Goal: Task Accomplishment & Management: Manage account settings

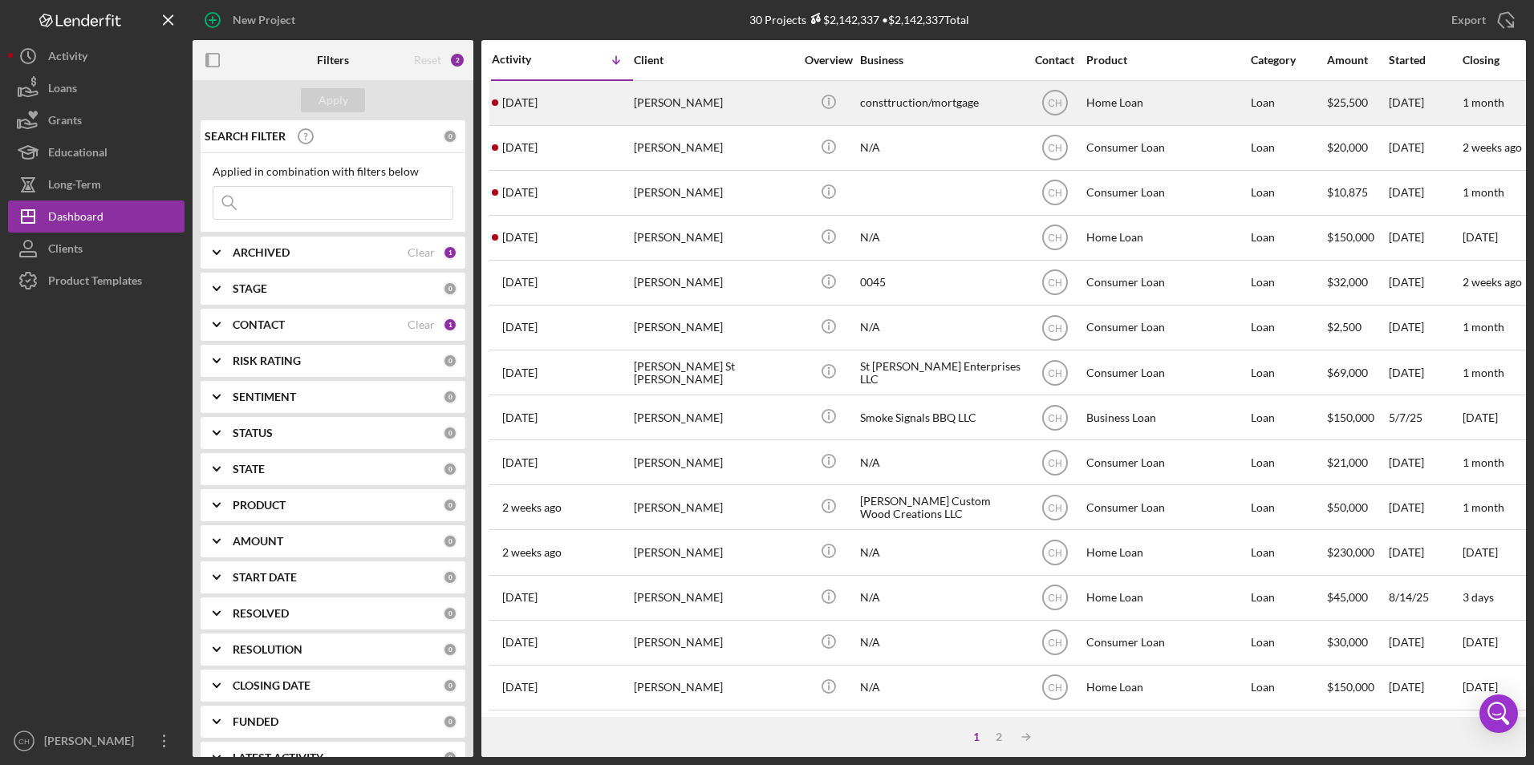
click at [676, 93] on div "[PERSON_NAME]" at bounding box center [714, 103] width 160 height 43
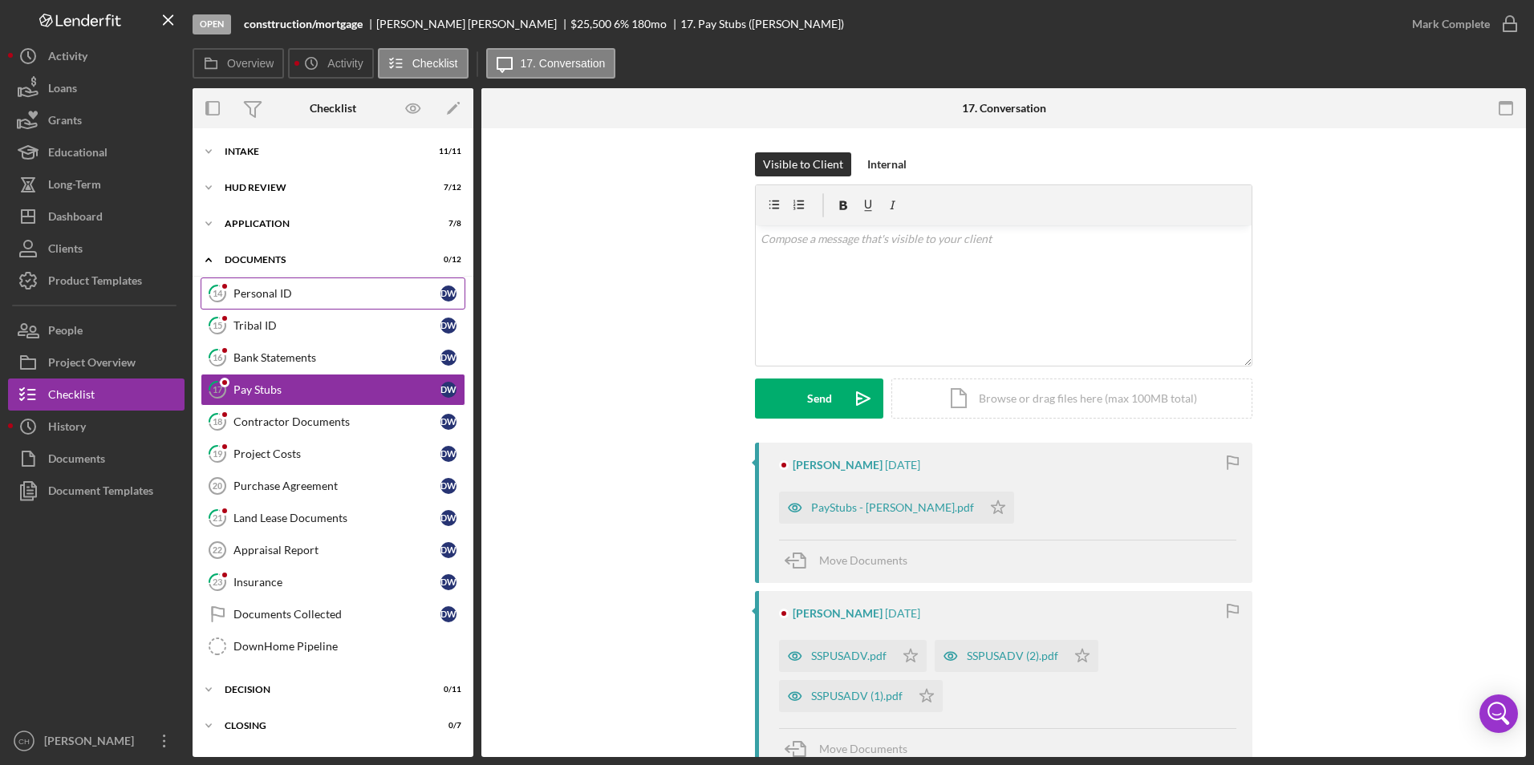
click at [243, 291] on div "Personal ID" at bounding box center [336, 293] width 207 height 13
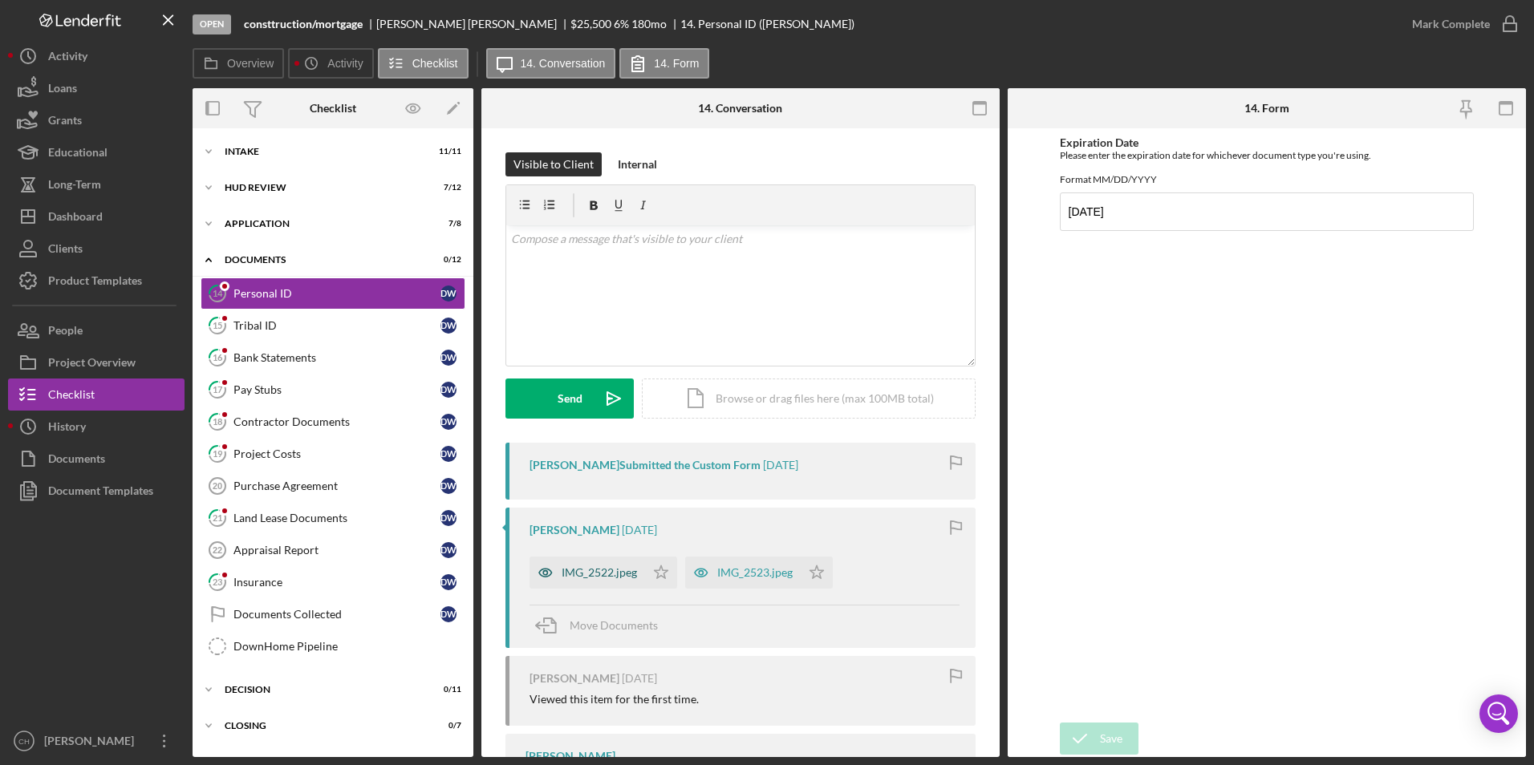
click at [602, 577] on div "IMG_2522.jpeg" at bounding box center [599, 572] width 75 height 13
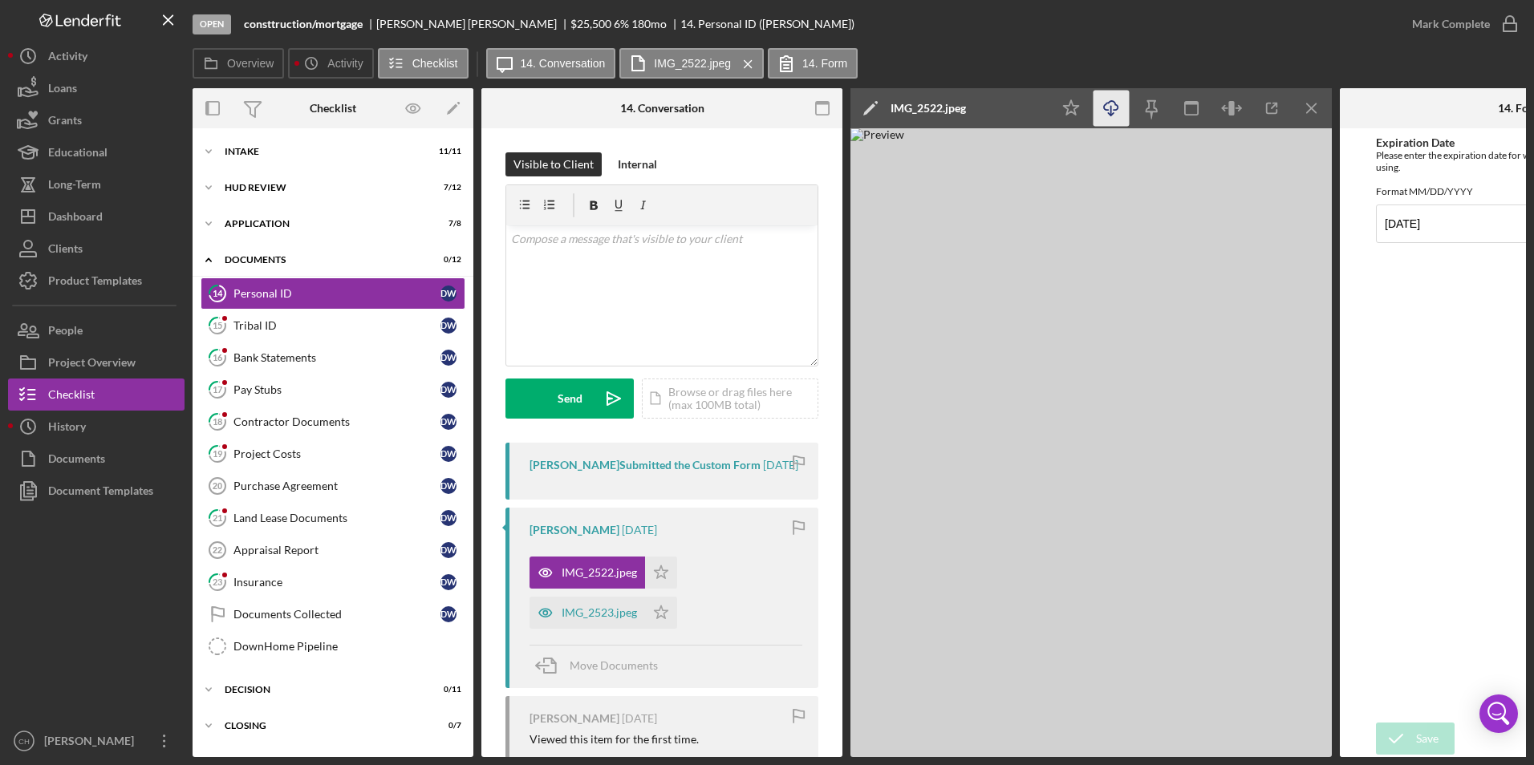
click at [1106, 112] on icon "Icon/Download" at bounding box center [1111, 109] width 36 height 36
click at [608, 619] on div "IMG_2523.jpeg" at bounding box center [599, 612] width 75 height 13
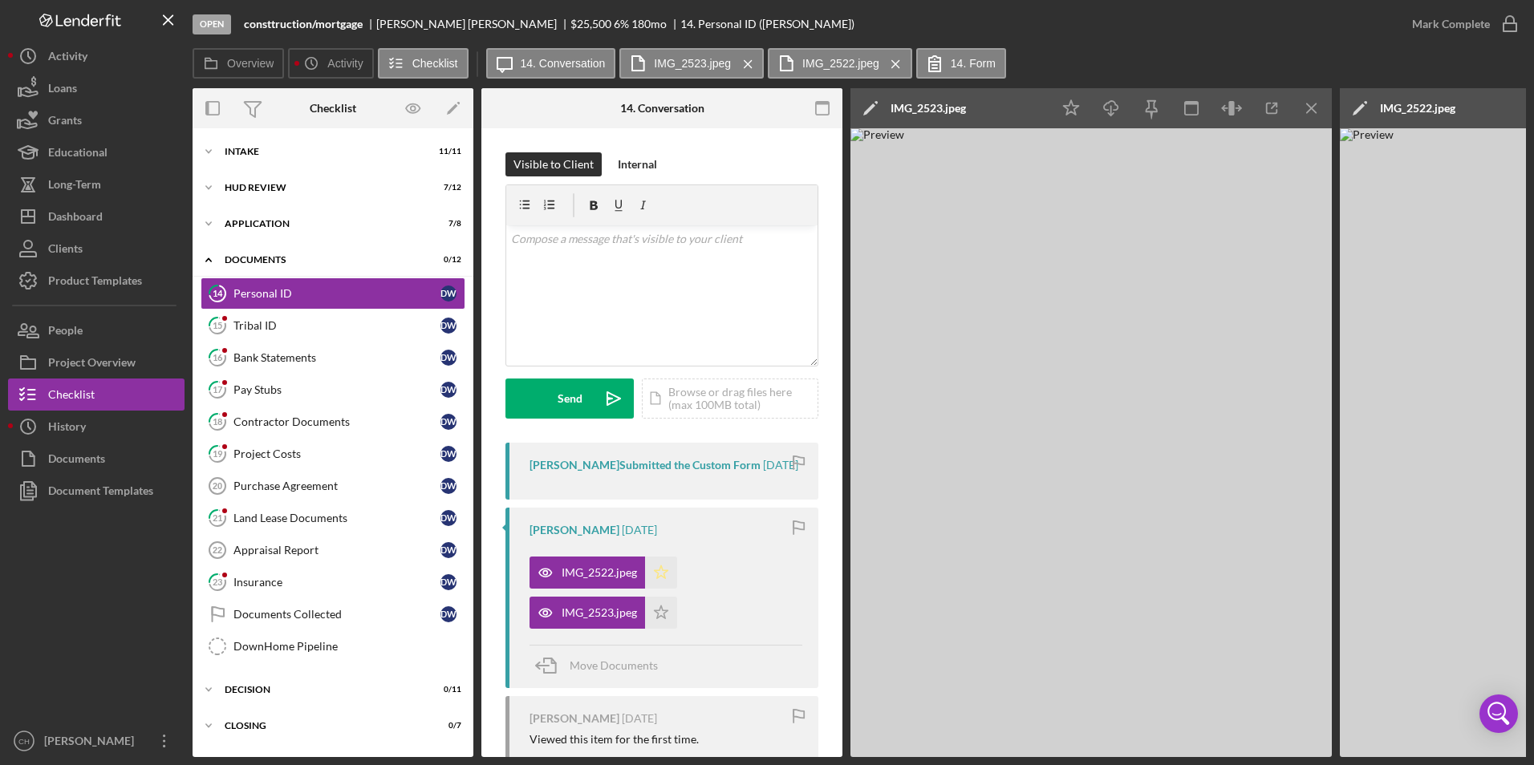
click at [659, 587] on icon "Icon/Star" at bounding box center [661, 573] width 32 height 32
drag, startPoint x: 658, startPoint y: 621, endPoint x: 675, endPoint y: 602, distance: 25.5
click at [658, 622] on icon "Icon/Star" at bounding box center [661, 613] width 32 height 32
click at [1442, 26] on div "Mark Complete" at bounding box center [1451, 24] width 78 height 32
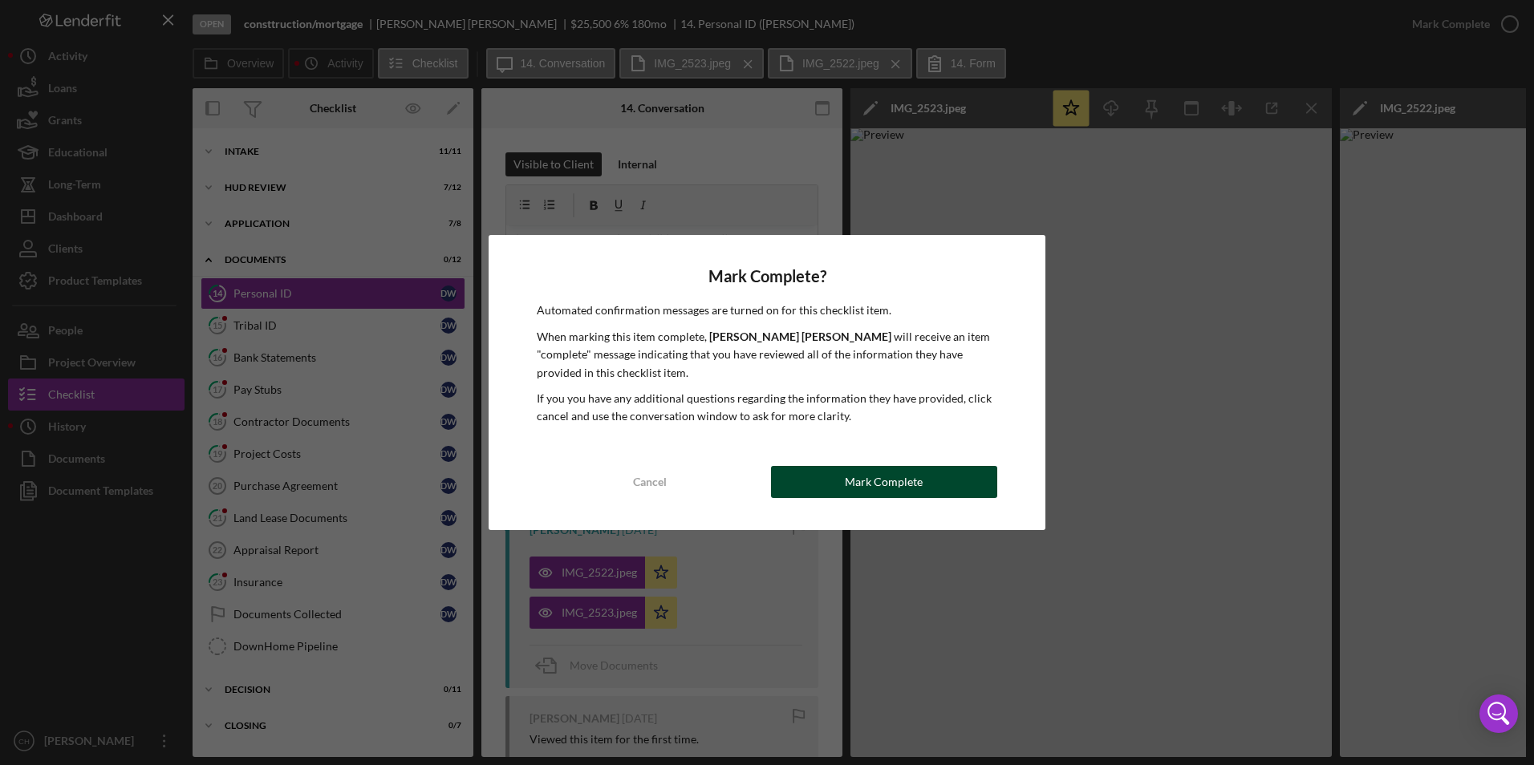
click at [894, 495] on div "Mark Complete" at bounding box center [884, 482] width 78 height 32
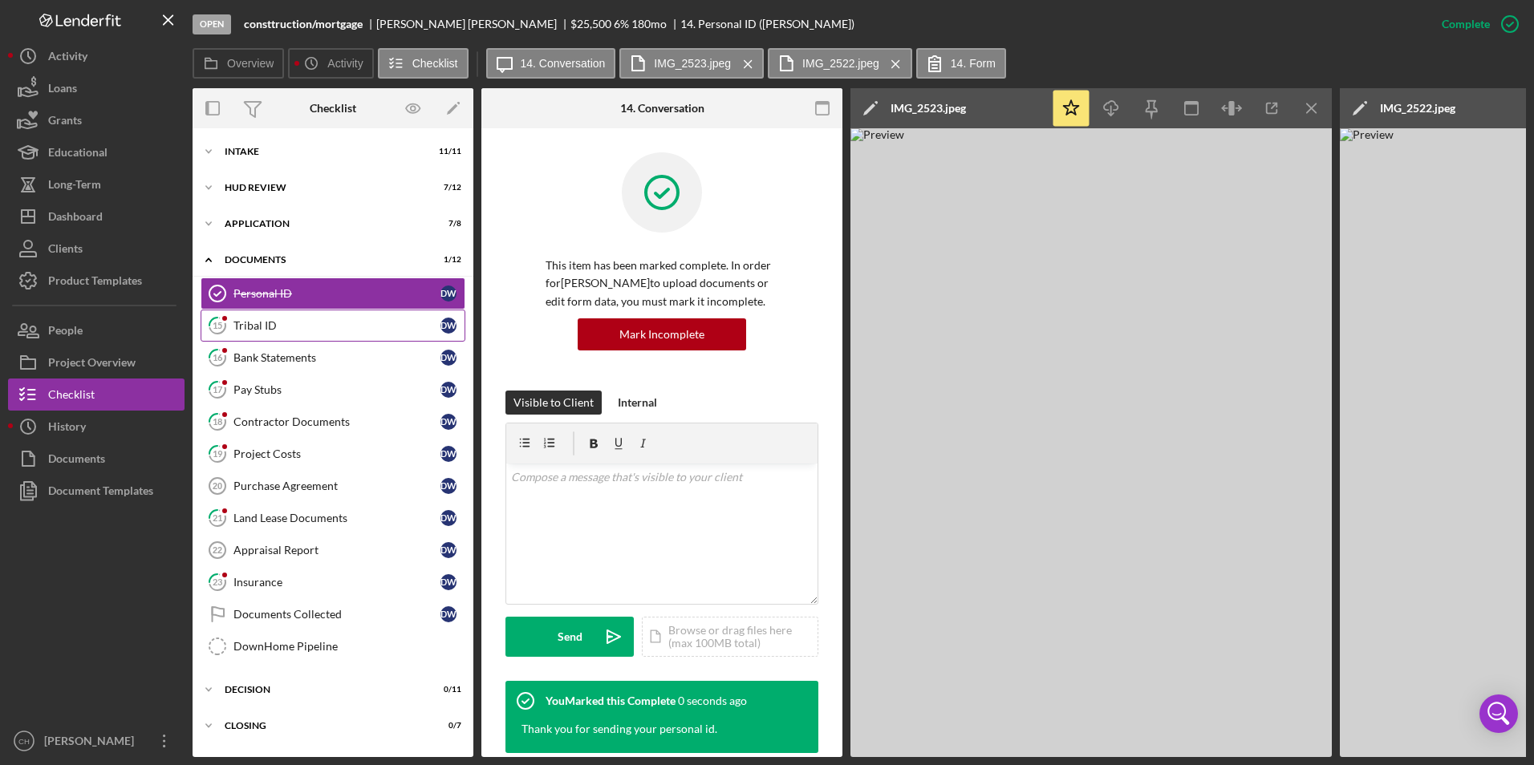
click at [284, 325] on div "Tribal ID" at bounding box center [336, 325] width 207 height 13
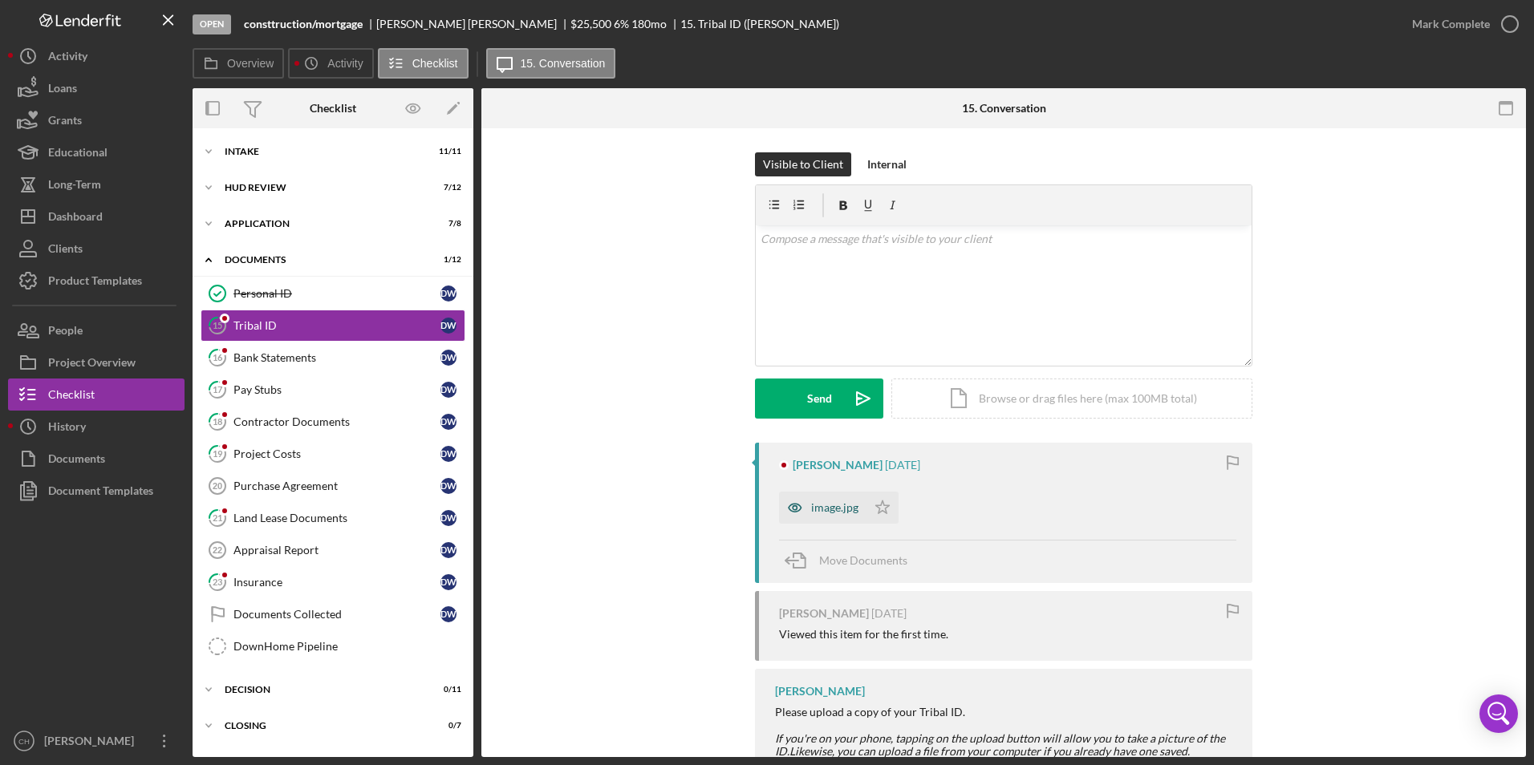
click at [821, 509] on div "image.jpg" at bounding box center [834, 507] width 47 height 13
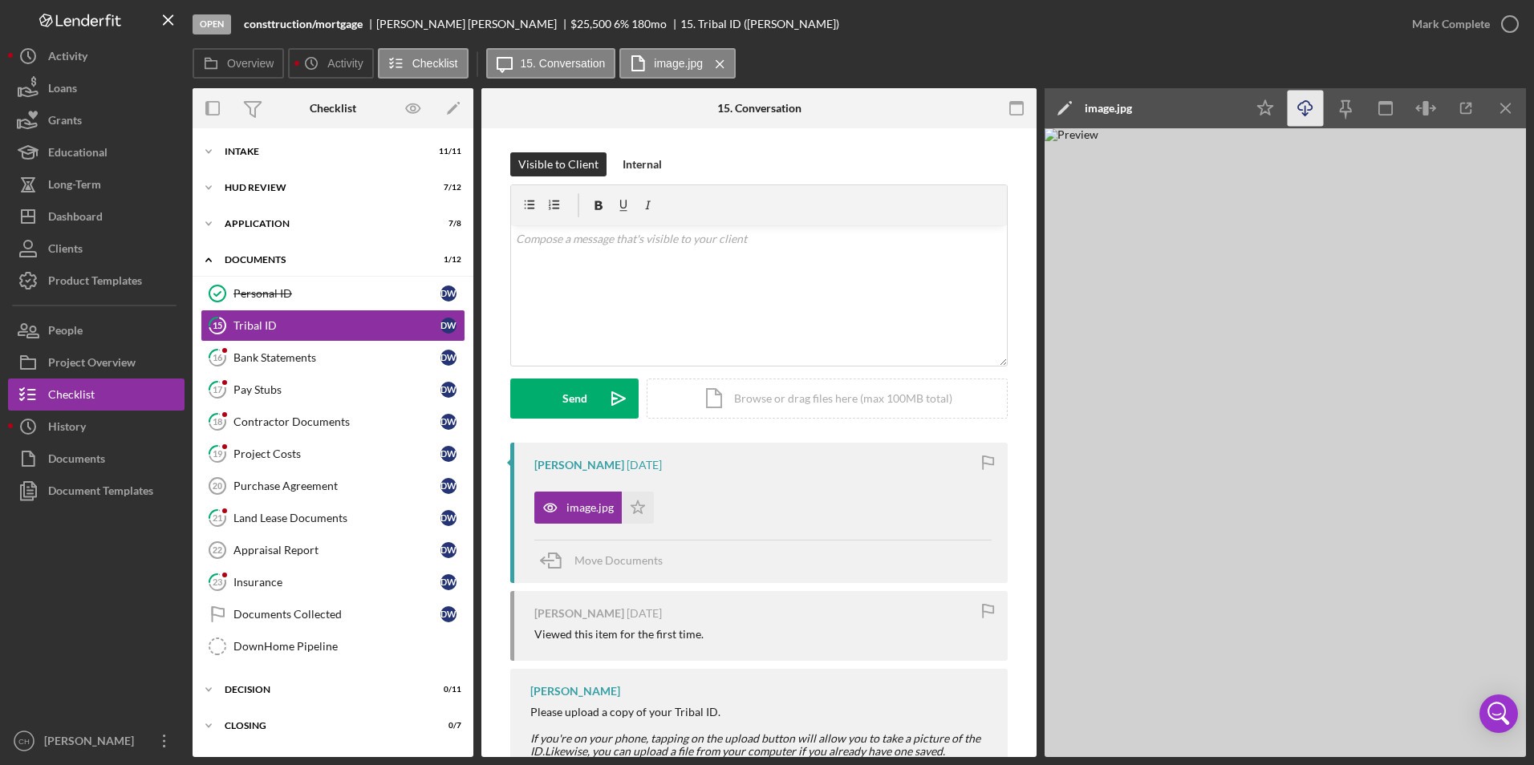
click at [1304, 116] on g "button" at bounding box center [1305, 108] width 14 height 14
click at [645, 511] on icon "Icon/Star" at bounding box center [638, 508] width 32 height 32
click at [1457, 22] on div "Mark Complete" at bounding box center [1451, 24] width 78 height 32
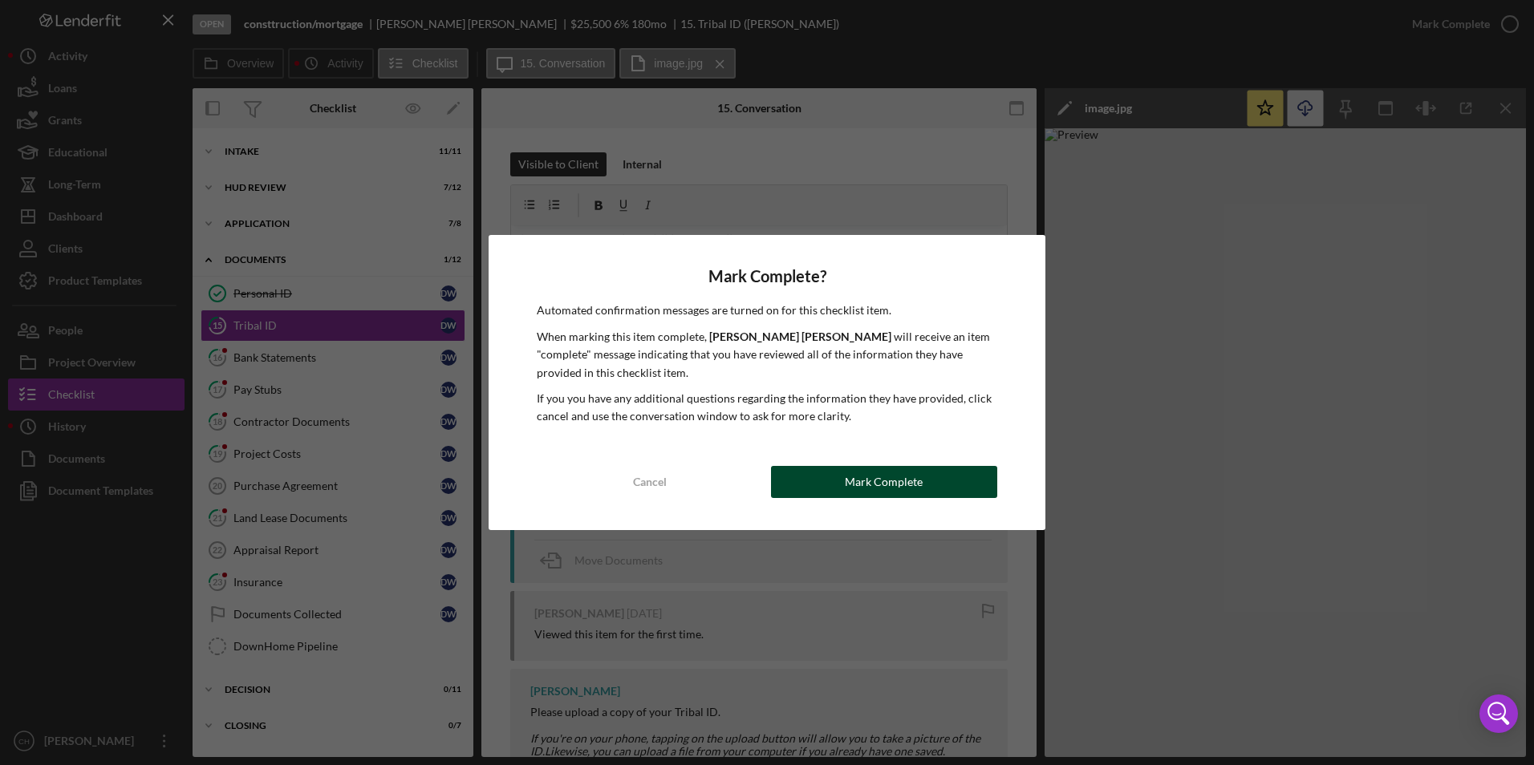
click at [883, 472] on div "Mark Complete" at bounding box center [884, 482] width 78 height 32
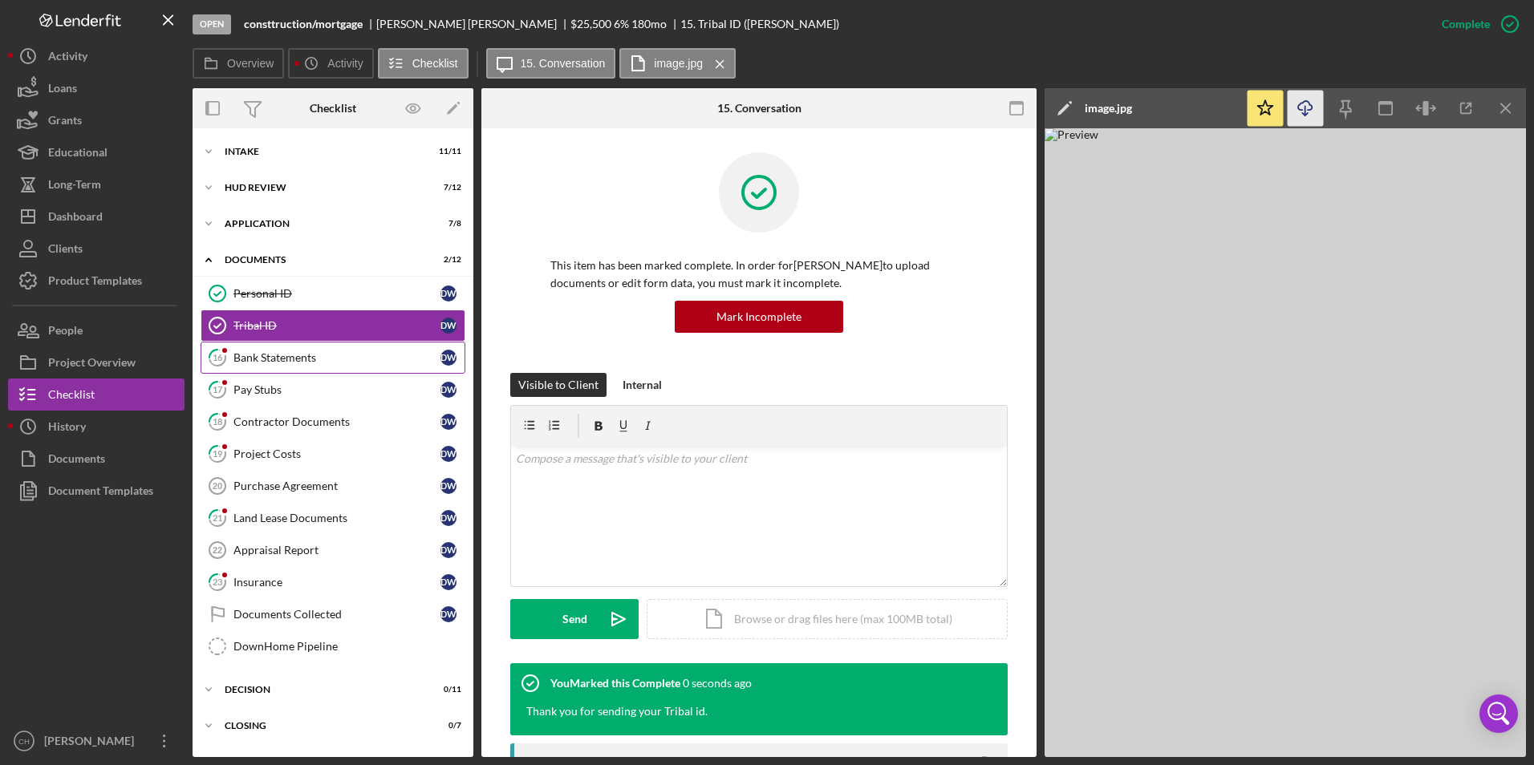
click at [254, 356] on div "Bank Statements" at bounding box center [336, 357] width 207 height 13
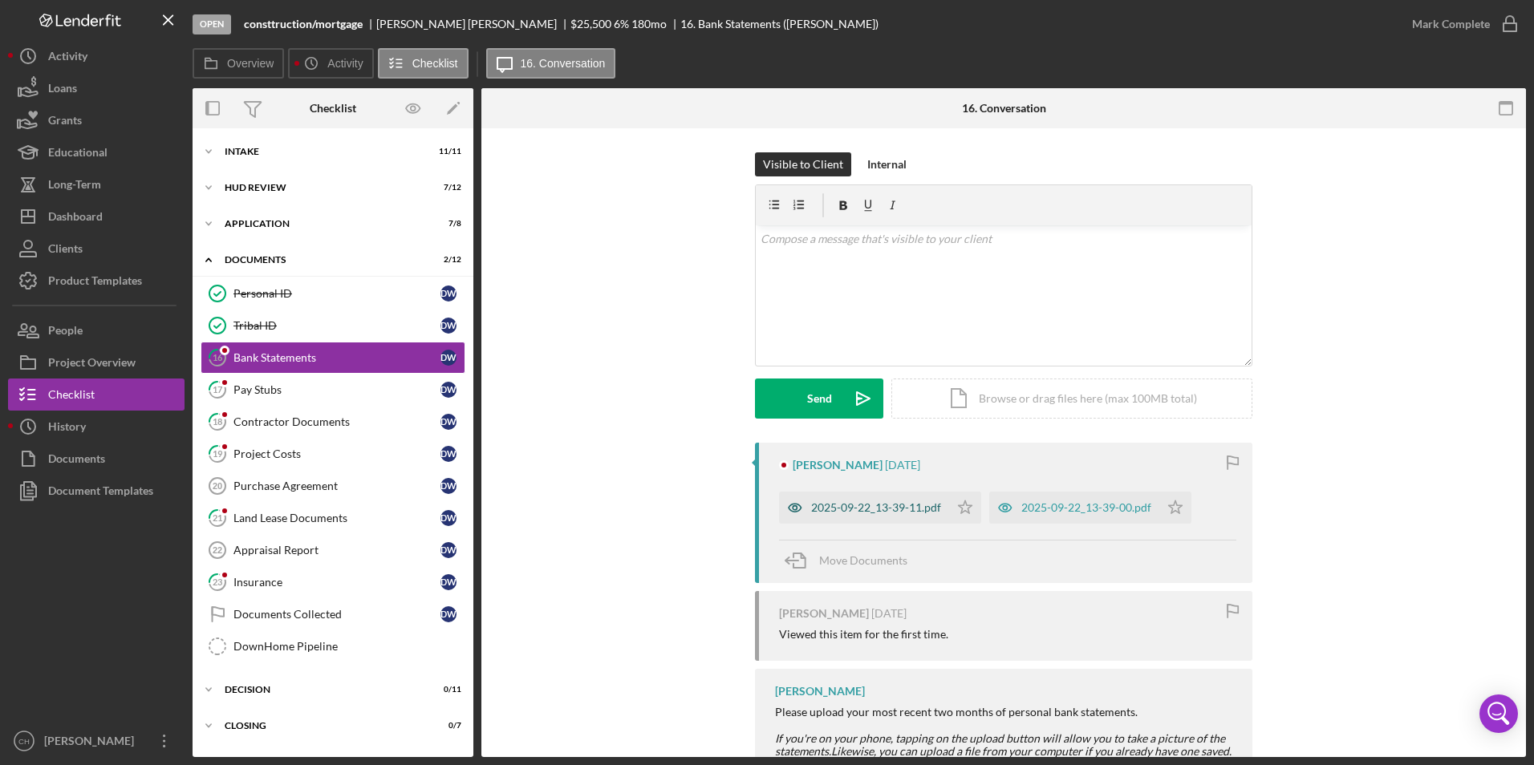
click at [853, 498] on div "2025-09-22_13-39-11.pdf" at bounding box center [864, 508] width 170 height 32
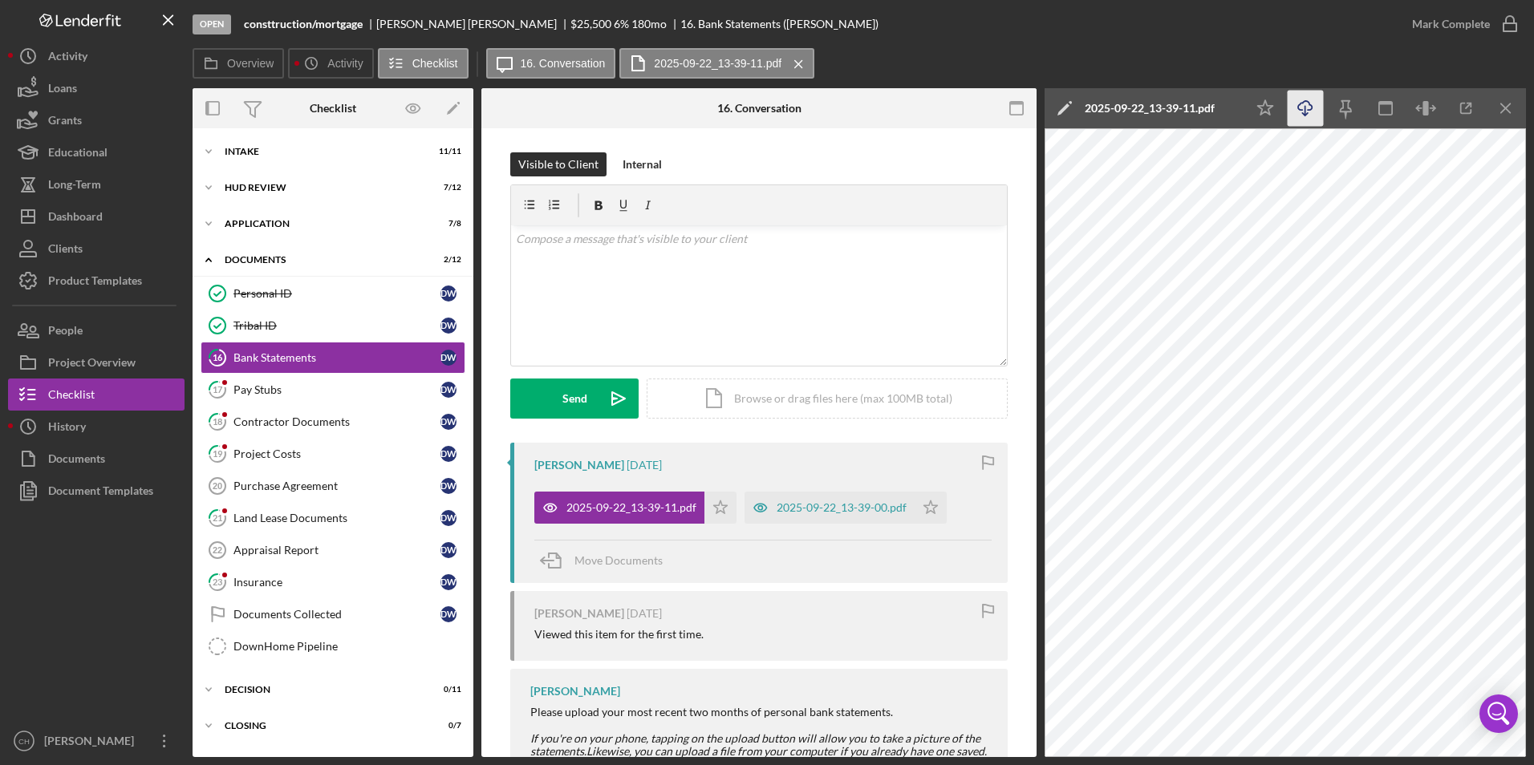
click at [1304, 103] on icon "Icon/Download" at bounding box center [1305, 109] width 36 height 36
click at [711, 511] on icon "Icon/Star" at bounding box center [720, 508] width 32 height 32
click at [835, 503] on div "2025-09-22_13-39-00.pdf" at bounding box center [841, 507] width 130 height 13
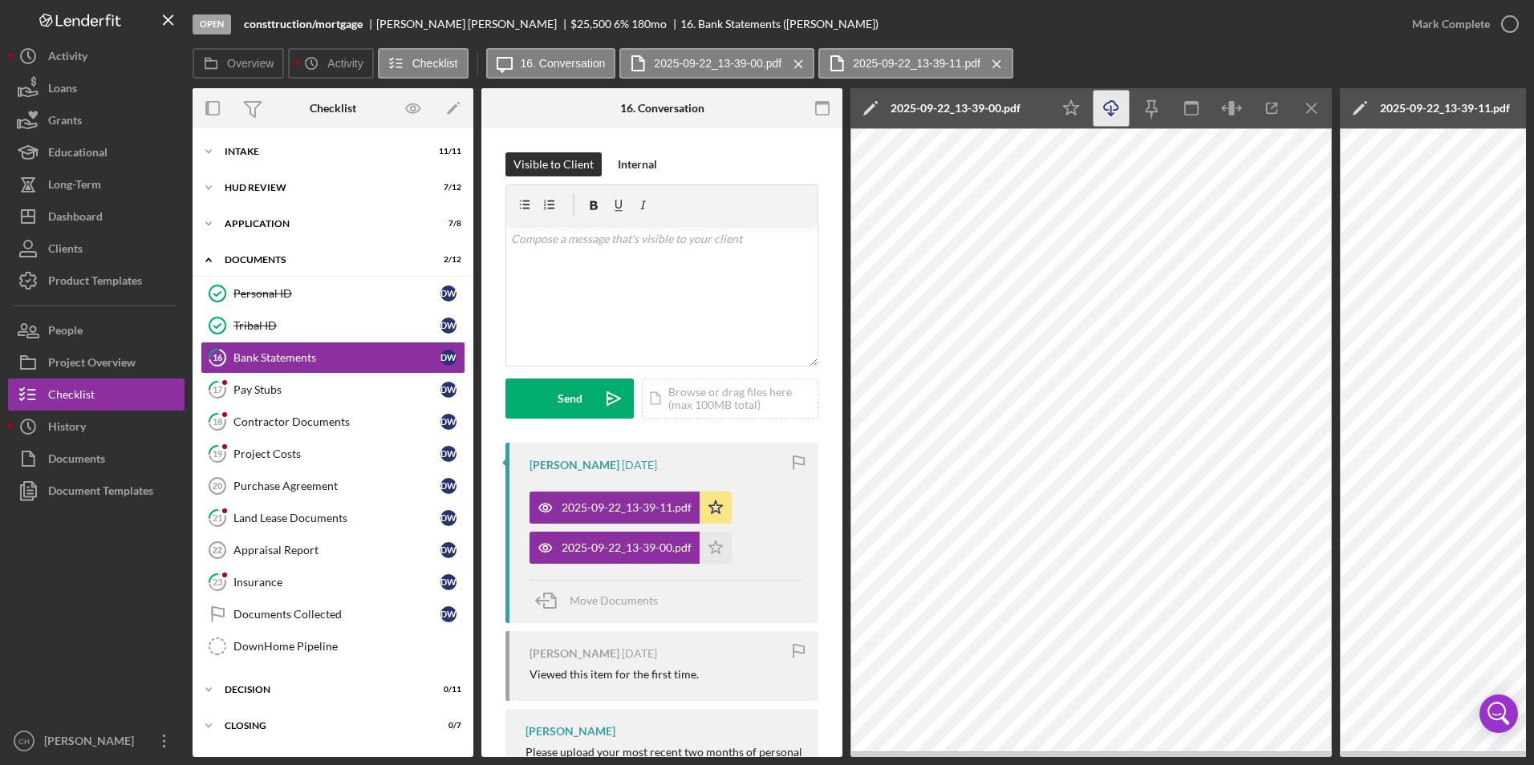
click at [1117, 105] on icon "Icon/Download" at bounding box center [1111, 109] width 36 height 36
click at [713, 545] on polygon "button" at bounding box center [716, 547] width 14 height 13
click at [1439, 24] on div "Mark Complete" at bounding box center [1451, 24] width 78 height 32
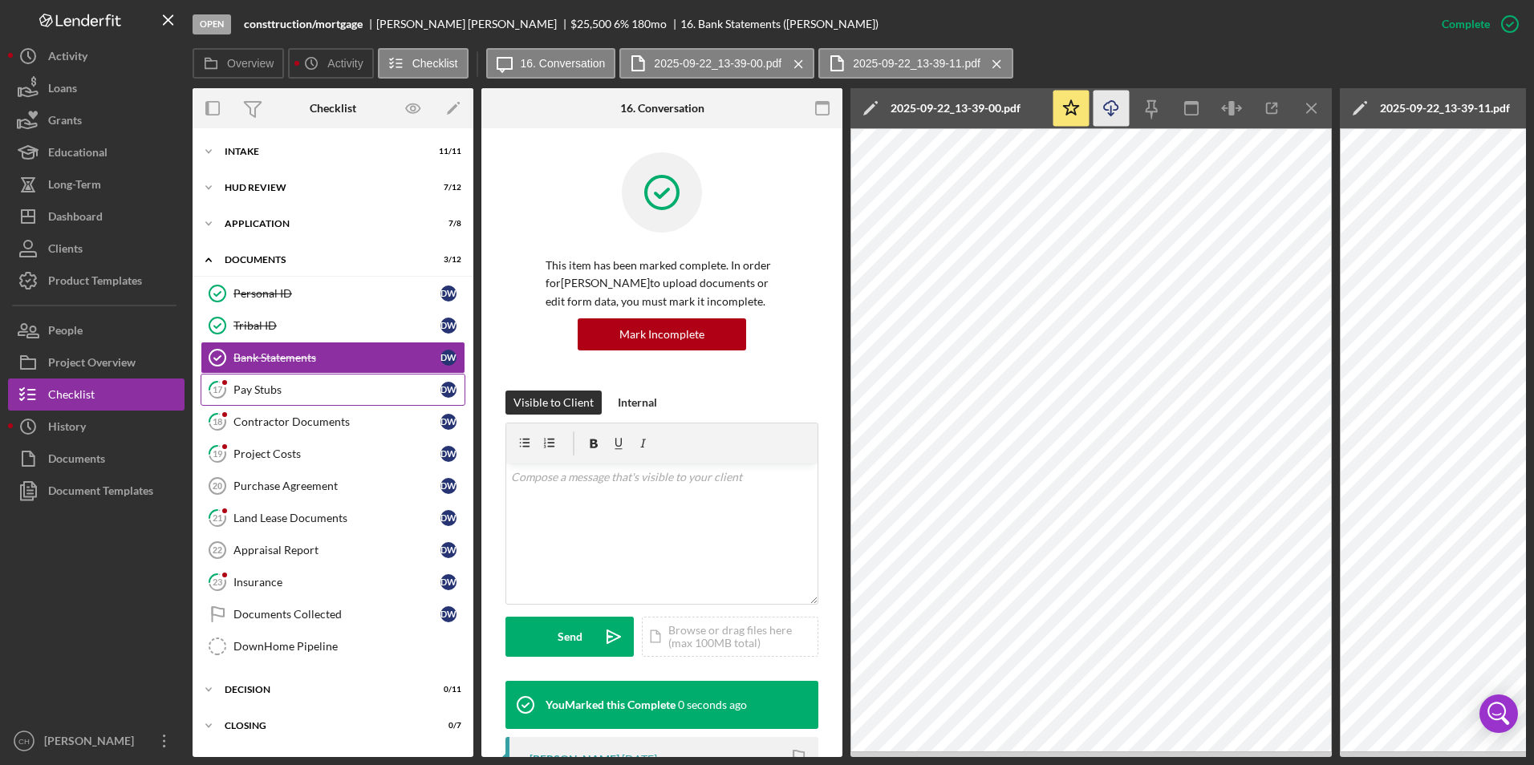
click at [279, 390] on div "Pay Stubs" at bounding box center [336, 389] width 207 height 13
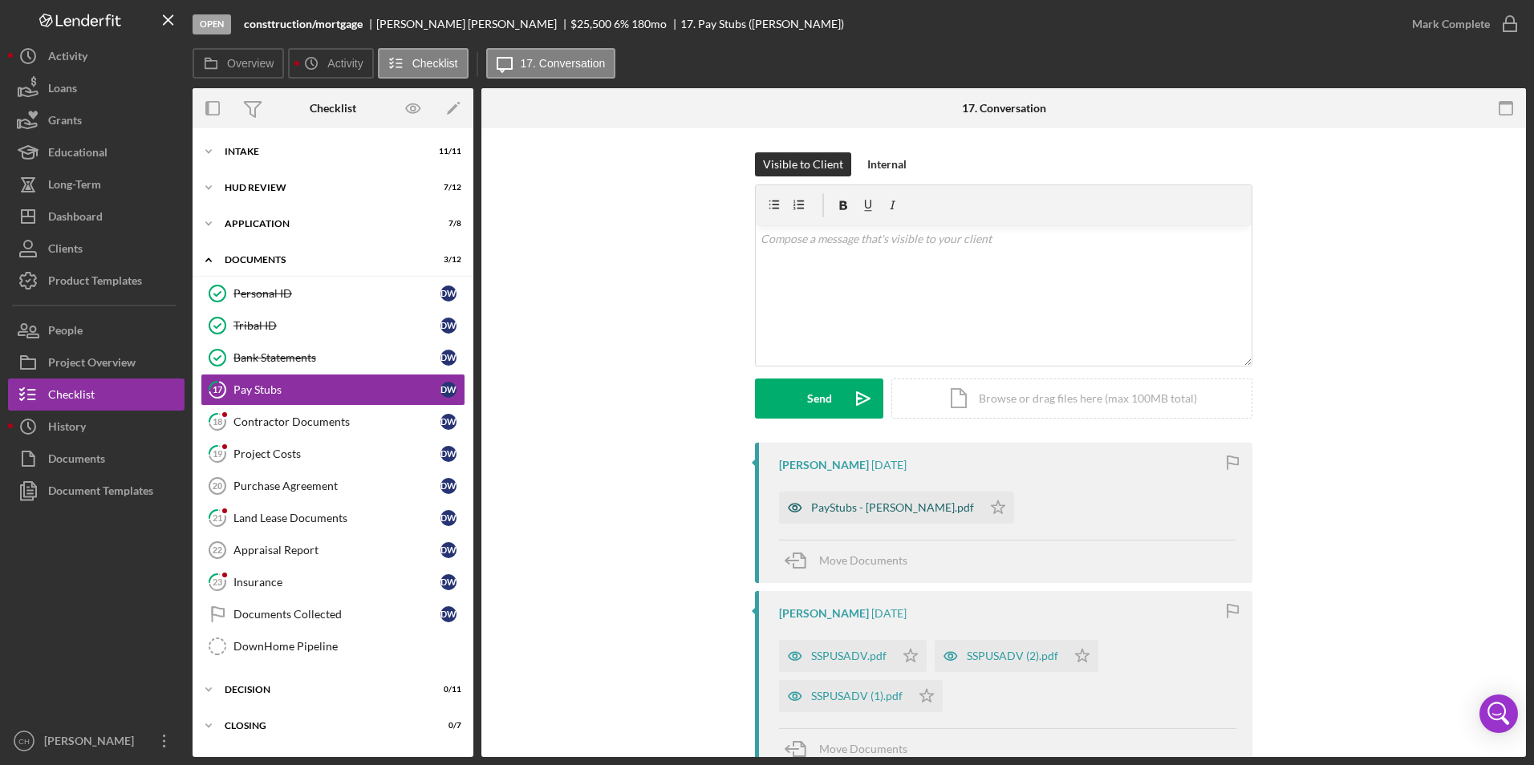
click at [849, 505] on div "PayStubs - [PERSON_NAME].pdf" at bounding box center [892, 507] width 163 height 13
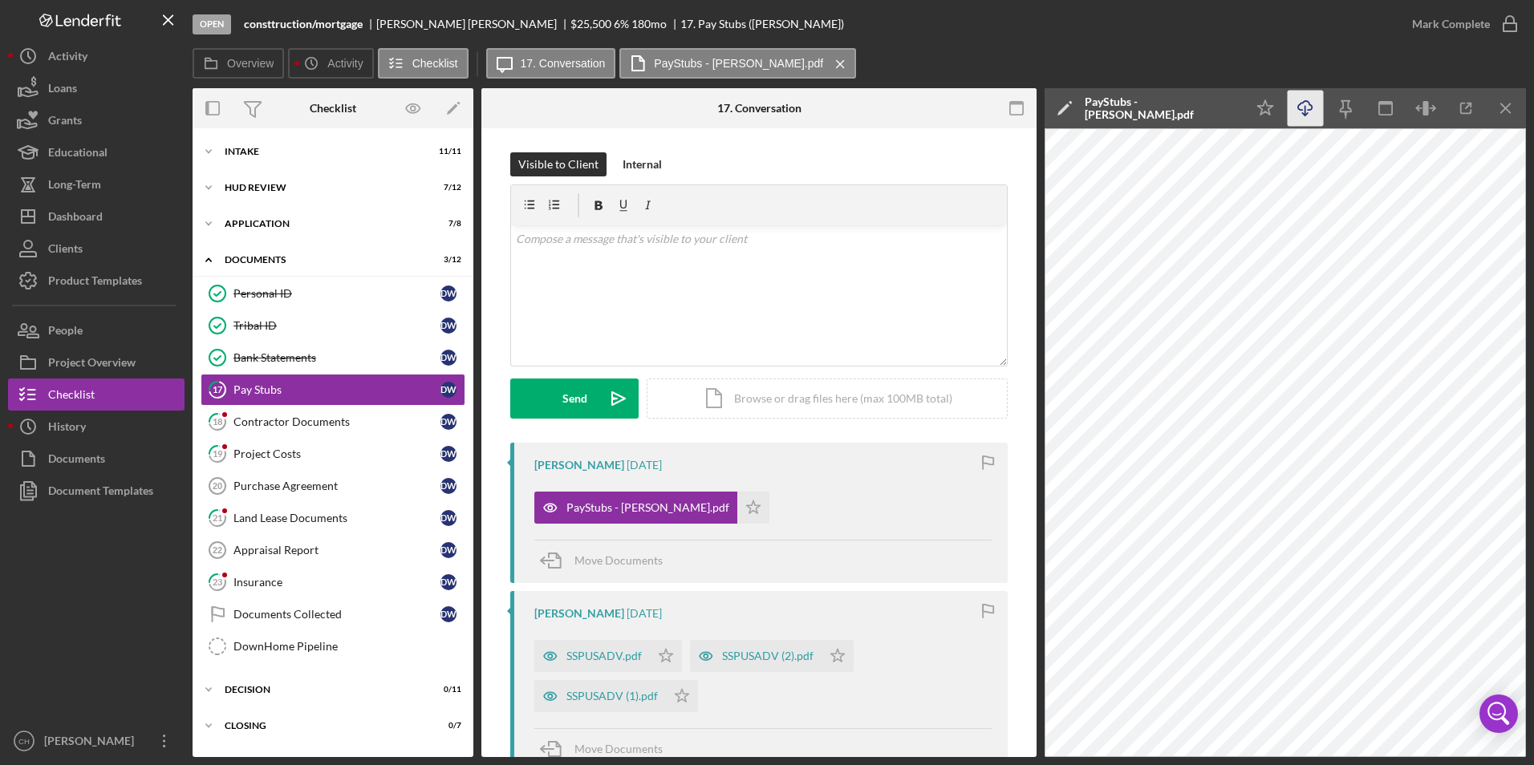
click at [1301, 110] on icon "button" at bounding box center [1305, 105] width 14 height 9
click at [737, 509] on icon "Icon/Star" at bounding box center [753, 508] width 32 height 32
click at [609, 662] on div "SSPUSADV.pdf" at bounding box center [603, 656] width 75 height 13
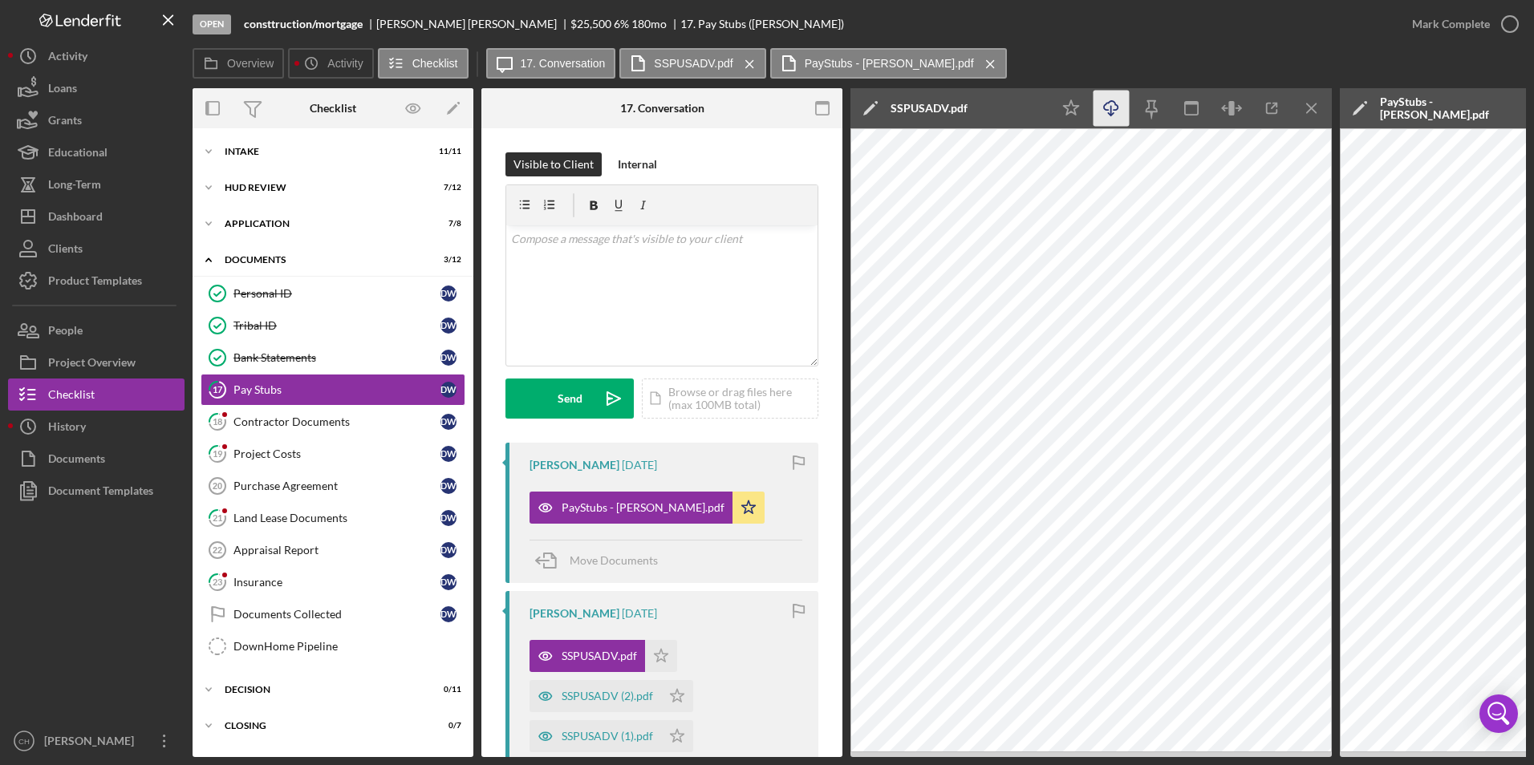
click at [1114, 104] on icon "Icon/Download" at bounding box center [1111, 109] width 36 height 36
click at [664, 659] on icon "Icon/Star" at bounding box center [661, 656] width 32 height 32
click at [599, 702] on div "SSPUSADV (2).pdf" at bounding box center [607, 696] width 91 height 13
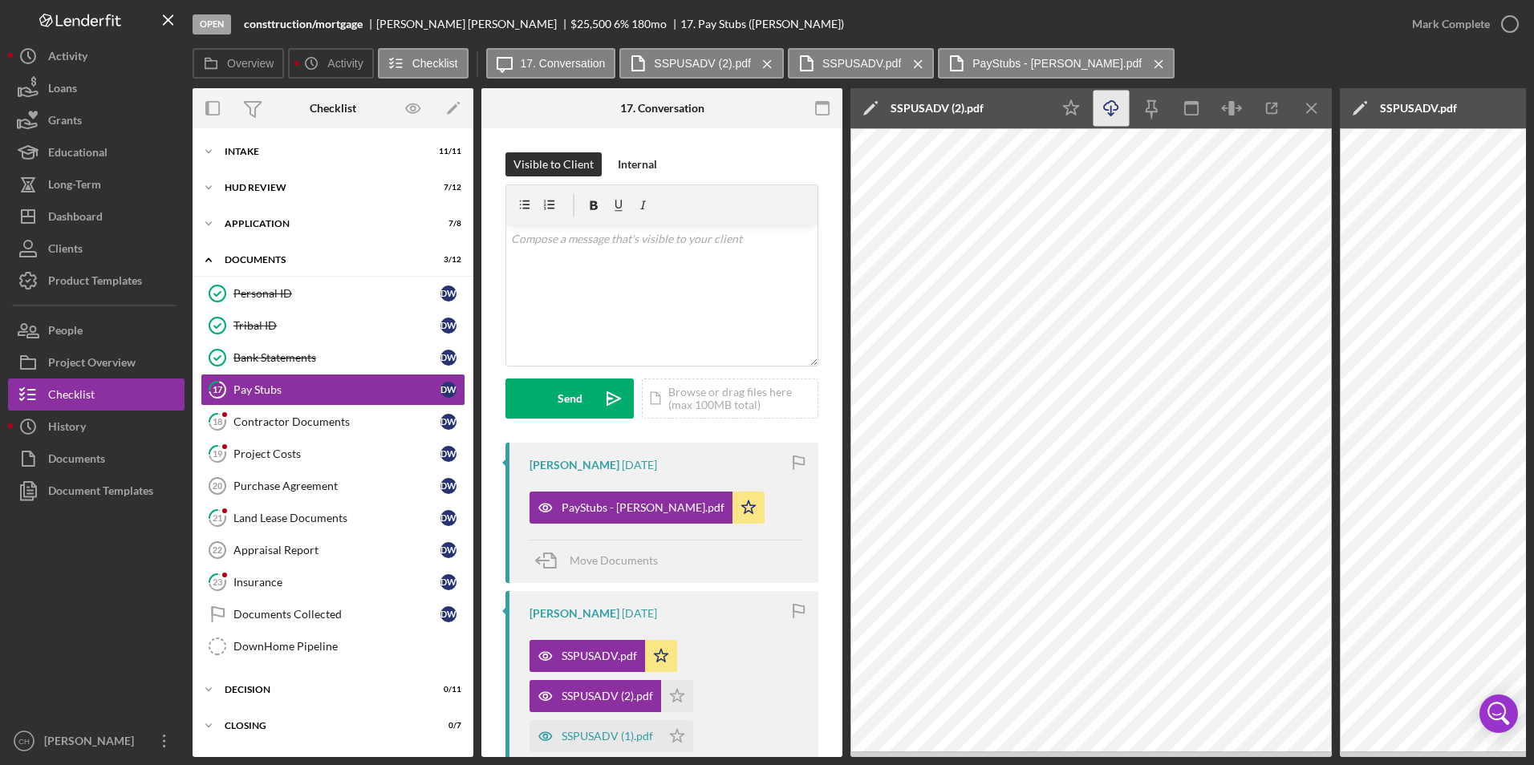
click at [1111, 109] on line "button" at bounding box center [1111, 110] width 0 height 9
click at [671, 699] on icon "Icon/Star" at bounding box center [677, 696] width 32 height 32
click at [627, 728] on div "SSPUSADV (1).pdf" at bounding box center [595, 736] width 132 height 32
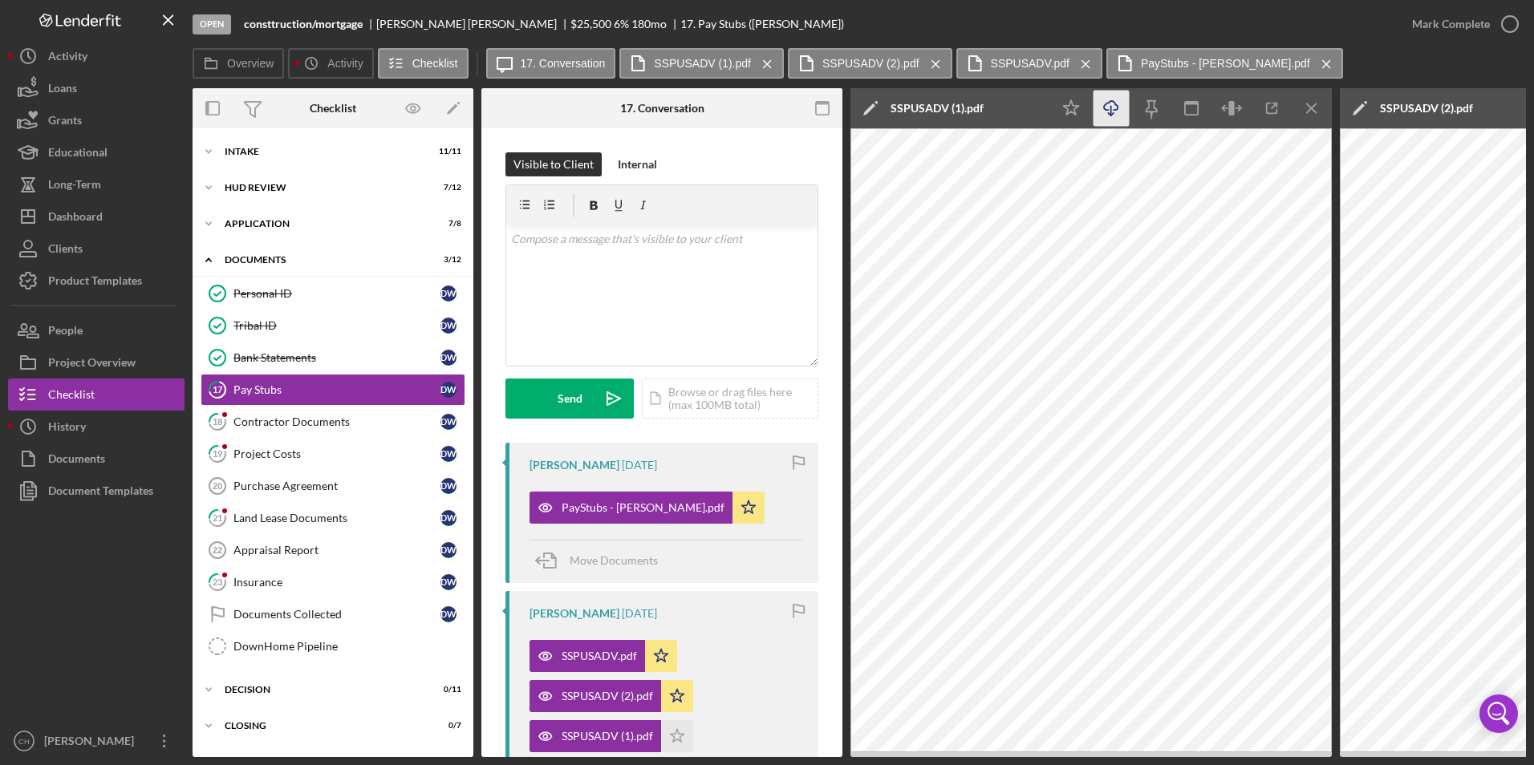
click at [1117, 107] on icon "button" at bounding box center [1111, 105] width 14 height 9
click at [1426, 18] on div "Mark Complete" at bounding box center [1451, 24] width 78 height 32
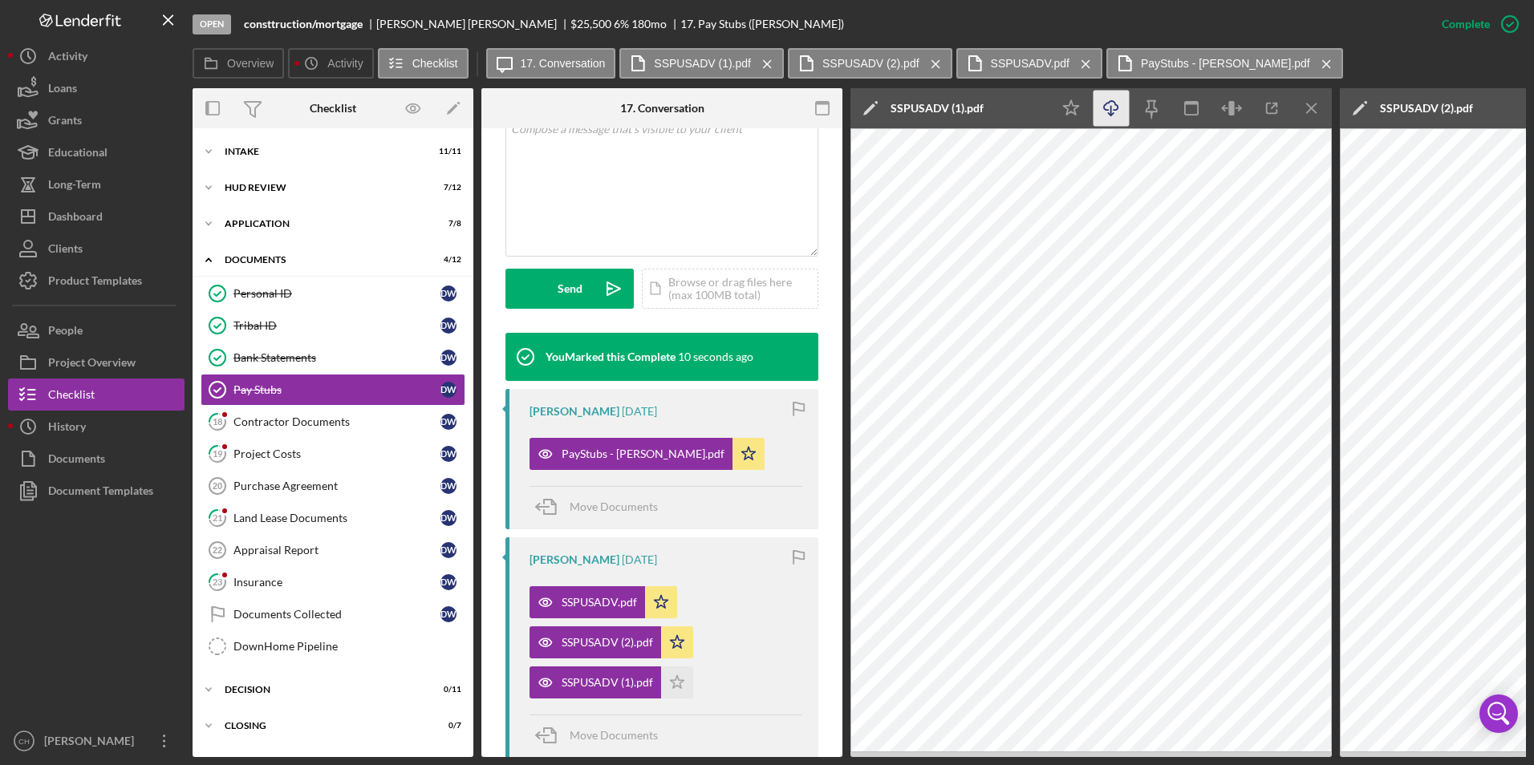
scroll to position [401, 0]
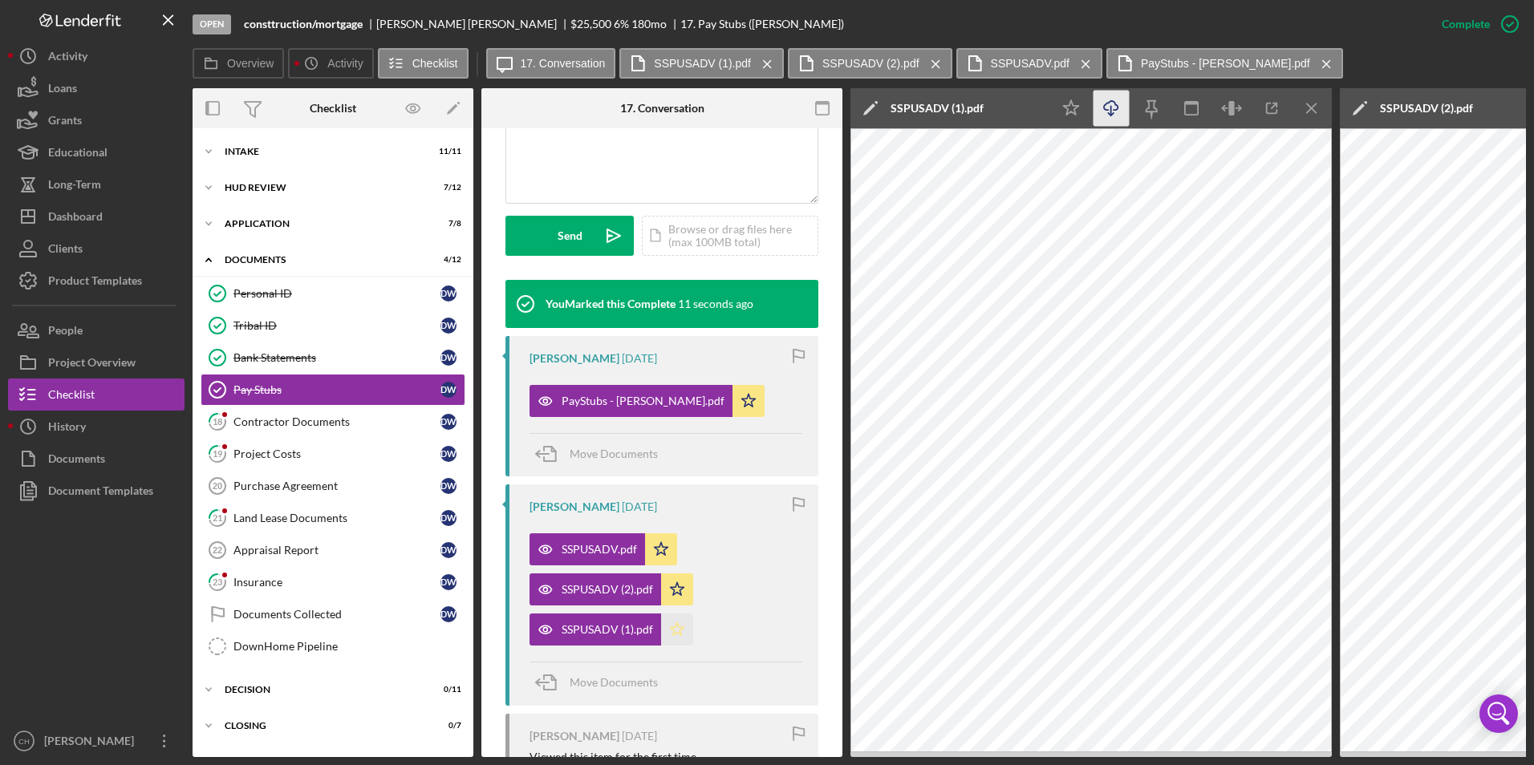
click at [674, 630] on icon "Icon/Star" at bounding box center [677, 630] width 32 height 32
click at [262, 416] on div "Contractor Documents" at bounding box center [336, 422] width 207 height 13
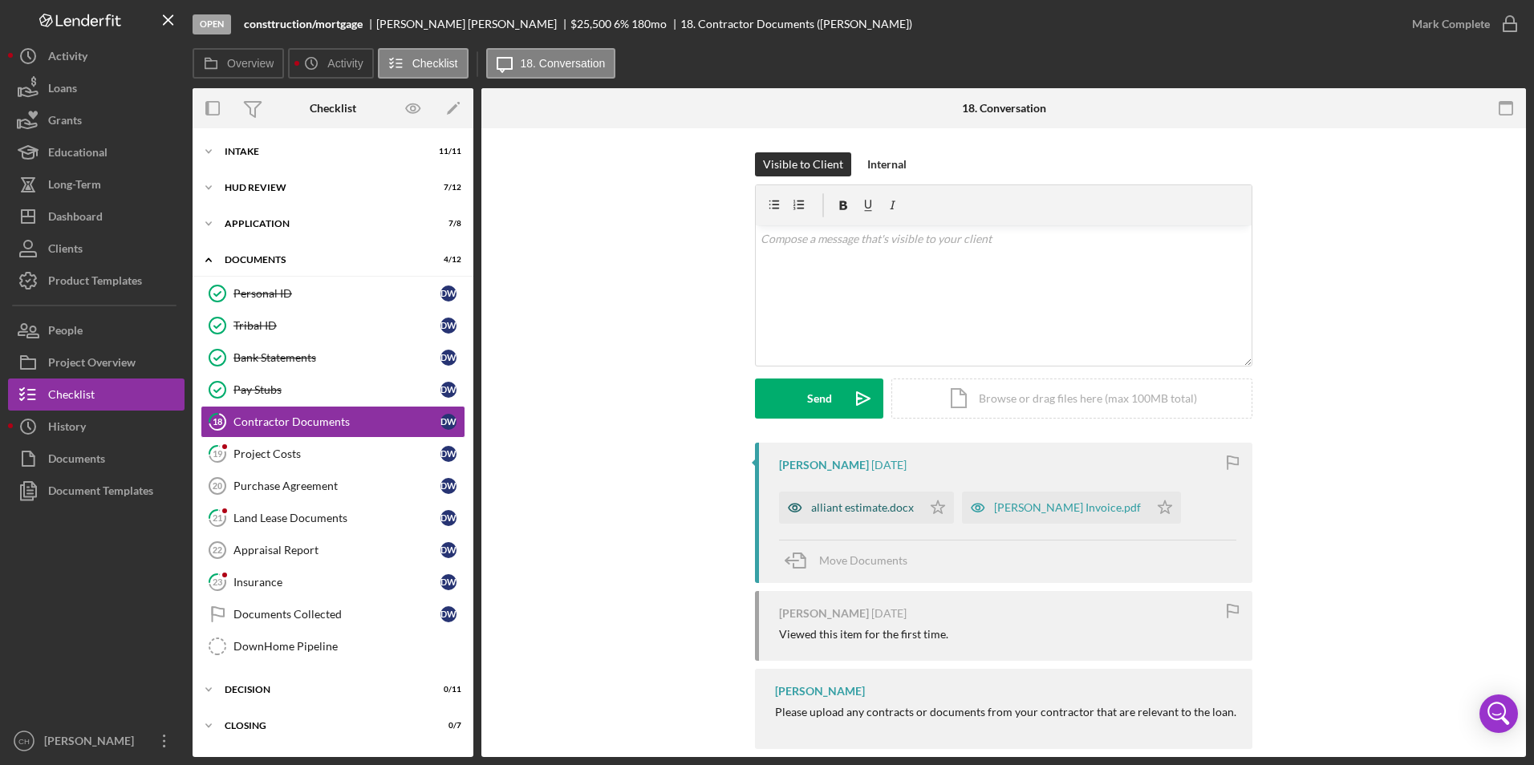
click at [875, 500] on div "alliant estimate.docx" at bounding box center [850, 508] width 143 height 32
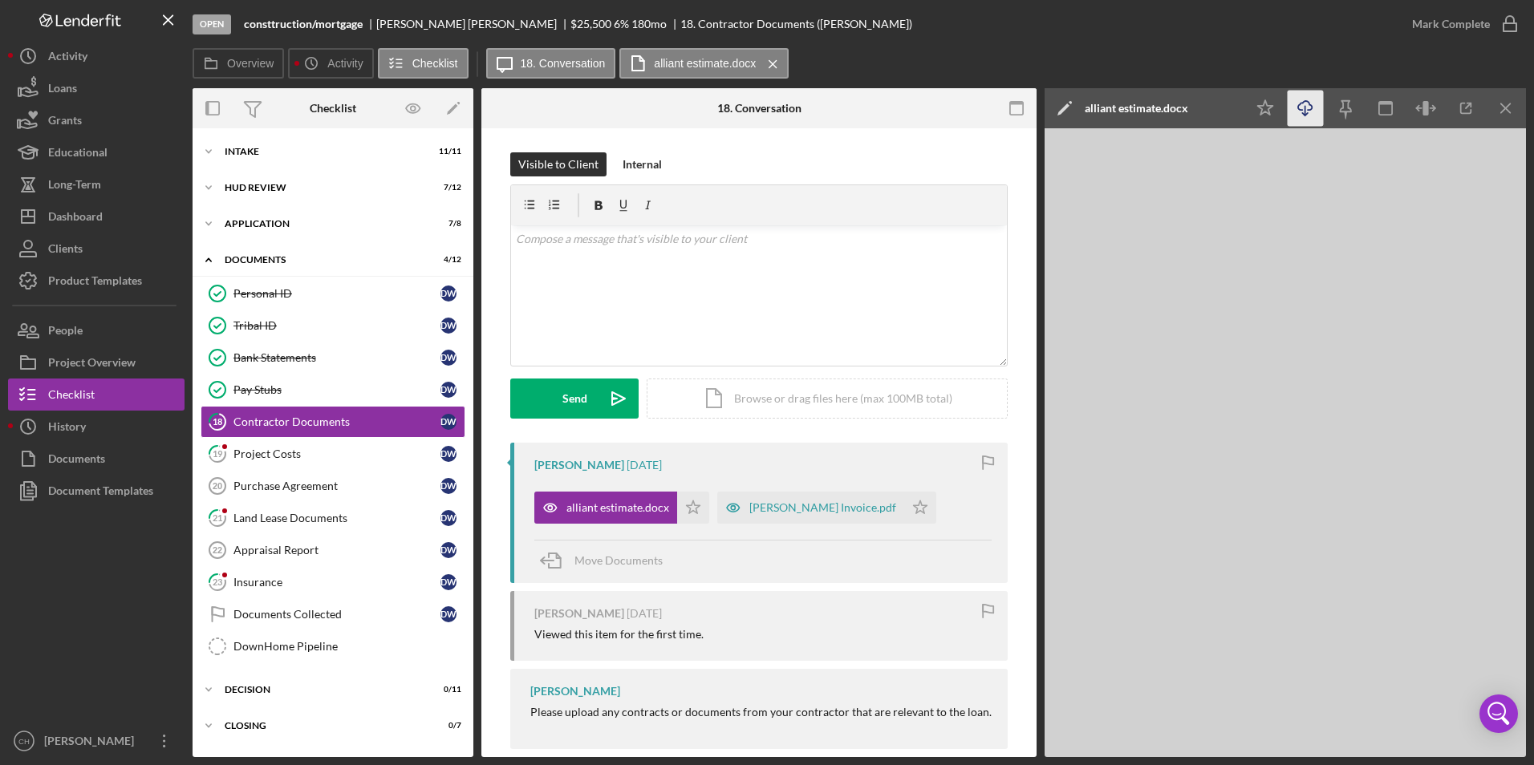
click at [1309, 107] on icon "Icon/Download" at bounding box center [1305, 109] width 36 height 36
click at [98, 222] on div "Dashboard" at bounding box center [75, 219] width 55 height 36
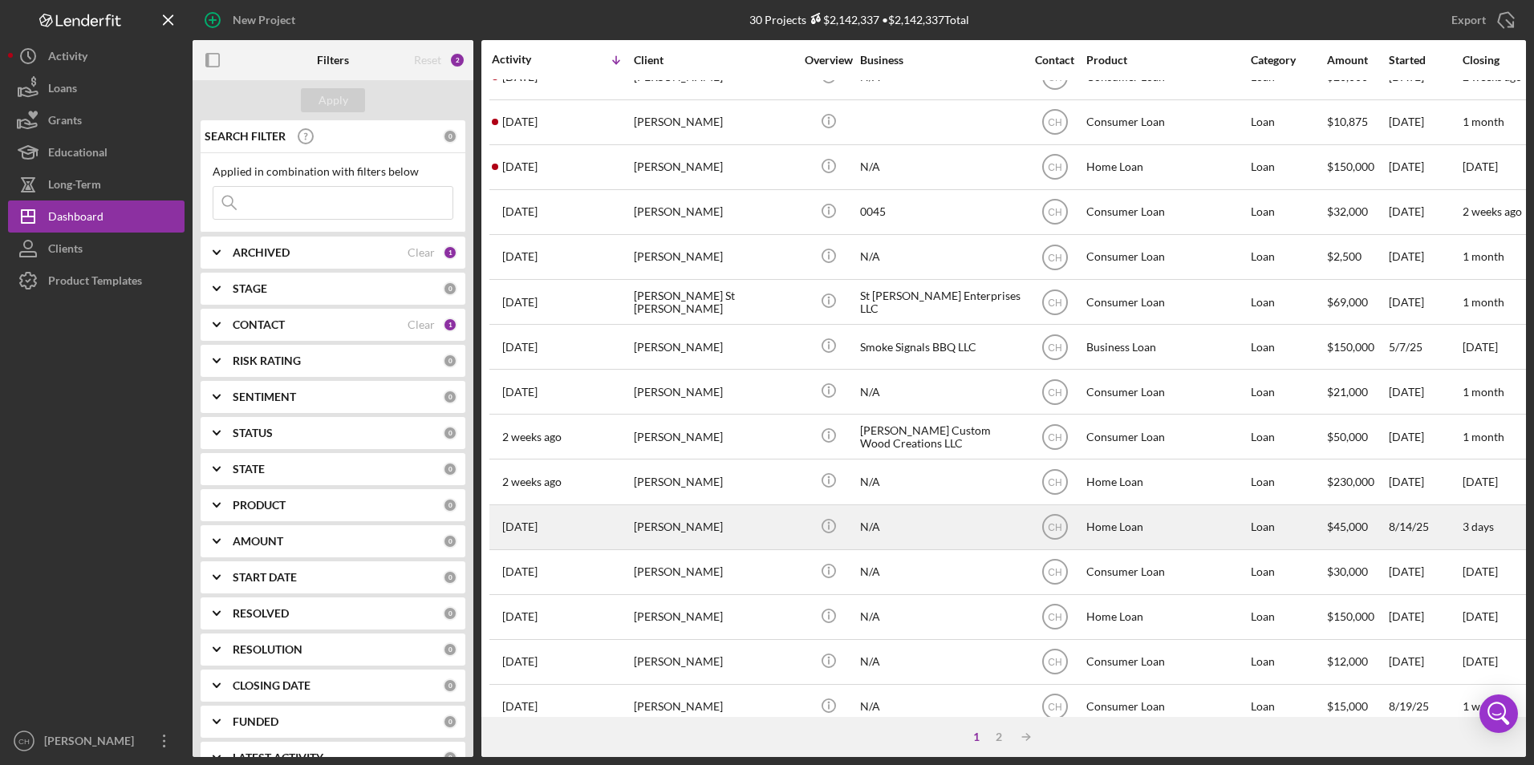
scroll to position [80, 0]
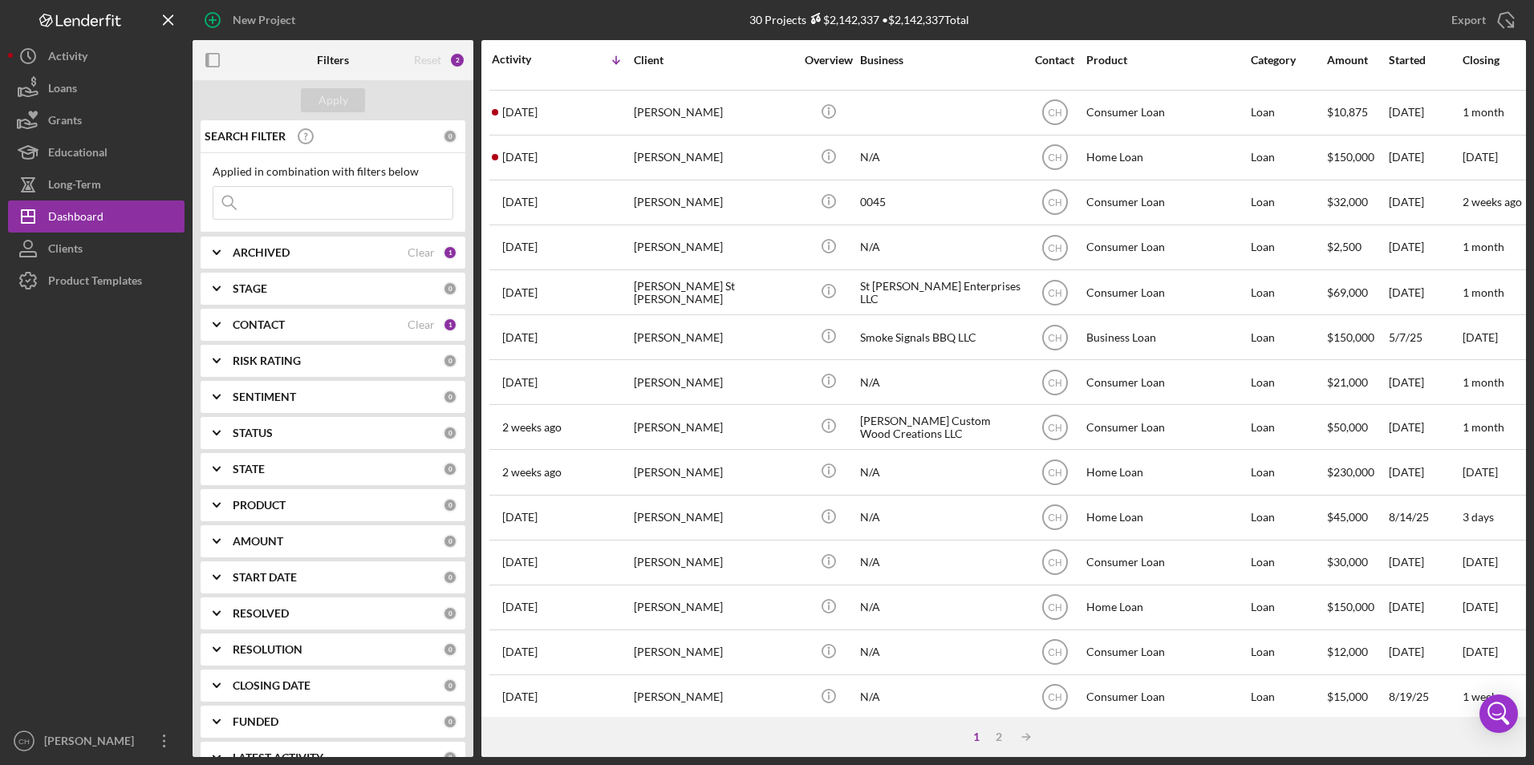
click at [271, 329] on b "CONTACT" at bounding box center [259, 324] width 52 height 13
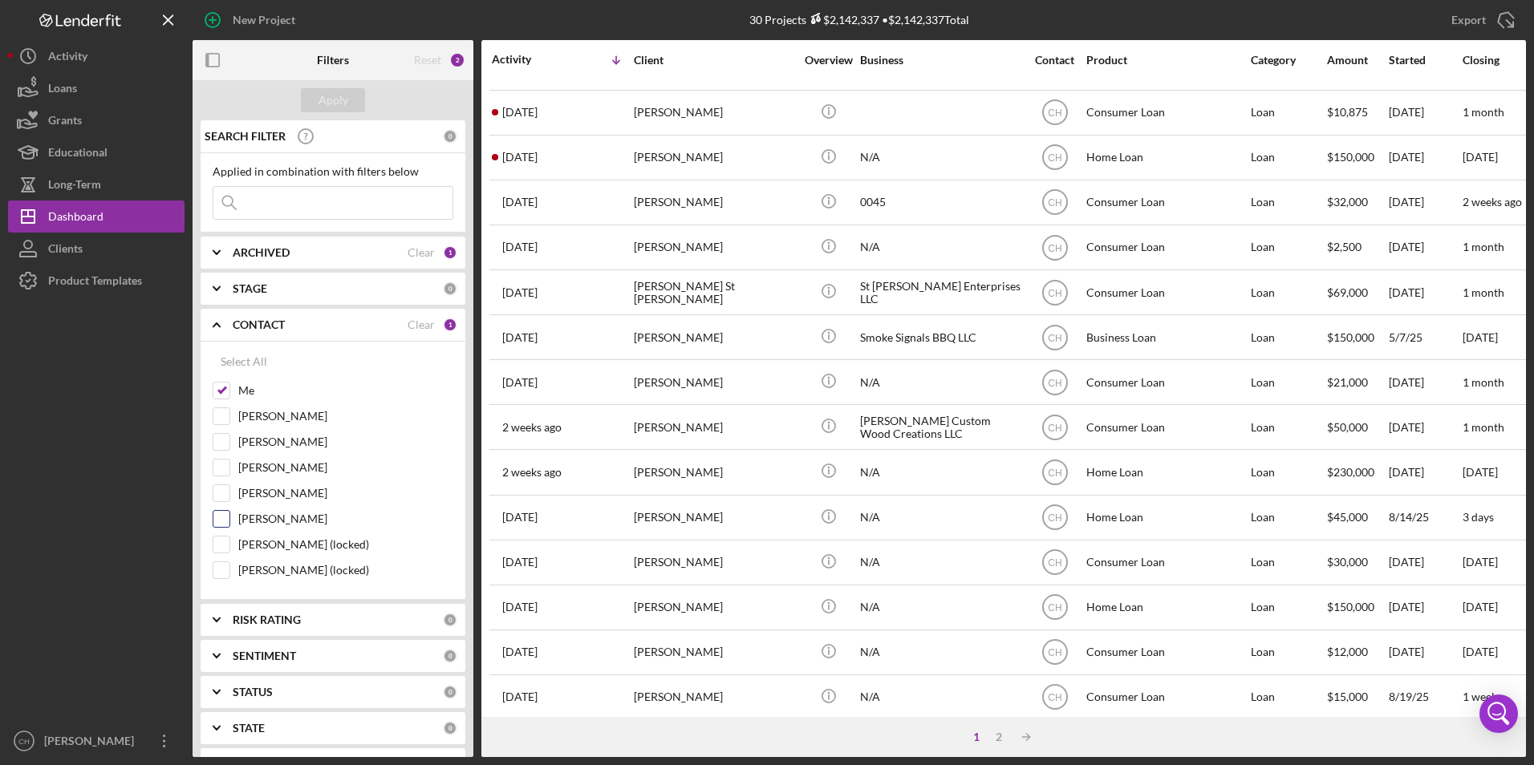
click at [219, 517] on input "[PERSON_NAME]" at bounding box center [221, 519] width 16 height 16
checkbox input "true"
click at [346, 93] on div "Apply" at bounding box center [333, 100] width 30 height 24
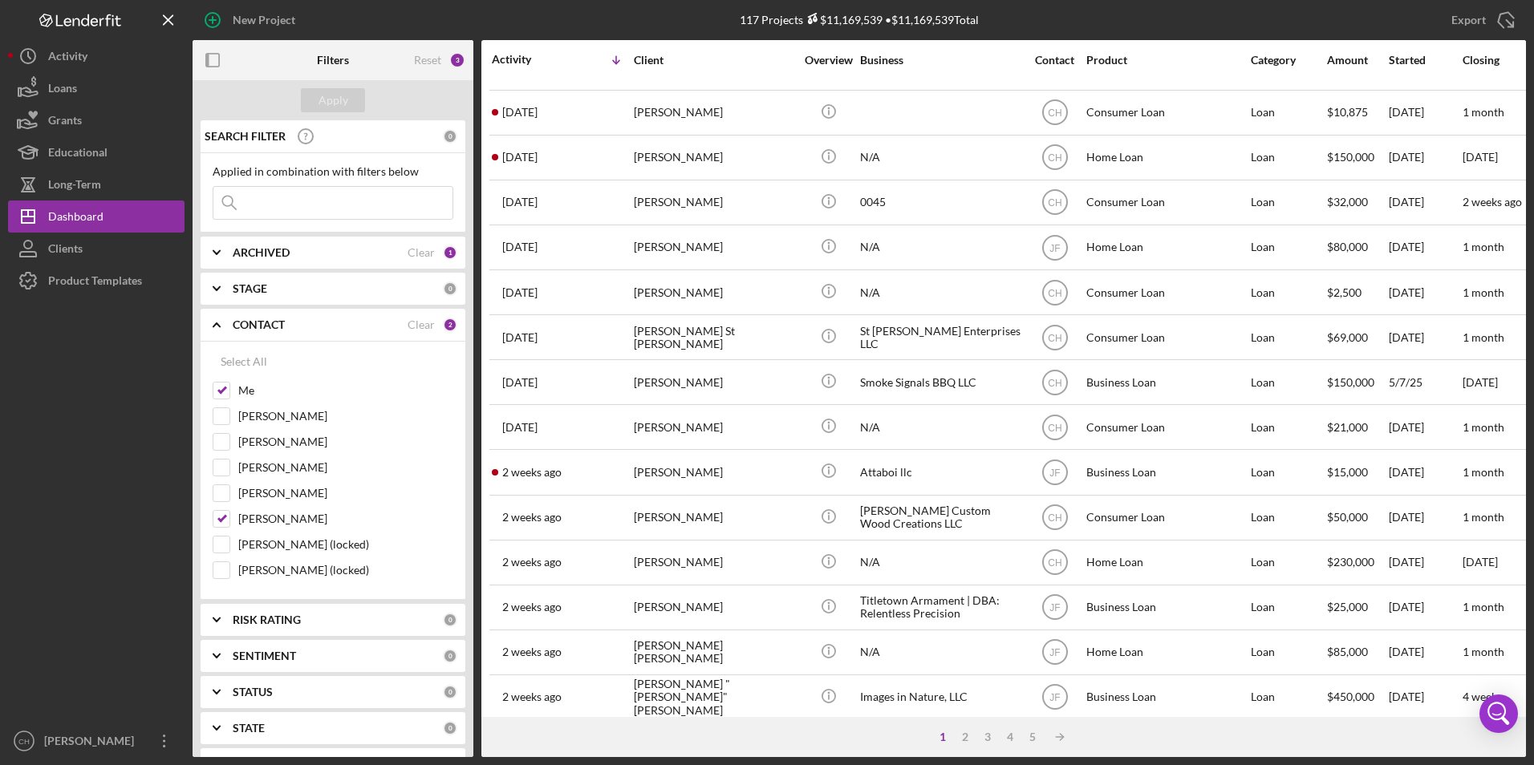
click at [313, 207] on input at bounding box center [332, 203] width 239 height 32
type input "ahlex"
click at [318, 101] on div "Apply" at bounding box center [333, 100] width 30 height 24
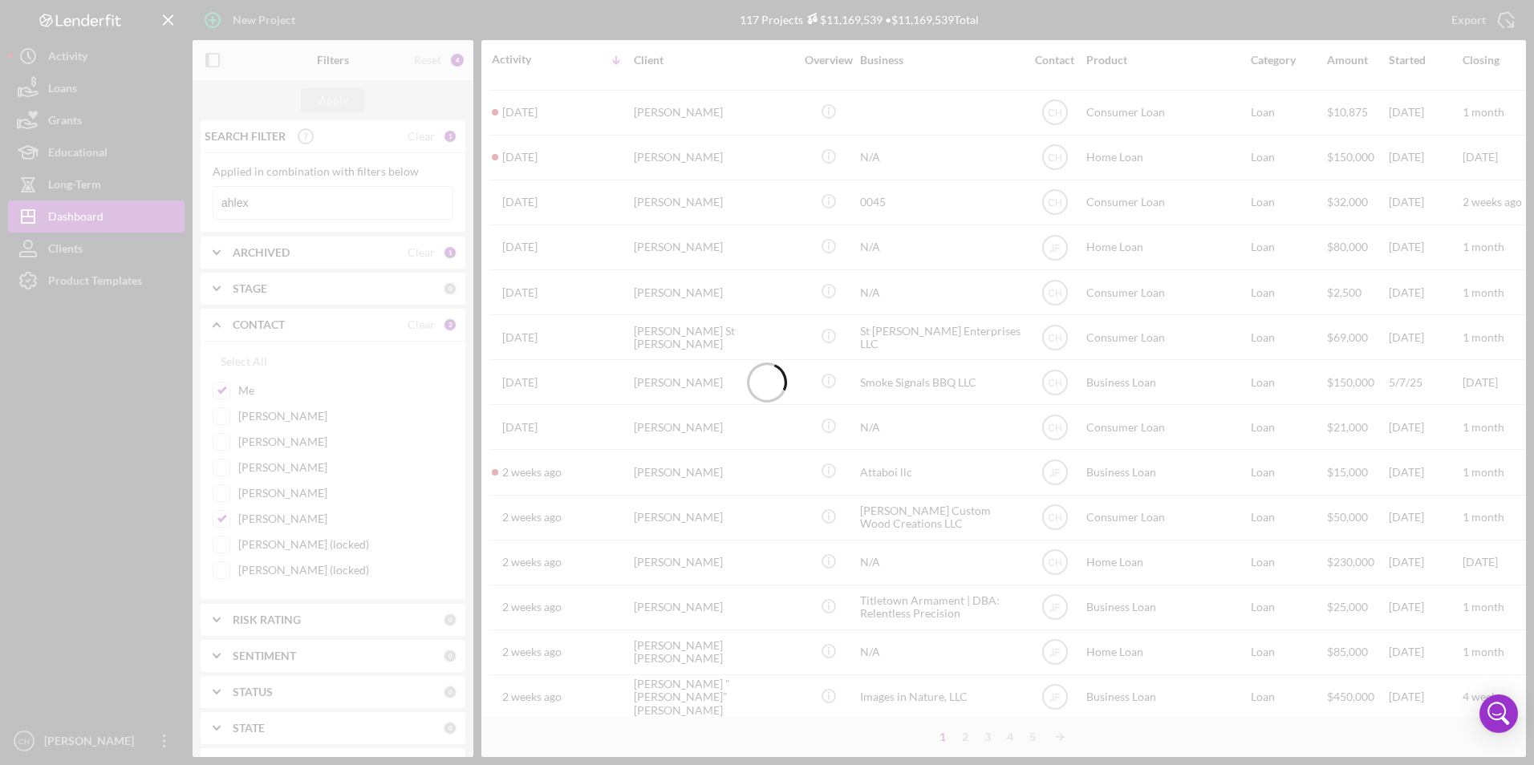
scroll to position [0, 0]
click at [661, 106] on div at bounding box center [767, 382] width 1534 height 765
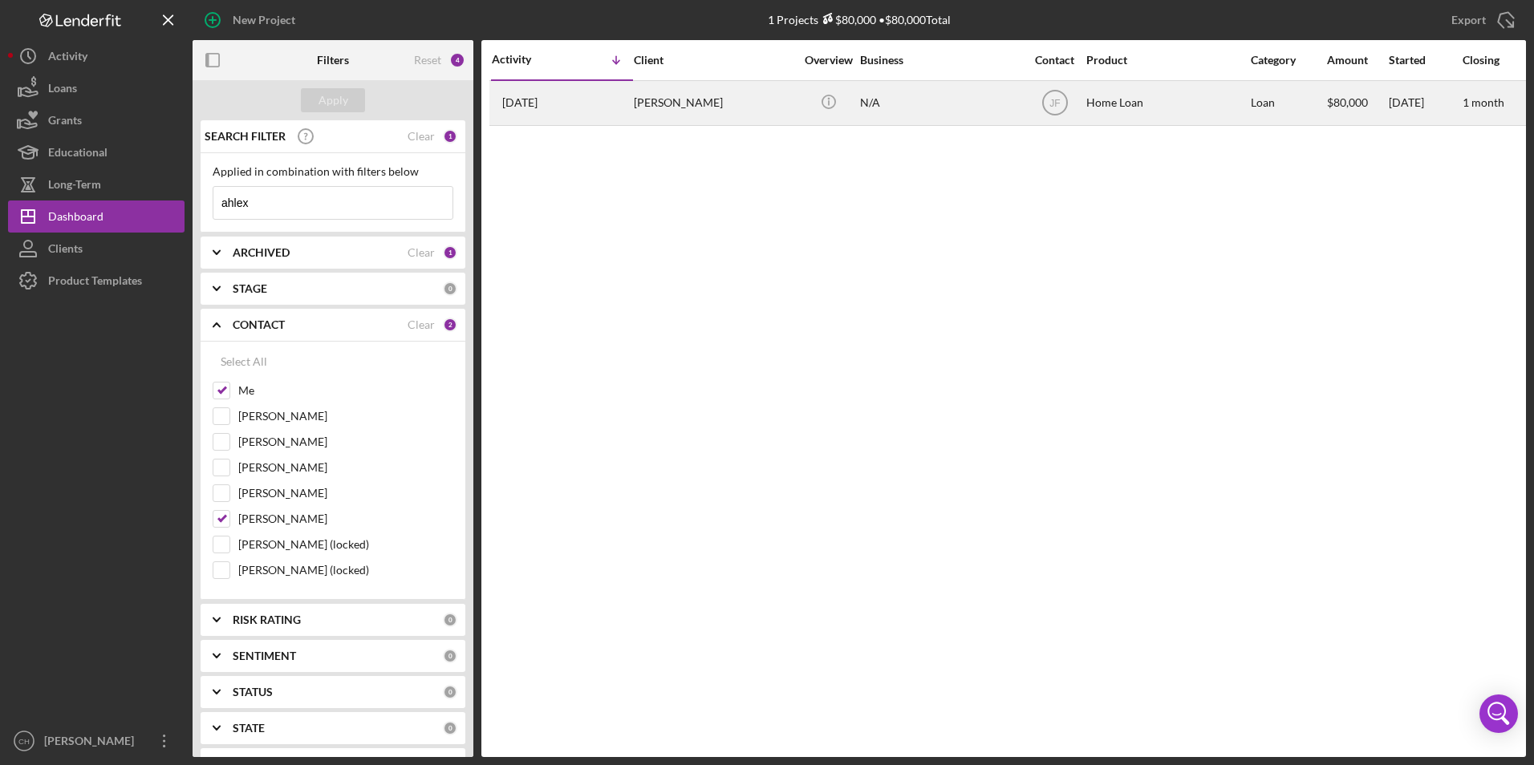
click at [662, 107] on div "[PERSON_NAME]" at bounding box center [714, 103] width 160 height 43
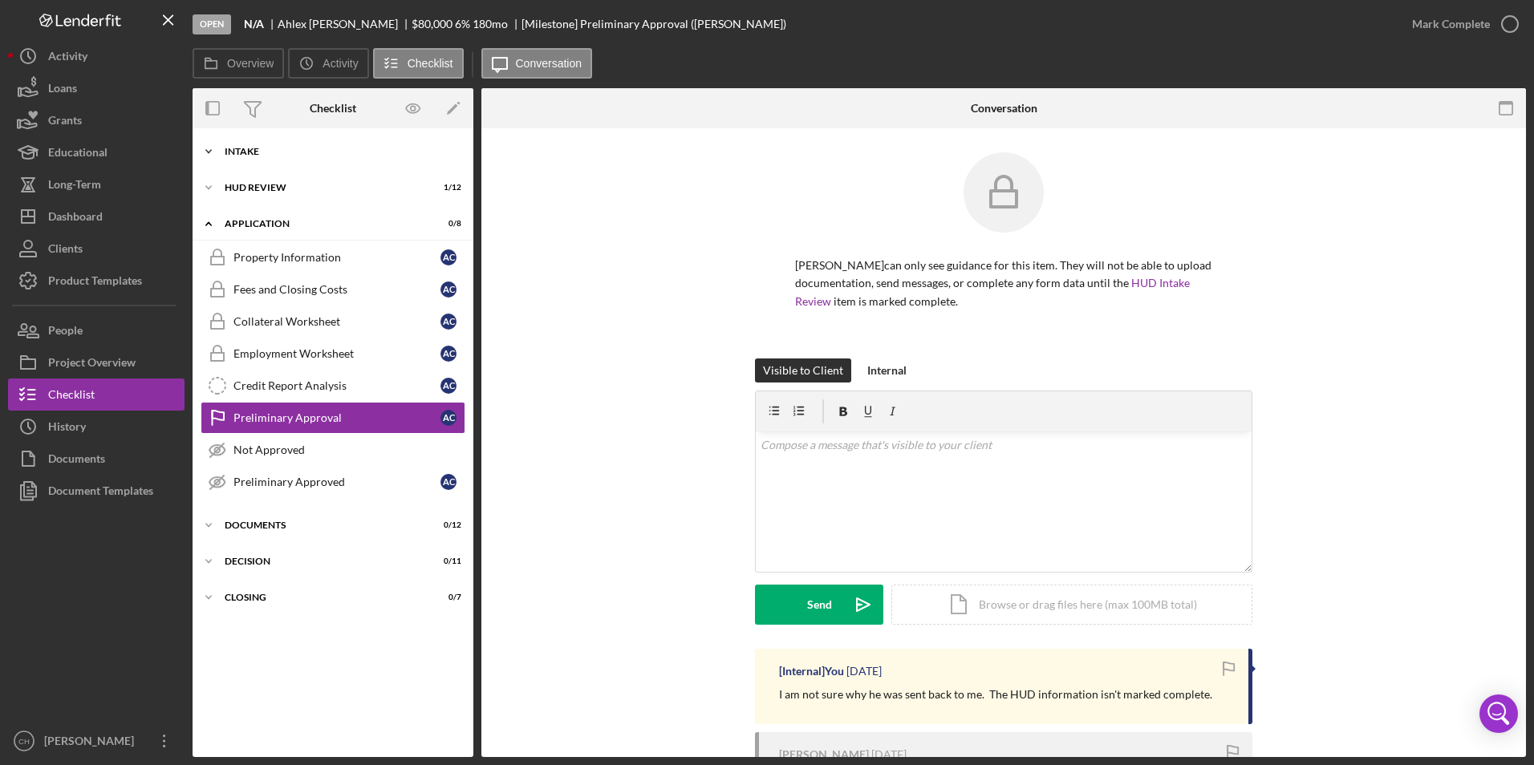
click at [250, 152] on div "Intake" at bounding box center [339, 152] width 229 height 10
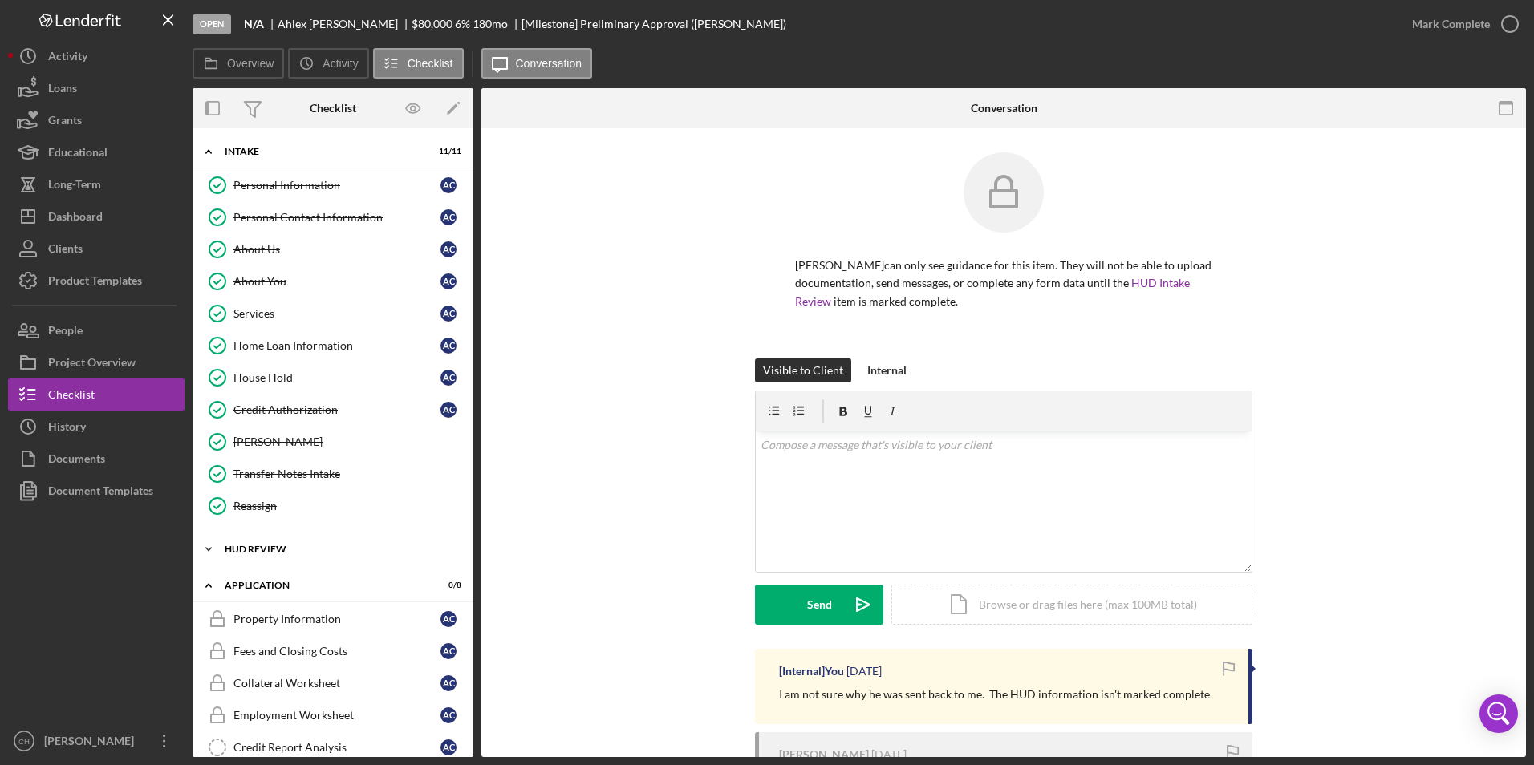
click at [264, 549] on div "HUD Review" at bounding box center [339, 550] width 229 height 10
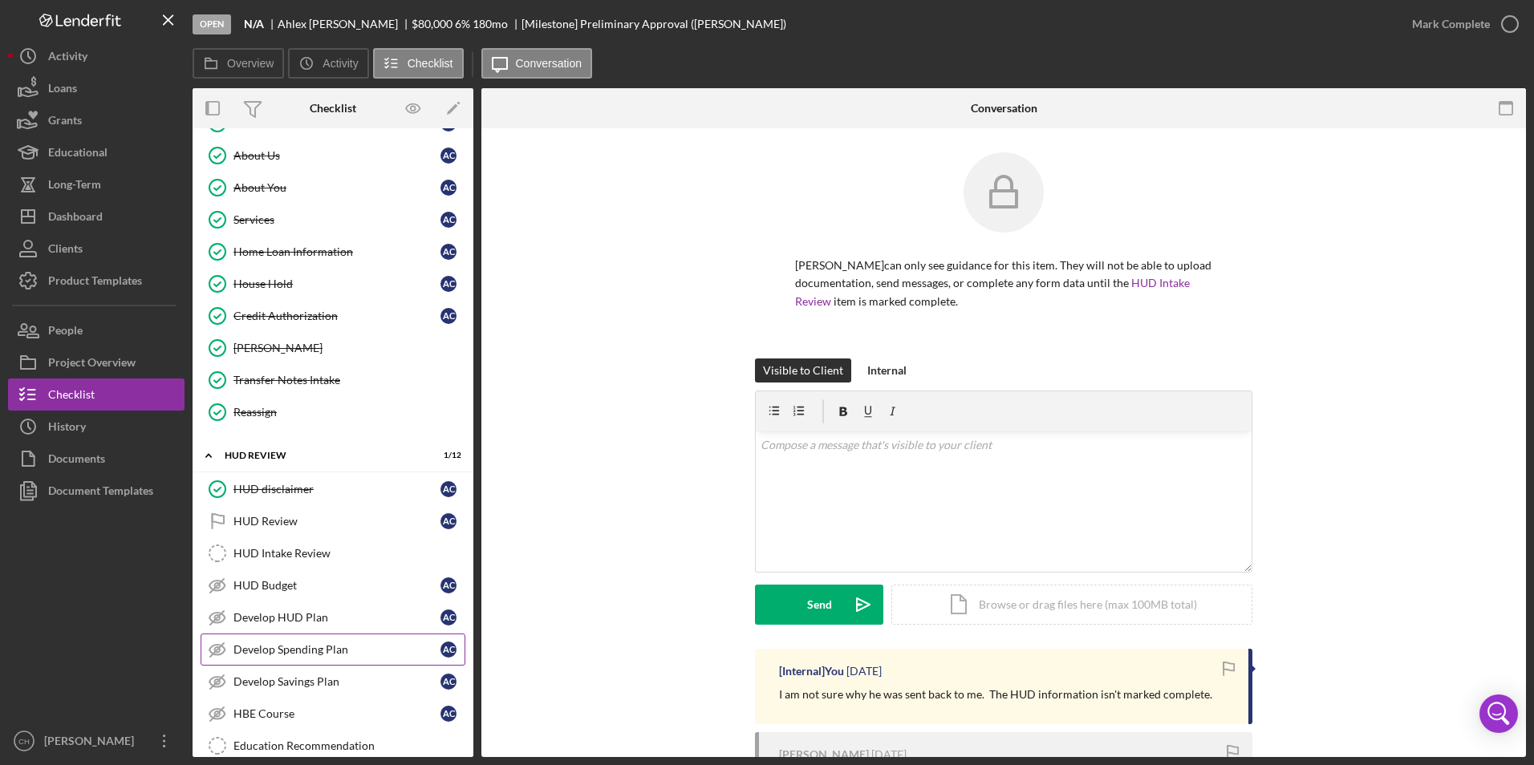
scroll to position [160, 0]
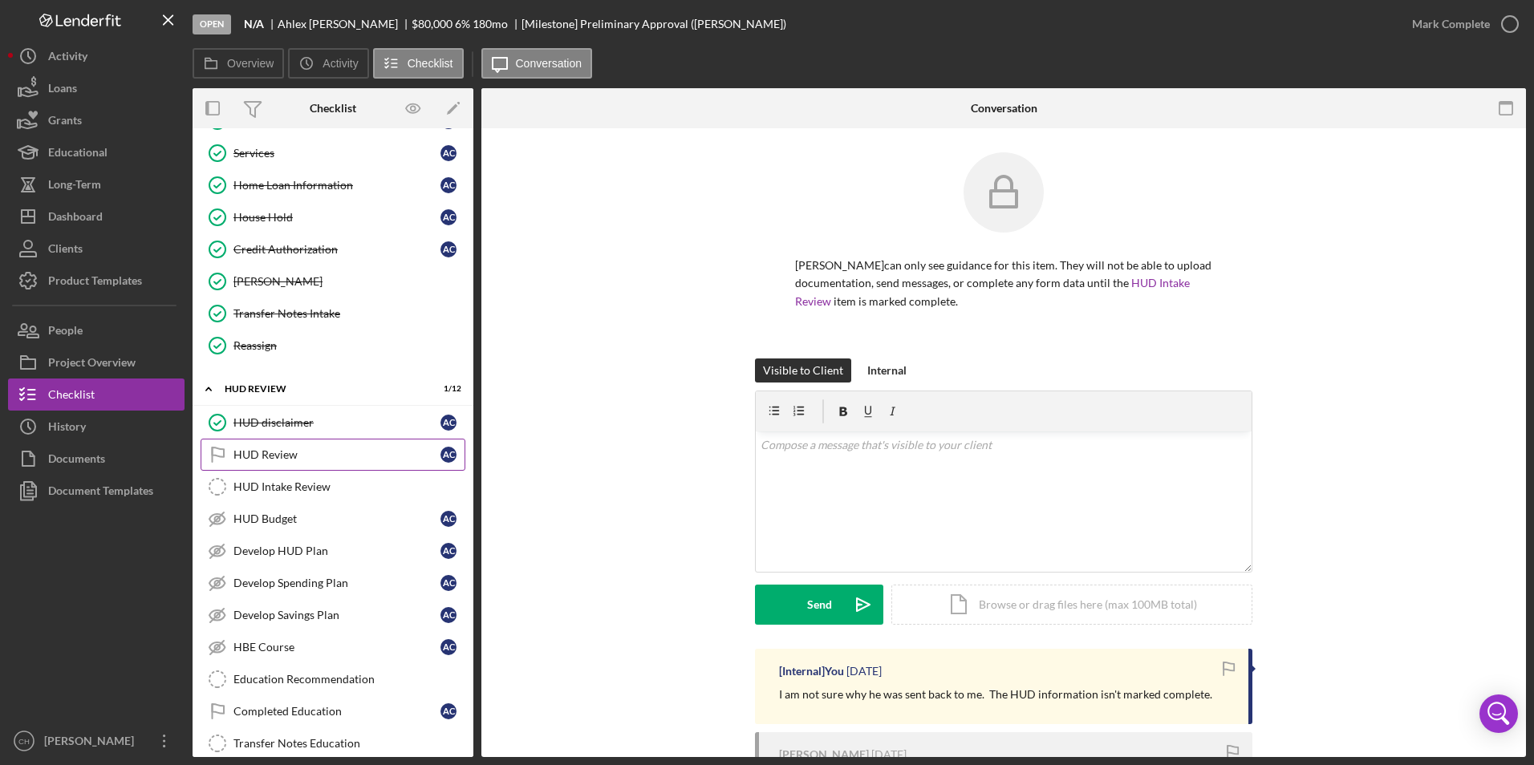
click at [283, 456] on div "HUD Review" at bounding box center [336, 454] width 207 height 13
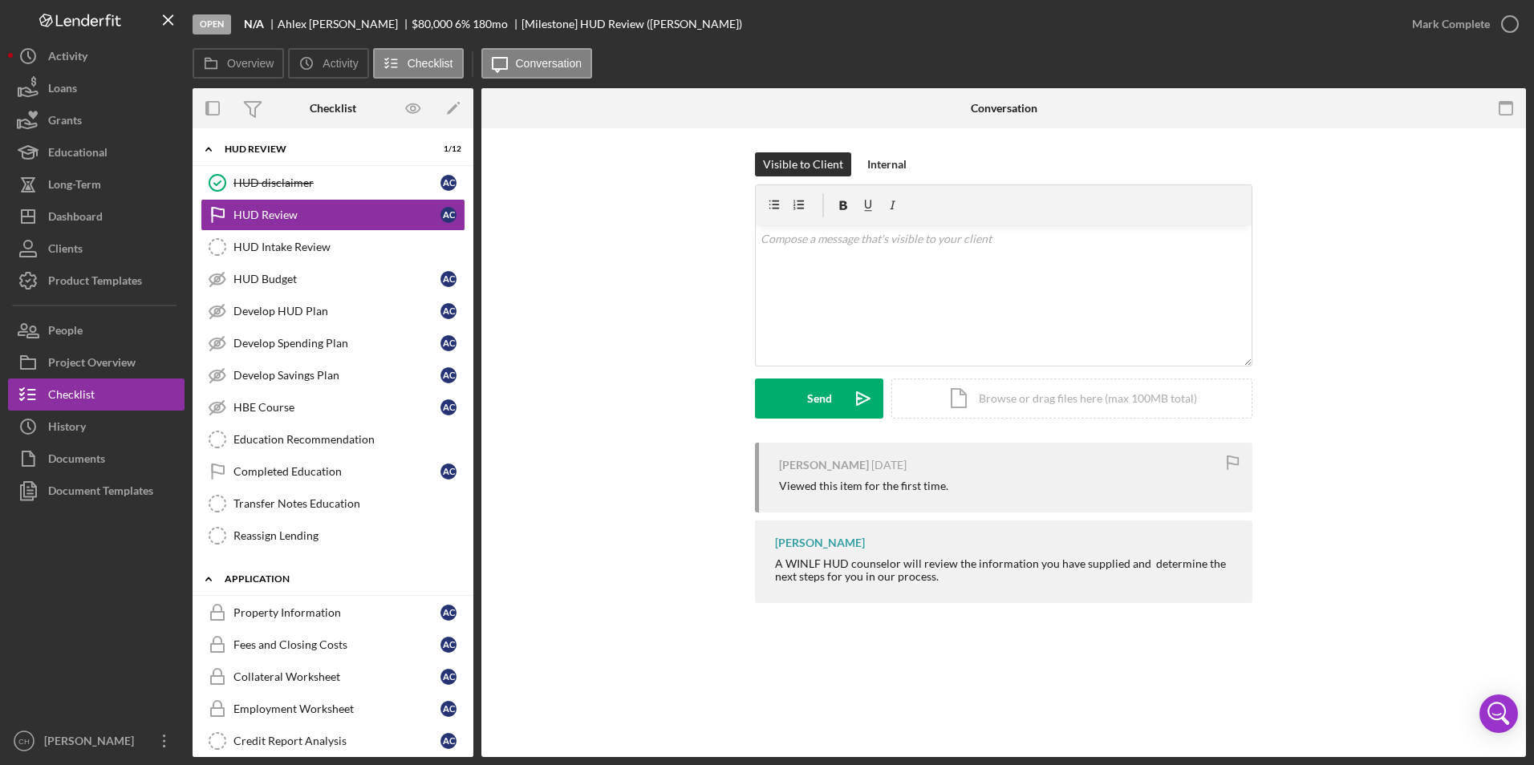
scroll to position [401, 0]
click at [266, 577] on div "Application" at bounding box center [339, 579] width 229 height 10
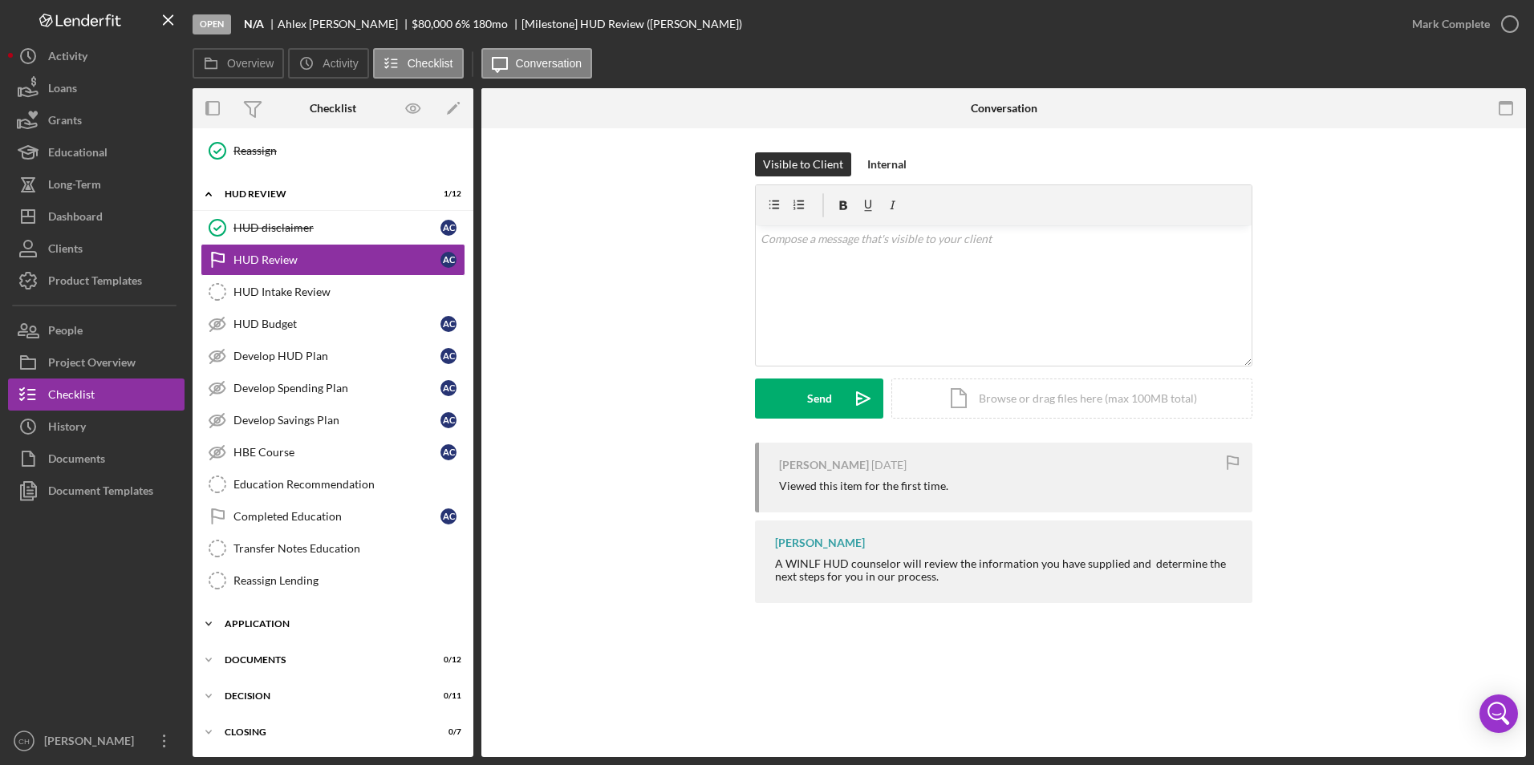
click at [242, 612] on div "Icon/Expander Application 0 / 8" at bounding box center [333, 624] width 281 height 32
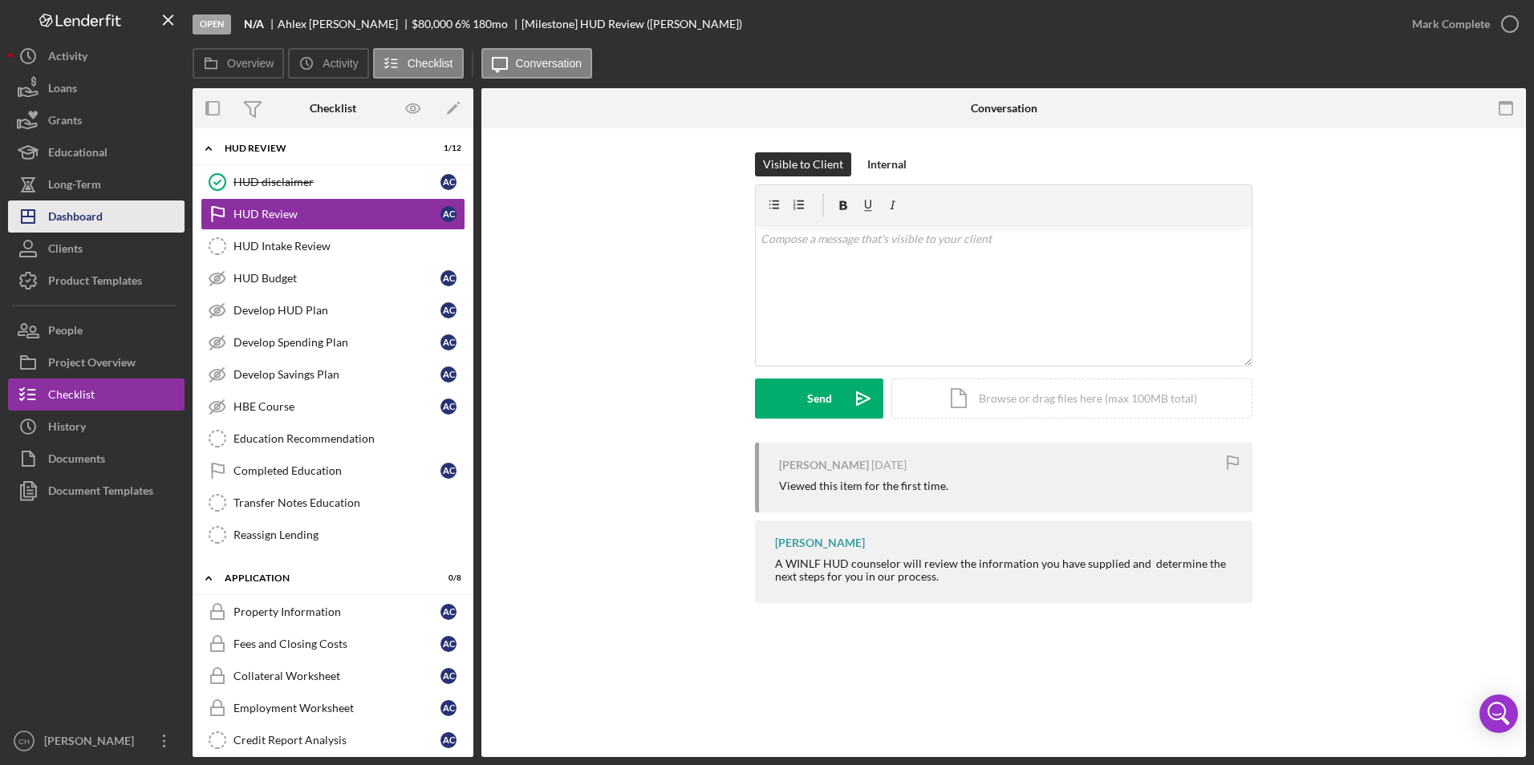
click at [78, 219] on div "Dashboard" at bounding box center [75, 219] width 55 height 36
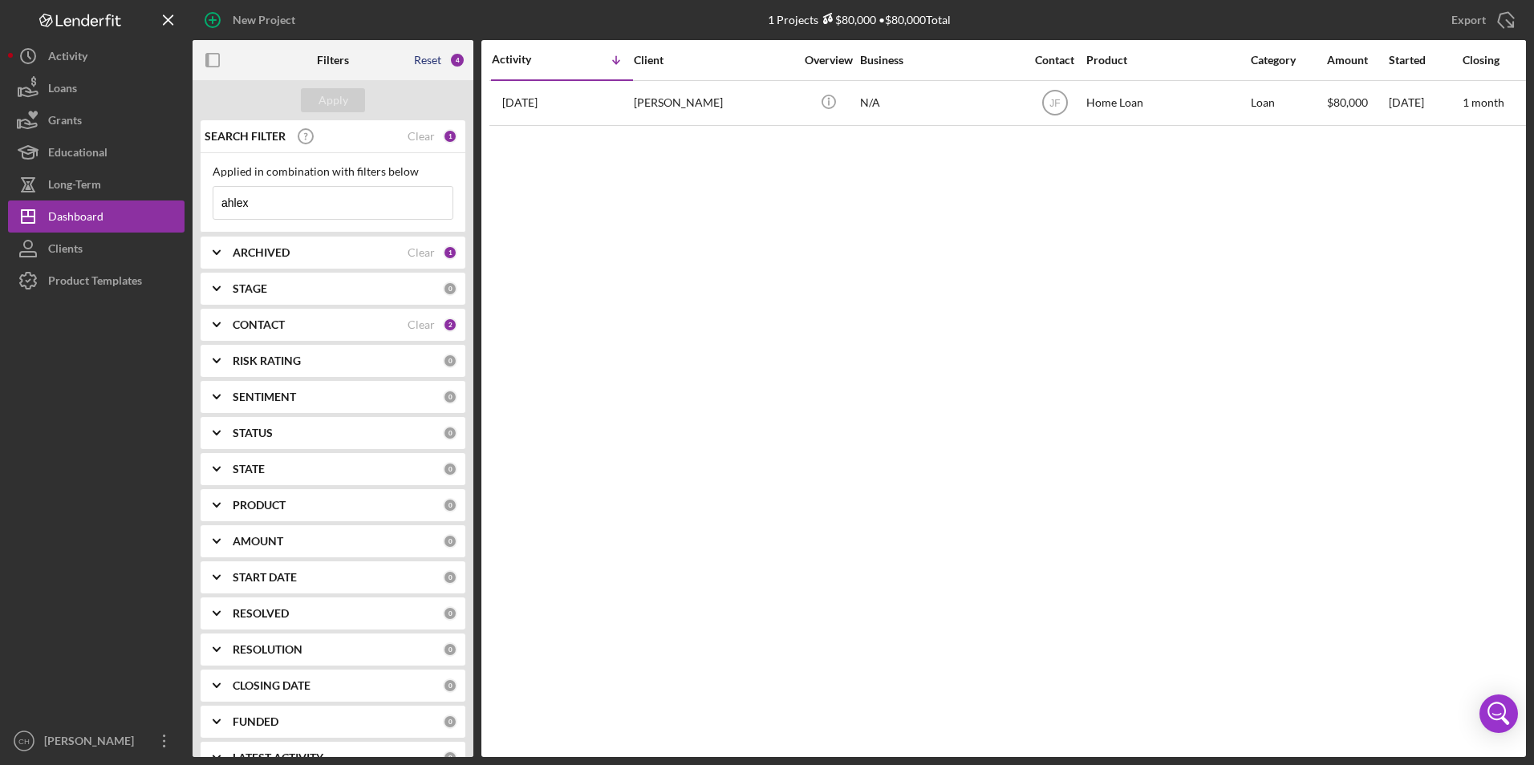
click at [428, 63] on div "Reset" at bounding box center [427, 60] width 27 height 13
click at [335, 95] on div "Apply" at bounding box center [333, 100] width 30 height 24
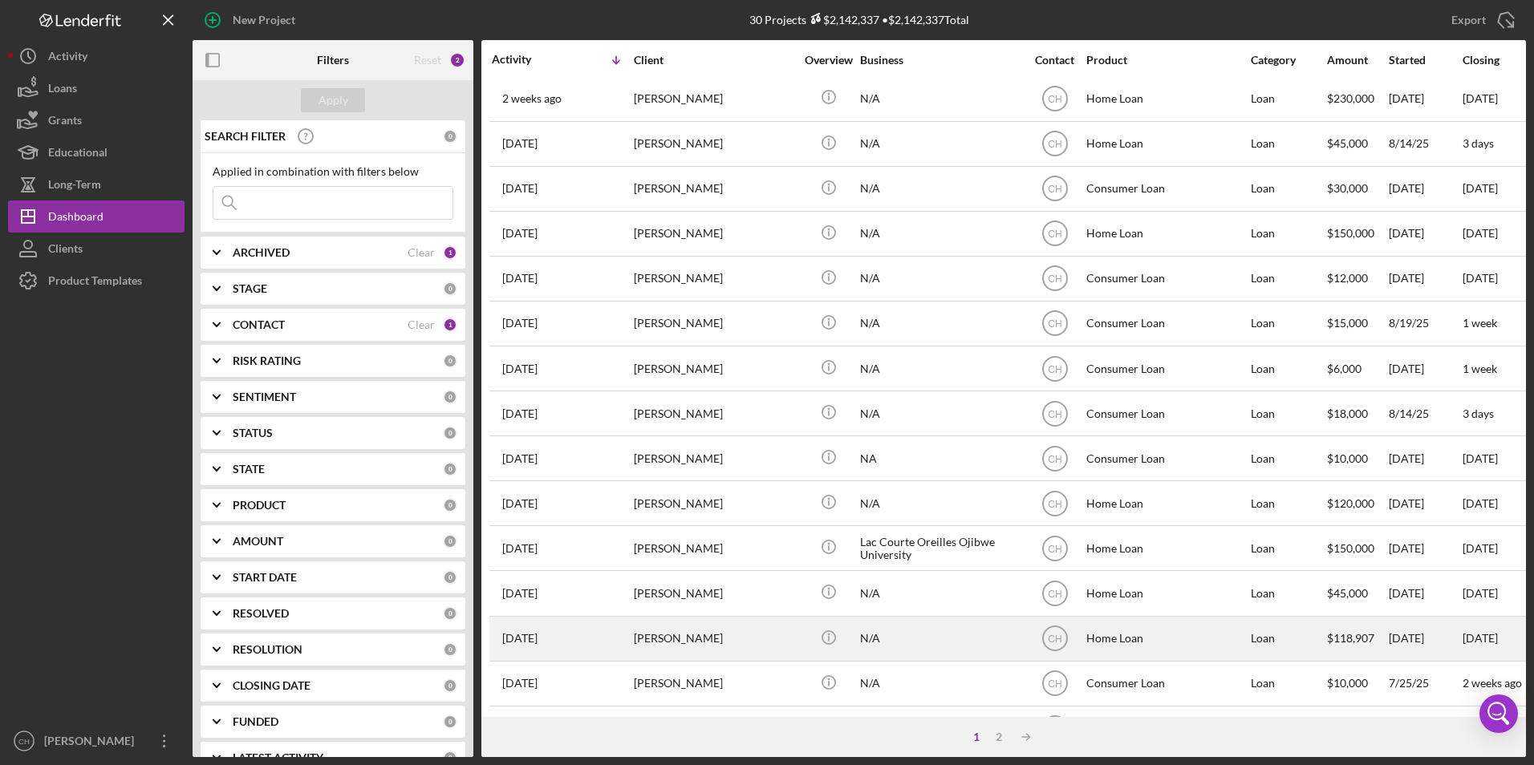
scroll to position [428, 0]
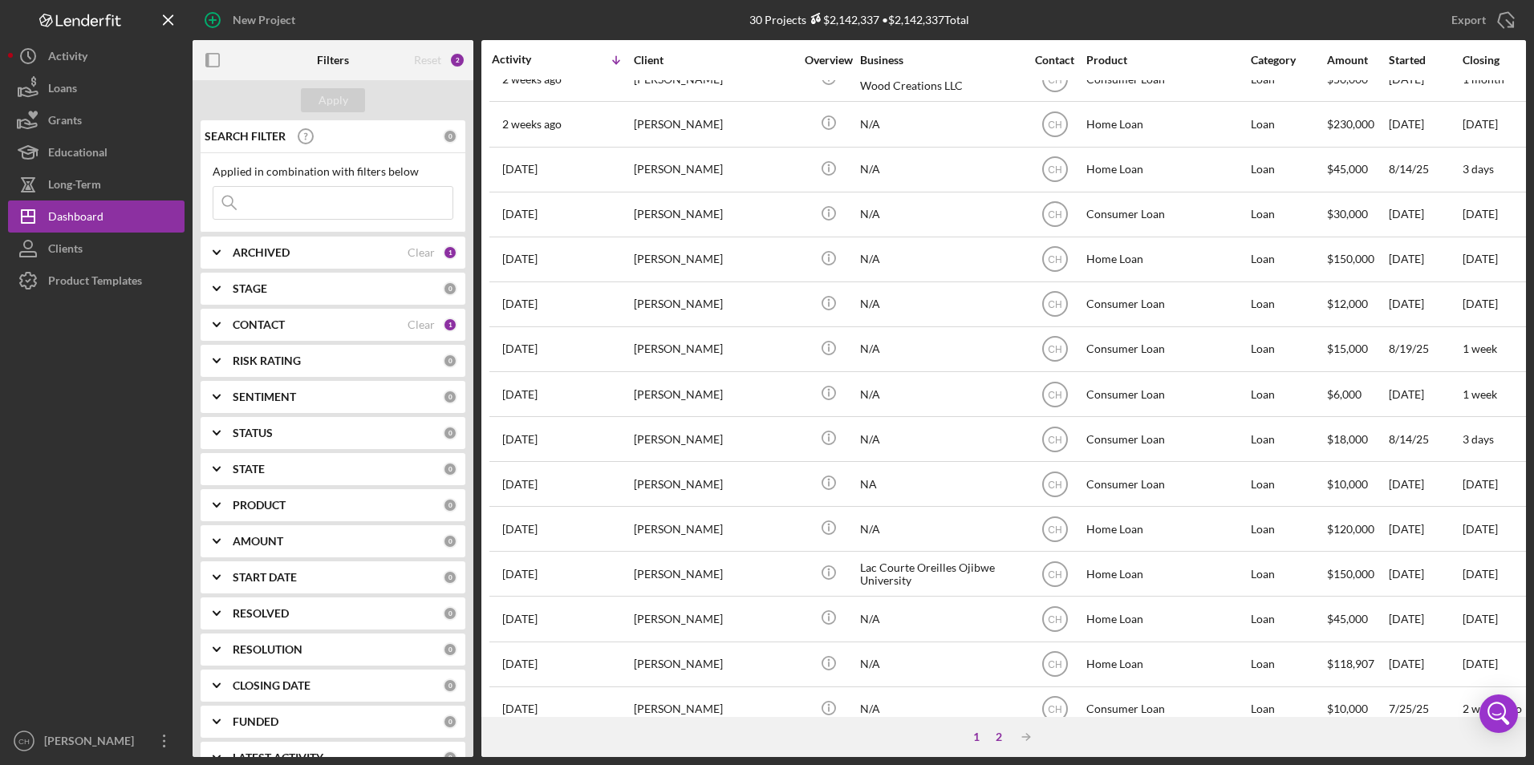
click at [997, 734] on div "2" at bounding box center [998, 737] width 22 height 13
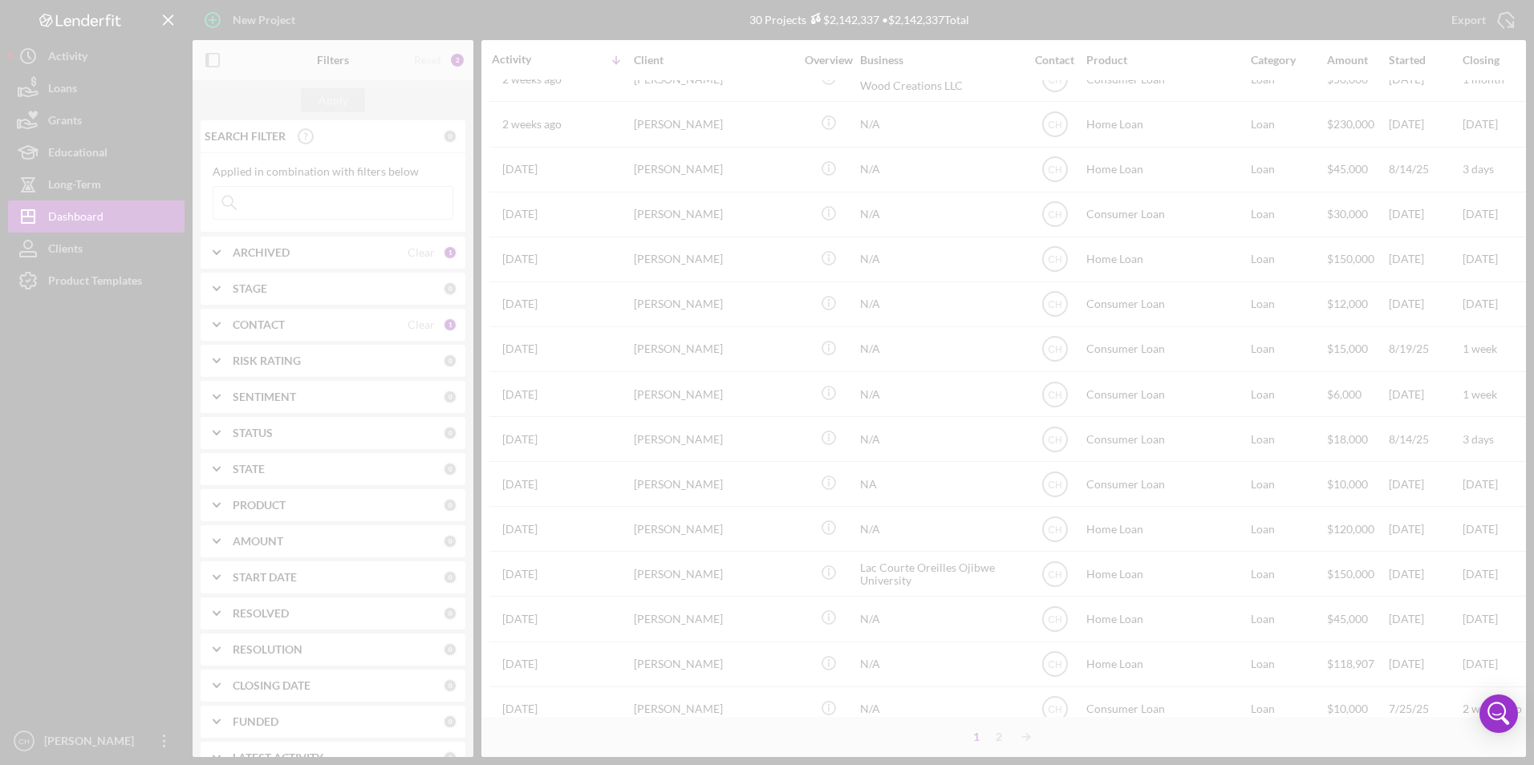
scroll to position [0, 0]
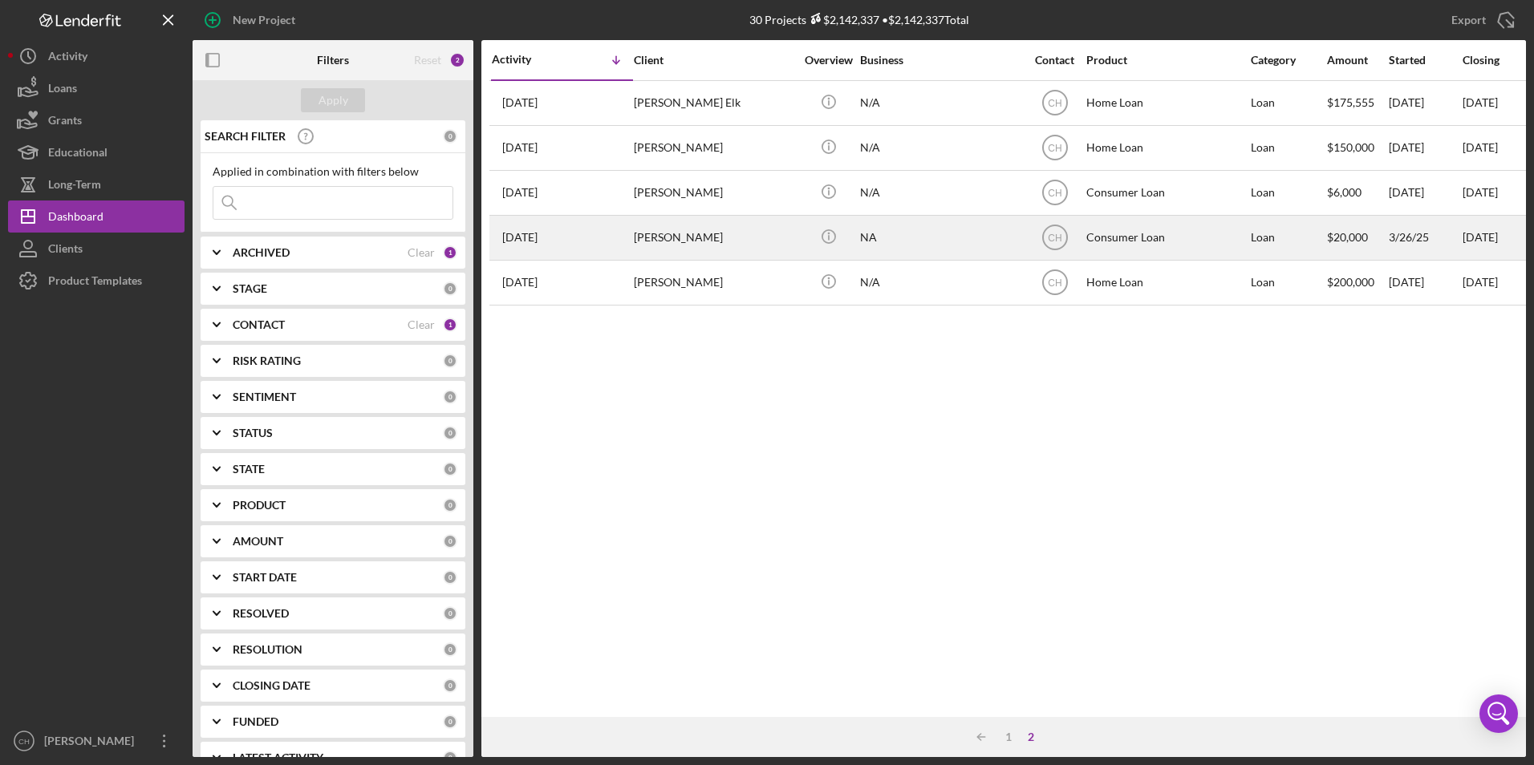
click at [658, 233] on div "[PERSON_NAME]" at bounding box center [714, 238] width 160 height 43
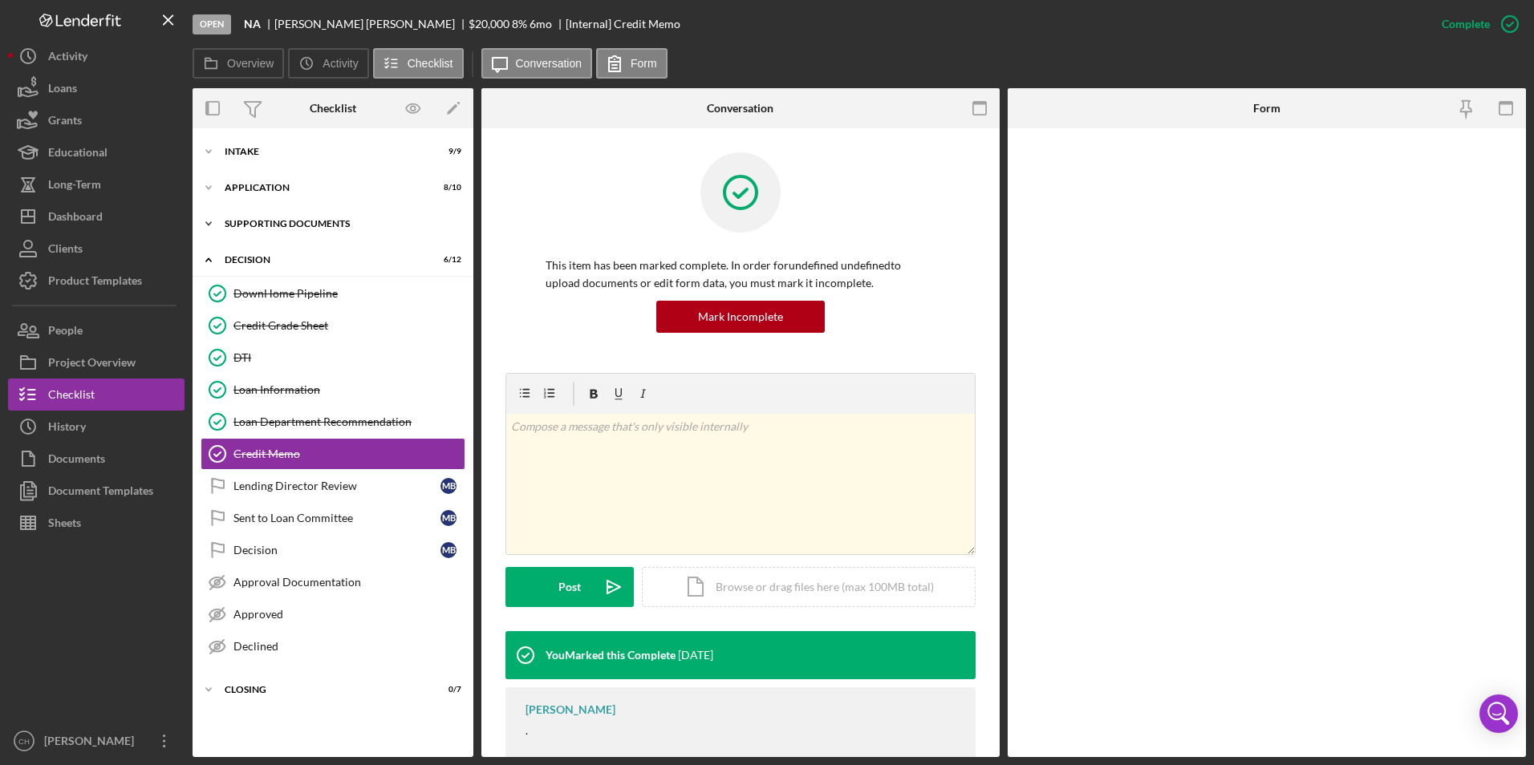
click at [207, 221] on icon "Icon/Expander" at bounding box center [209, 224] width 32 height 32
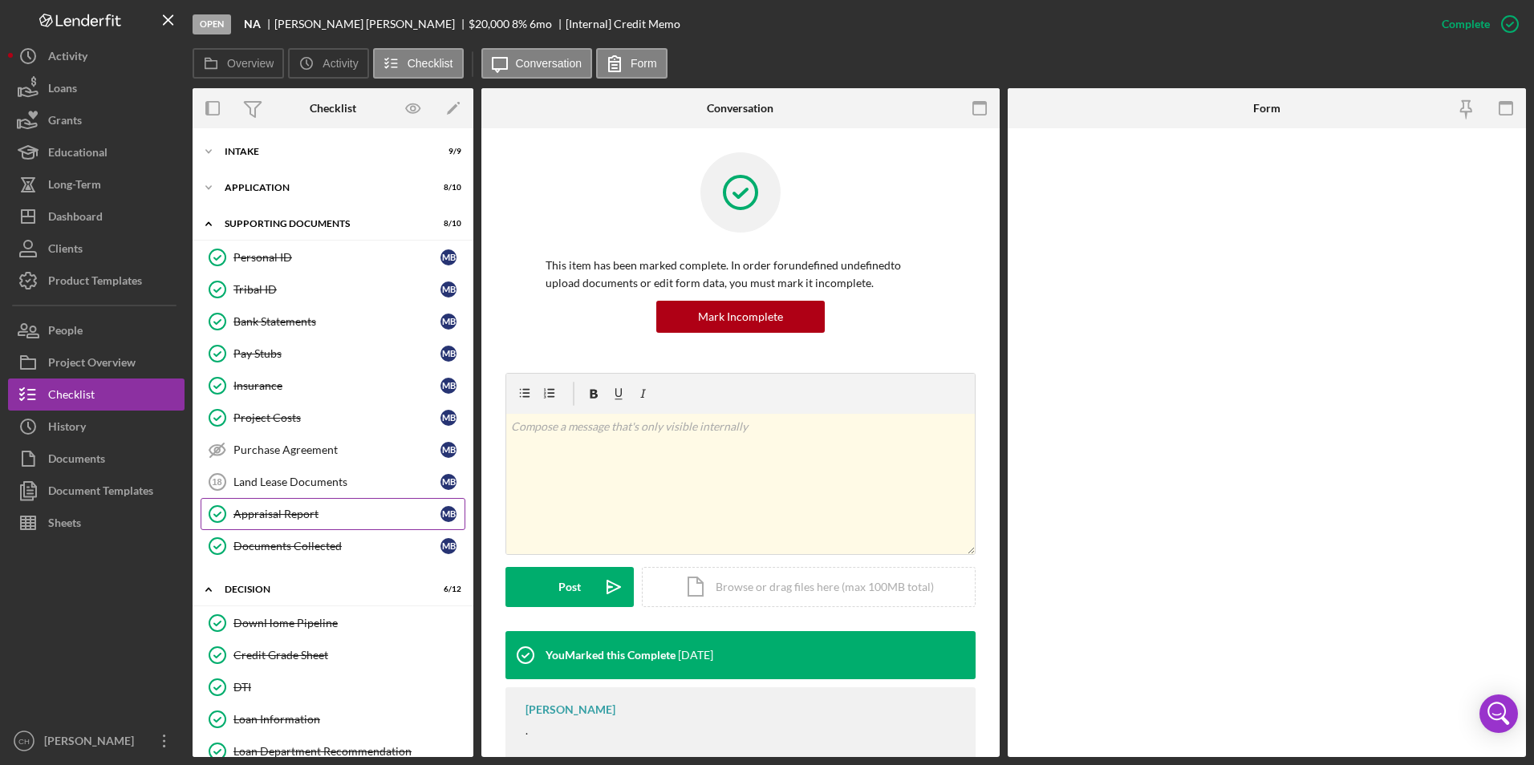
click at [290, 509] on div "Appraisal Report" at bounding box center [336, 514] width 207 height 13
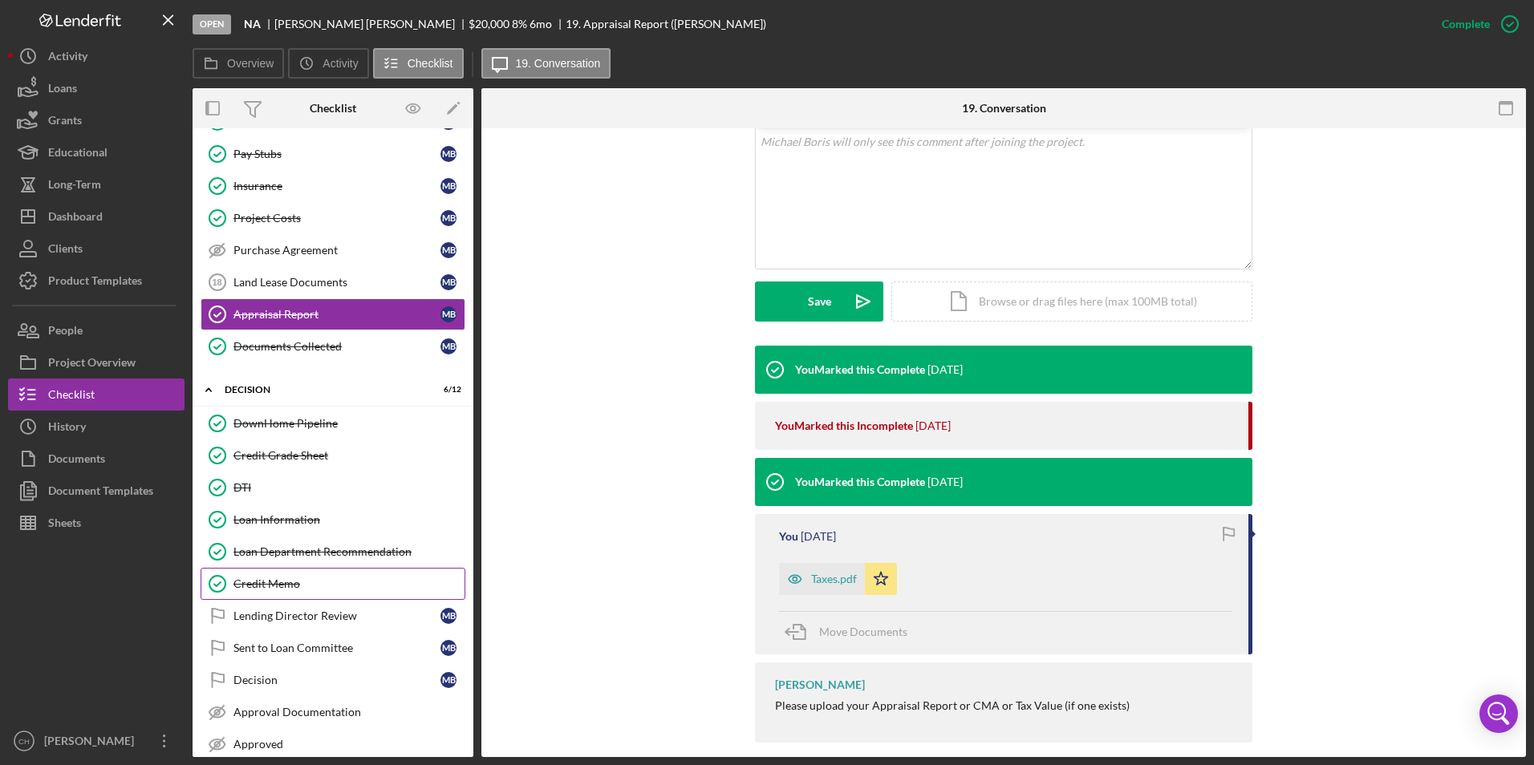
scroll to position [287, 0]
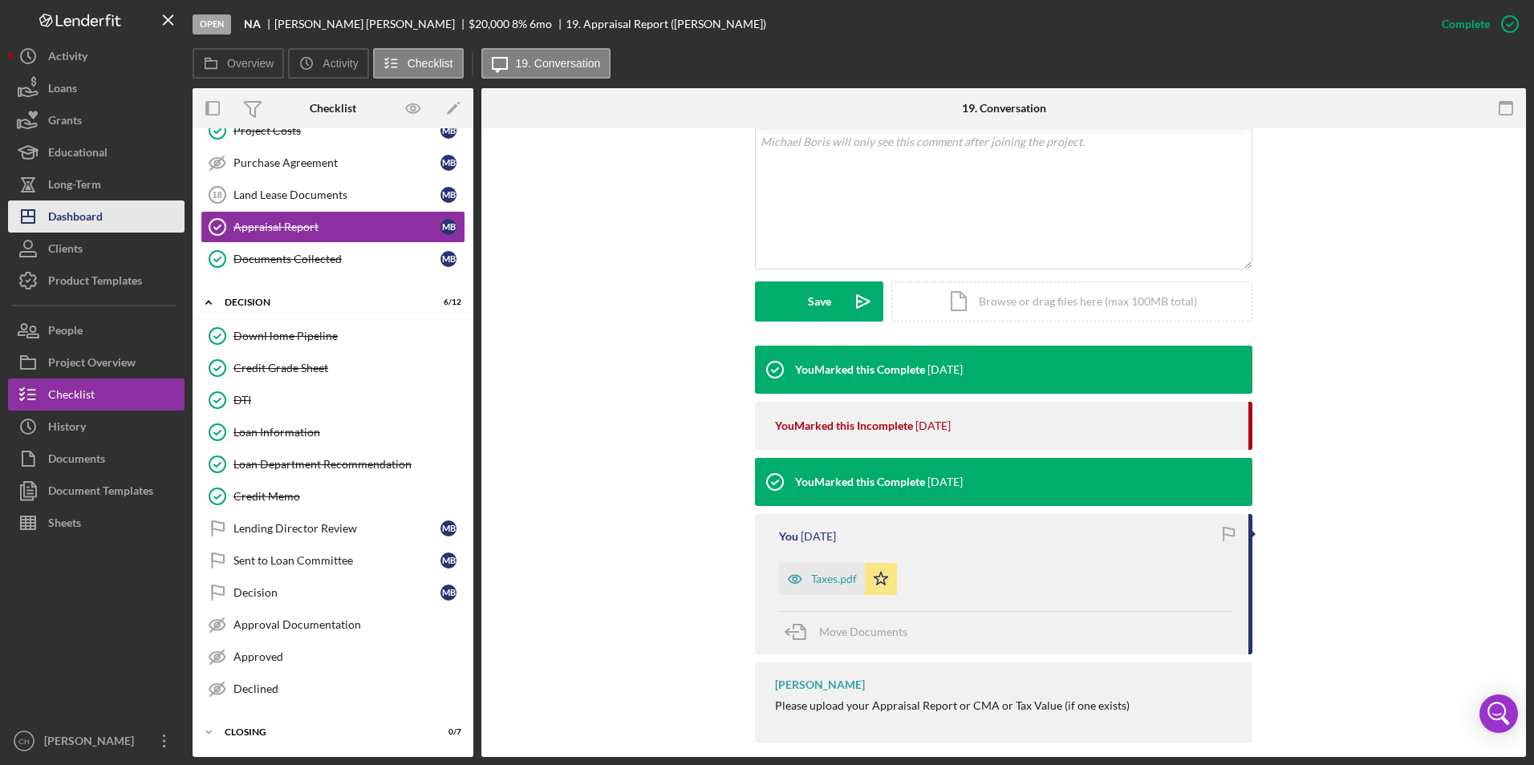
click at [131, 223] on button "Icon/Dashboard Dashboard" at bounding box center [96, 217] width 176 height 32
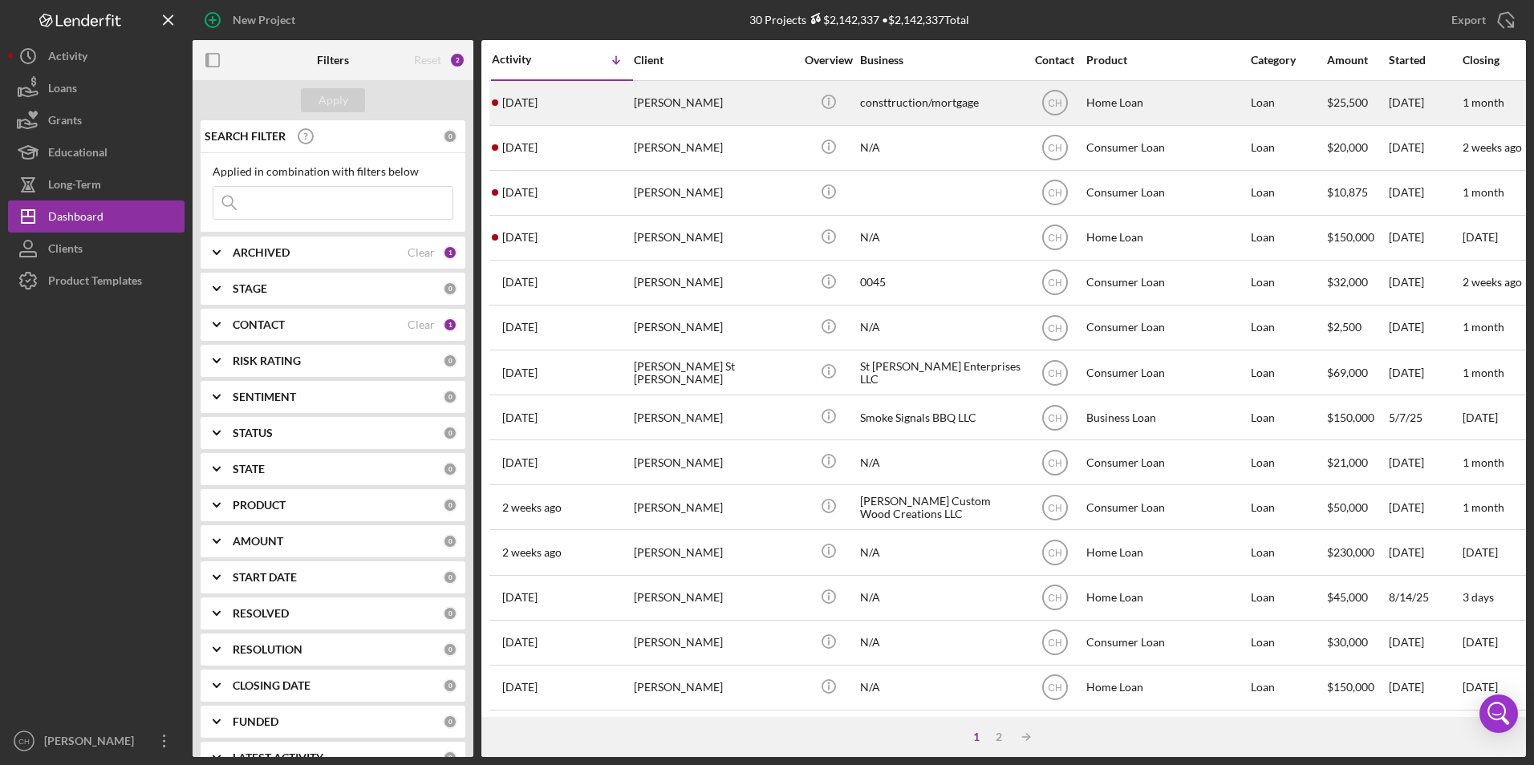
click at [703, 95] on div "[PERSON_NAME]" at bounding box center [714, 103] width 160 height 43
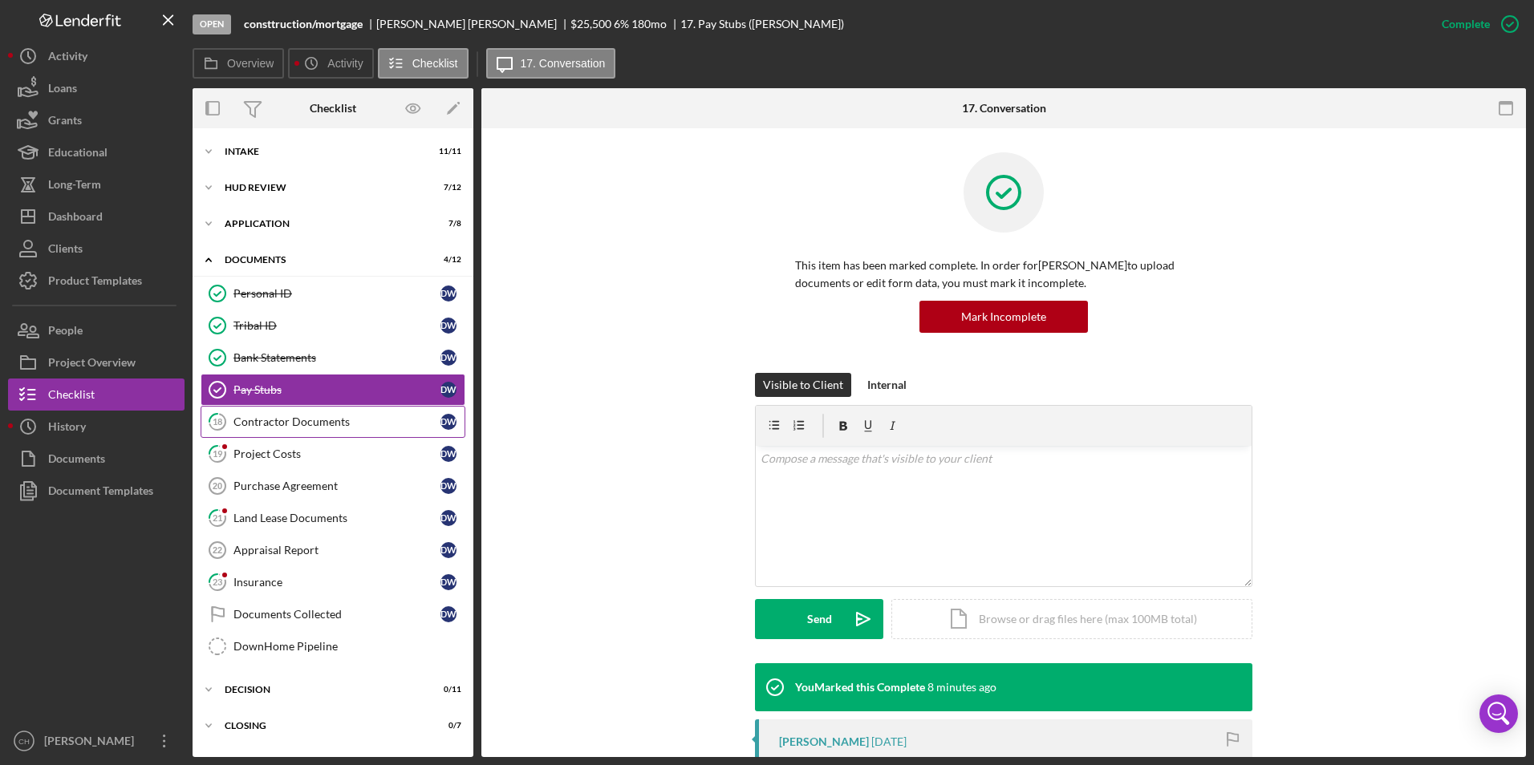
click at [283, 424] on div "Contractor Documents" at bounding box center [336, 422] width 207 height 13
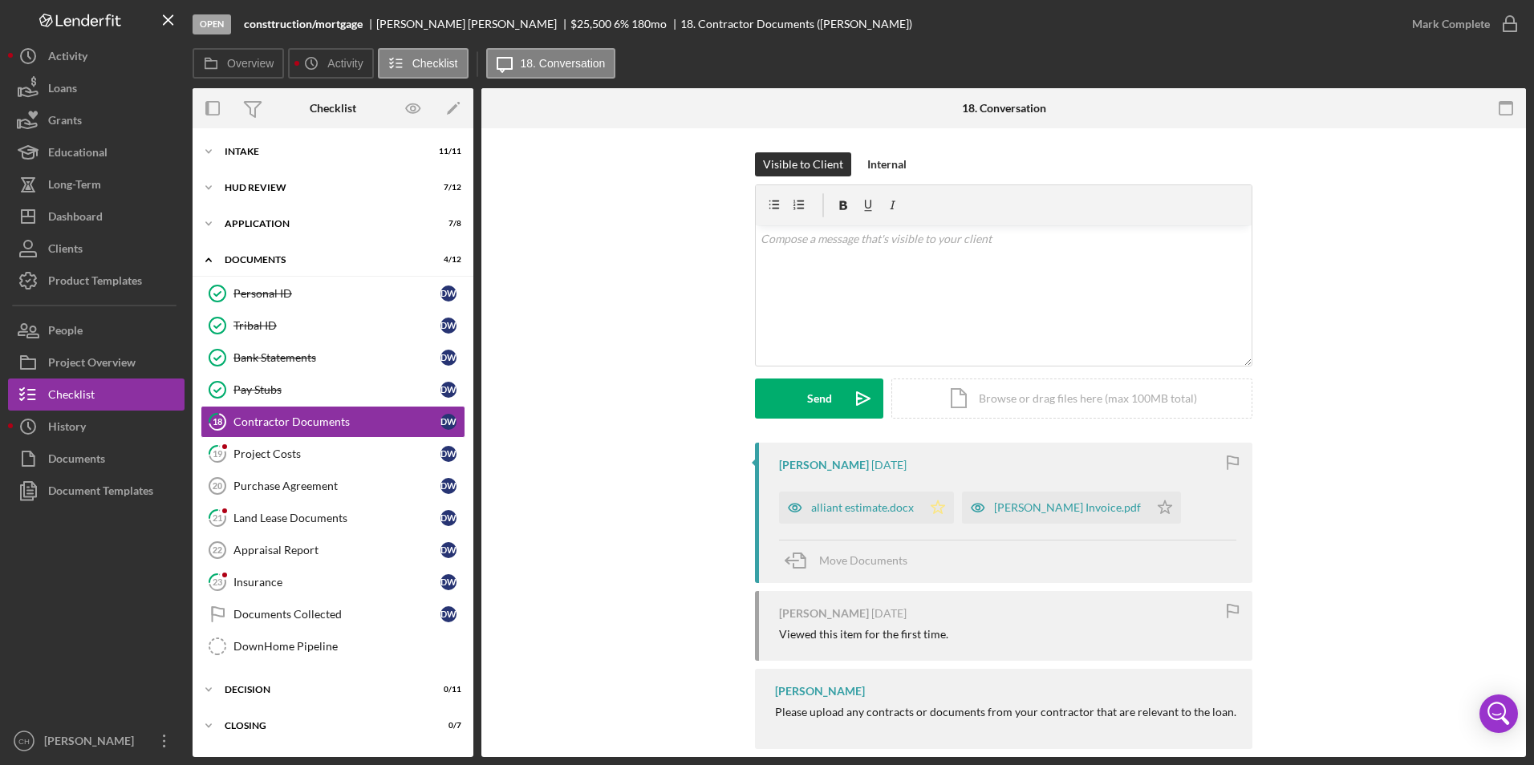
click at [938, 508] on polygon "button" at bounding box center [938, 507] width 14 height 13
click at [1043, 502] on div "[PERSON_NAME] Invoice.pdf" at bounding box center [1067, 507] width 147 height 13
click at [1043, 502] on div "Overview Internal Workflow Stage Open Icon/Dropdown Arrow Archive (can unarchiv…" at bounding box center [859, 422] width 1333 height 669
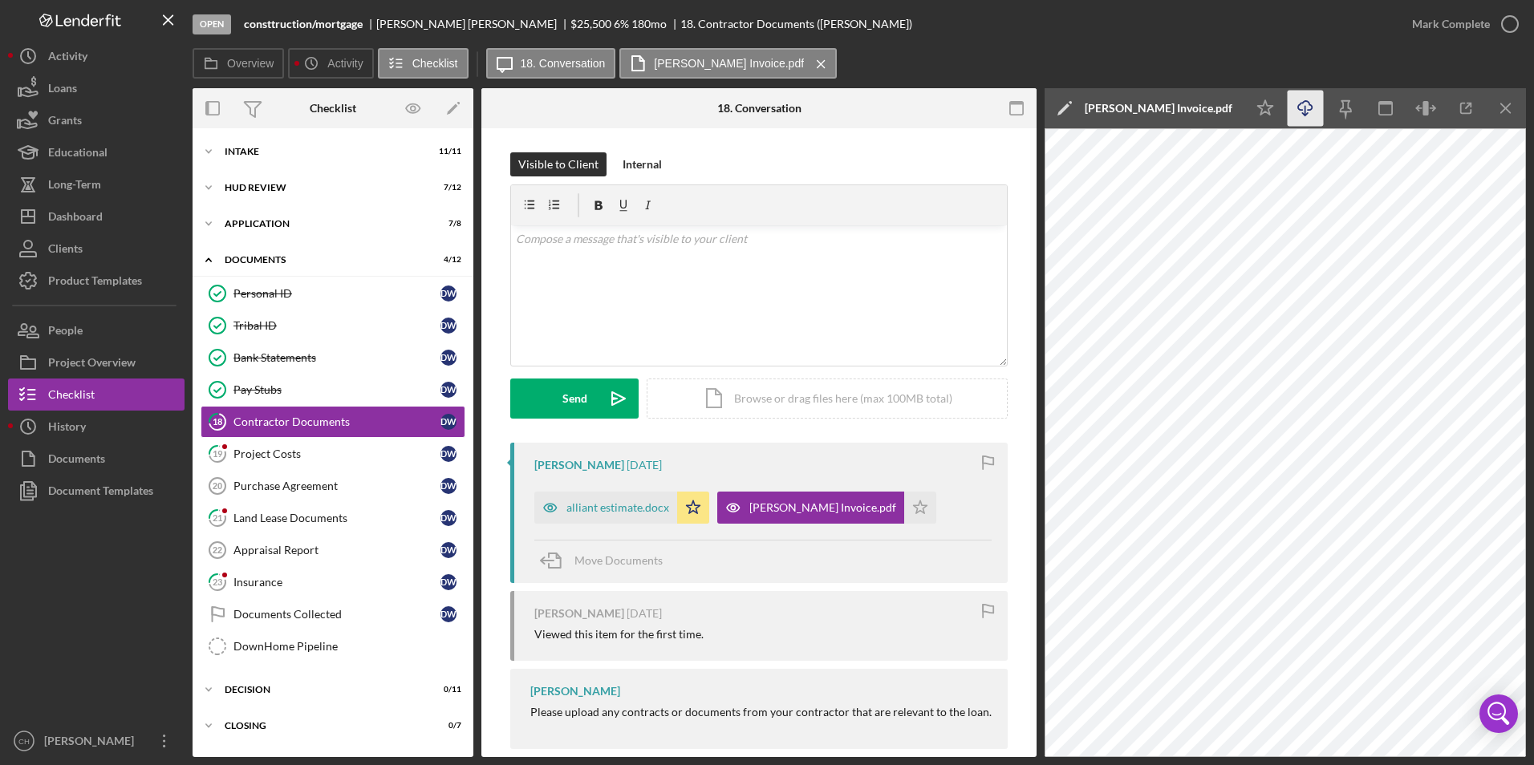
click at [1314, 123] on icon "Icon/Download" at bounding box center [1305, 109] width 36 height 36
click at [921, 502] on polygon "button" at bounding box center [921, 507] width 14 height 13
click at [1427, 27] on div "Mark Complete" at bounding box center [1451, 24] width 78 height 32
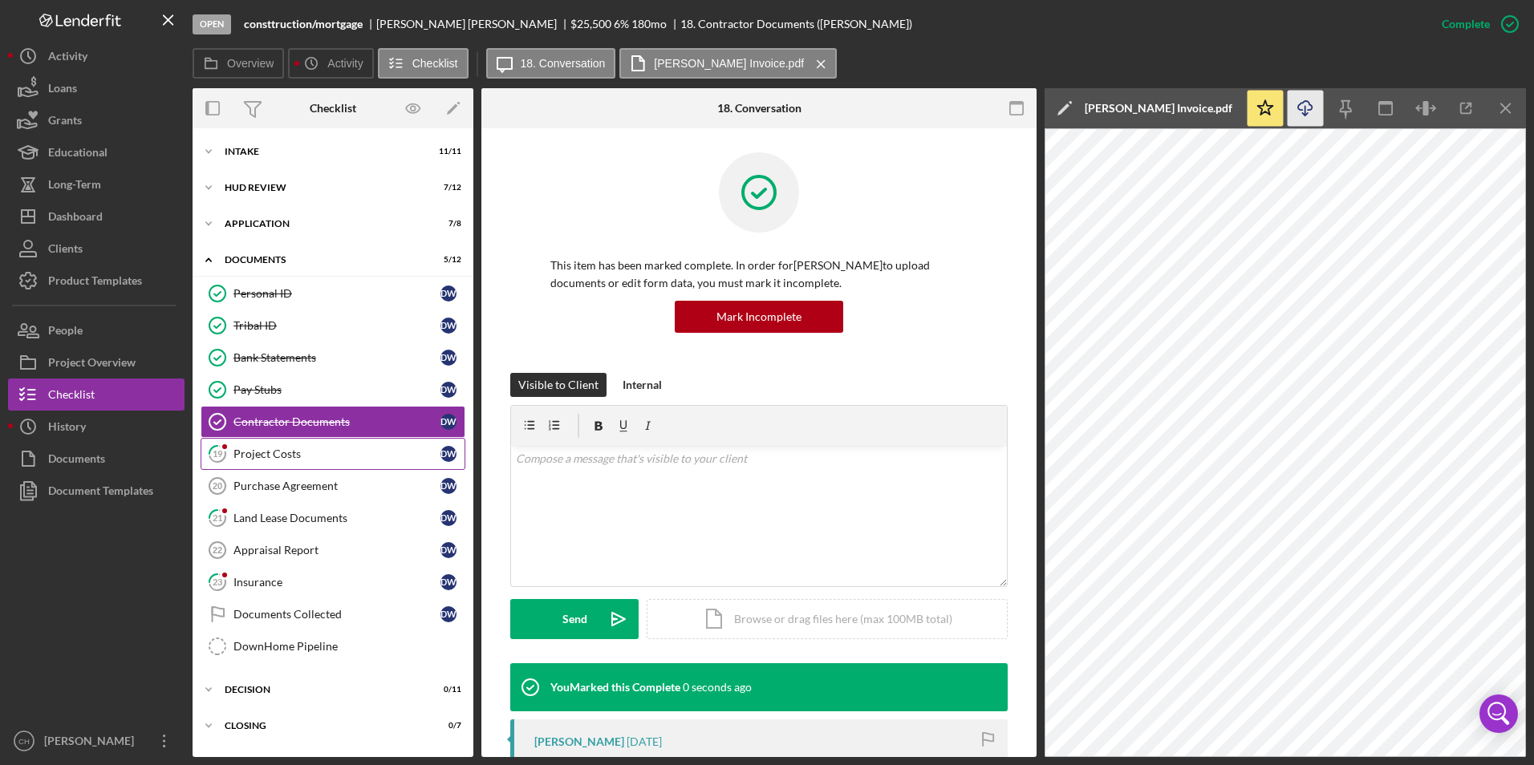
click at [279, 459] on div "Project Costs" at bounding box center [336, 454] width 207 height 13
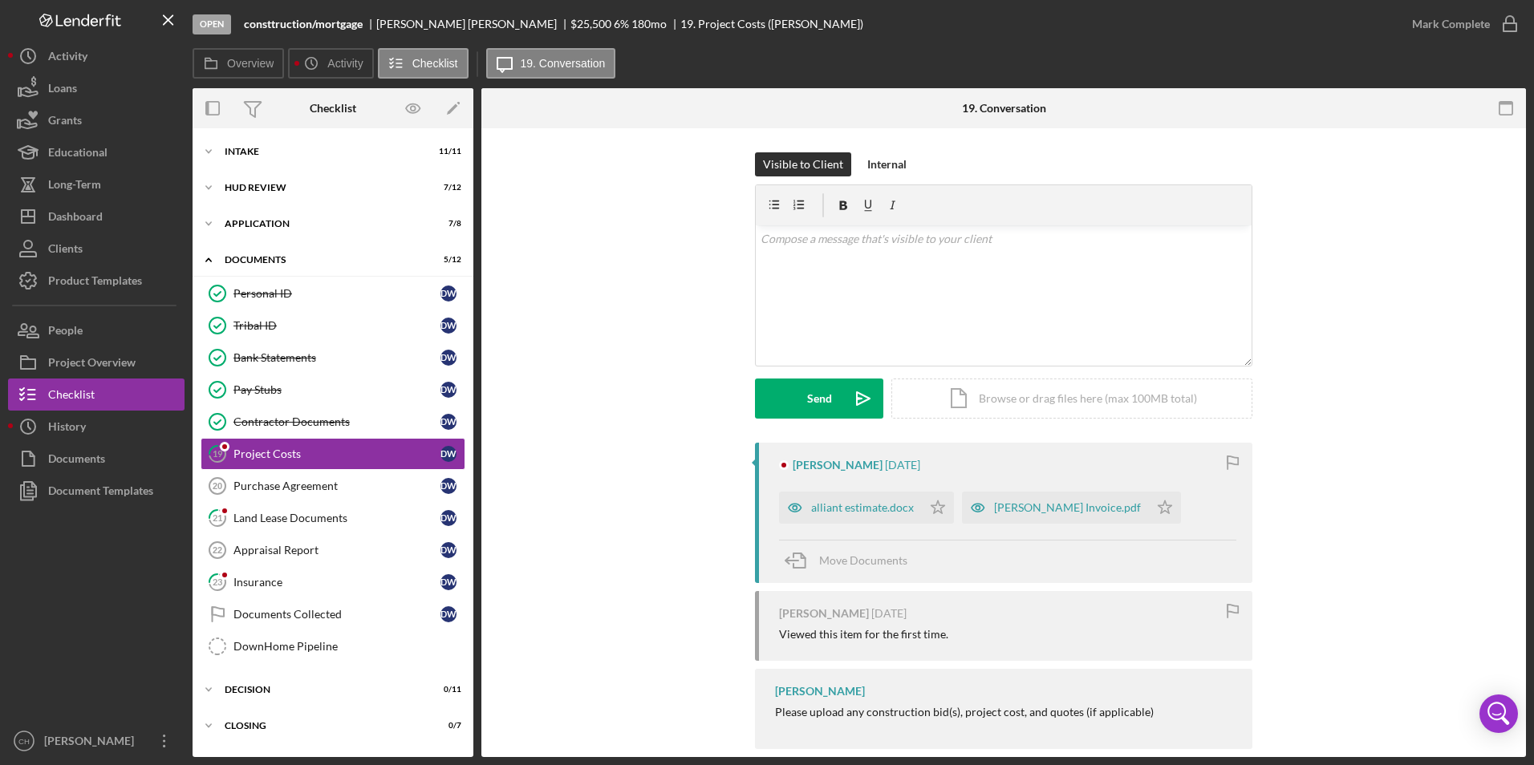
click at [675, 492] on div "[PERSON_NAME] [DATE] alliant estimate.docx Icon/Star [PERSON_NAME] Invoice.pdf …" at bounding box center [1003, 600] width 996 height 314
click at [1331, 215] on div "Visible to Client Internal v Color teal Color pink Remove color Add row above A…" at bounding box center [1003, 297] width 996 height 290
drag, startPoint x: 1331, startPoint y: 215, endPoint x: 907, endPoint y: 307, distance: 433.5
click at [907, 307] on div "v Color teal Color pink Remove color Add row above Add row below Add column bef…" at bounding box center [1004, 295] width 496 height 140
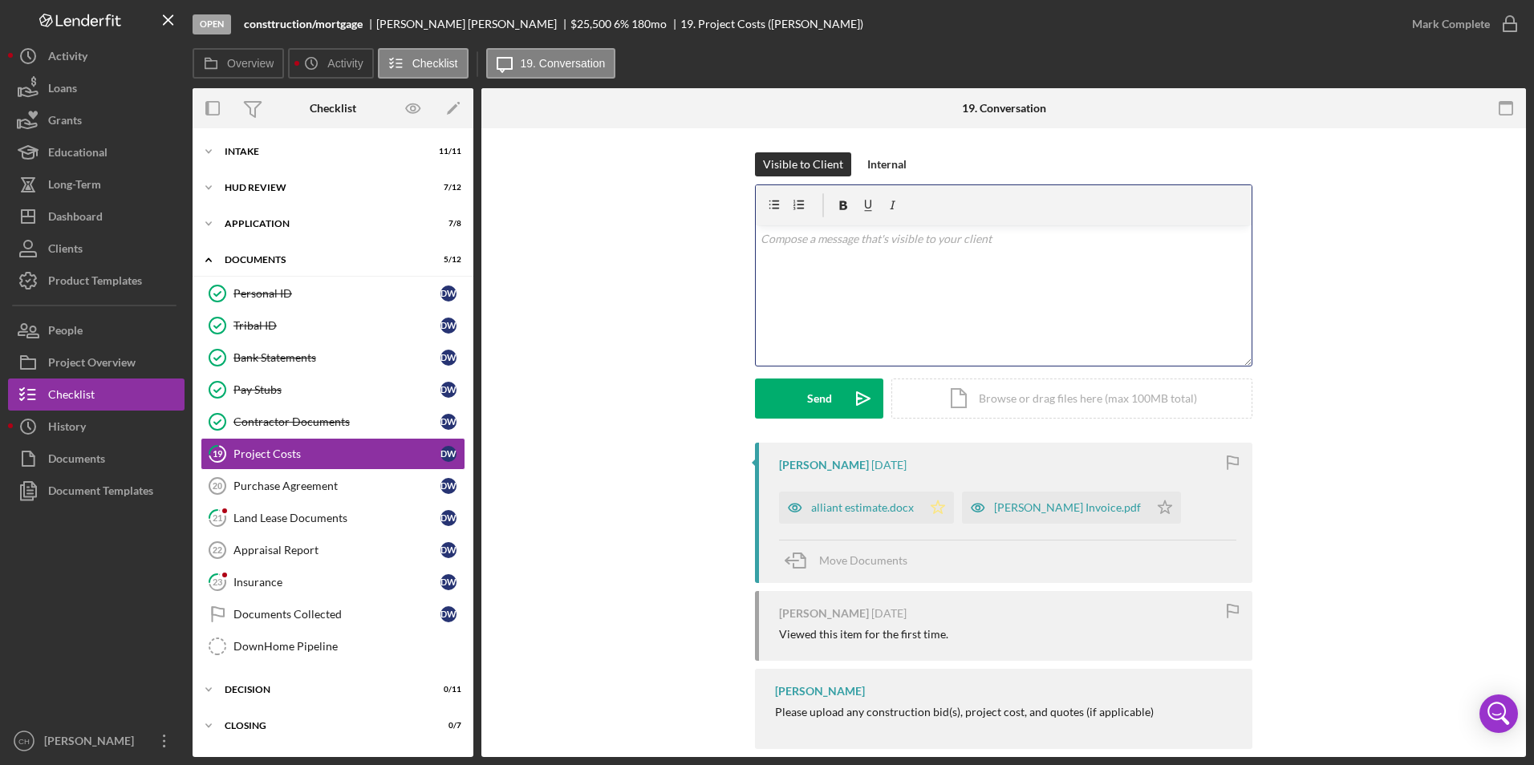
click at [922, 516] on icon "Icon/Star" at bounding box center [938, 508] width 32 height 32
click at [1162, 507] on polygon "button" at bounding box center [1165, 504] width 14 height 13
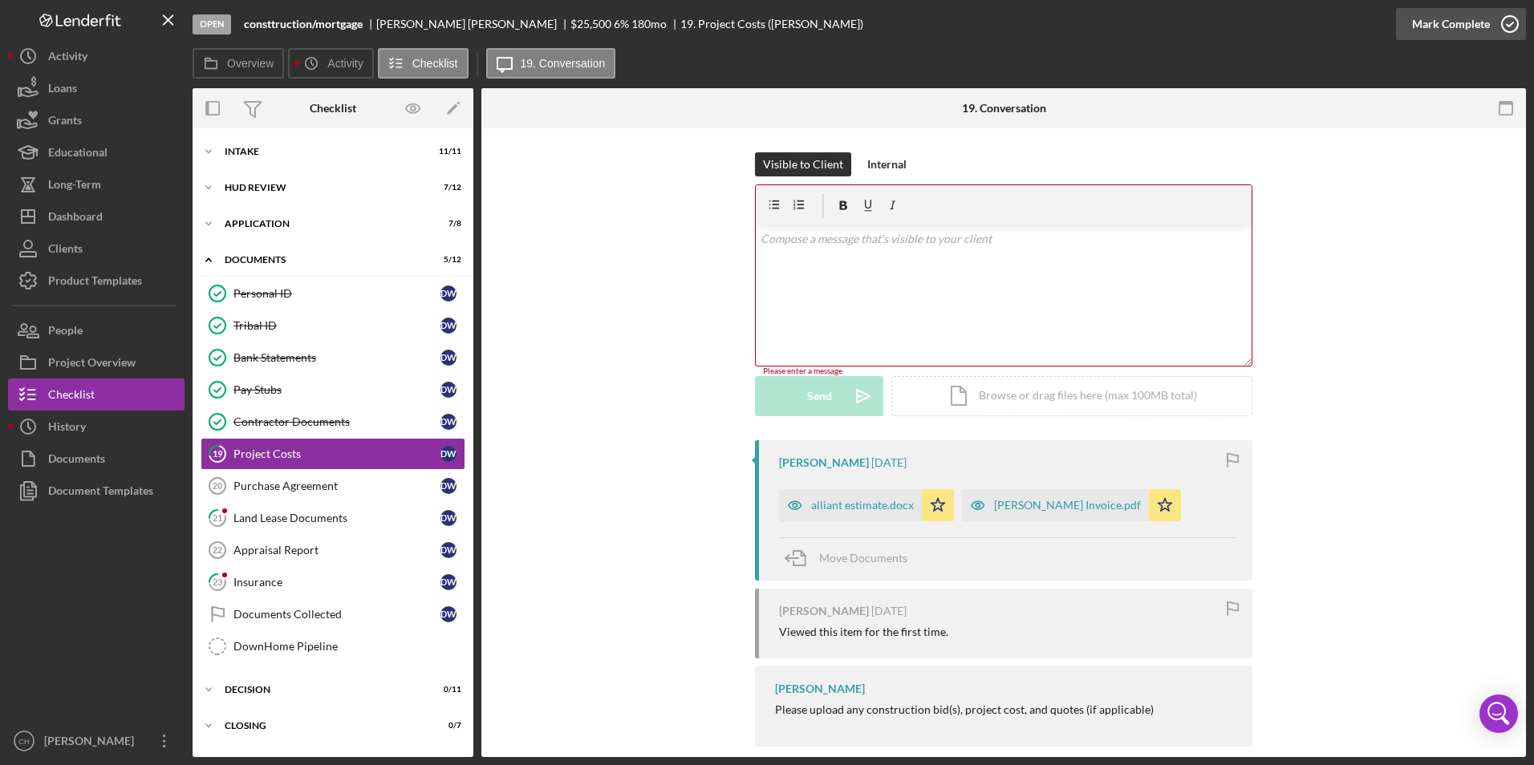
click at [1445, 22] on div "Mark Complete" at bounding box center [1451, 24] width 78 height 32
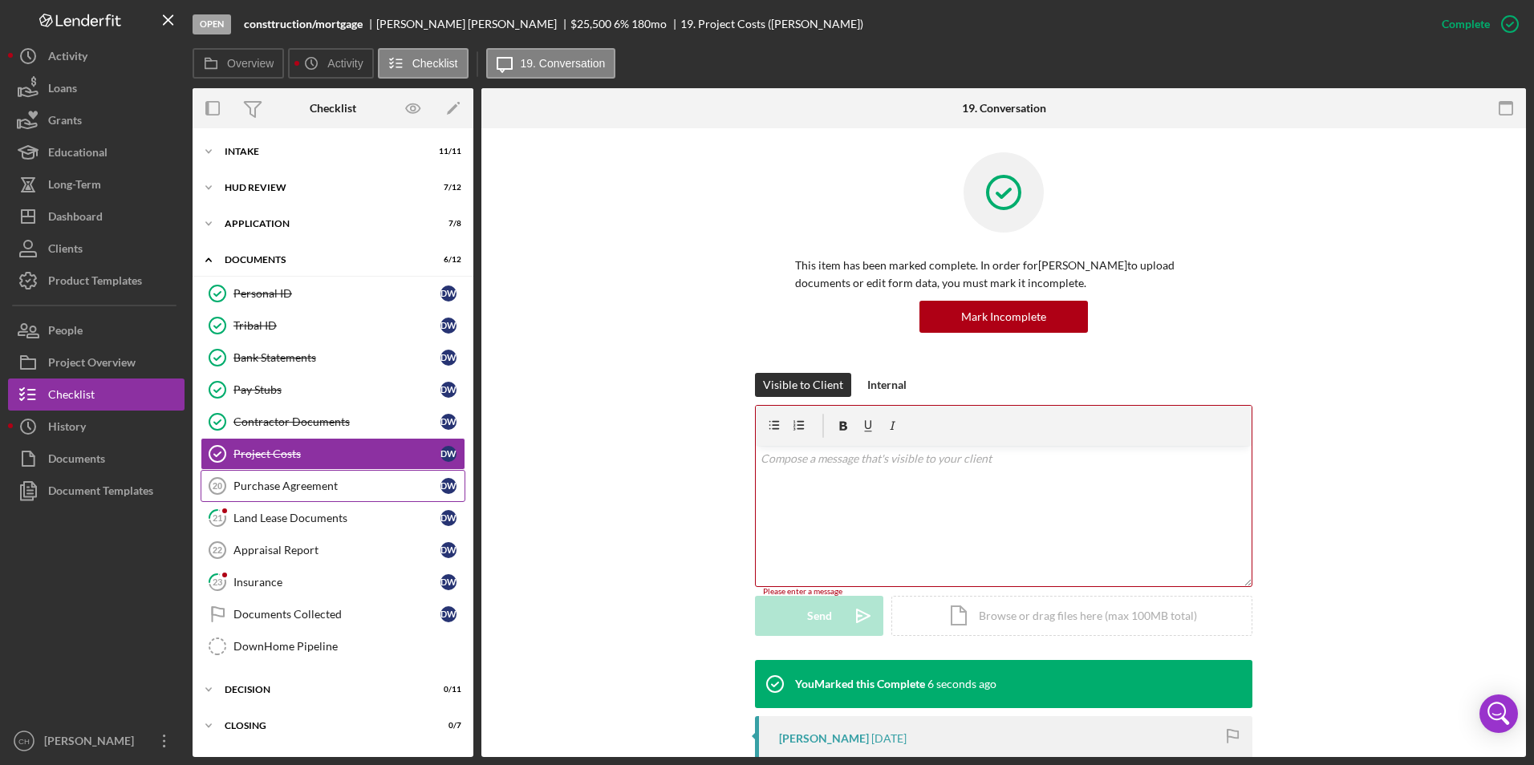
click at [282, 492] on div "Purchase Agreement" at bounding box center [336, 486] width 207 height 13
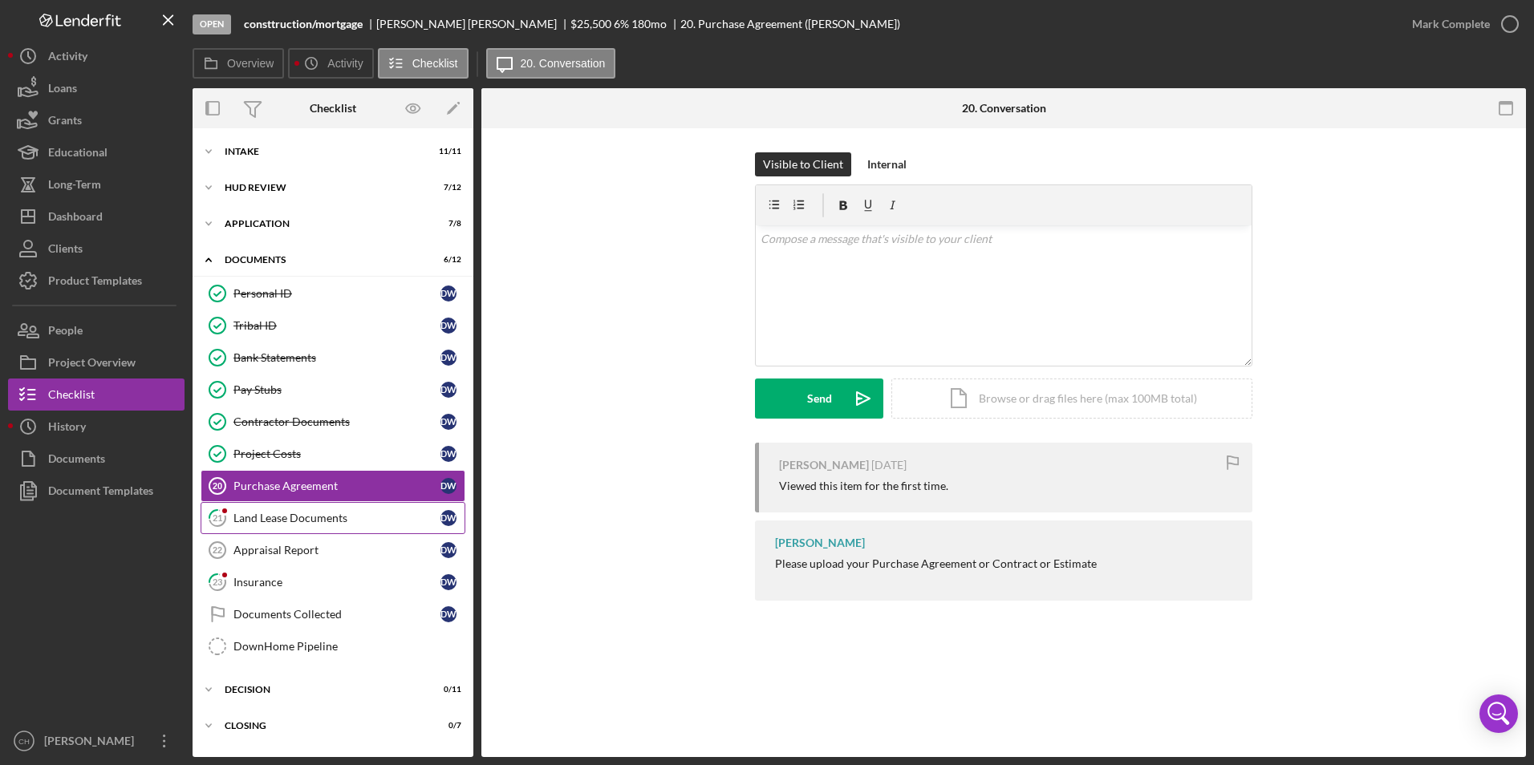
click at [270, 521] on div "Land Lease Documents" at bounding box center [336, 518] width 207 height 13
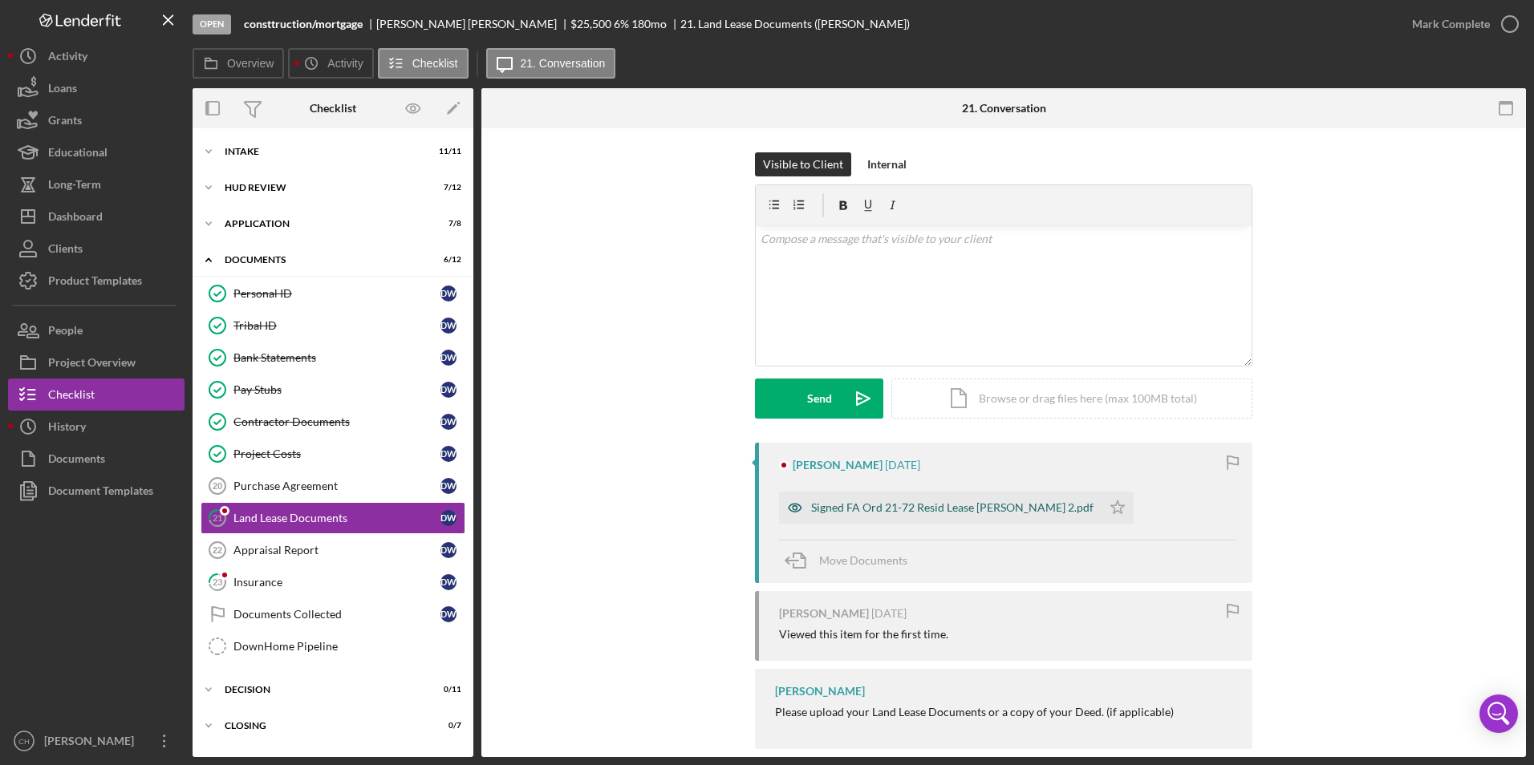
click at [889, 511] on div "Signed FA Ord 21-72 Resid Lease [PERSON_NAME] 2.pdf" at bounding box center [952, 507] width 282 height 13
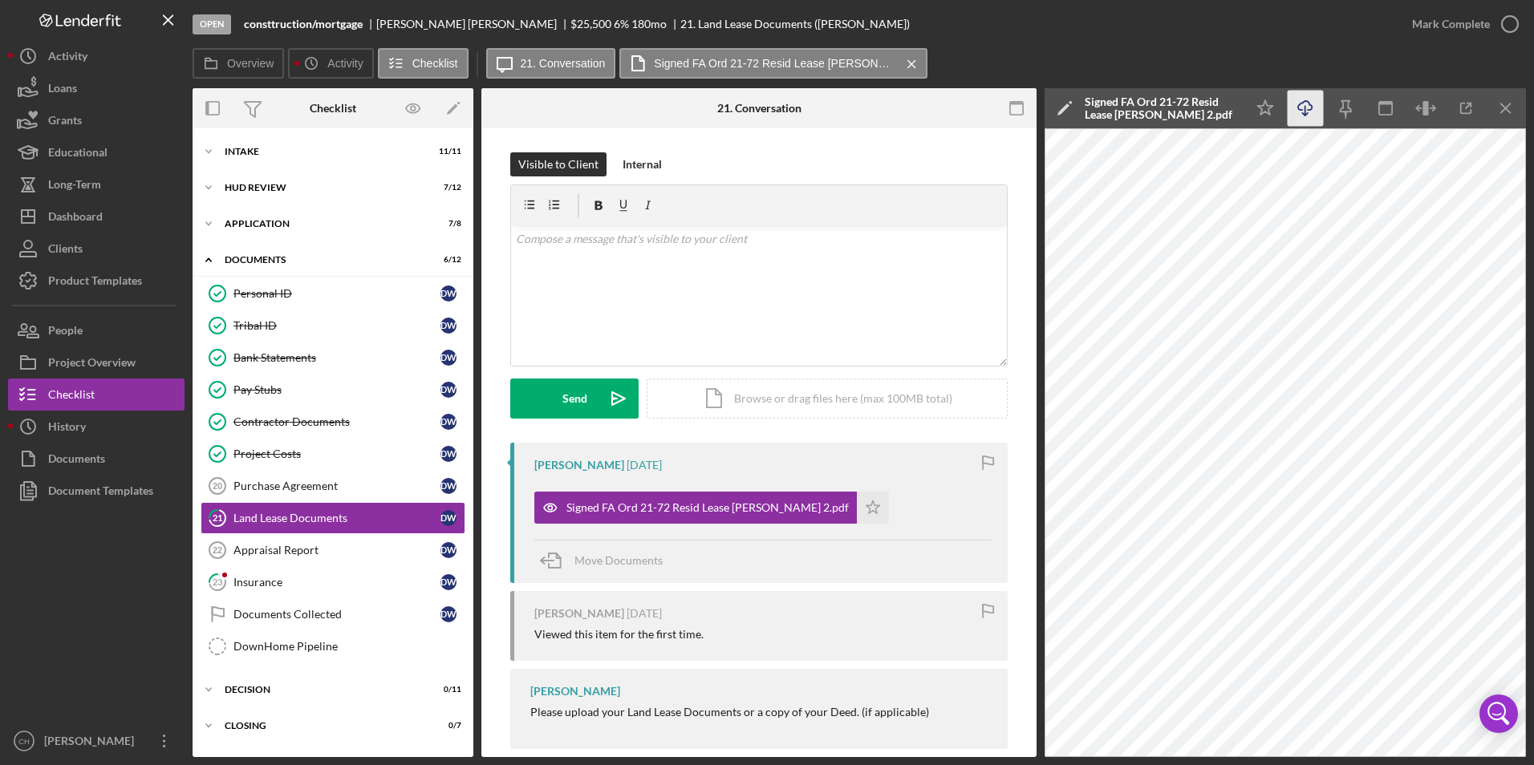
click at [1306, 107] on icon "Icon/Download" at bounding box center [1305, 109] width 36 height 36
click at [1460, 26] on div "Mark Complete" at bounding box center [1451, 24] width 78 height 32
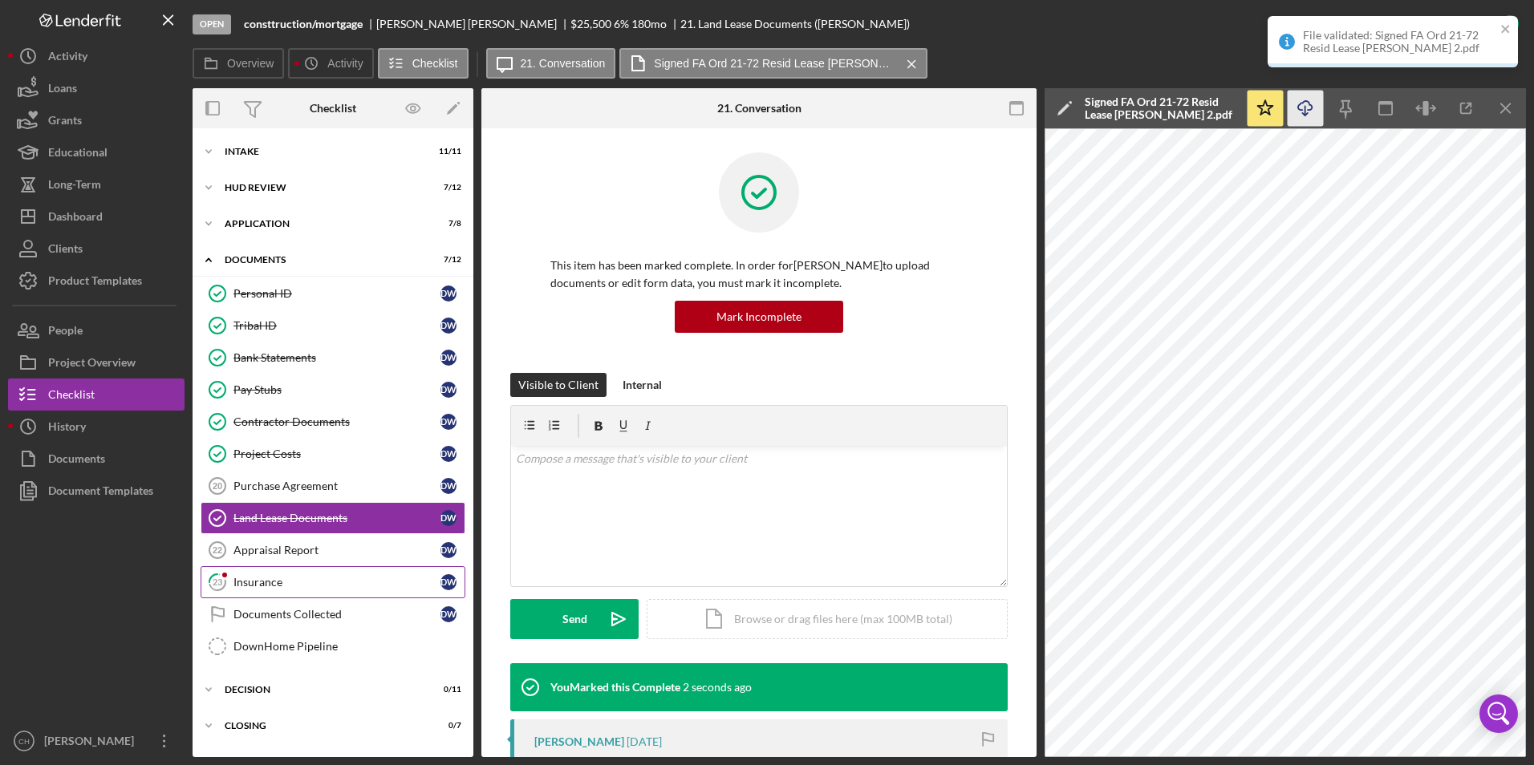
click at [245, 587] on div "Insurance" at bounding box center [336, 582] width 207 height 13
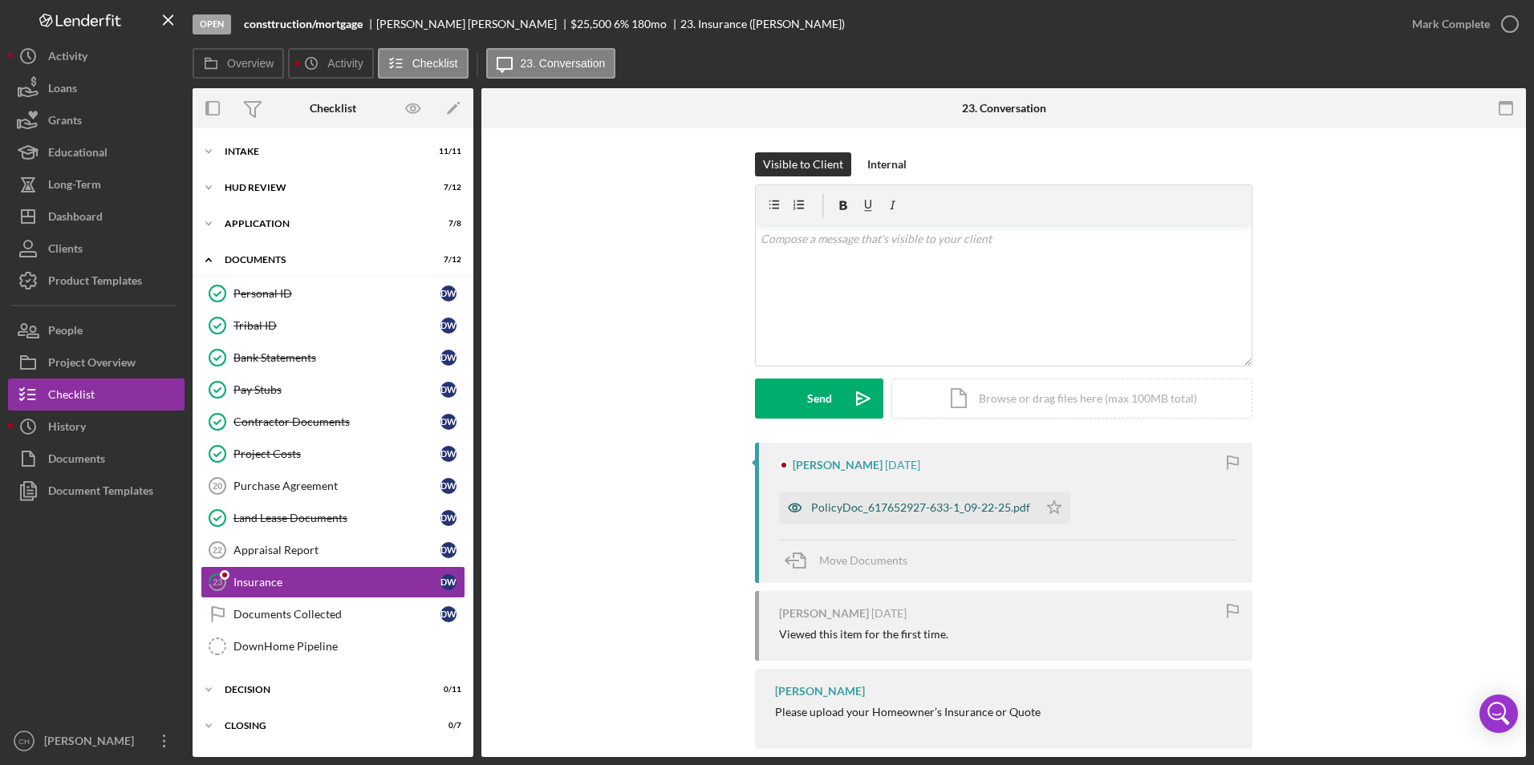
click at [881, 515] on div "PolicyDoc_617652927-633-1_09-22-25.pdf" at bounding box center [908, 508] width 259 height 32
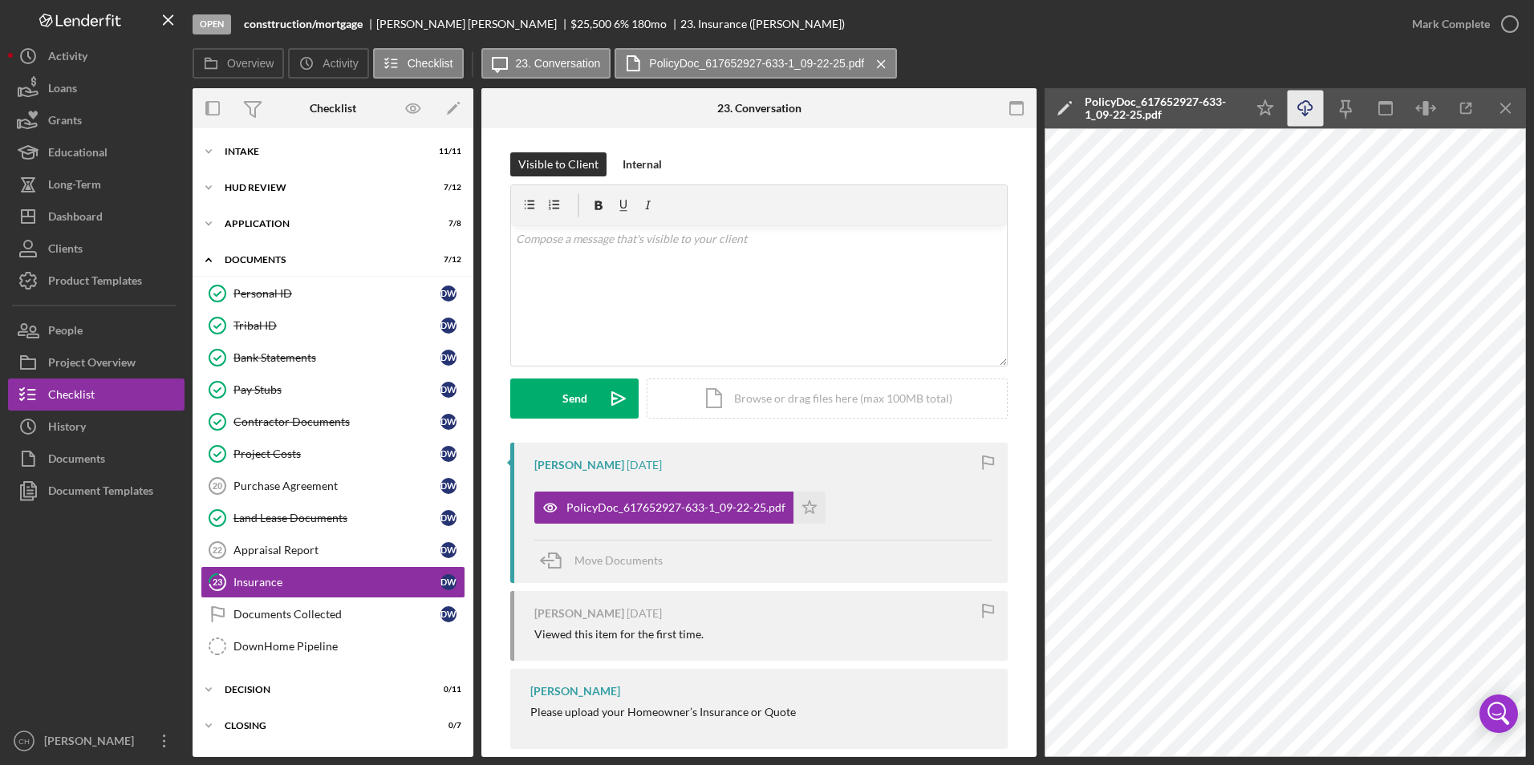
click at [1303, 114] on polyline "button" at bounding box center [1305, 114] width 6 height 2
click at [804, 509] on icon "Icon/Star" at bounding box center [809, 508] width 32 height 32
click at [1458, 18] on div "Mark Complete" at bounding box center [1451, 24] width 78 height 32
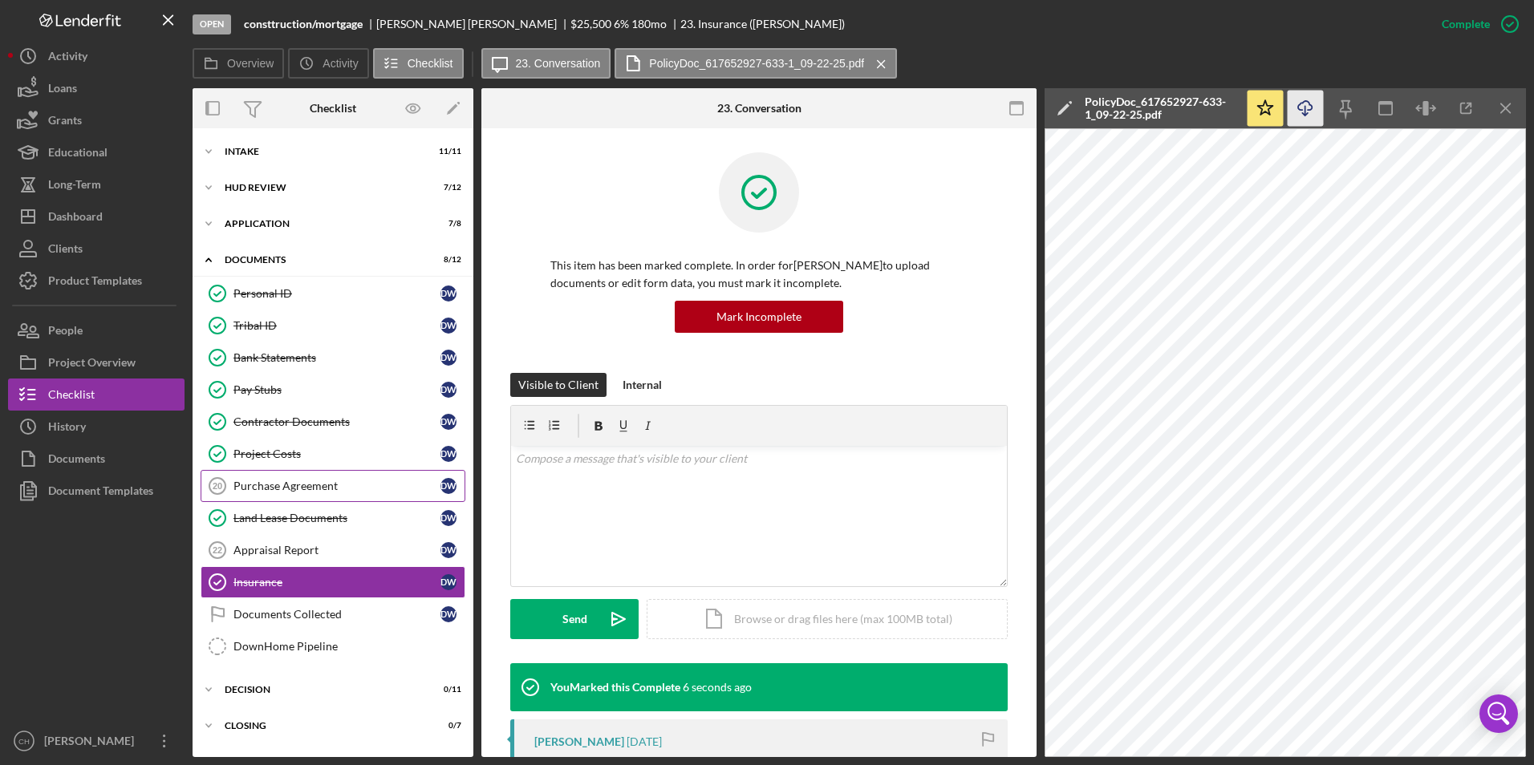
click at [286, 489] on div "Purchase Agreement" at bounding box center [336, 486] width 207 height 13
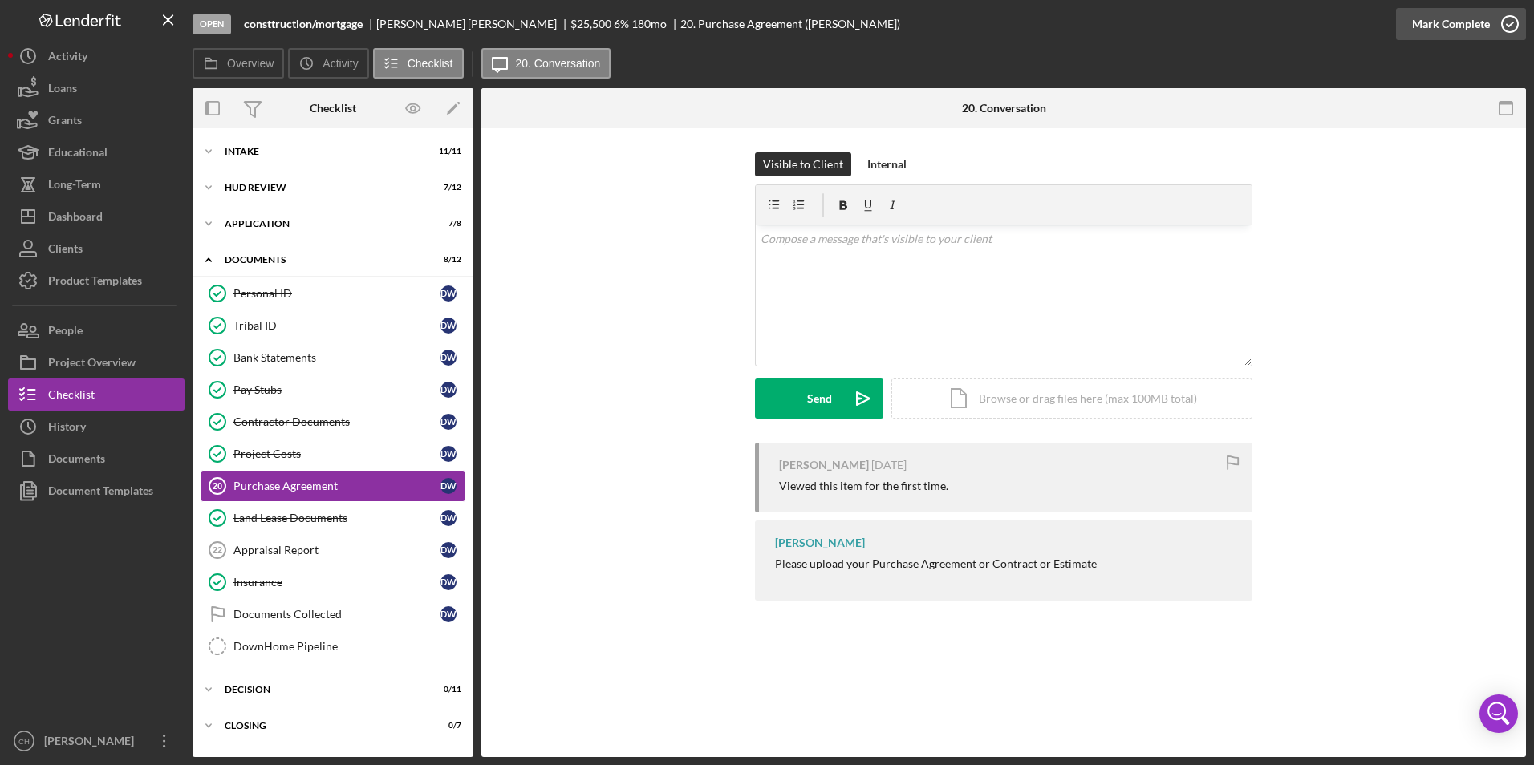
click at [1440, 26] on div "Mark Complete" at bounding box center [1451, 24] width 78 height 32
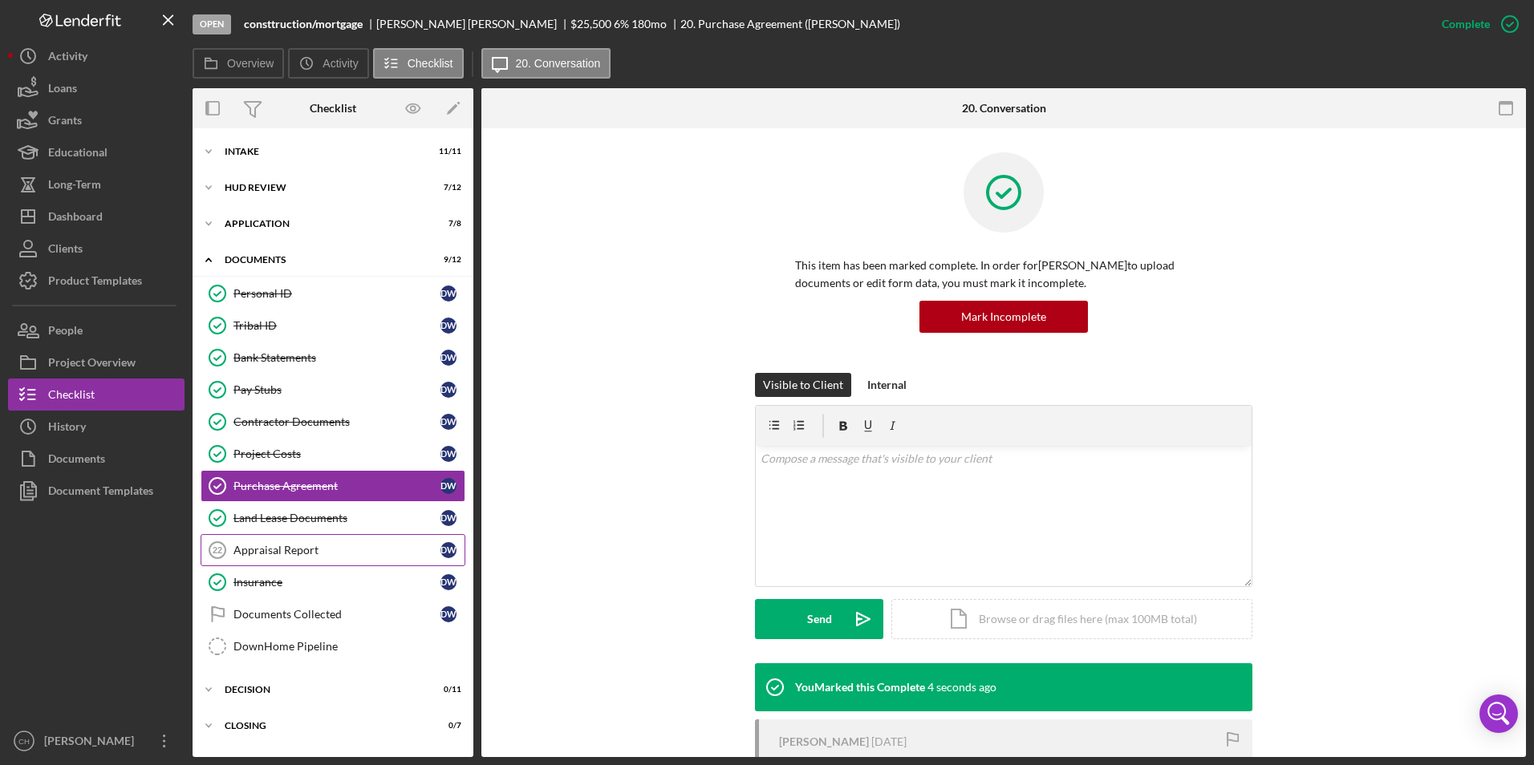
click at [298, 549] on div "Appraisal Report" at bounding box center [336, 550] width 207 height 13
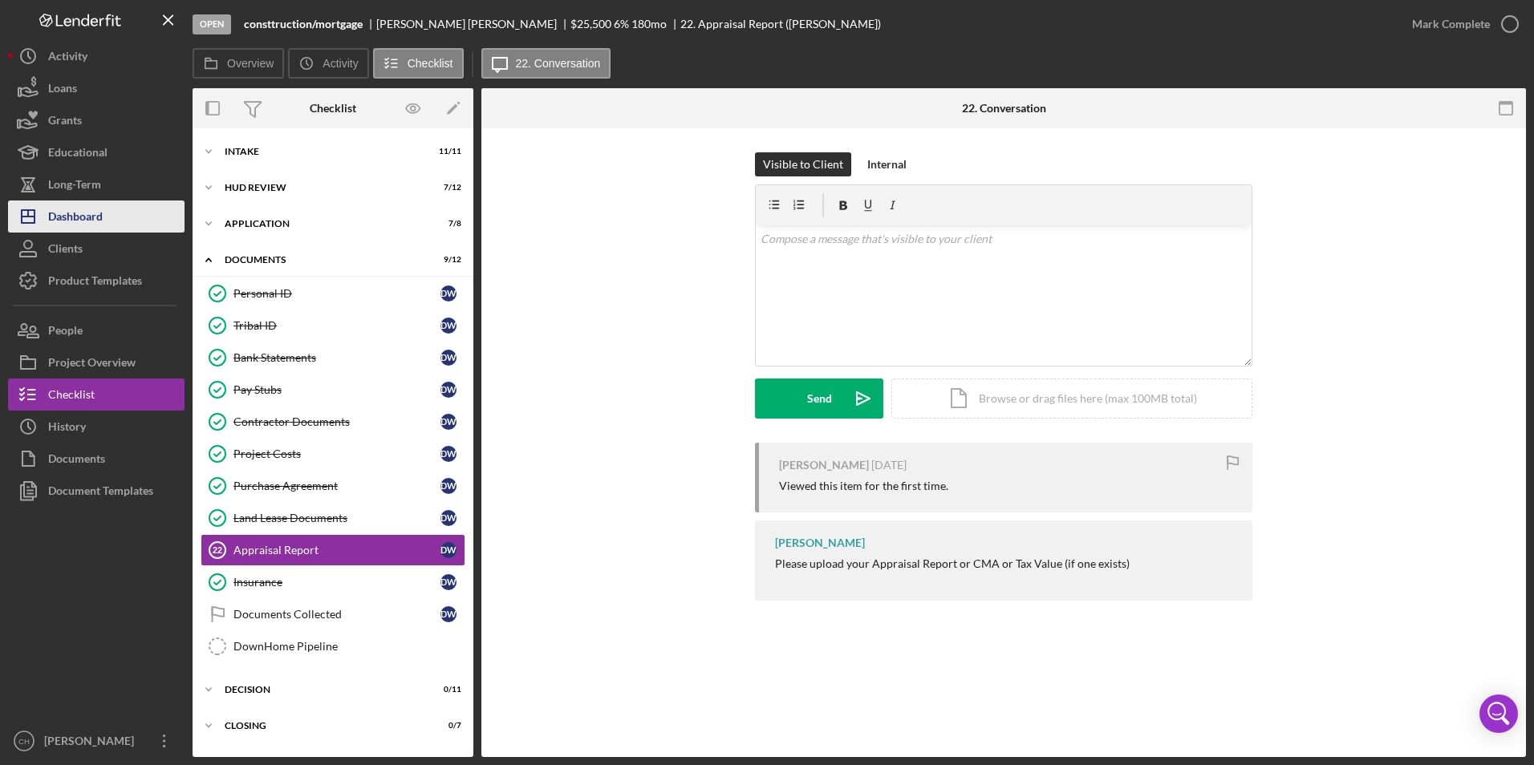
click at [133, 213] on button "Icon/Dashboard Dashboard" at bounding box center [96, 217] width 176 height 32
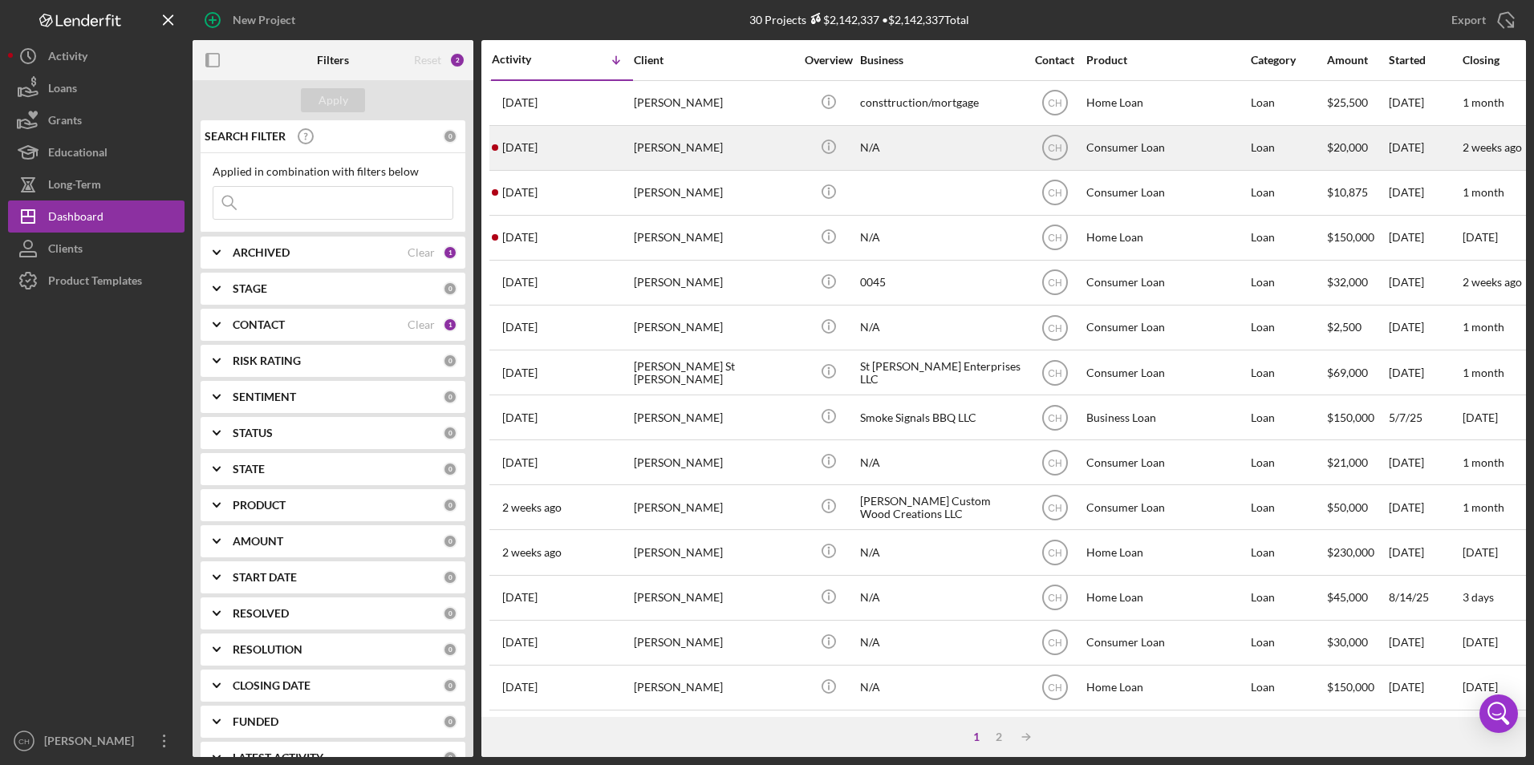
click at [667, 152] on div "[PERSON_NAME]" at bounding box center [714, 148] width 160 height 43
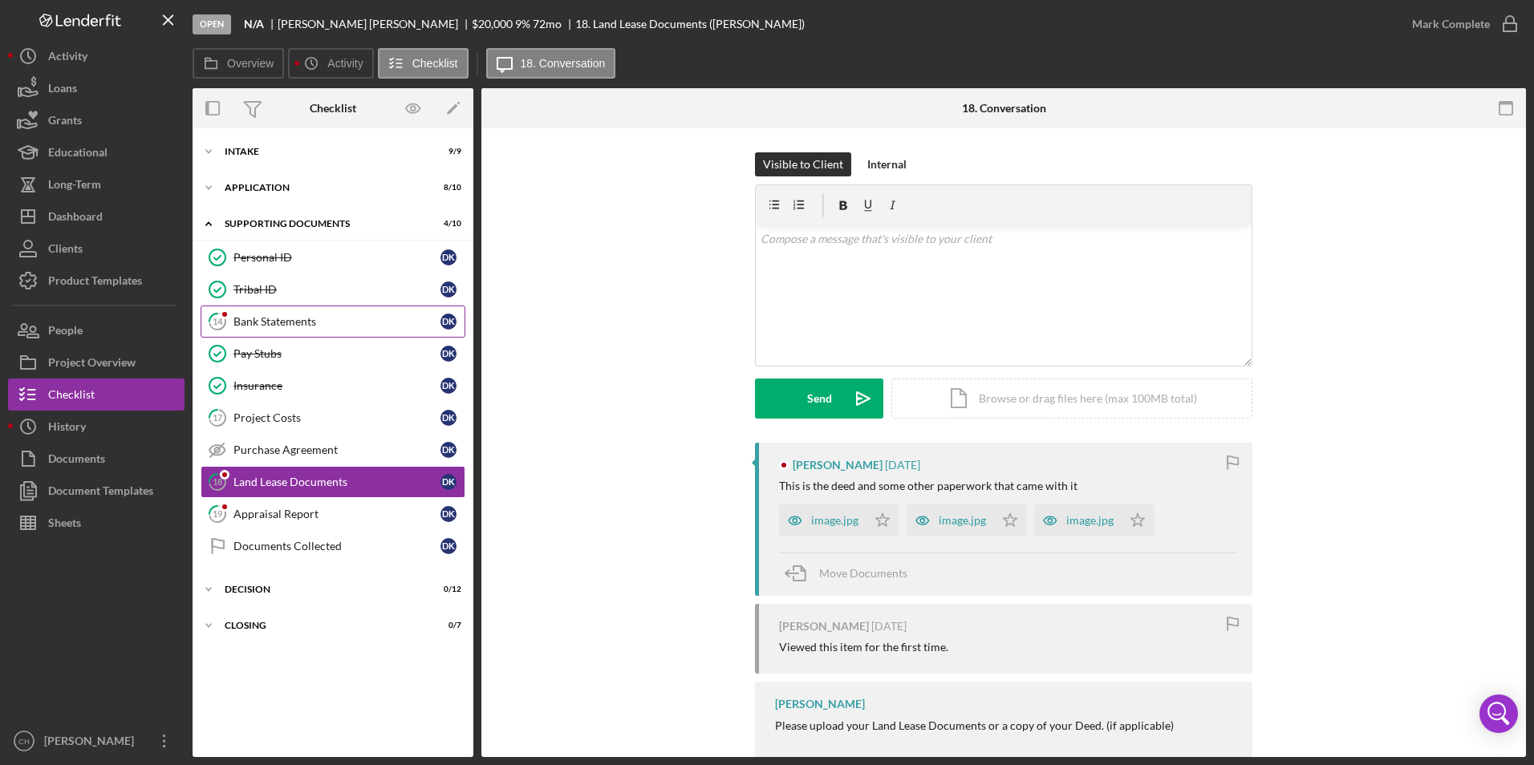
click at [275, 327] on div "Bank Statements" at bounding box center [336, 321] width 207 height 13
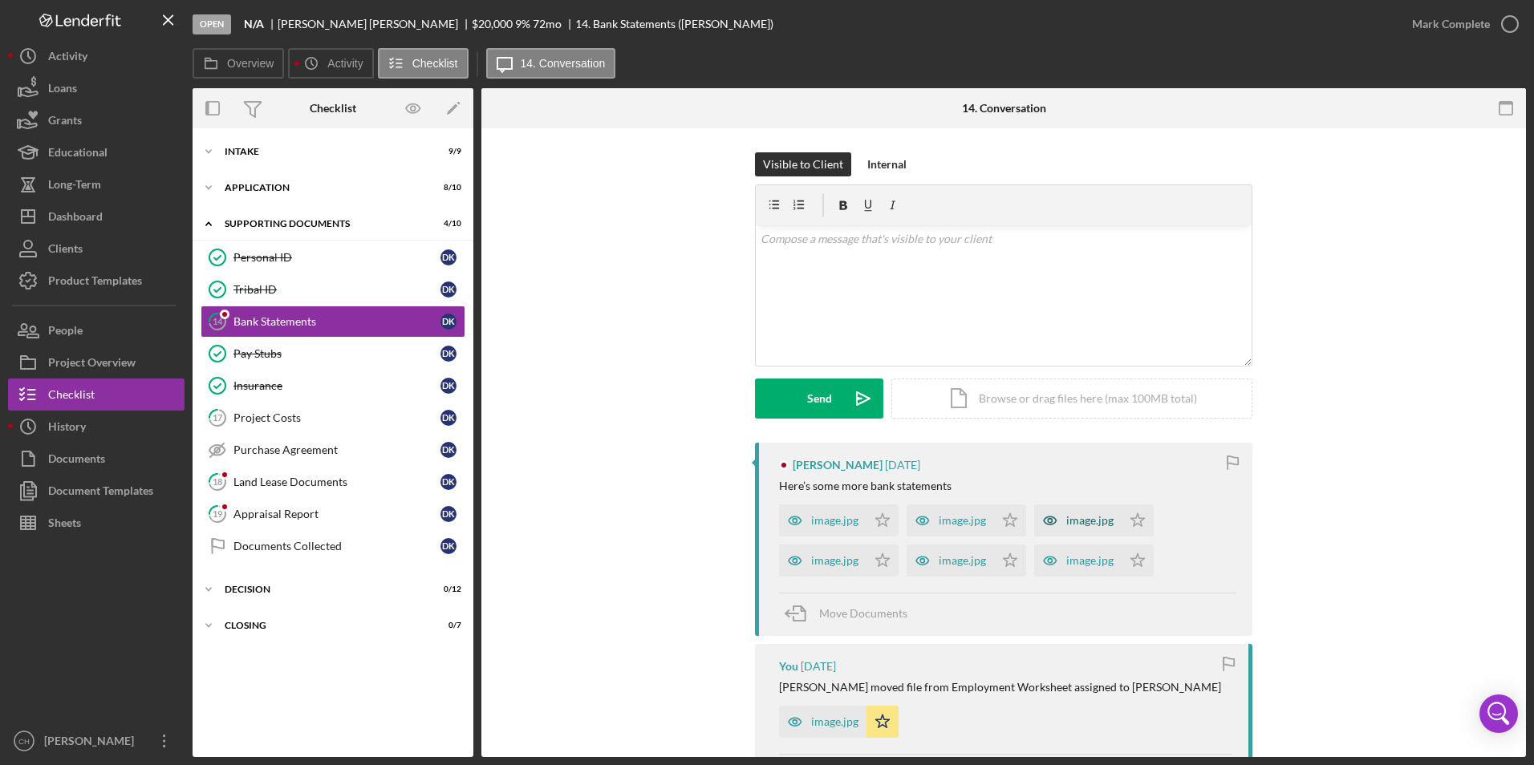
drag, startPoint x: 837, startPoint y: 521, endPoint x: 864, endPoint y: 521, distance: 27.3
click at [837, 521] on div "image.jpg" at bounding box center [834, 520] width 47 height 13
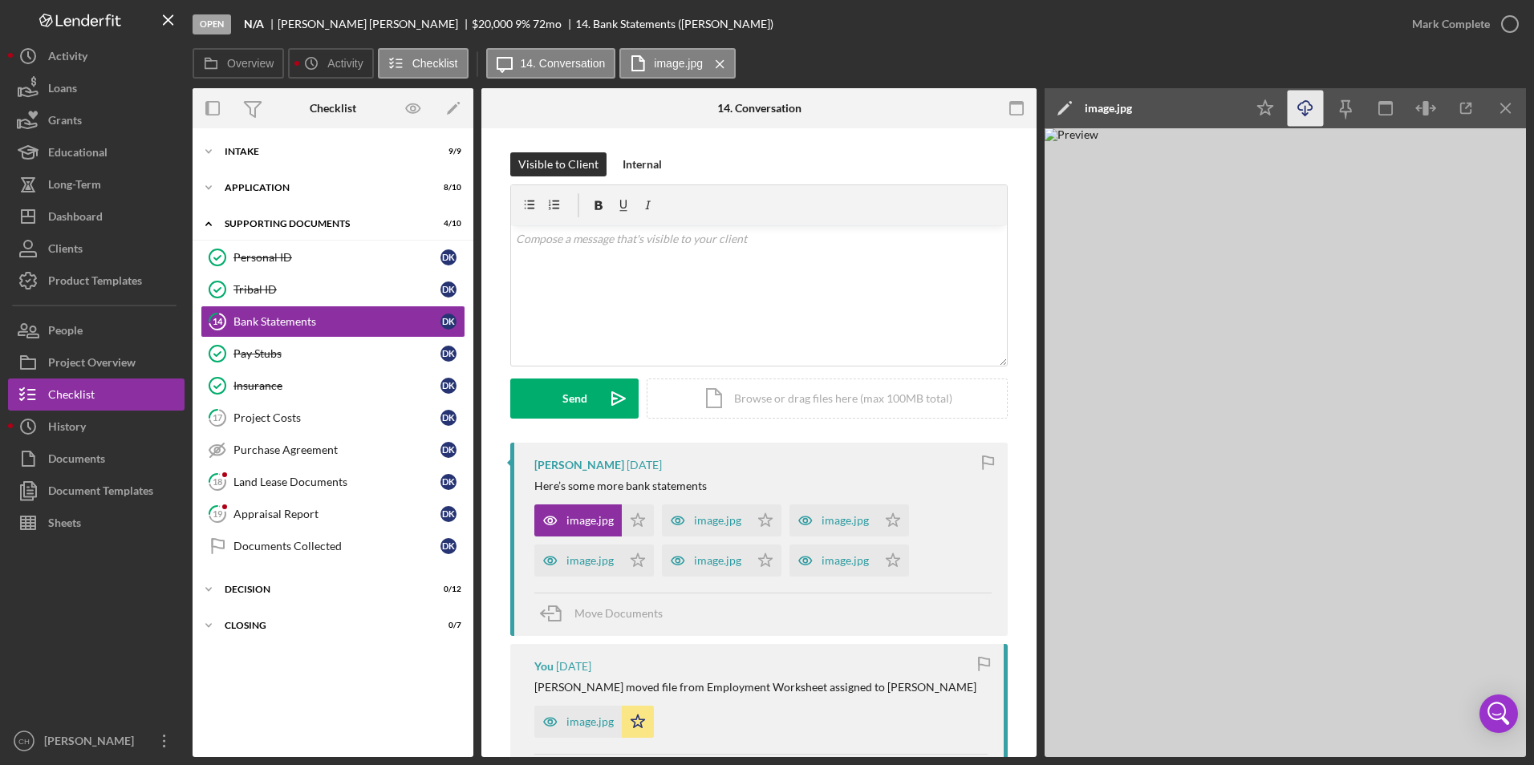
click at [1307, 114] on polyline "button" at bounding box center [1305, 114] width 6 height 2
click at [635, 520] on icon "Icon/Star" at bounding box center [638, 521] width 32 height 32
click at [708, 523] on div "image.jpg" at bounding box center [717, 520] width 47 height 13
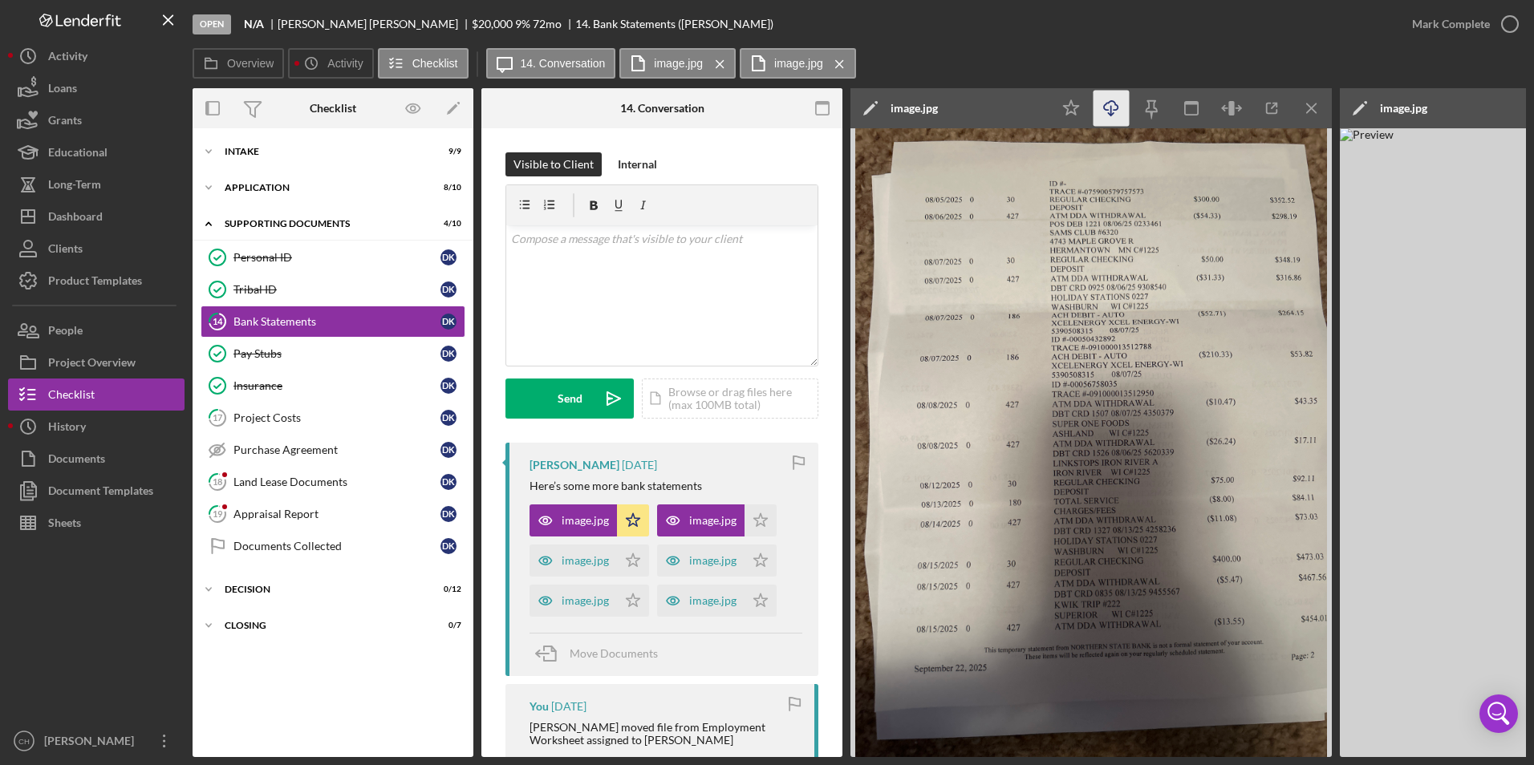
click at [1109, 112] on icon "Icon/Download" at bounding box center [1111, 109] width 36 height 36
click at [757, 525] on polygon "button" at bounding box center [761, 519] width 14 height 13
click at [566, 563] on div "image.jpg" at bounding box center [585, 560] width 47 height 13
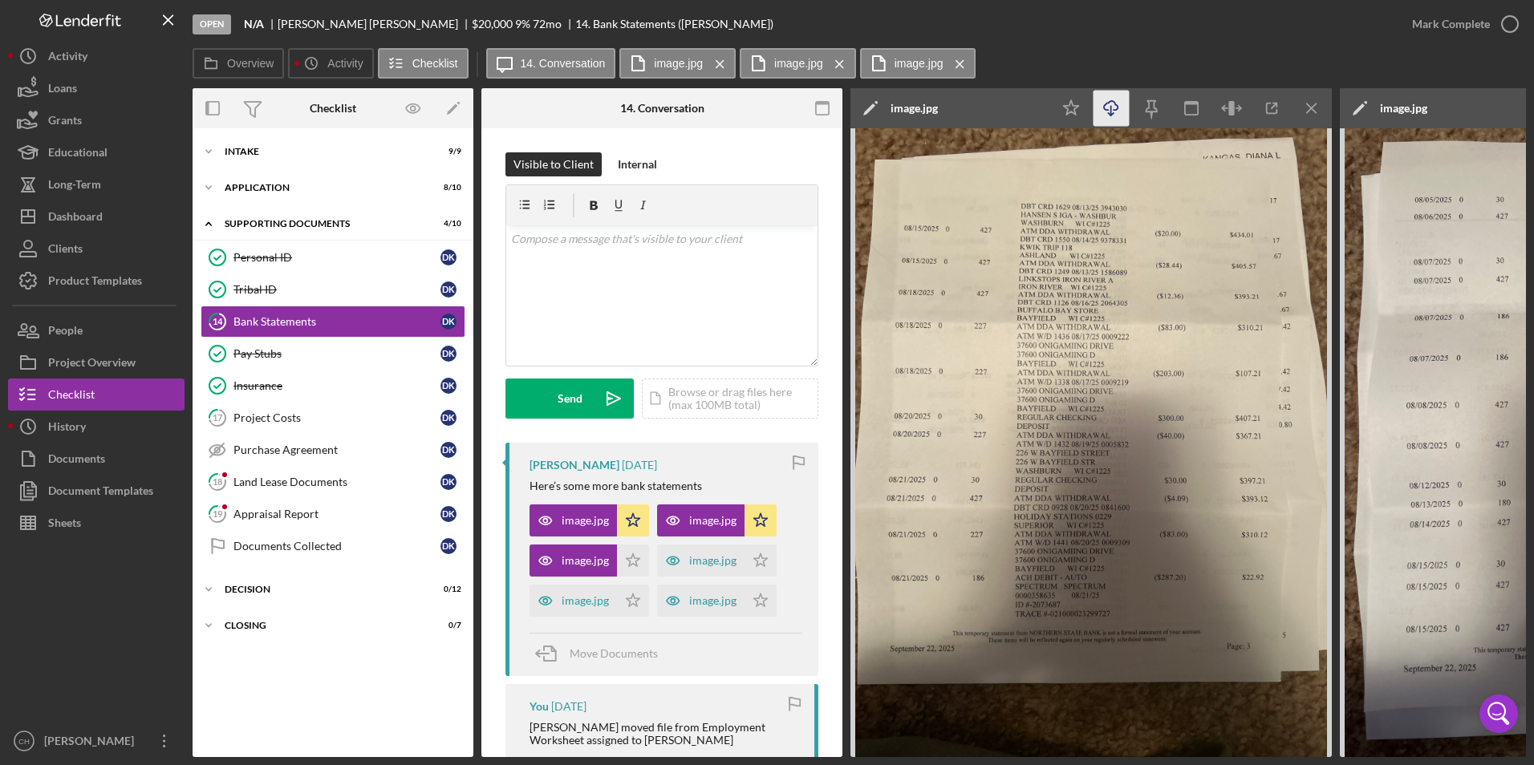
click at [1114, 105] on icon "Icon/Download" at bounding box center [1111, 109] width 36 height 36
click at [632, 561] on icon "Icon/Star" at bounding box center [633, 561] width 32 height 32
click at [700, 561] on div "image.jpg" at bounding box center [712, 560] width 47 height 13
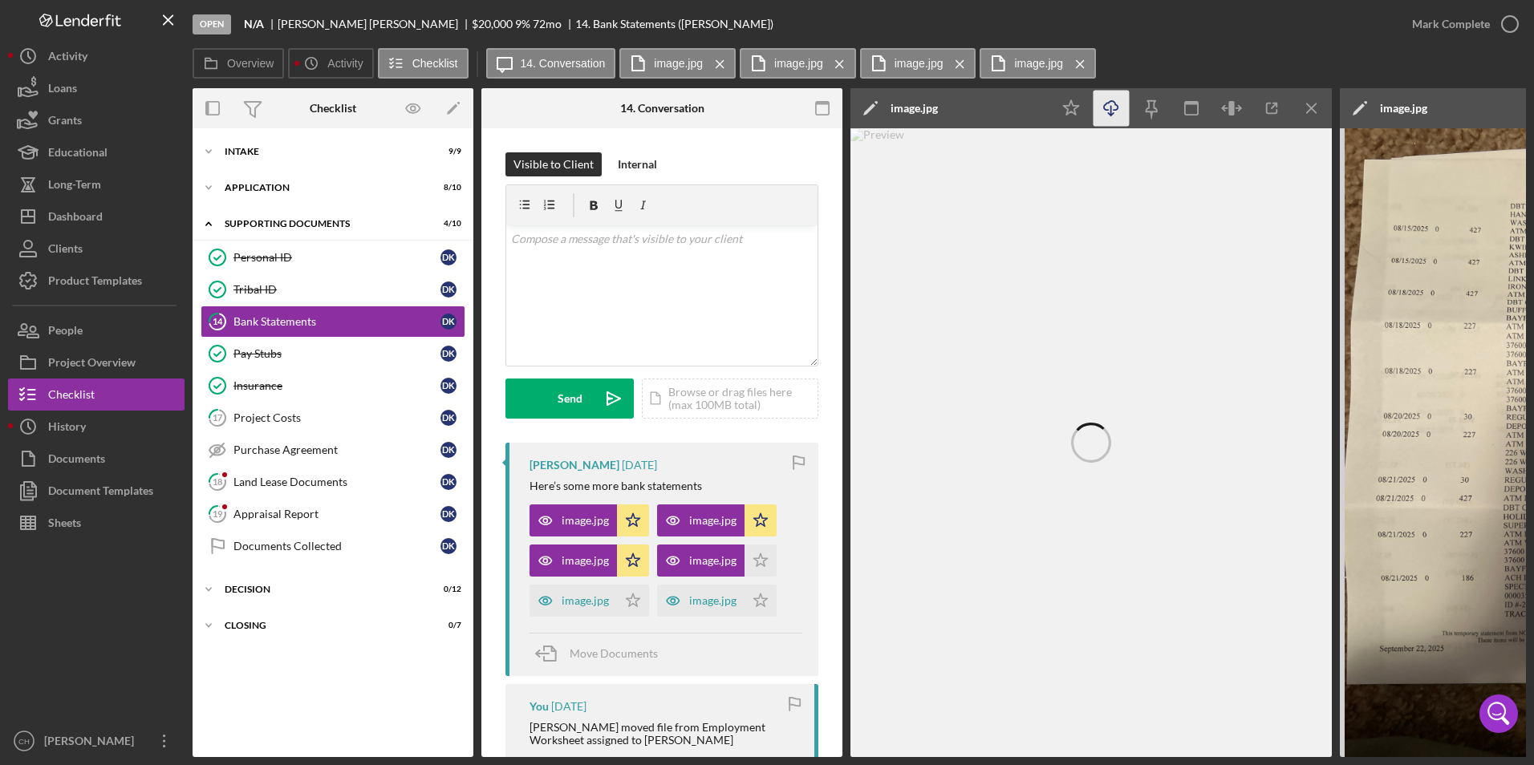
click at [1110, 100] on icon "Icon/Download" at bounding box center [1111, 109] width 36 height 36
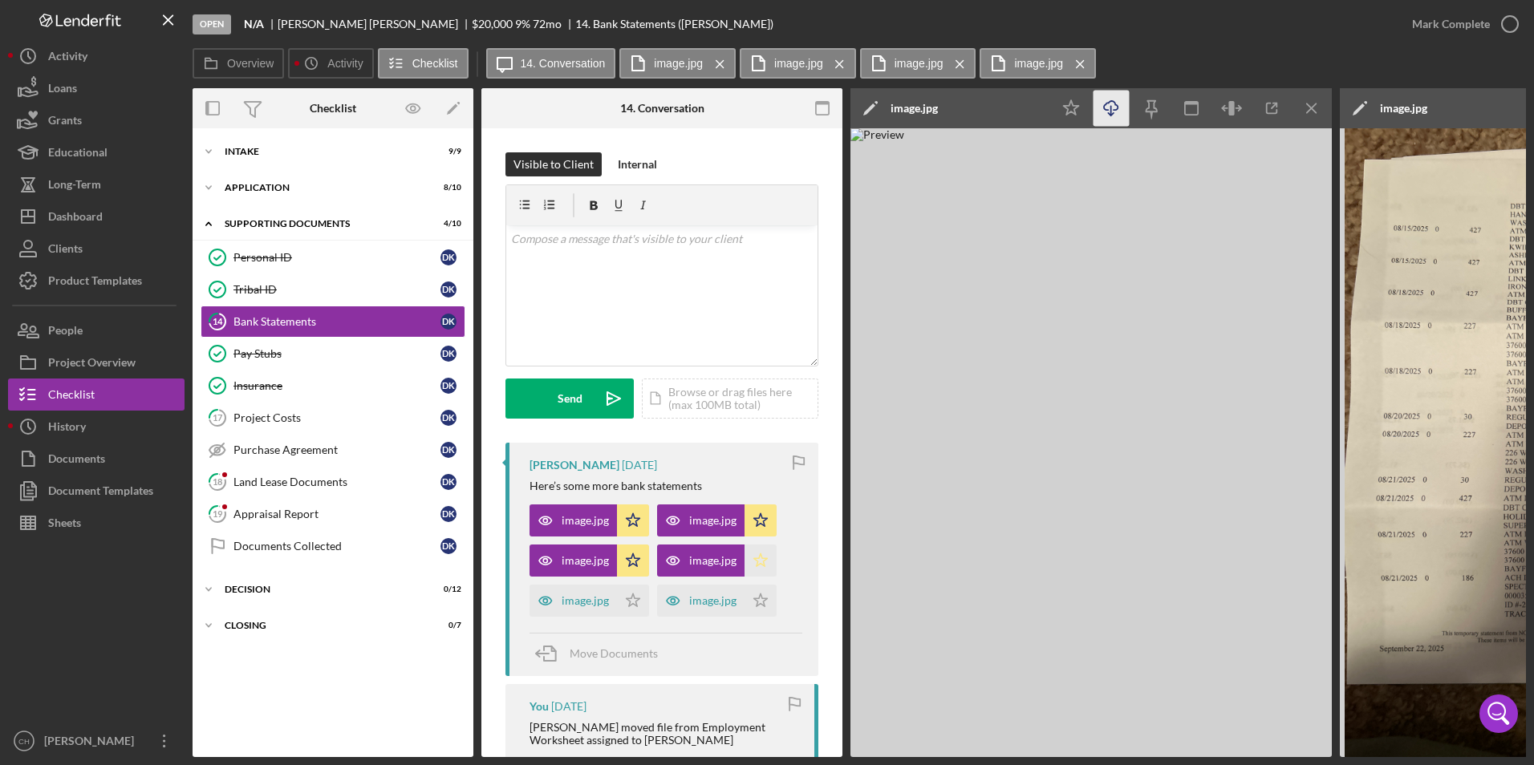
click at [768, 564] on icon "Icon/Star" at bounding box center [760, 561] width 32 height 32
click at [573, 606] on div "image.jpg" at bounding box center [585, 600] width 47 height 13
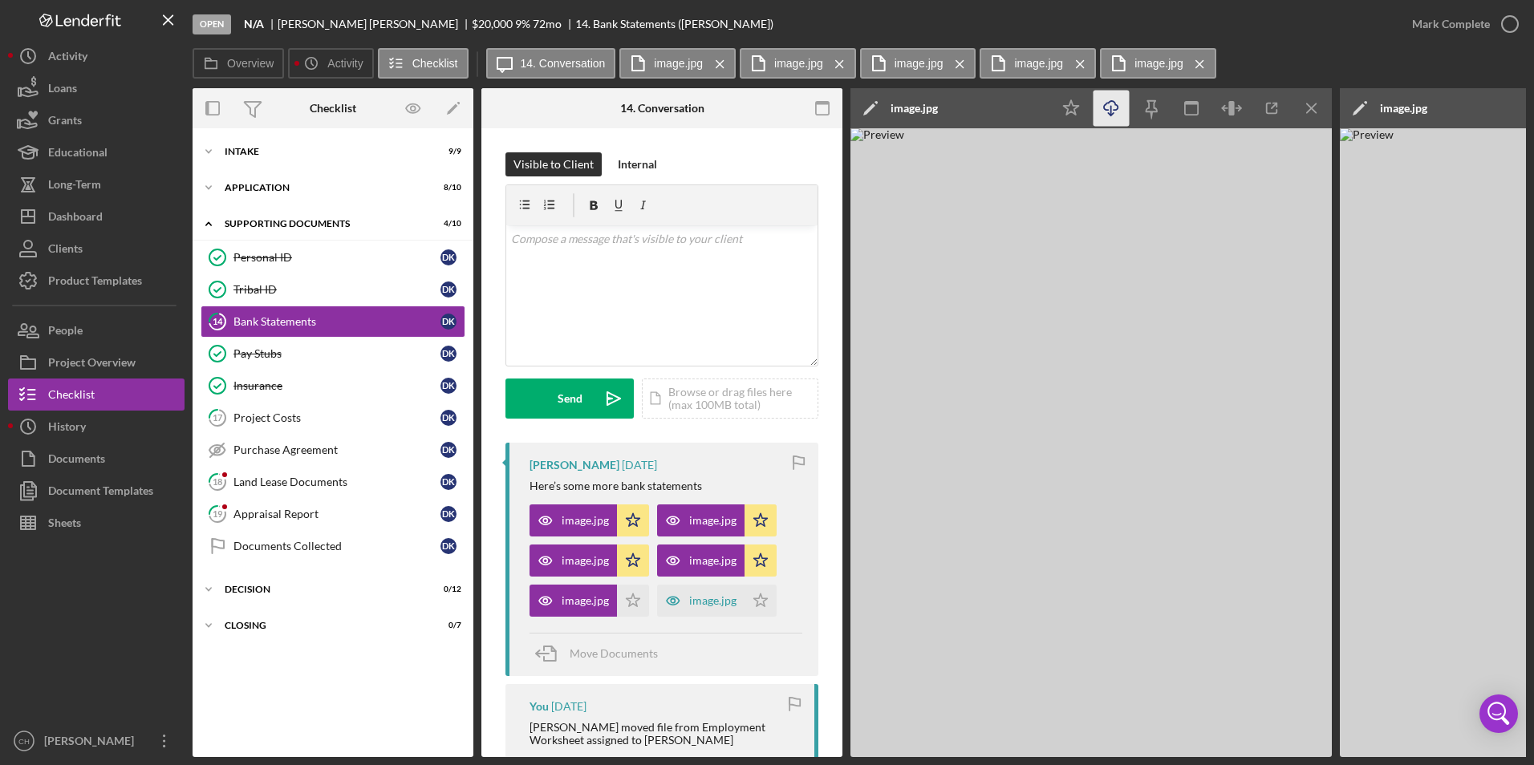
click at [1107, 103] on icon "Icon/Download" at bounding box center [1111, 109] width 36 height 36
click at [630, 605] on polygon "button" at bounding box center [633, 600] width 14 height 13
click at [699, 600] on div "image.jpg" at bounding box center [712, 600] width 47 height 13
click at [1108, 105] on icon "Icon/Download" at bounding box center [1111, 109] width 36 height 36
click at [761, 602] on polygon "button" at bounding box center [761, 600] width 14 height 13
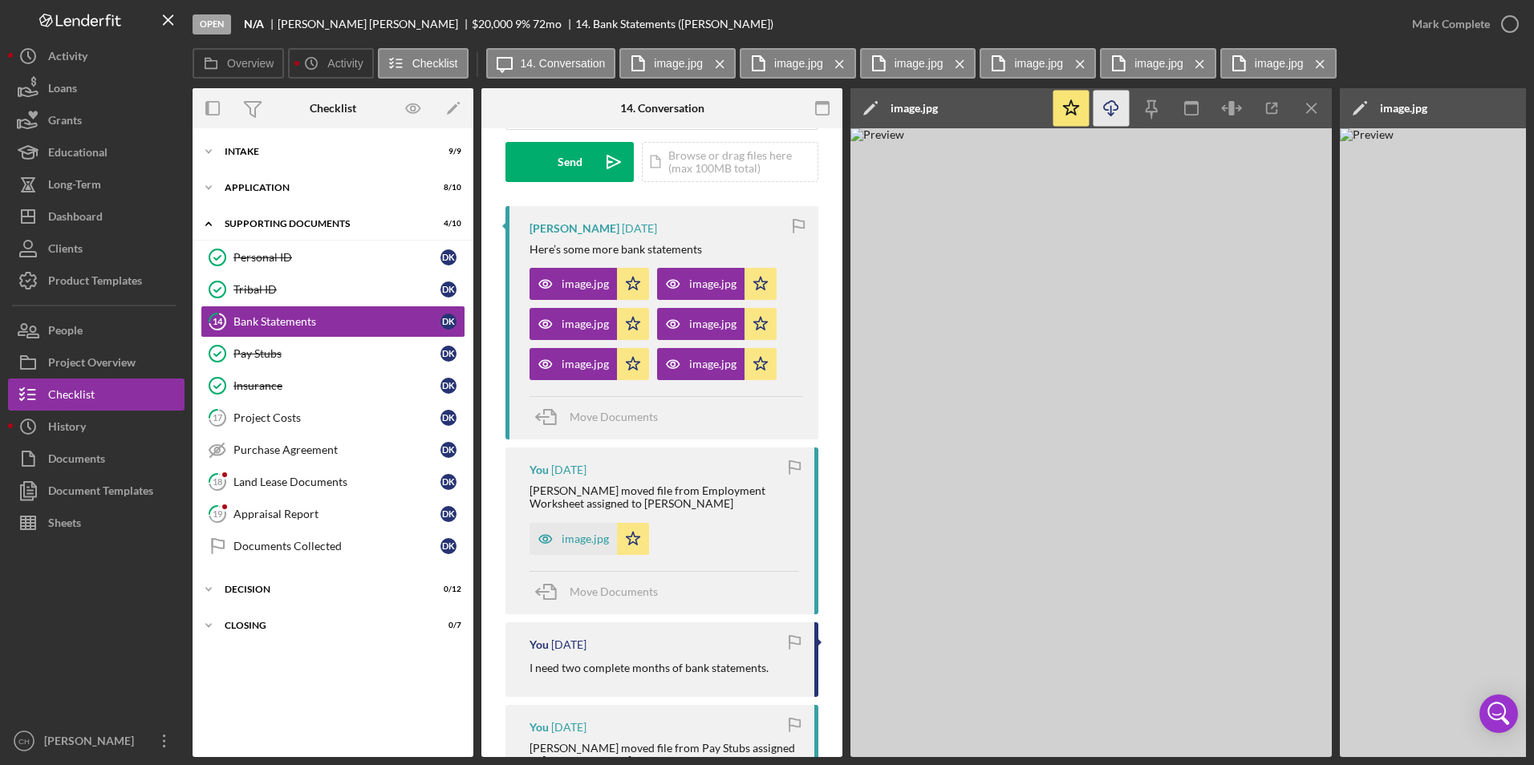
scroll to position [321, 0]
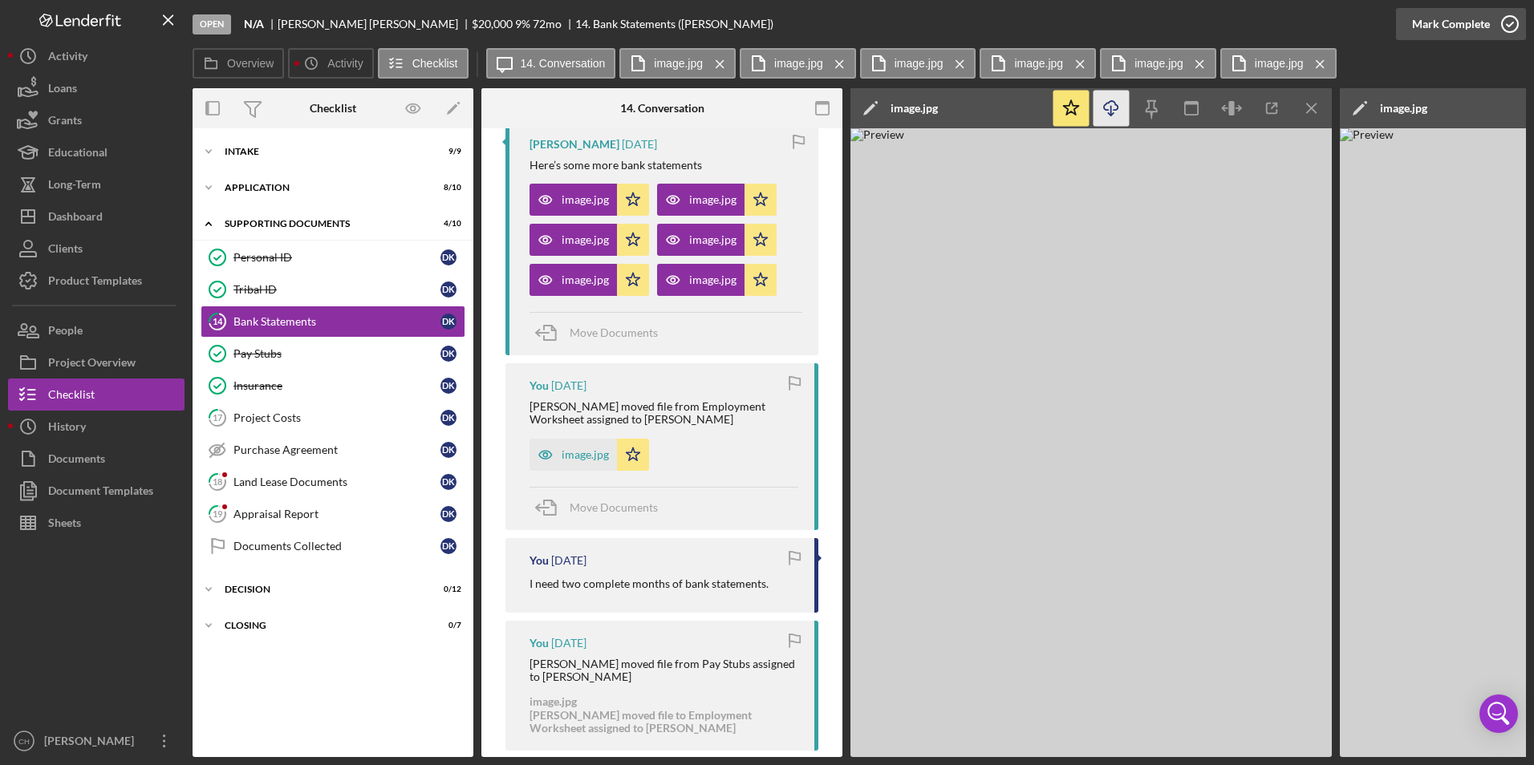
click at [1462, 15] on div "Mark Complete" at bounding box center [1451, 24] width 78 height 32
click at [267, 481] on div "Land Lease Documents" at bounding box center [336, 482] width 207 height 13
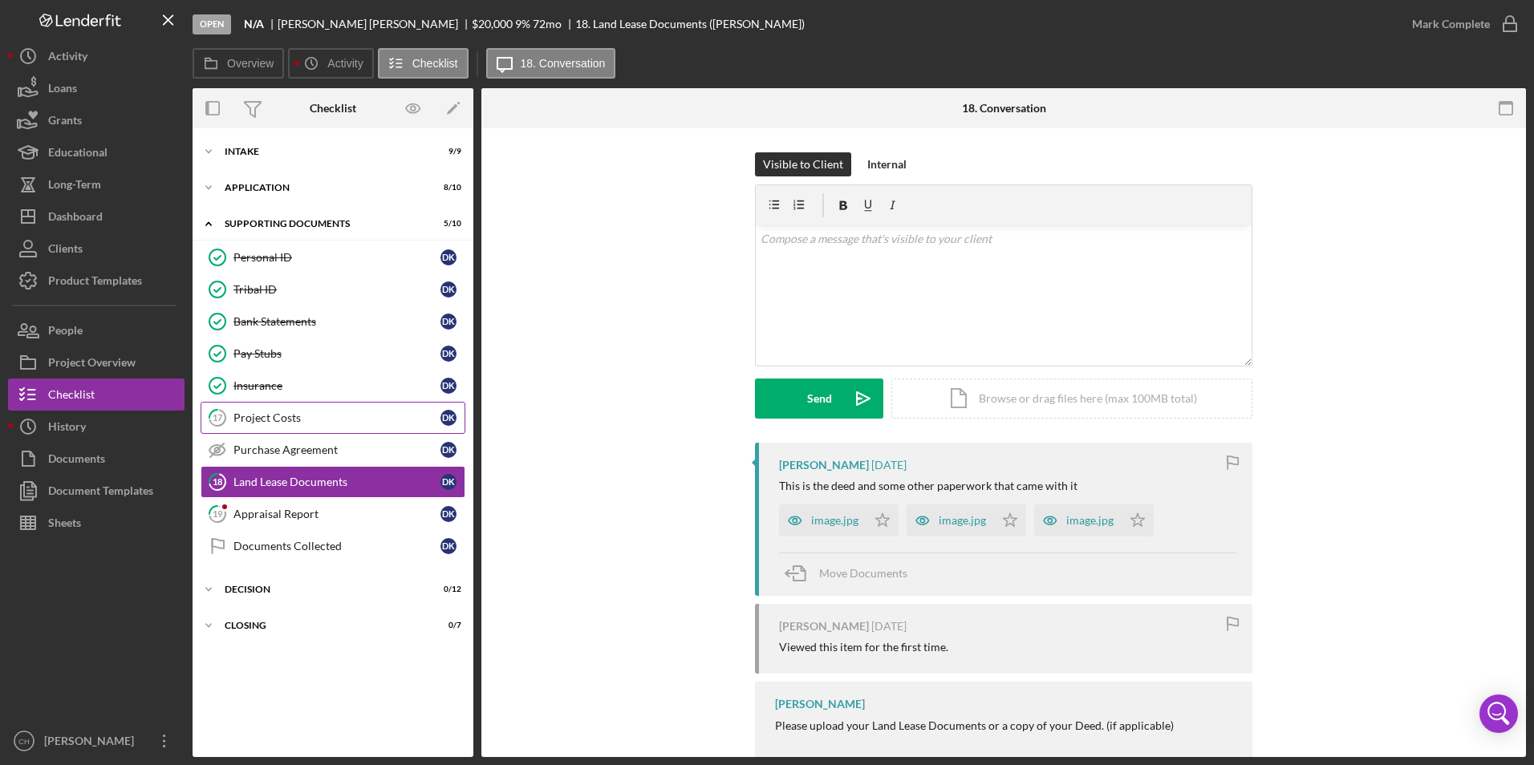
click at [273, 421] on div "Project Costs" at bounding box center [336, 418] width 207 height 13
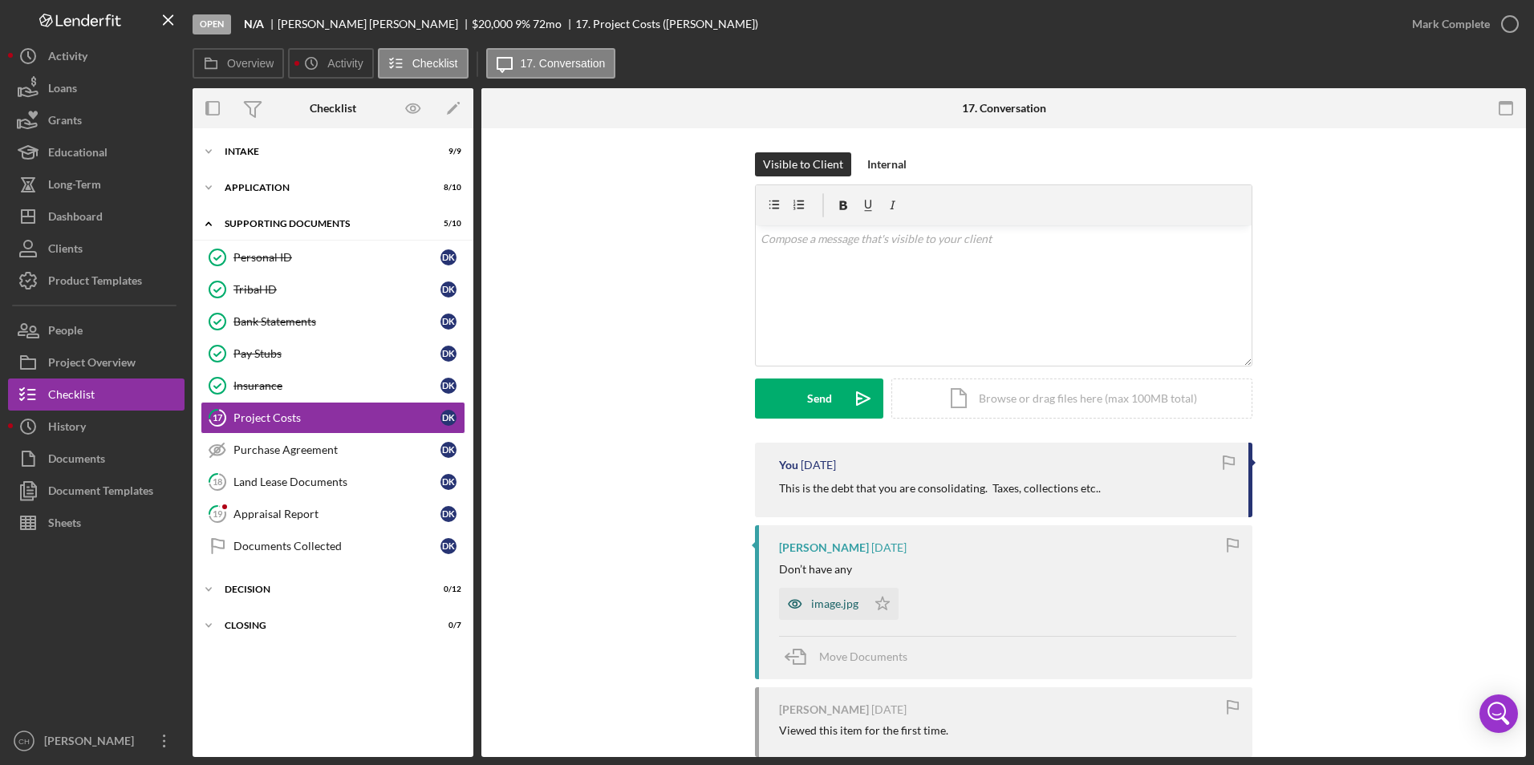
click at [841, 607] on div "image.jpg" at bounding box center [834, 604] width 47 height 13
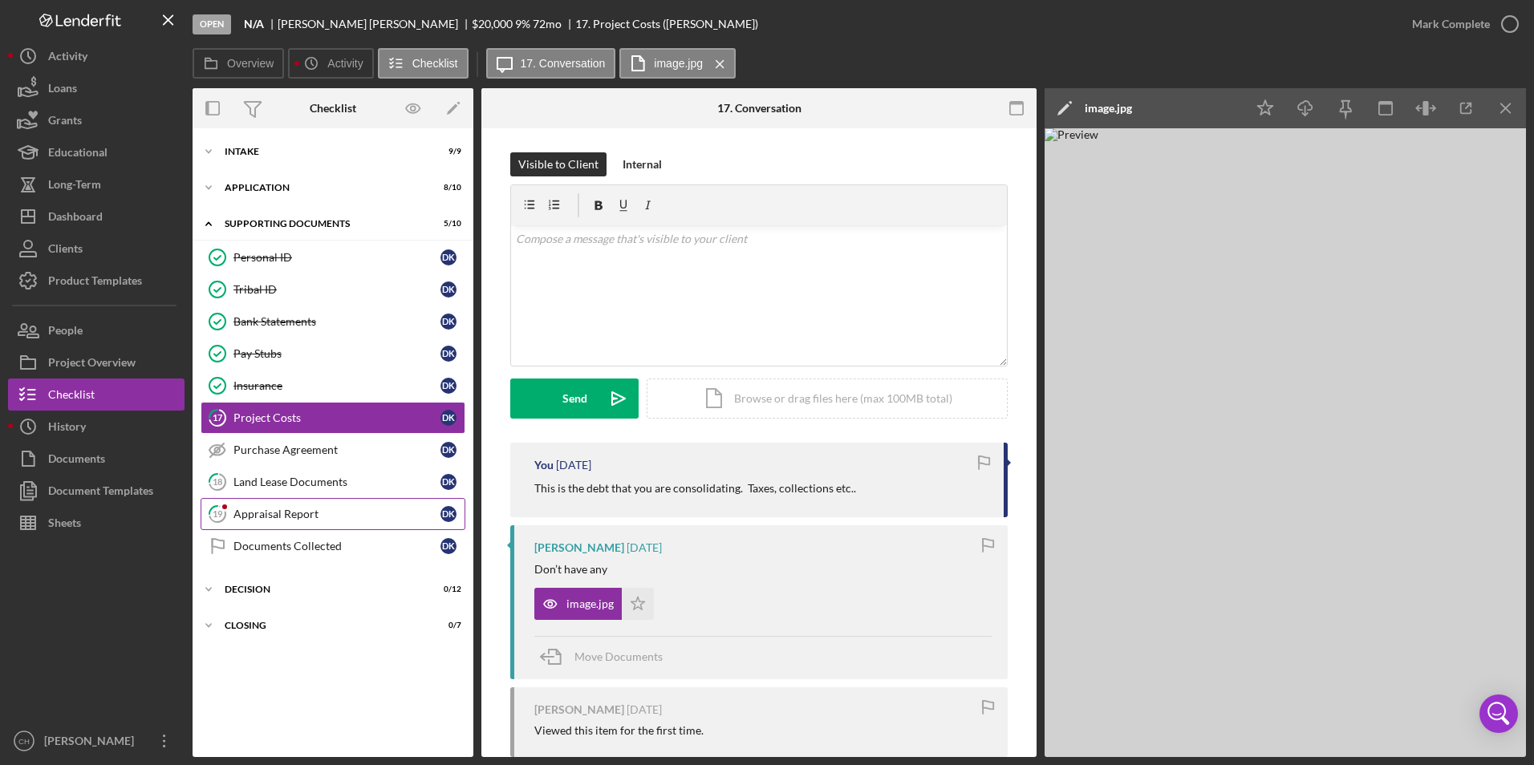
click at [278, 506] on link "19 Appraisal Report D K" at bounding box center [333, 514] width 265 height 32
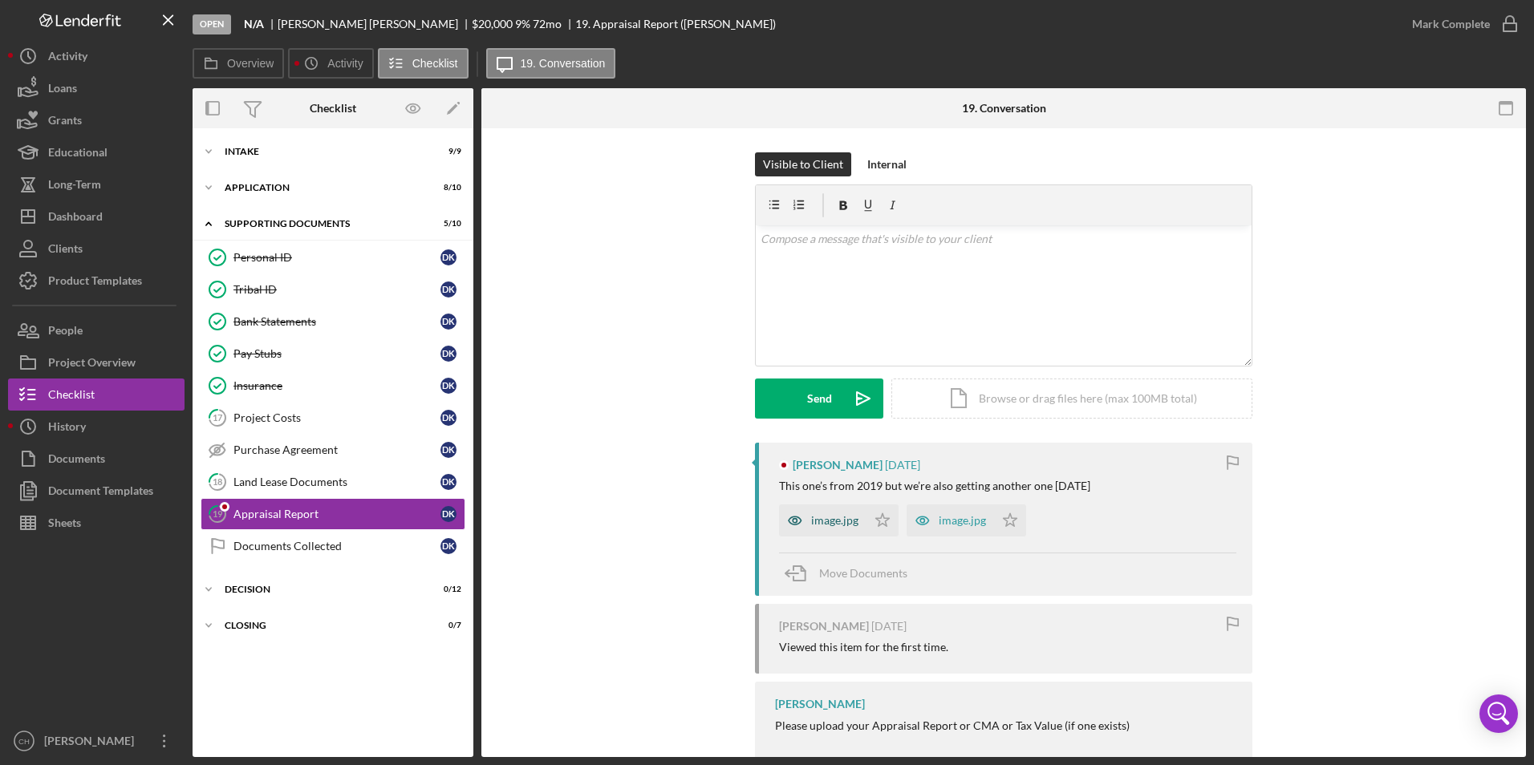
click at [828, 519] on div "image.jpg" at bounding box center [834, 520] width 47 height 13
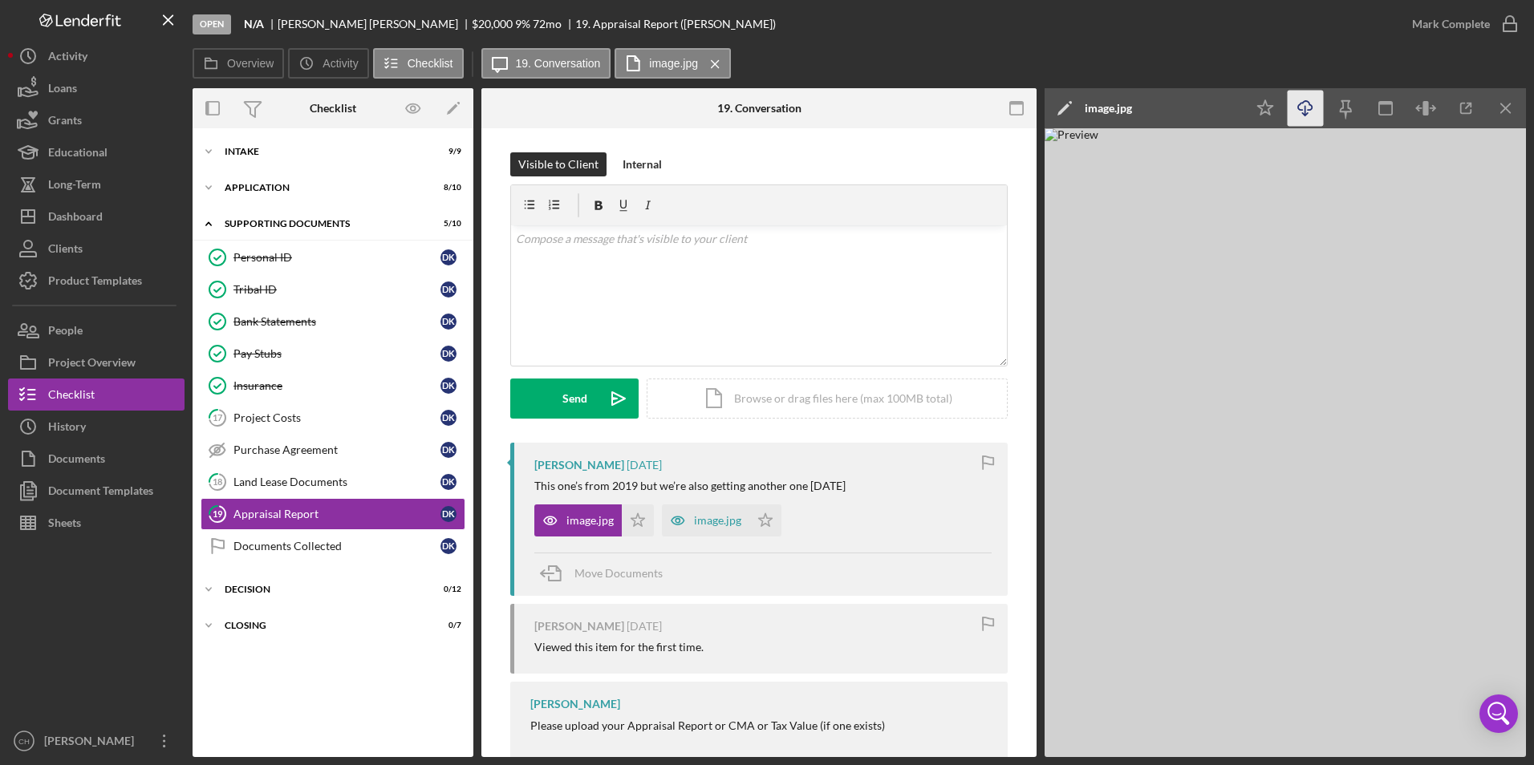
click at [1312, 102] on icon "Icon/Download" at bounding box center [1305, 109] width 36 height 36
click at [635, 522] on icon "Icon/Star" at bounding box center [638, 521] width 32 height 32
click at [728, 522] on div "image.jpg" at bounding box center [717, 520] width 47 height 13
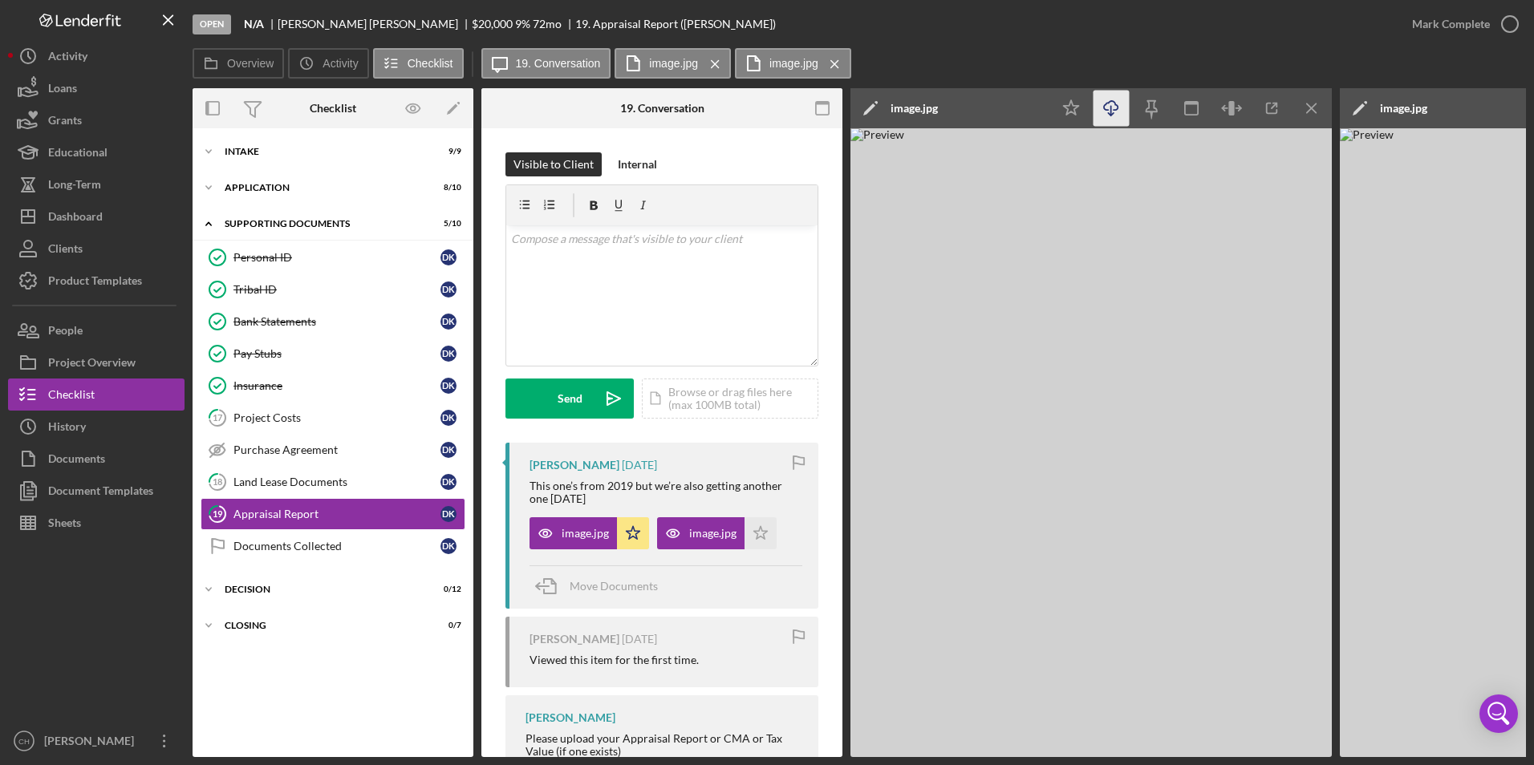
click at [1105, 106] on icon "Icon/Download" at bounding box center [1111, 109] width 36 height 36
click at [760, 541] on icon "Icon/Star" at bounding box center [760, 533] width 32 height 32
click at [1419, 28] on div "Mark Complete" at bounding box center [1451, 24] width 78 height 32
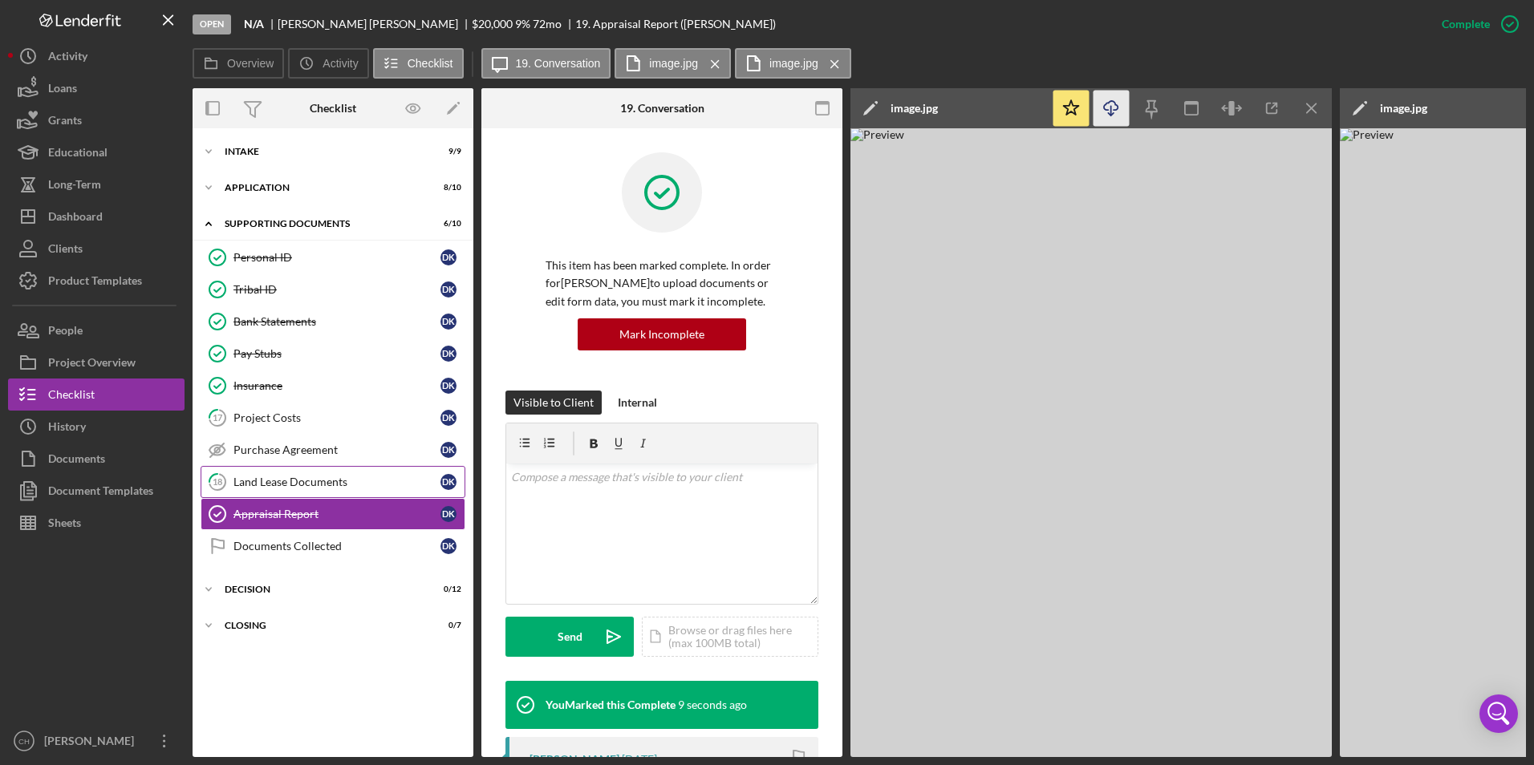
click at [283, 481] on div "Land Lease Documents" at bounding box center [336, 482] width 207 height 13
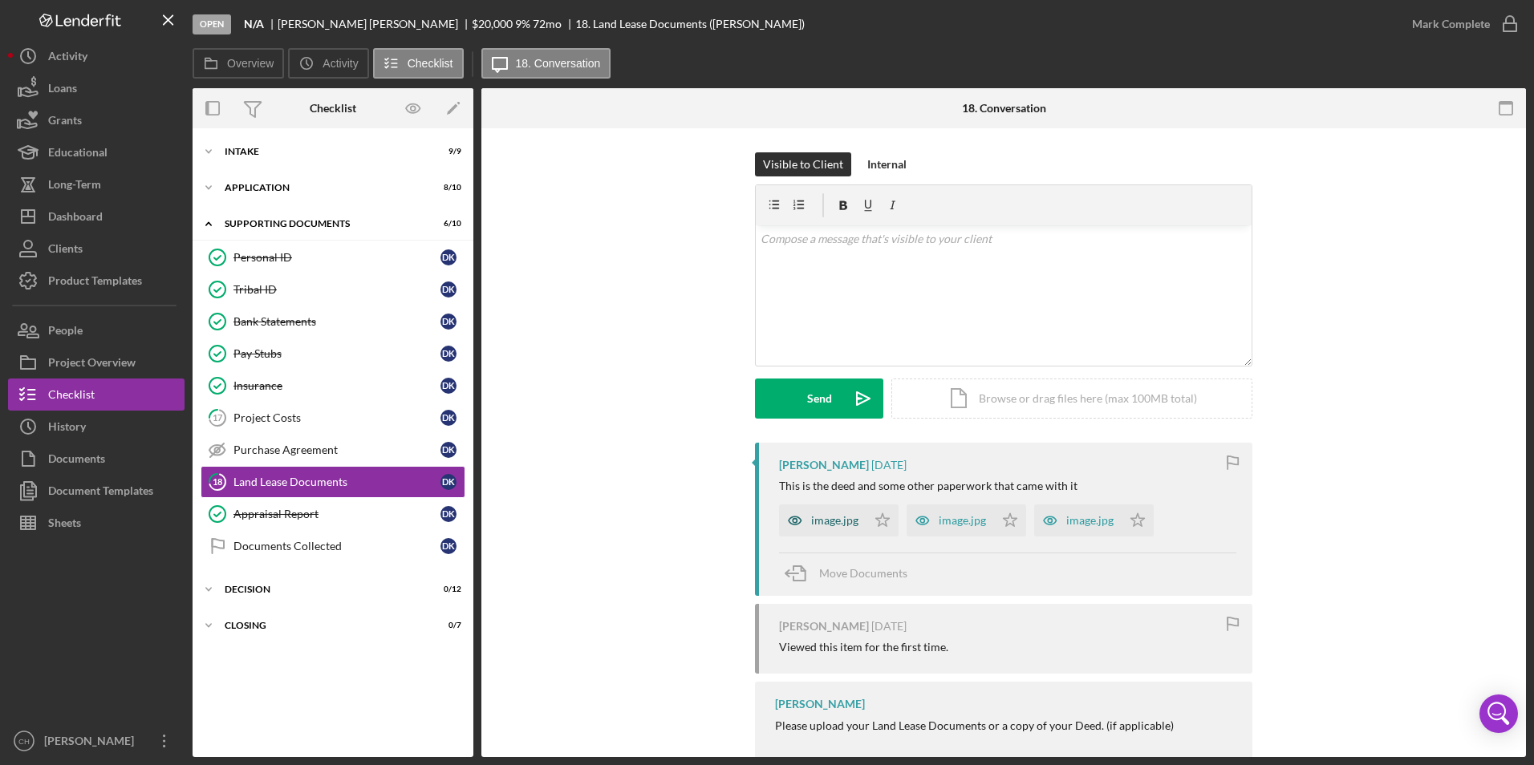
click at [826, 513] on div "image.jpg" at bounding box center [822, 521] width 87 height 32
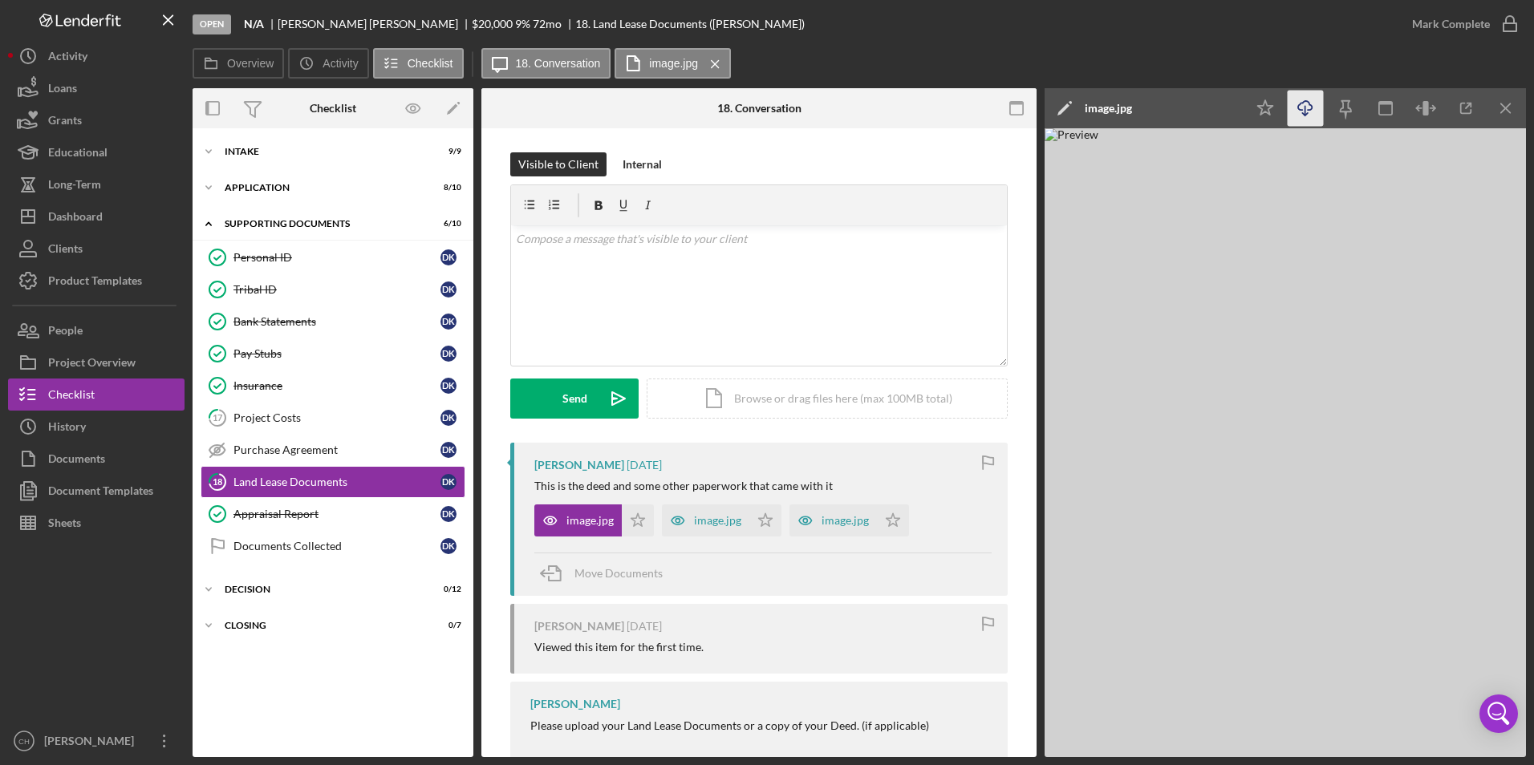
click at [1308, 110] on icon "button" at bounding box center [1305, 105] width 14 height 9
click at [633, 521] on icon "Icon/Star" at bounding box center [638, 521] width 32 height 32
click at [697, 521] on div "image.jpg" at bounding box center [717, 520] width 47 height 13
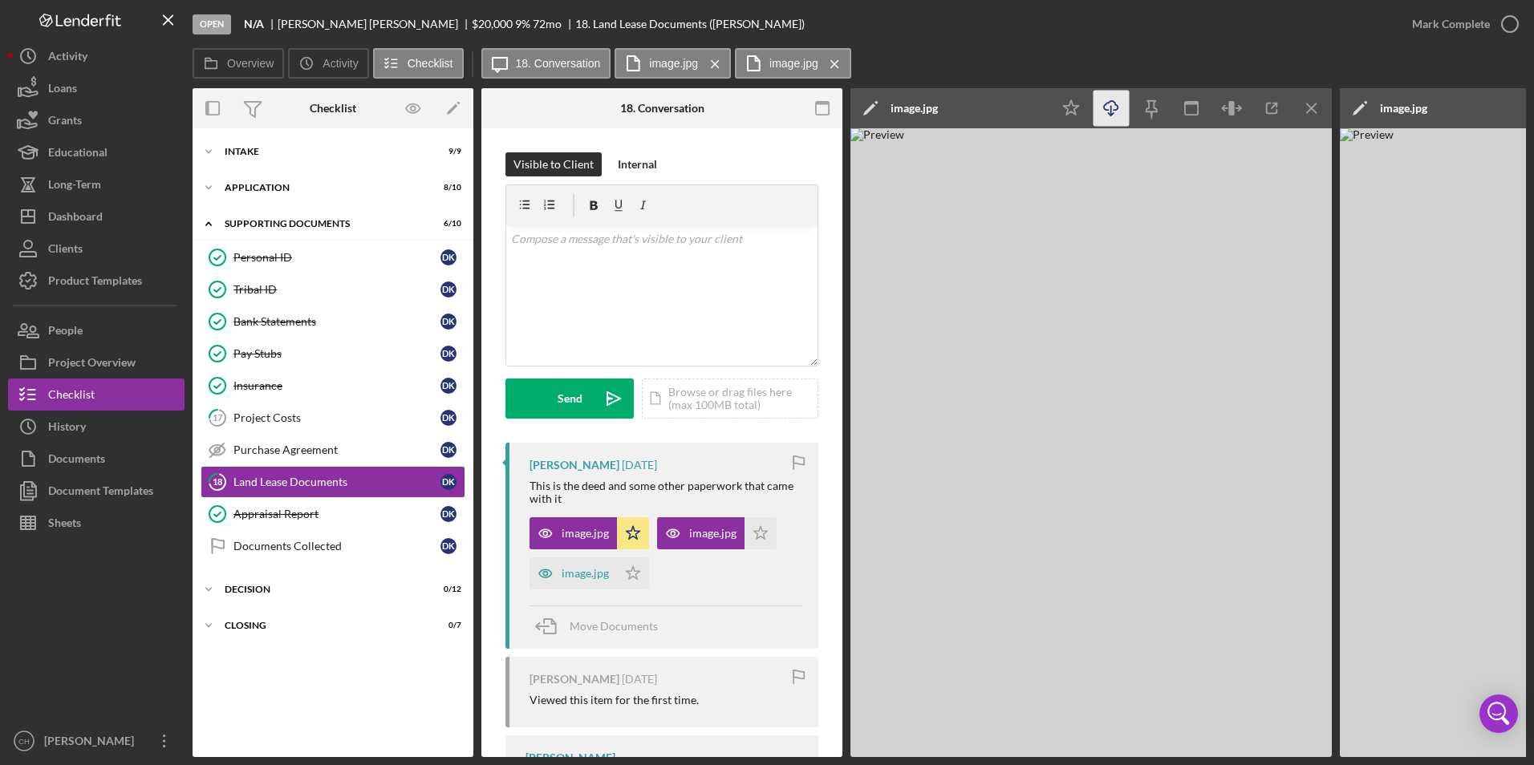
click at [1113, 109] on icon "Icon/Download" at bounding box center [1111, 109] width 36 height 36
click at [759, 537] on icon "Icon/Star" at bounding box center [760, 533] width 32 height 32
click at [578, 570] on div "image.jpg" at bounding box center [585, 573] width 47 height 13
click at [1113, 111] on icon "Icon/Download" at bounding box center [1111, 109] width 36 height 36
click at [637, 582] on icon "Icon/Star" at bounding box center [633, 573] width 32 height 32
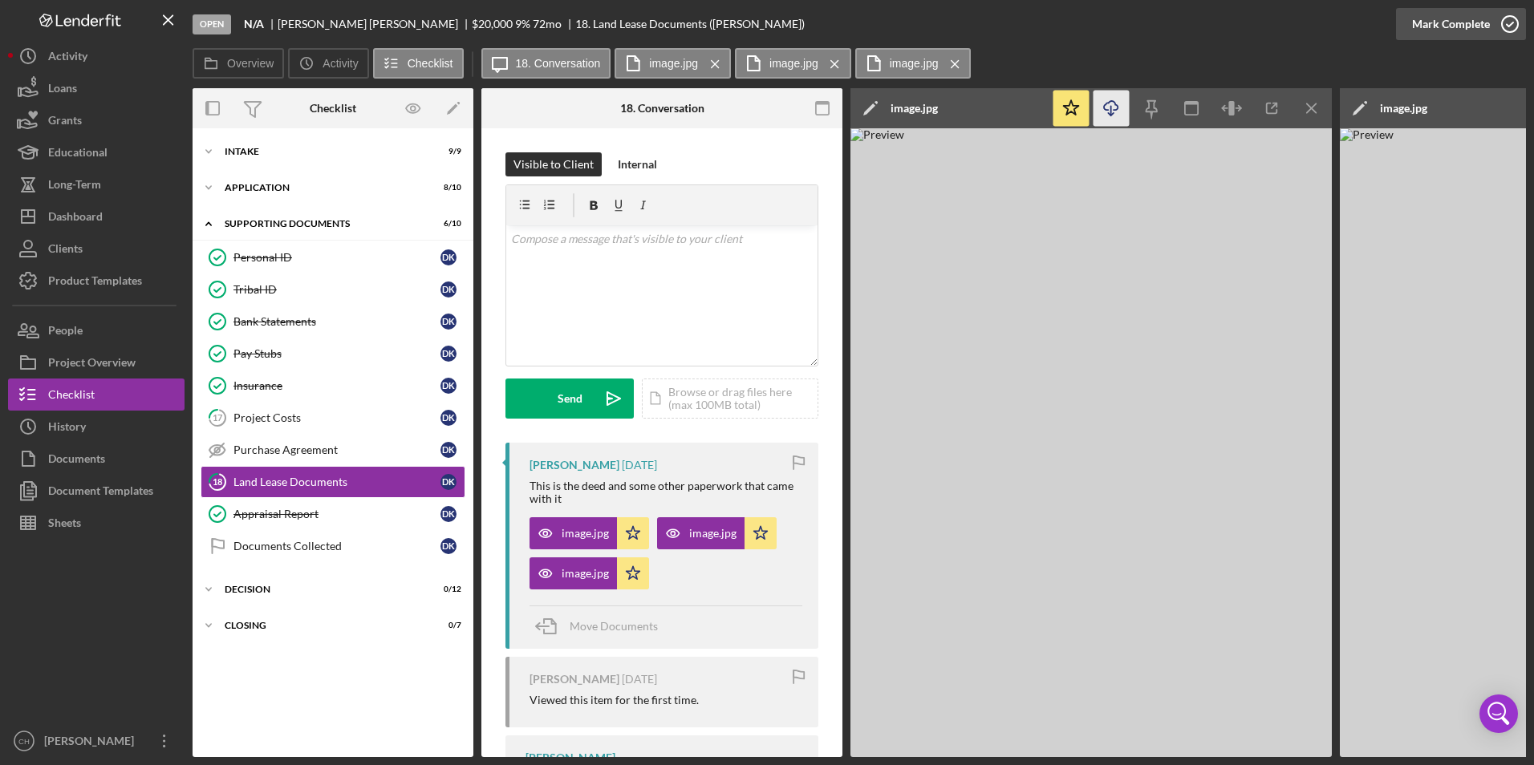
click at [1459, 22] on div "Mark Complete" at bounding box center [1451, 24] width 78 height 32
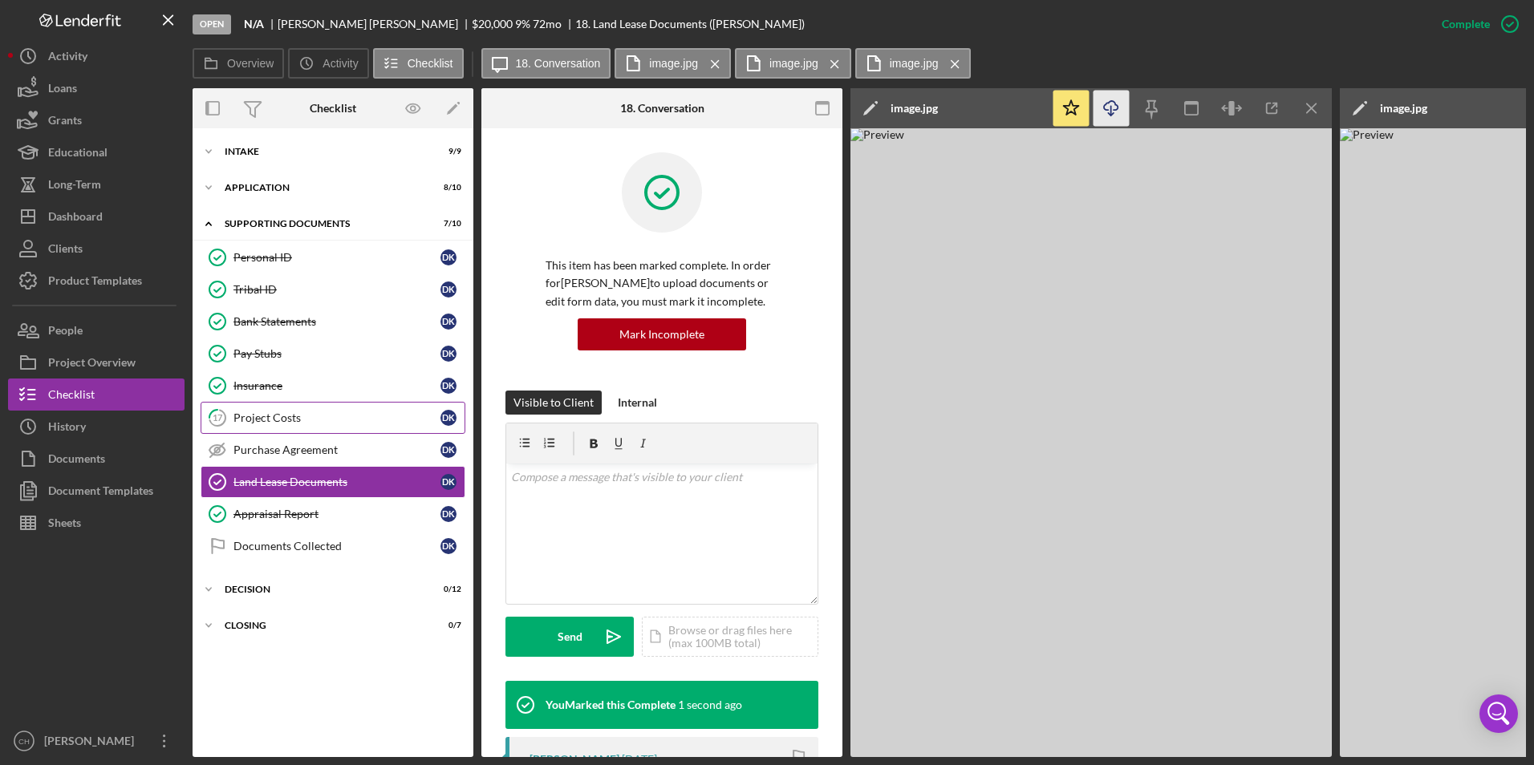
click at [237, 407] on icon "17" at bounding box center [217, 418] width 40 height 40
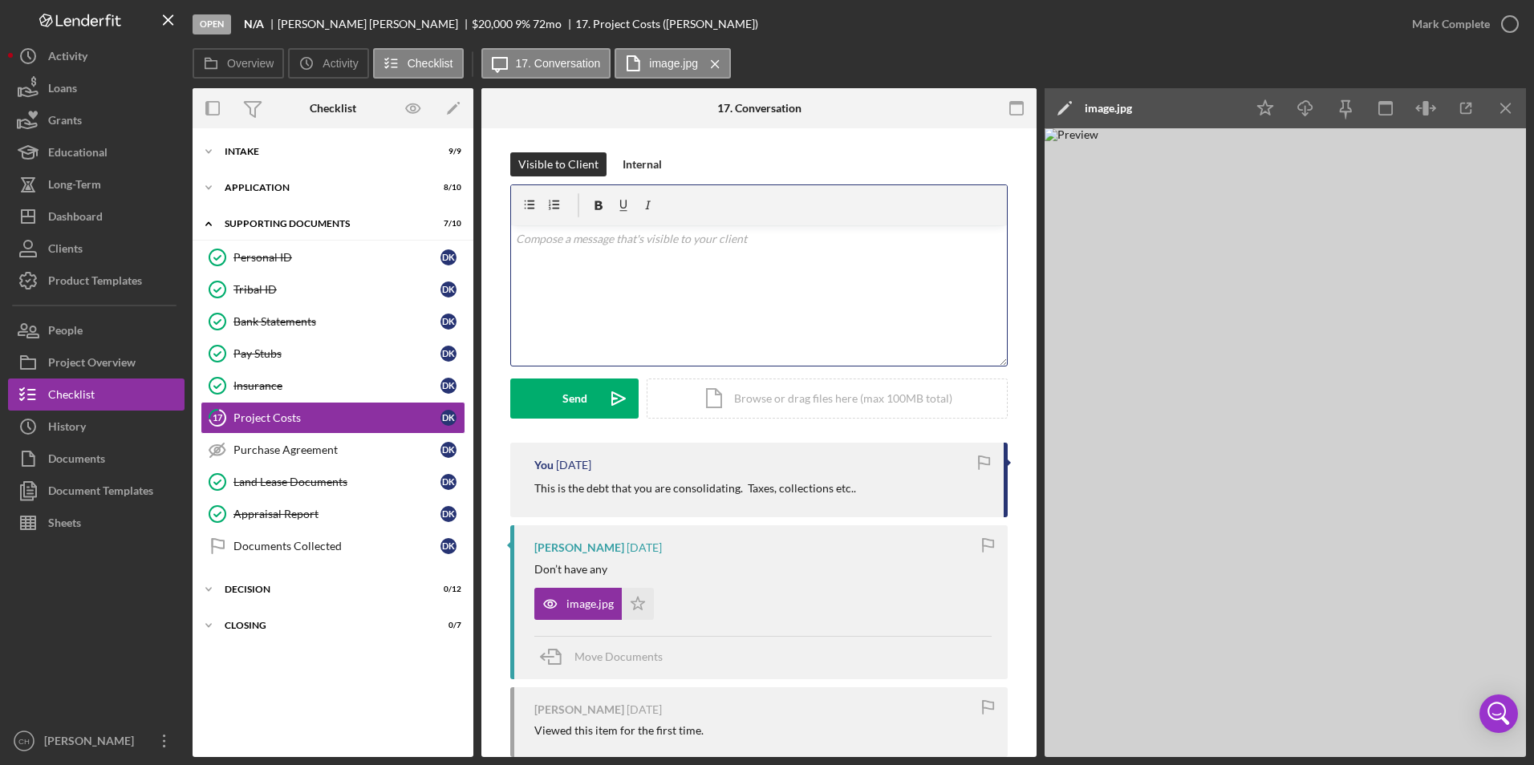
click at [549, 236] on p at bounding box center [759, 239] width 487 height 18
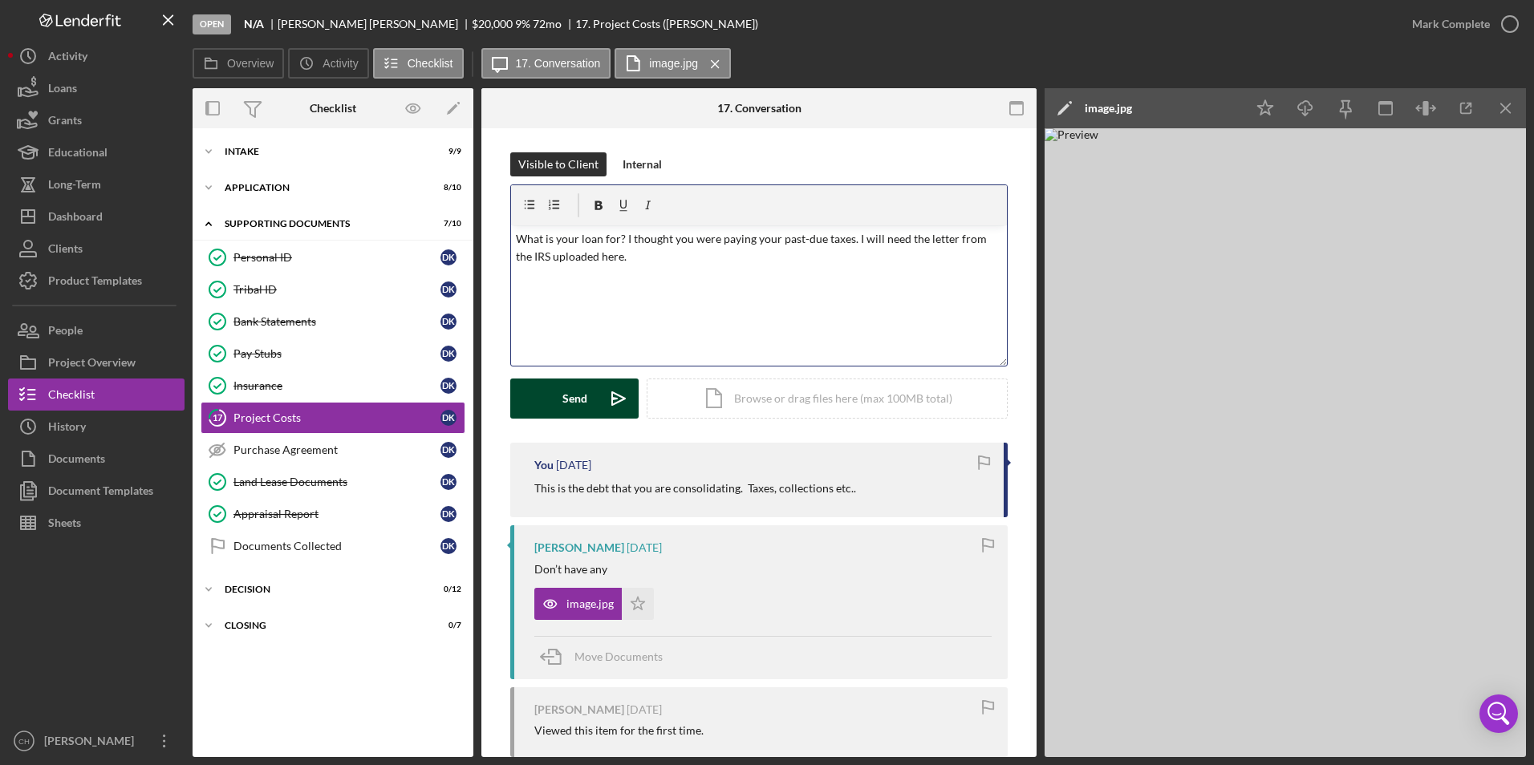
click at [562, 403] on div "Send" at bounding box center [574, 399] width 25 height 40
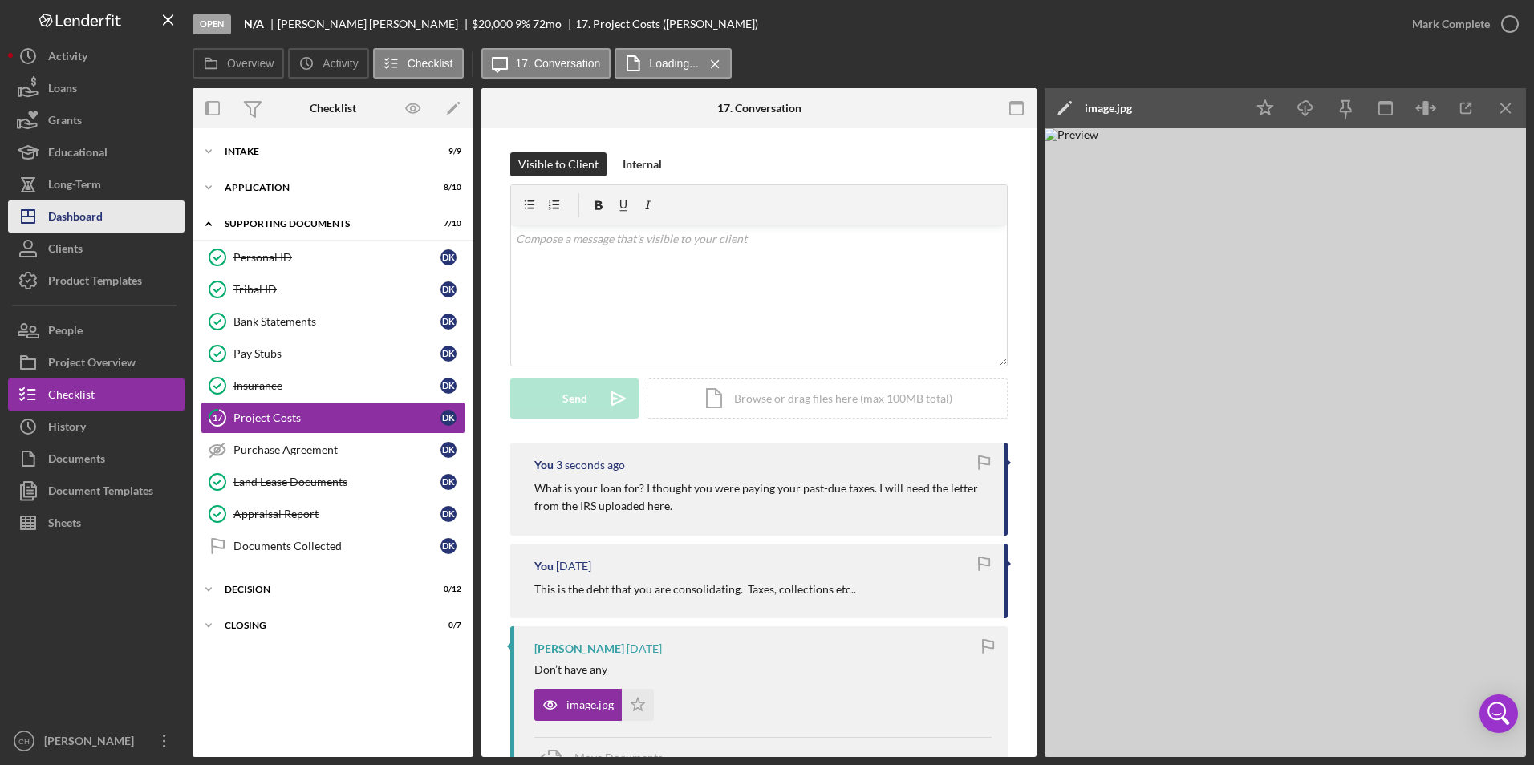
click at [67, 217] on div "Dashboard" at bounding box center [75, 219] width 55 height 36
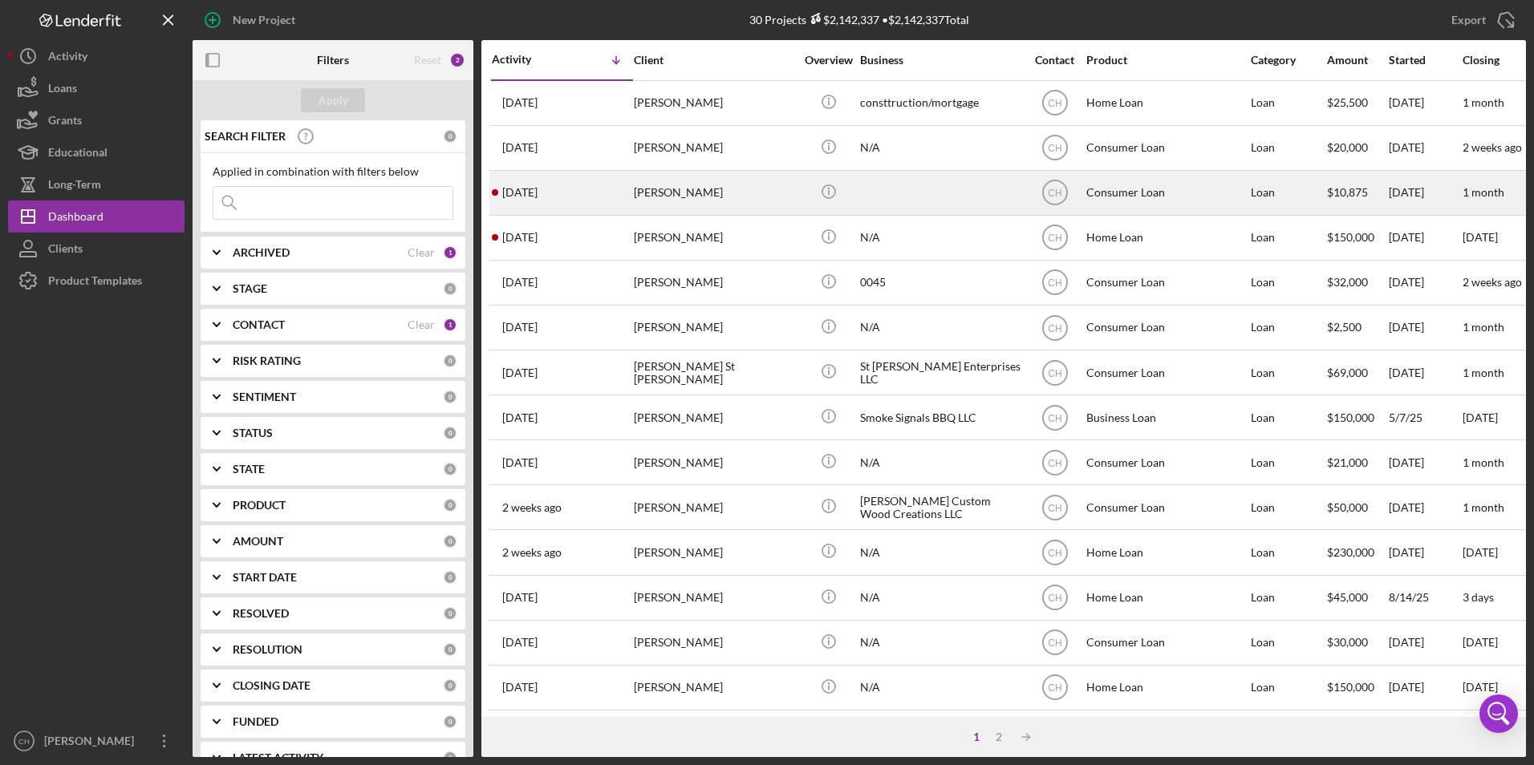
click at [673, 193] on div "[PERSON_NAME]" at bounding box center [714, 193] width 160 height 43
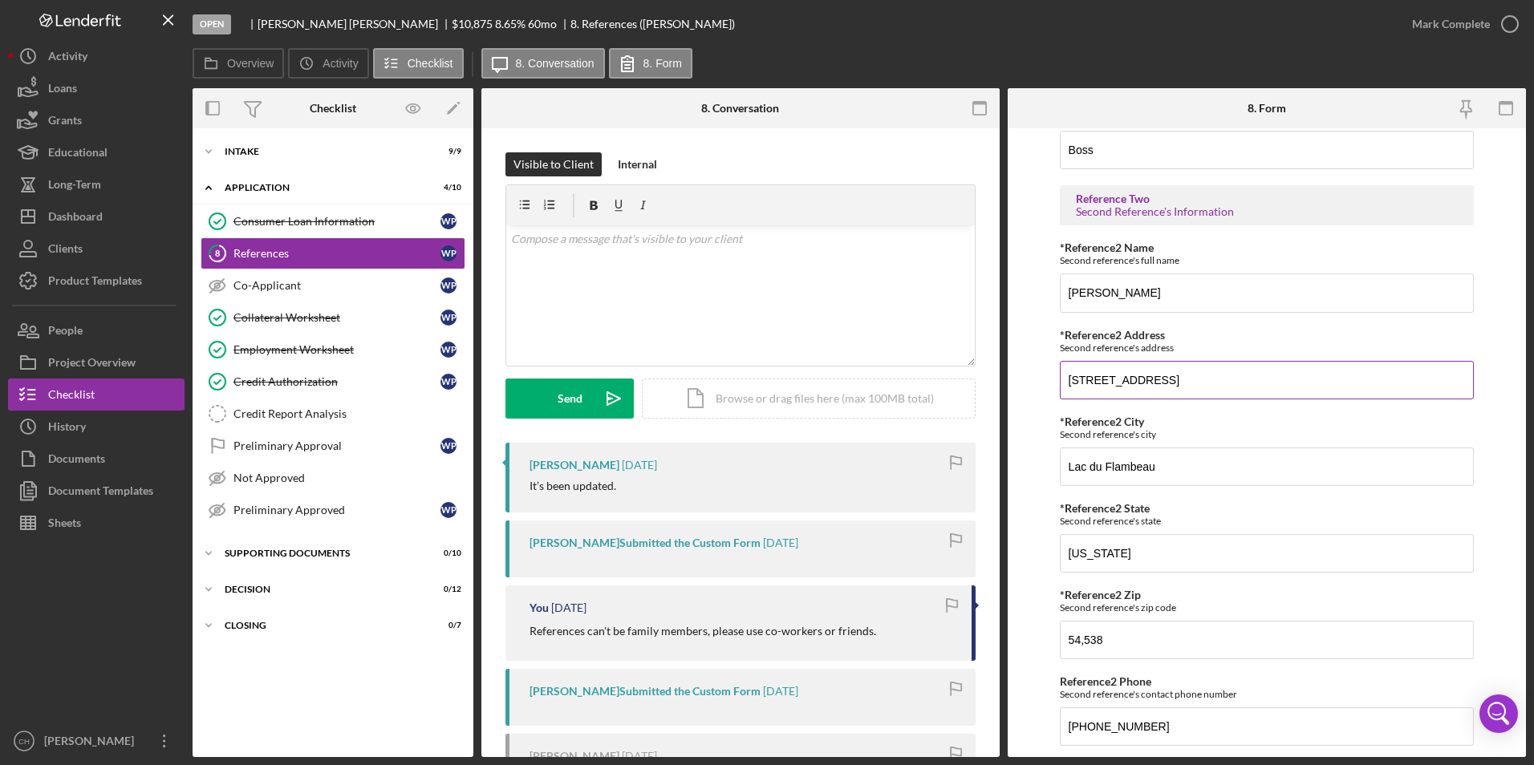
scroll to position [642, 0]
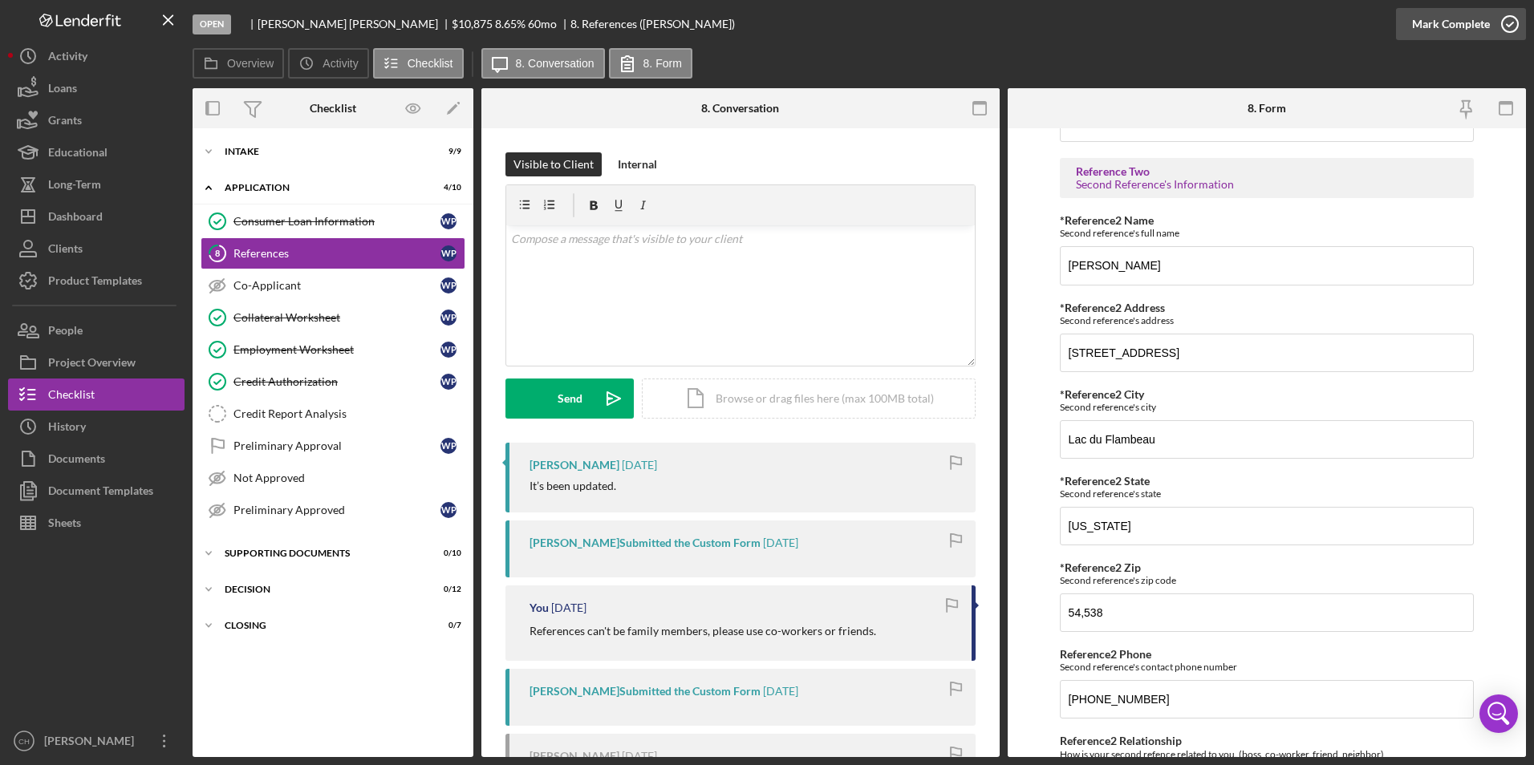
click at [1434, 18] on div "Mark Complete" at bounding box center [1451, 24] width 78 height 32
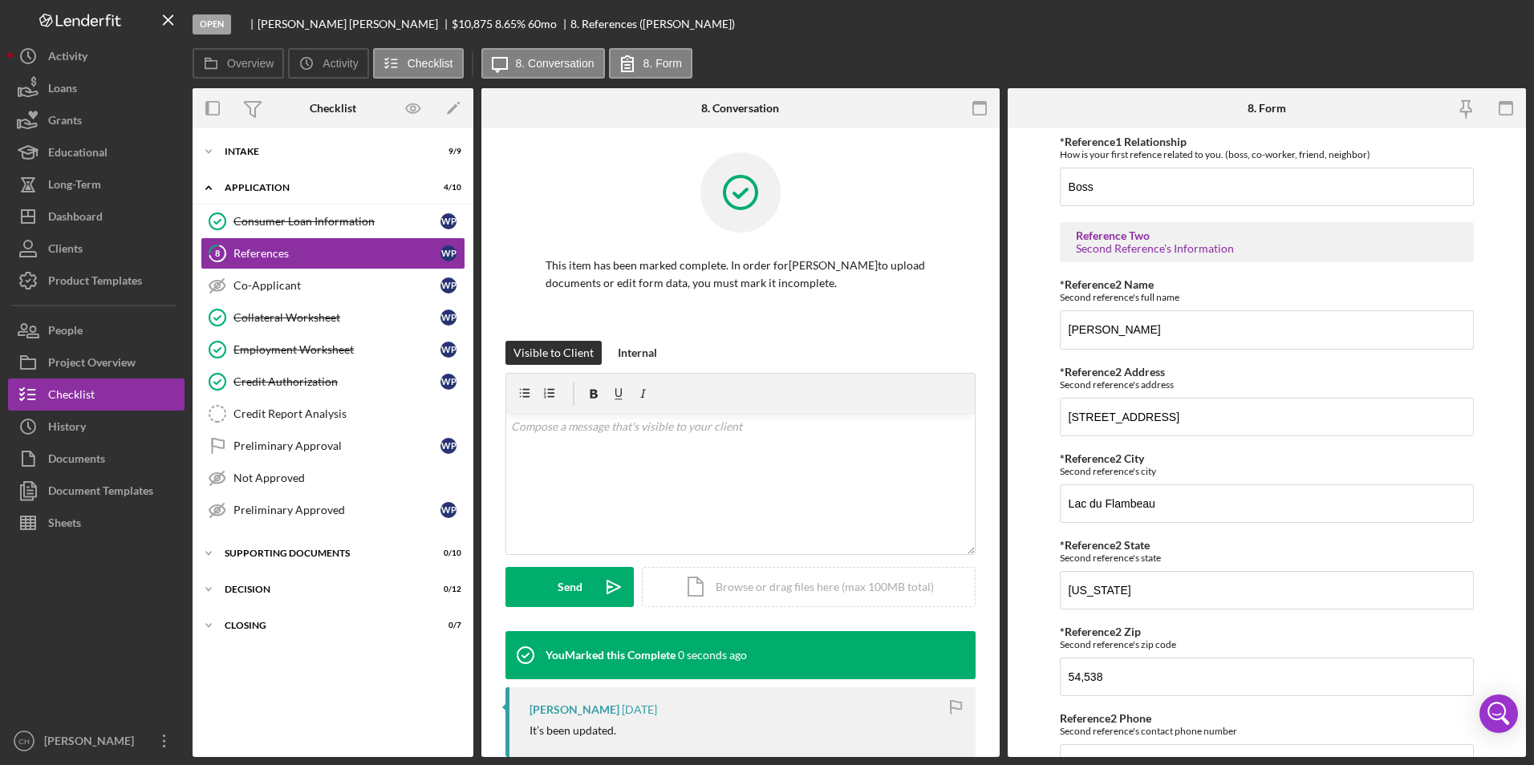
scroll to position [706, 0]
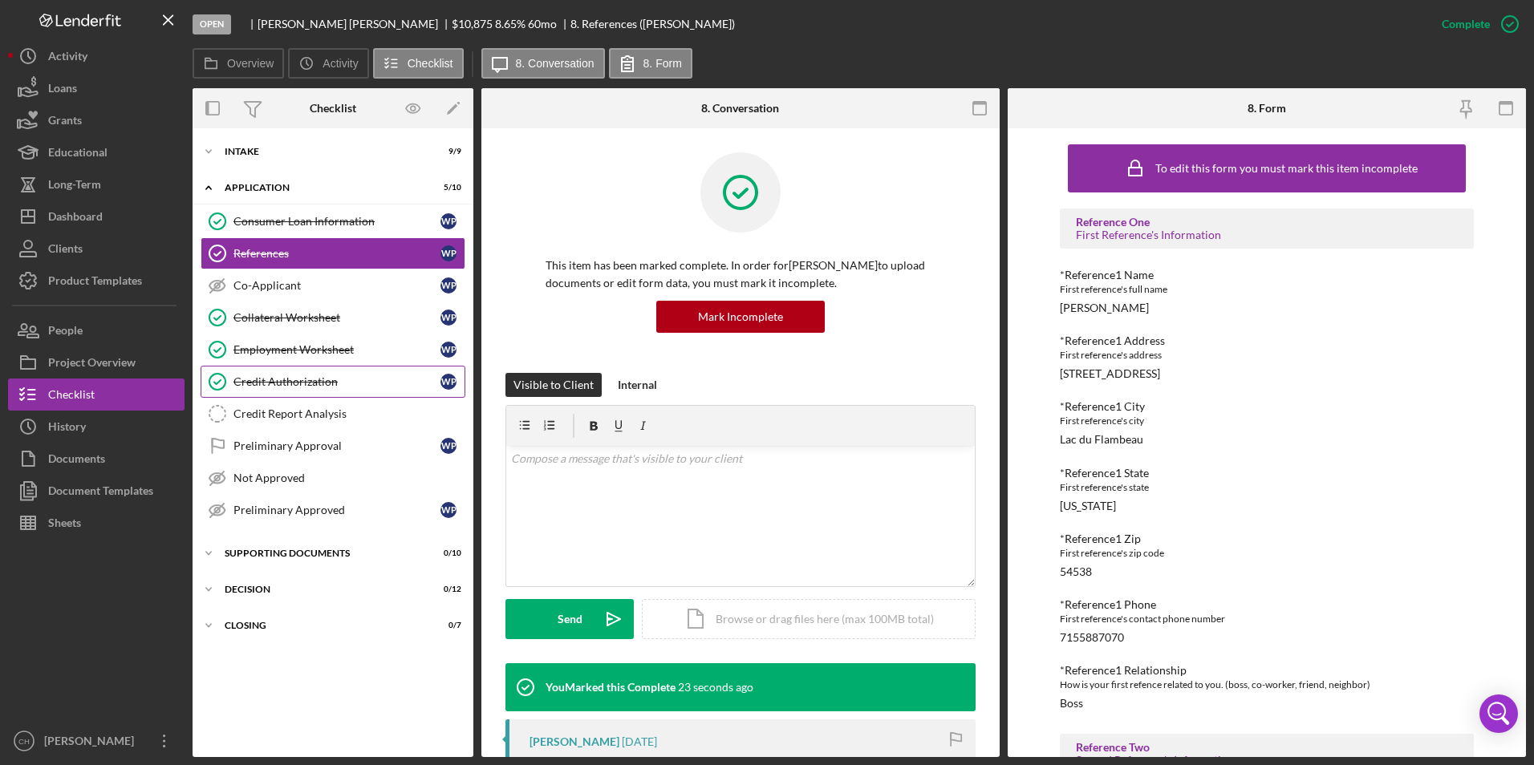
click at [285, 379] on div "Credit Authorization" at bounding box center [336, 381] width 207 height 13
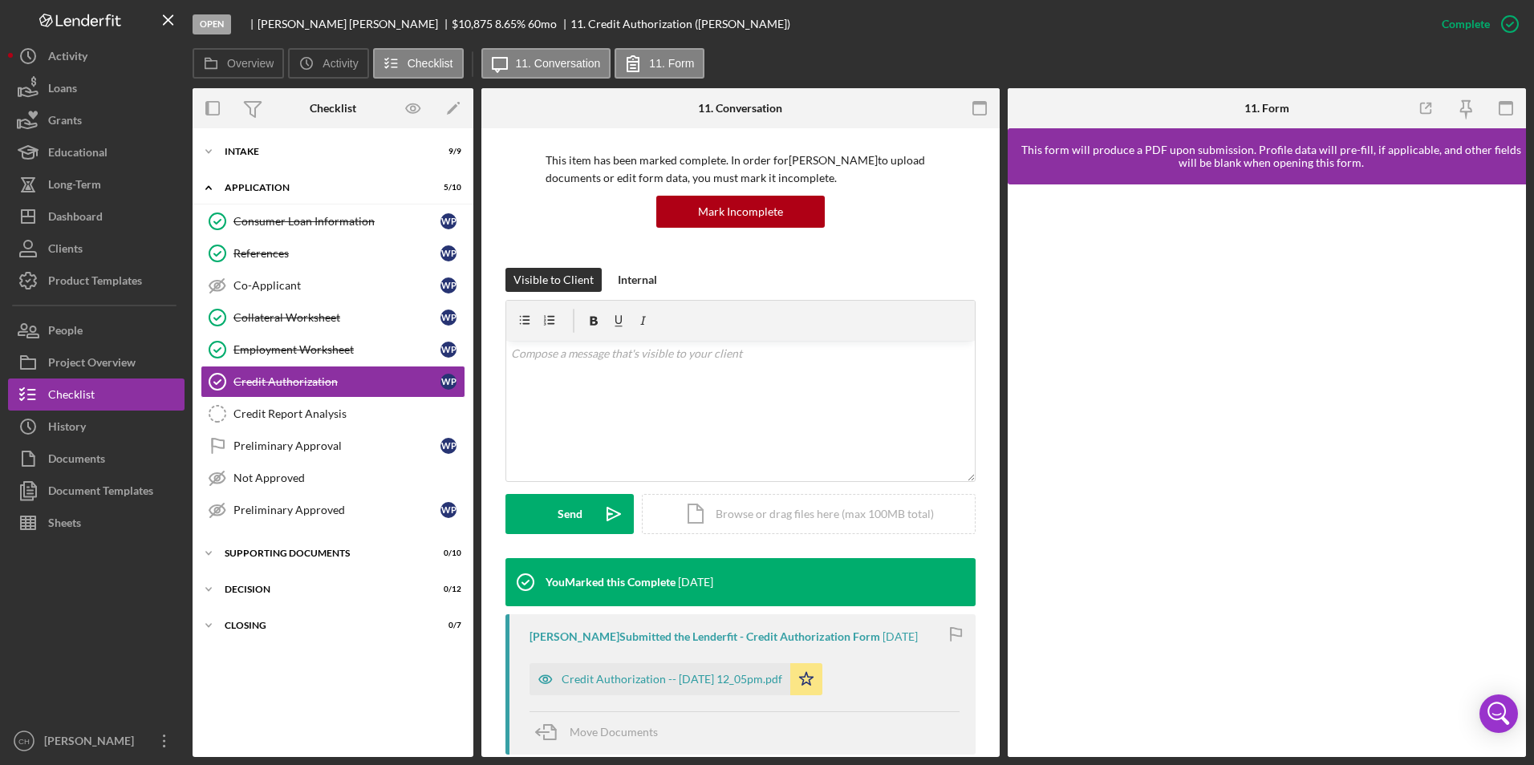
scroll to position [160, 0]
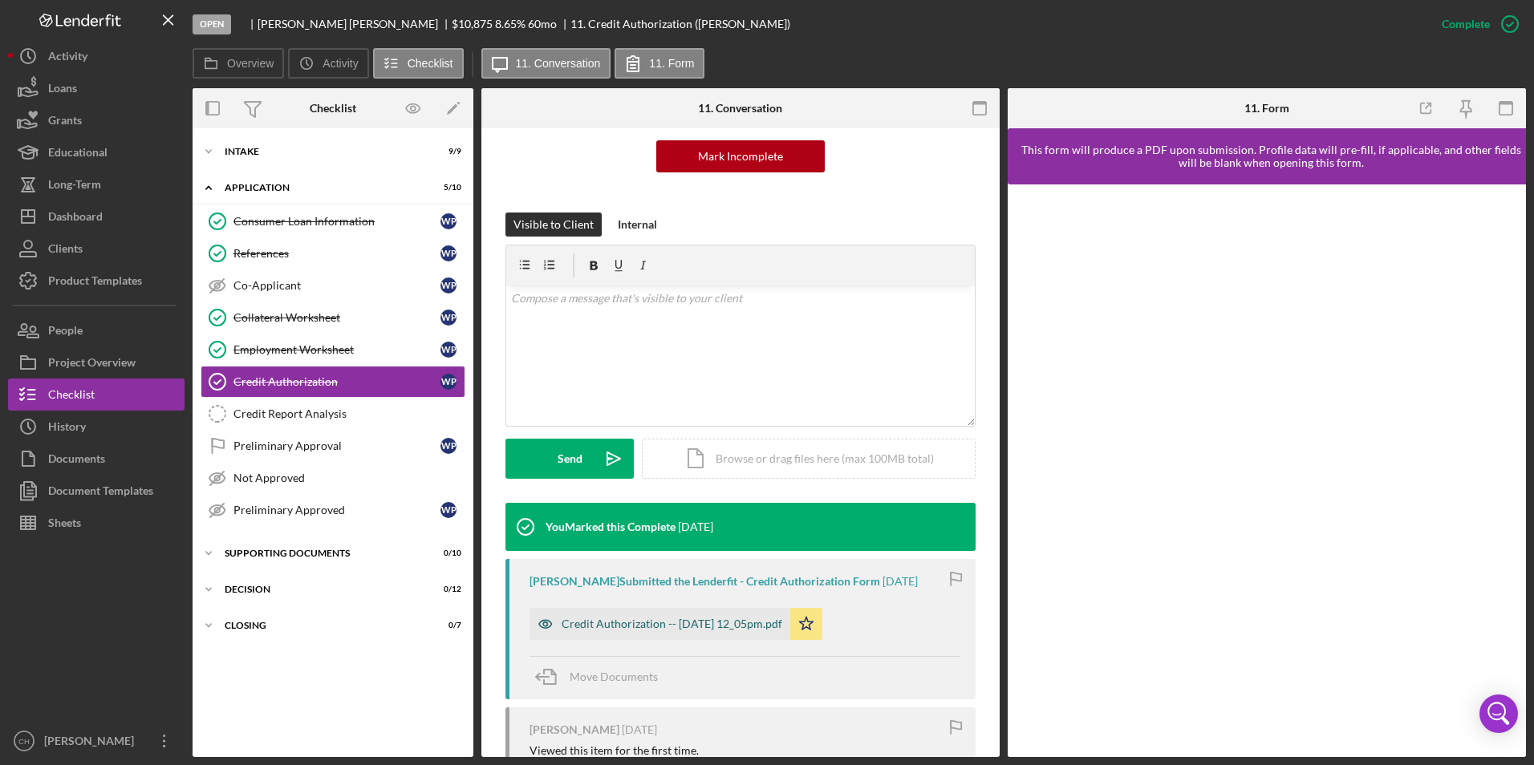
click at [638, 623] on div "Credit Authorization -- [DATE] 12_05pm.pdf" at bounding box center [672, 624] width 221 height 13
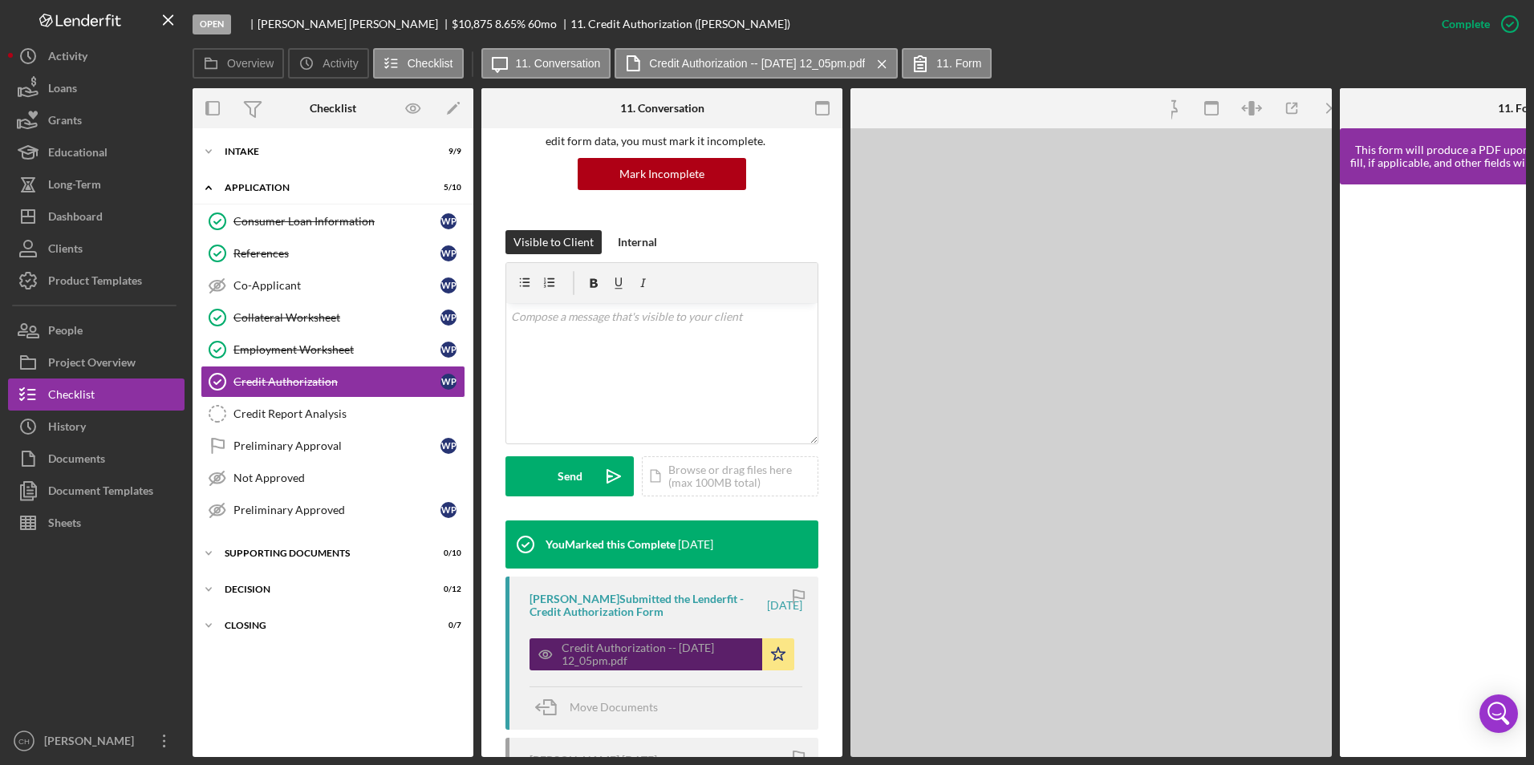
scroll to position [178, 0]
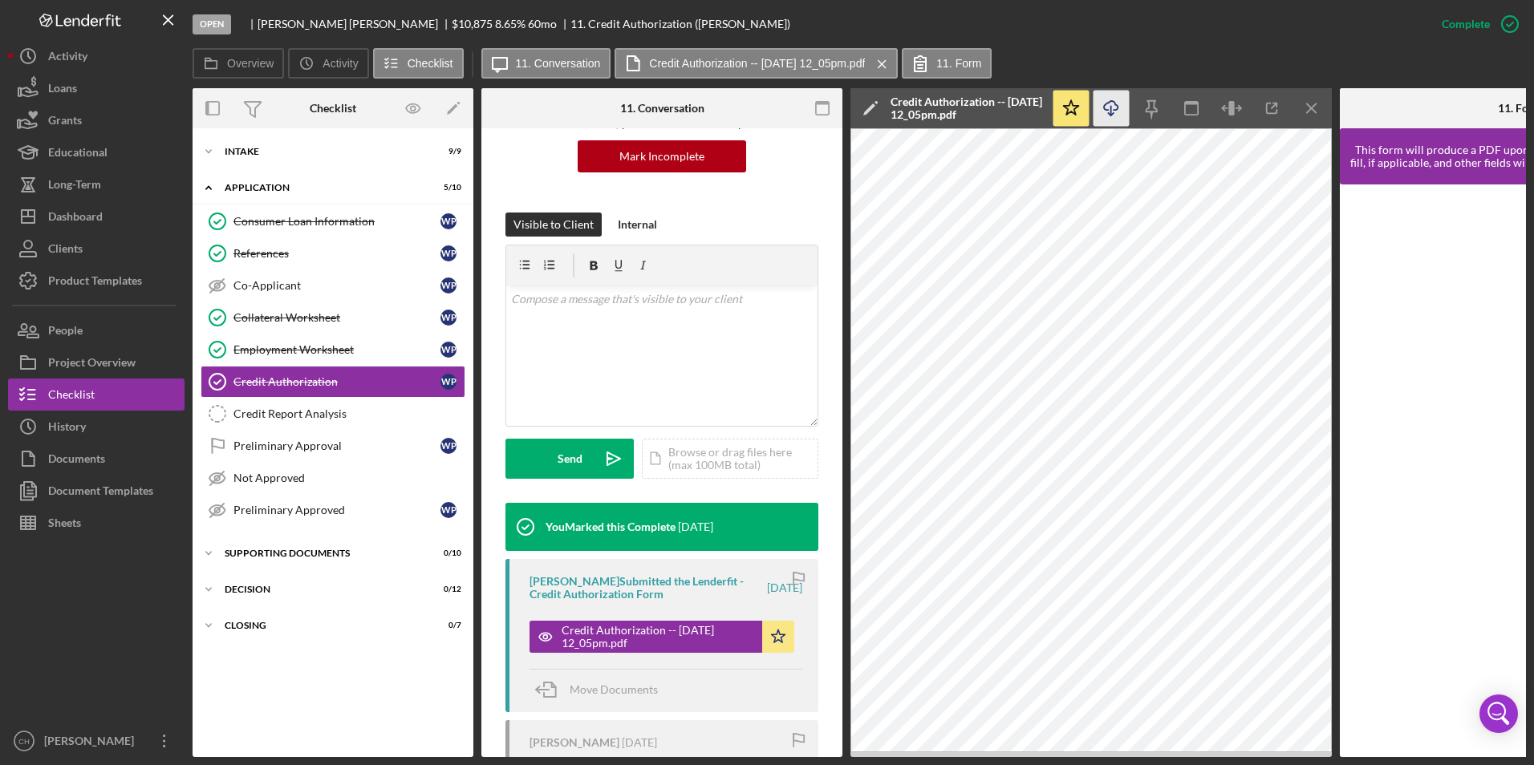
click at [1117, 113] on icon "Icon/Download" at bounding box center [1111, 109] width 36 height 36
click at [251, 407] on div "Credit Report Analysis" at bounding box center [348, 413] width 231 height 13
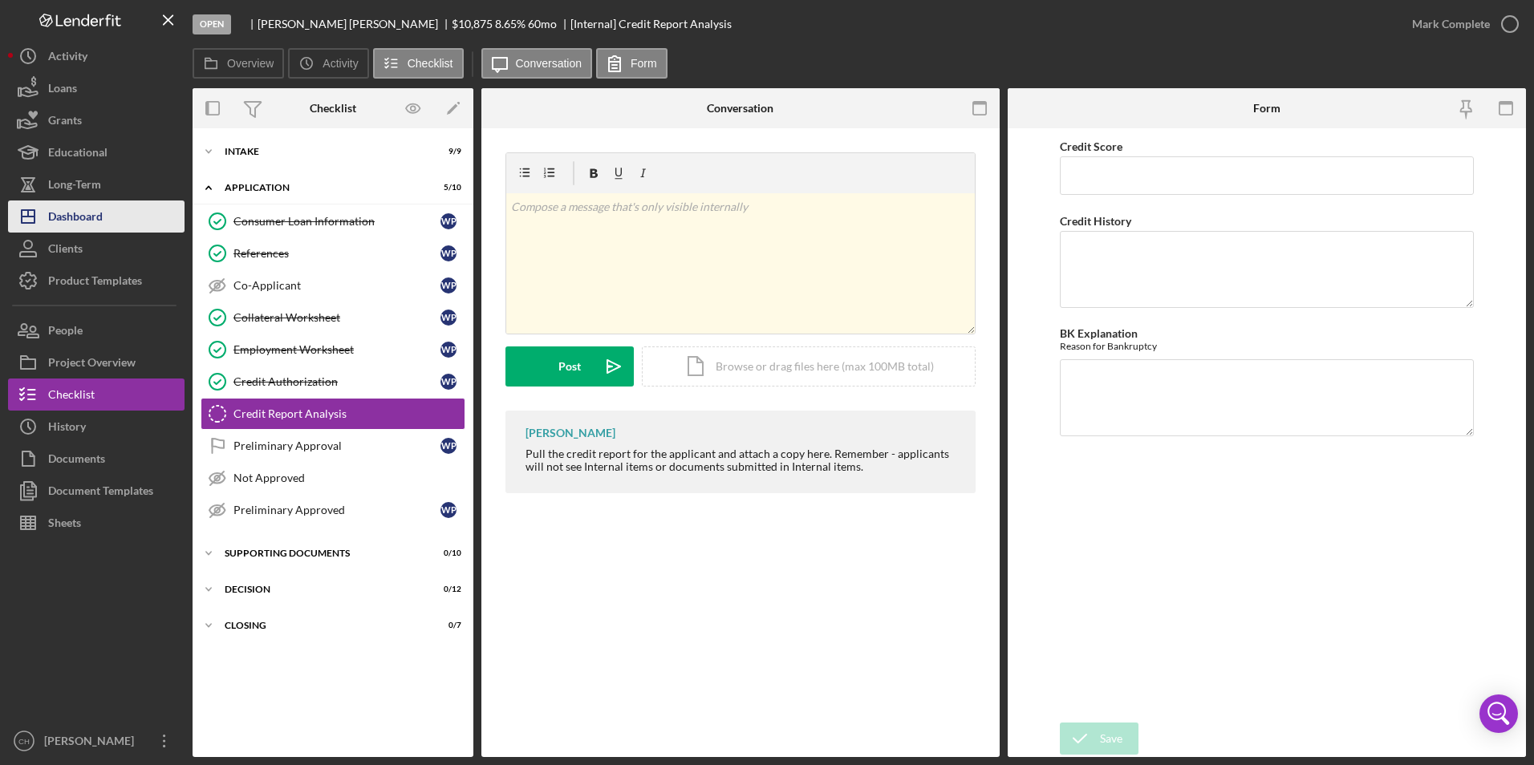
click at [67, 209] on div "Dashboard" at bounding box center [75, 219] width 55 height 36
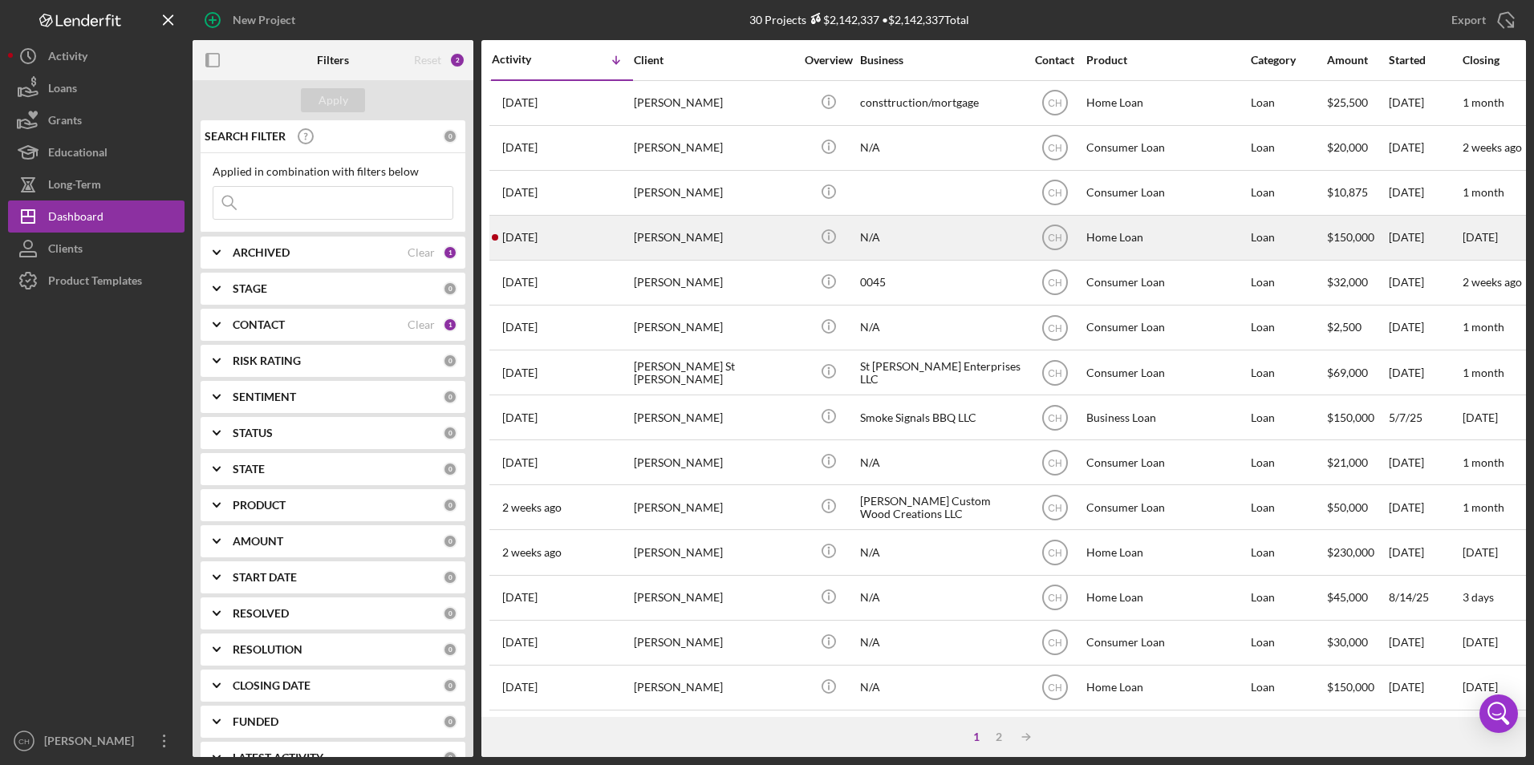
click at [640, 236] on div "[PERSON_NAME]" at bounding box center [714, 238] width 160 height 43
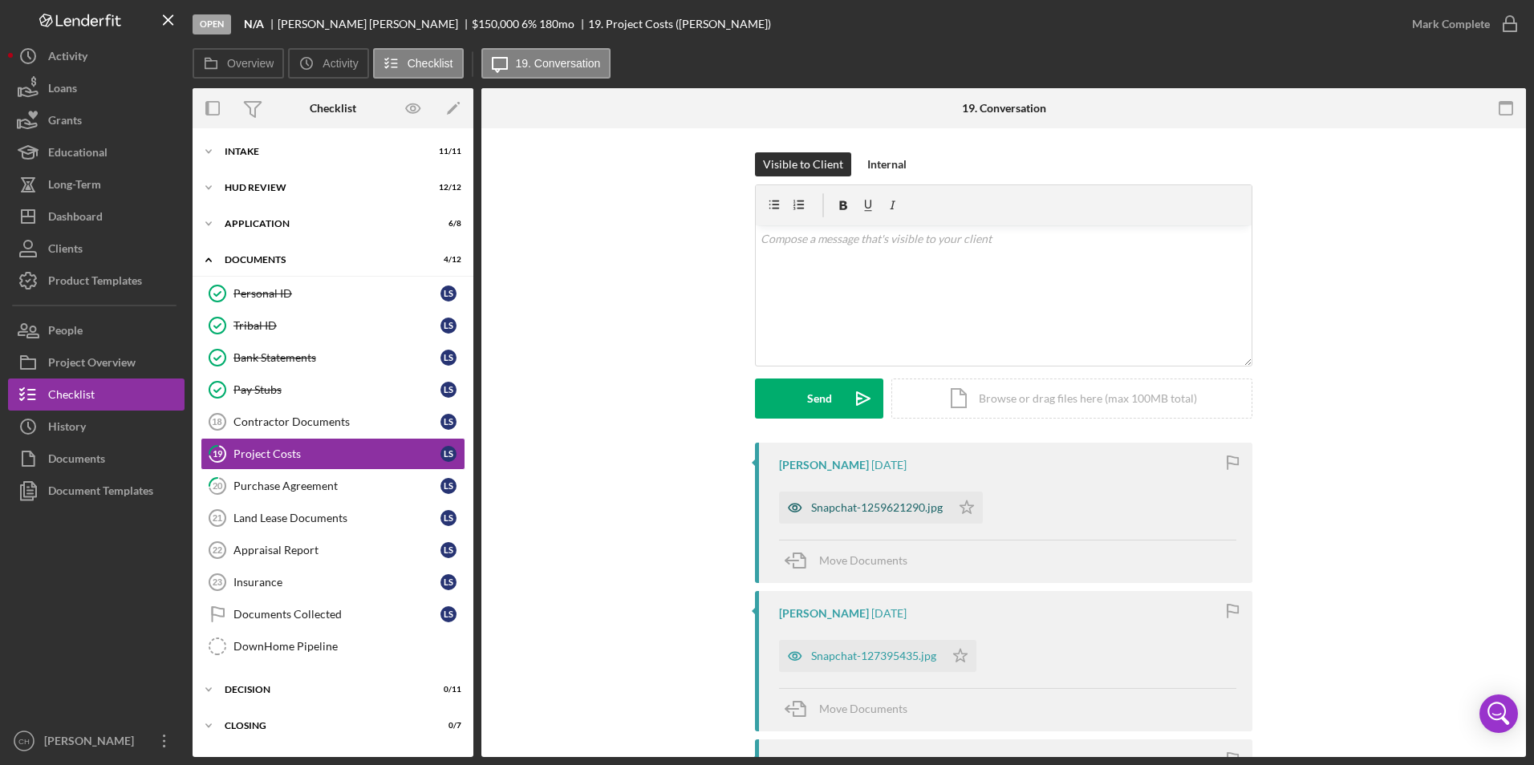
click at [894, 504] on div "Snapchat-1259621290.jpg" at bounding box center [877, 507] width 132 height 13
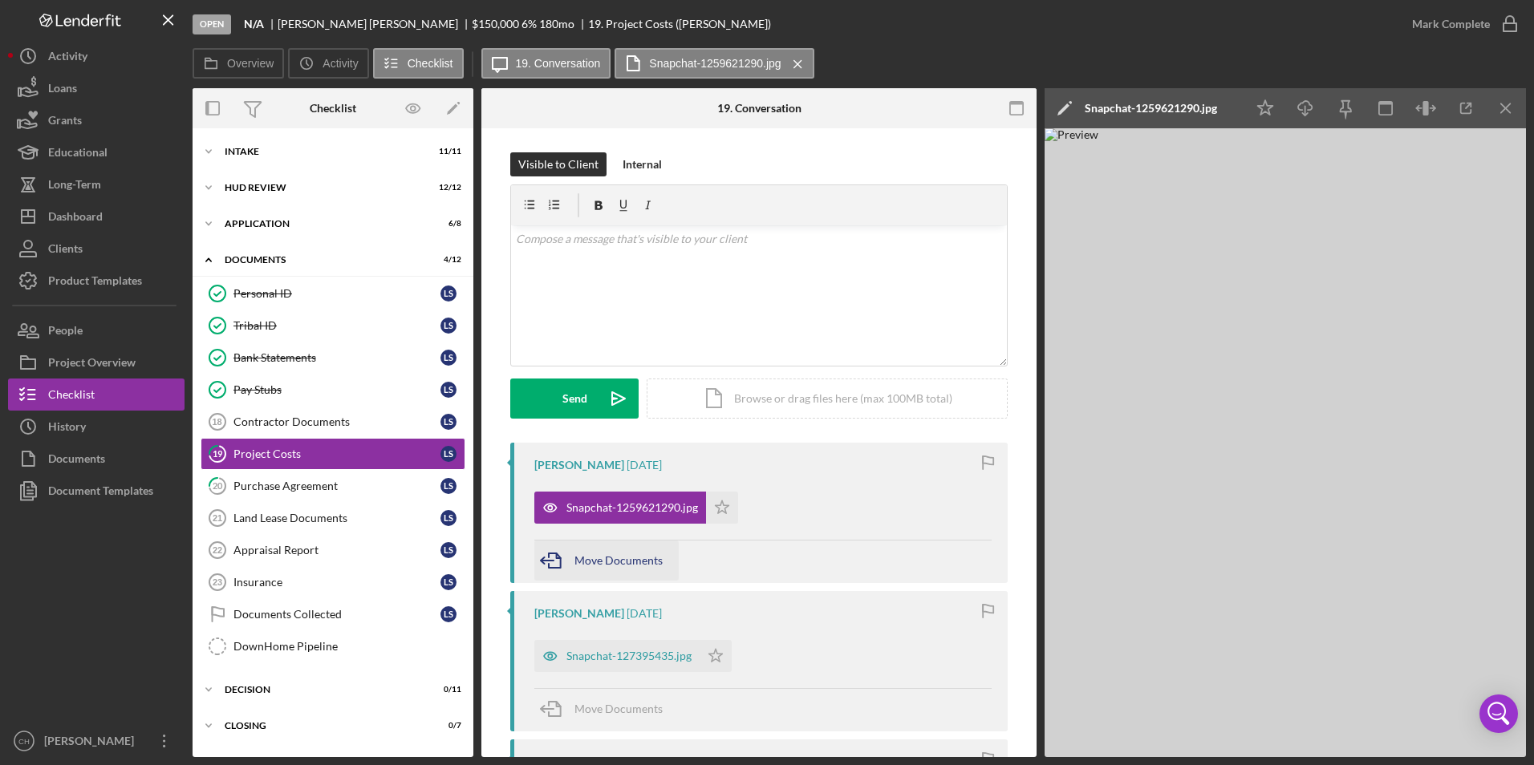
click at [613, 550] on div "Move Documents" at bounding box center [618, 561] width 88 height 40
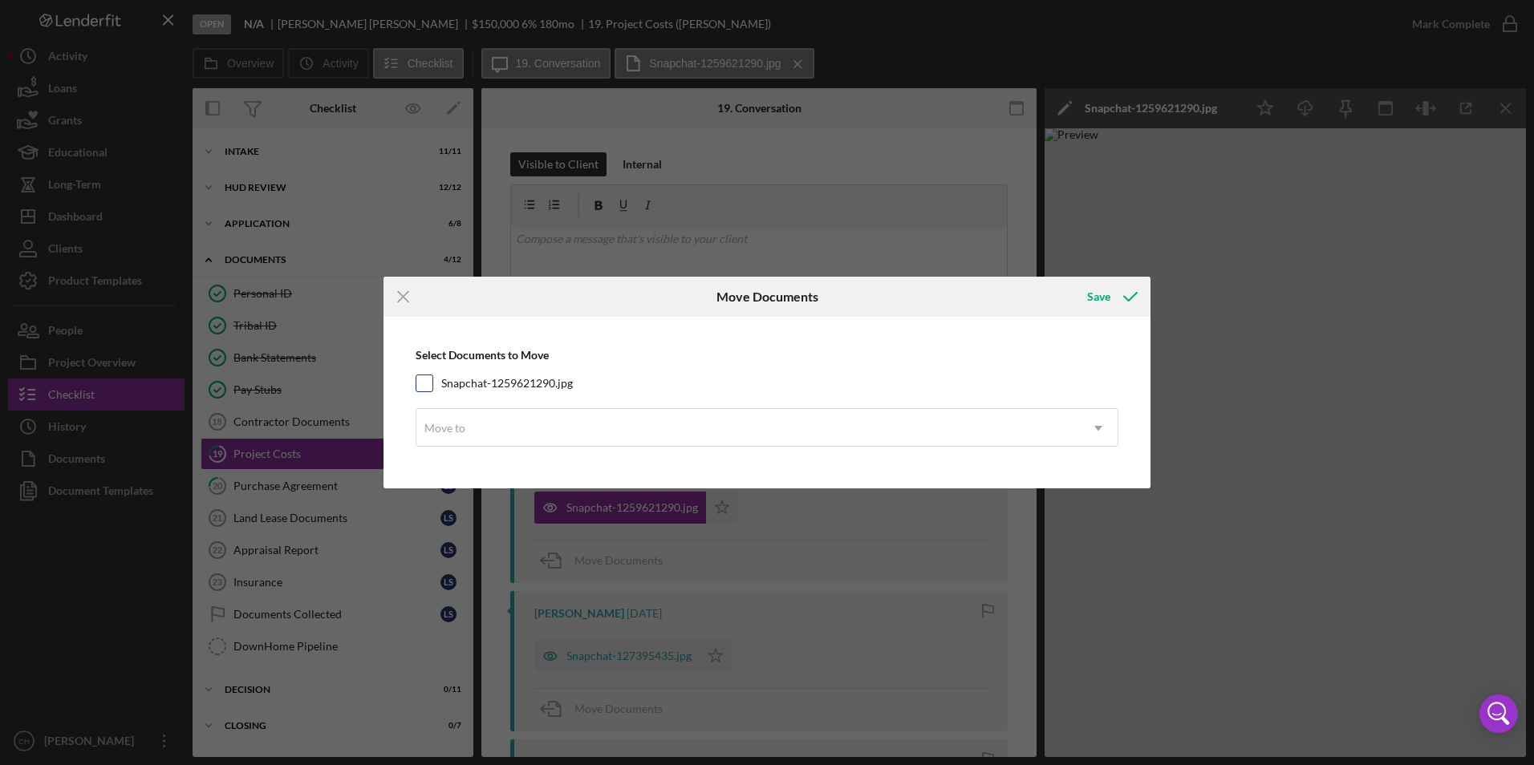
click at [427, 381] on input "Snapchat-1259621290.jpg" at bounding box center [424, 383] width 16 height 16
checkbox input "true"
click at [468, 424] on div "Move to" at bounding box center [747, 428] width 663 height 37
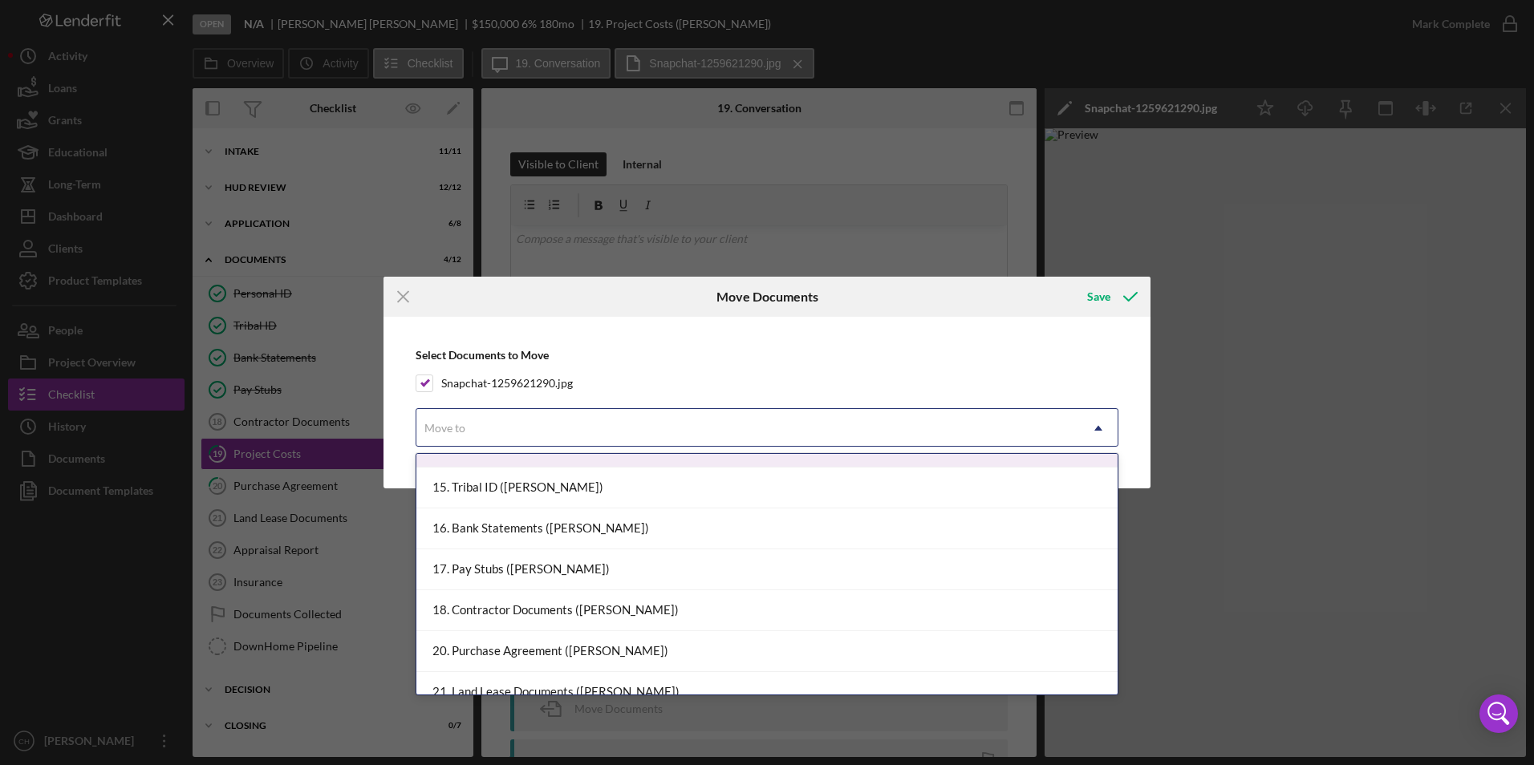
scroll to position [1043, 0]
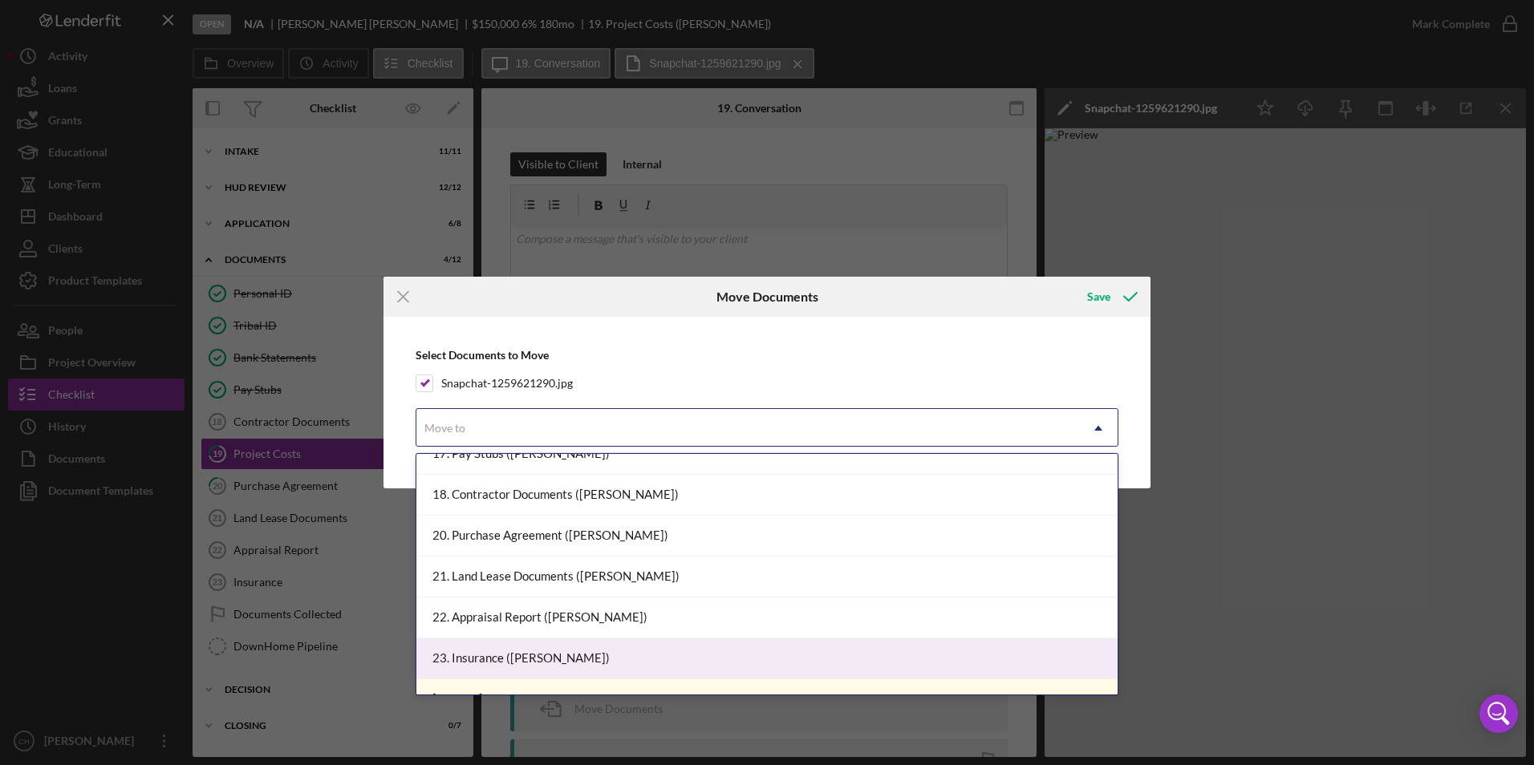
click at [536, 648] on div "23. Insurance ([PERSON_NAME])" at bounding box center [766, 659] width 701 height 41
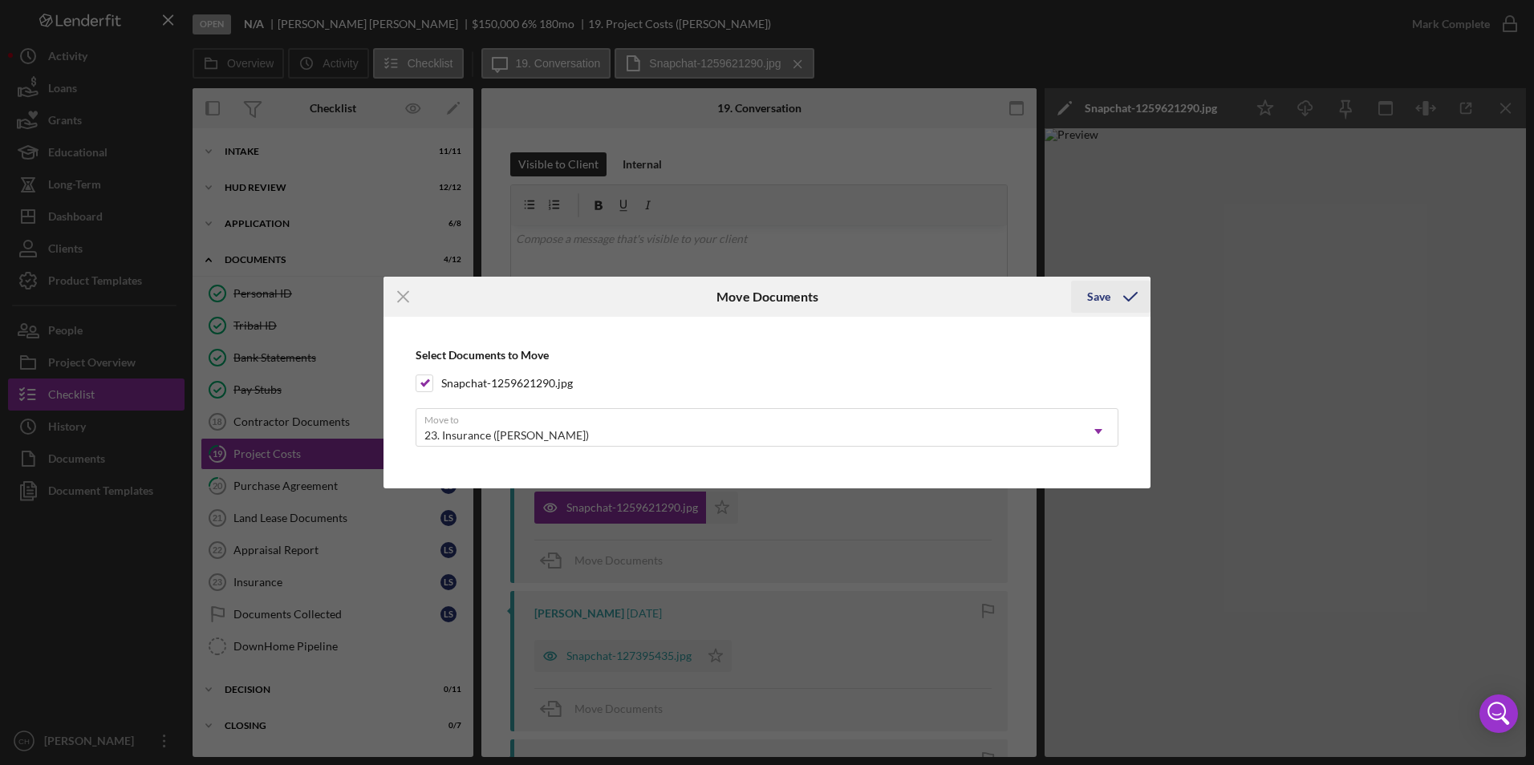
click at [1099, 294] on div "Save" at bounding box center [1098, 297] width 23 height 32
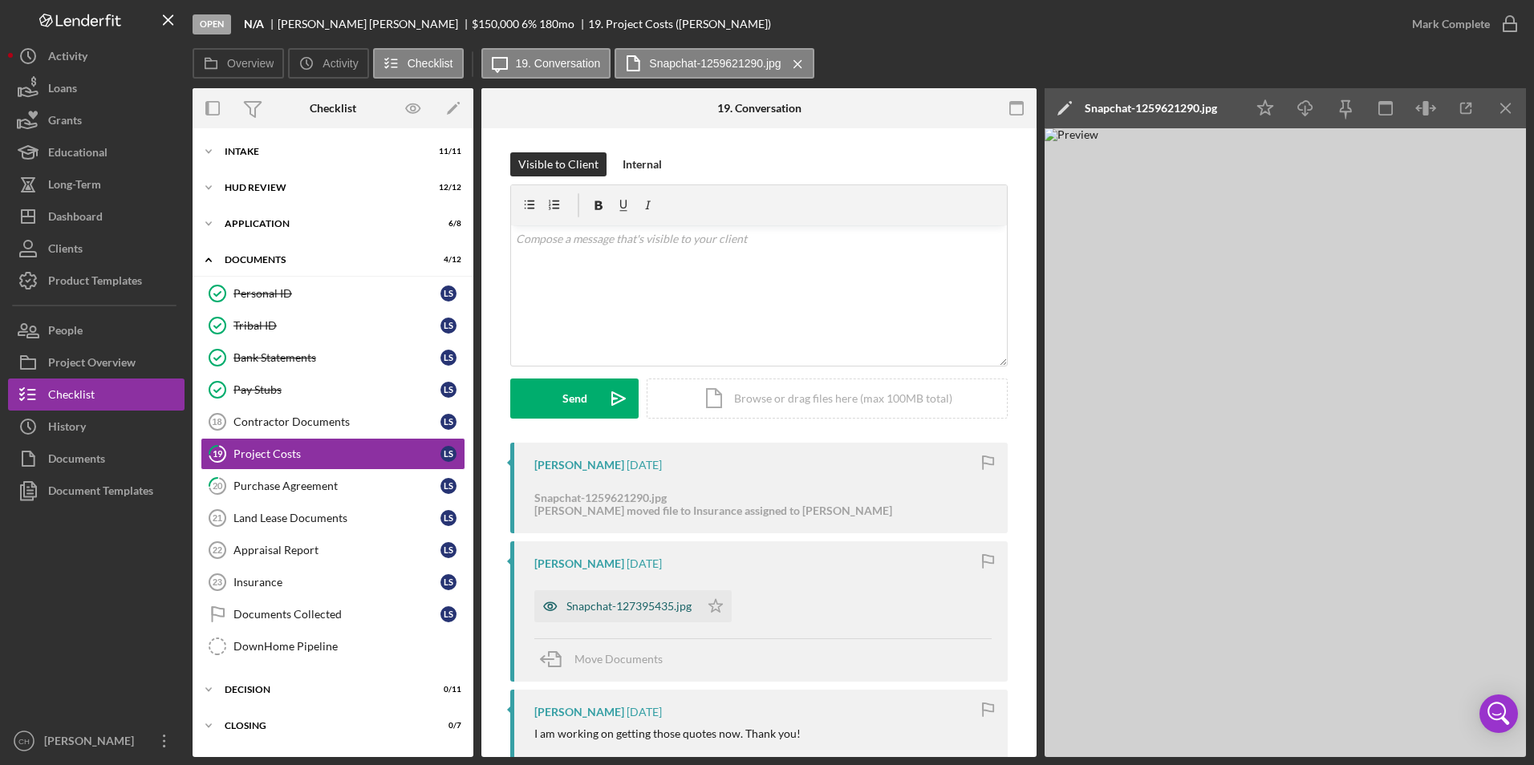
click at [601, 607] on div "Snapchat-127395435.jpg" at bounding box center [628, 606] width 125 height 13
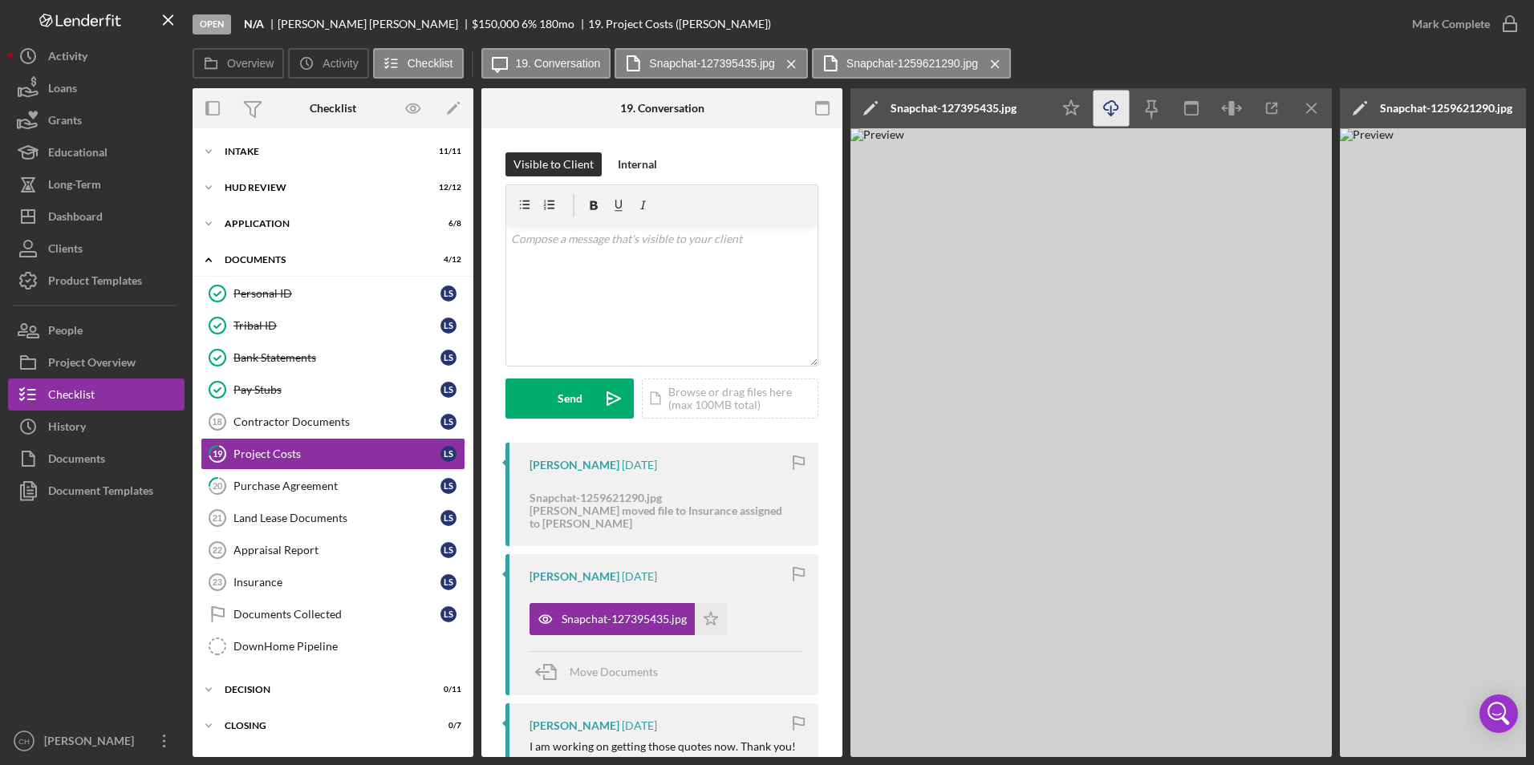
click at [1109, 104] on icon "Icon/Download" at bounding box center [1111, 109] width 36 height 36
click at [700, 624] on icon "Icon/Star" at bounding box center [711, 619] width 32 height 32
click at [322, 494] on link "20 Purchase Agreement L S" at bounding box center [333, 486] width 265 height 32
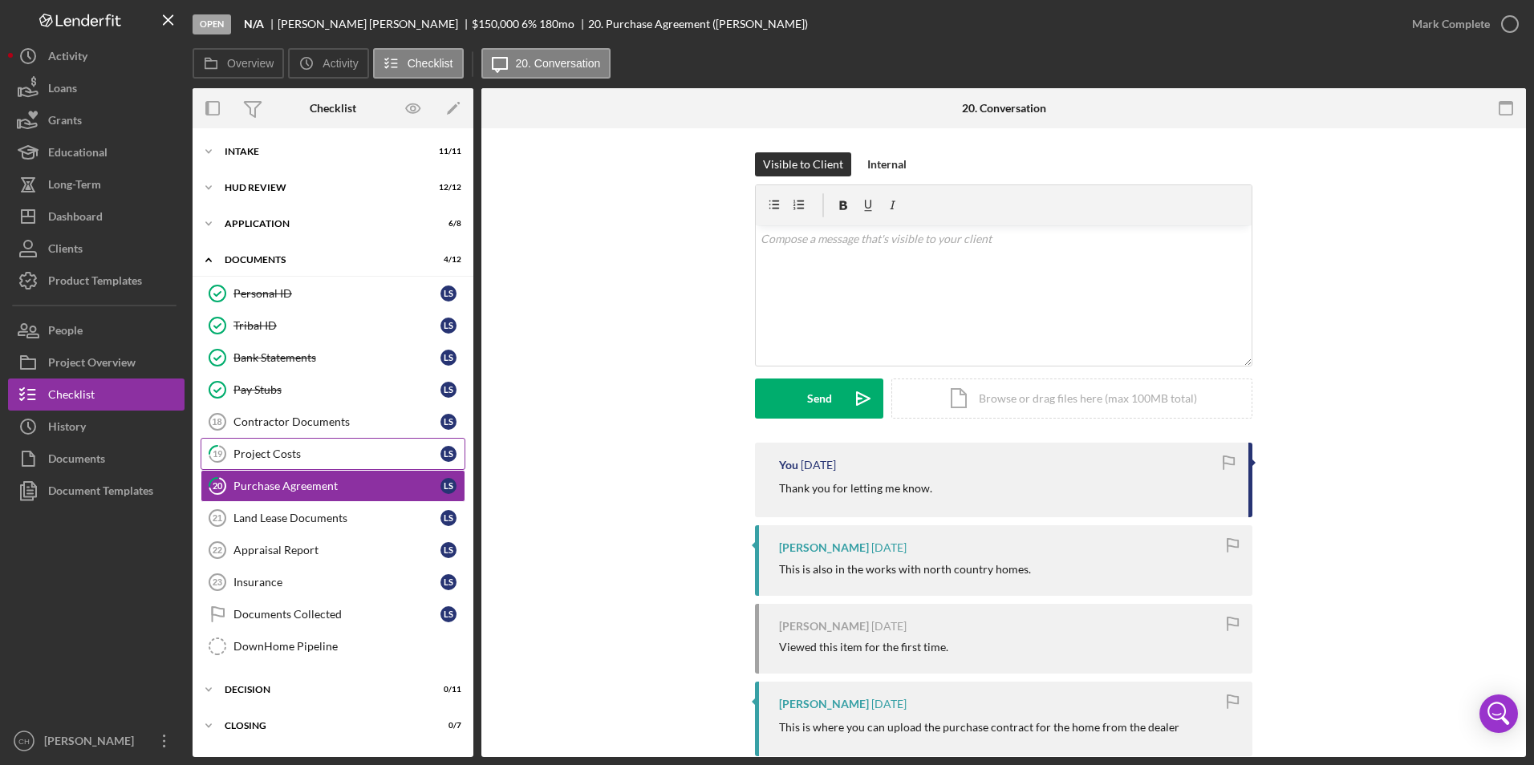
click at [270, 459] on div "Project Costs" at bounding box center [336, 454] width 207 height 13
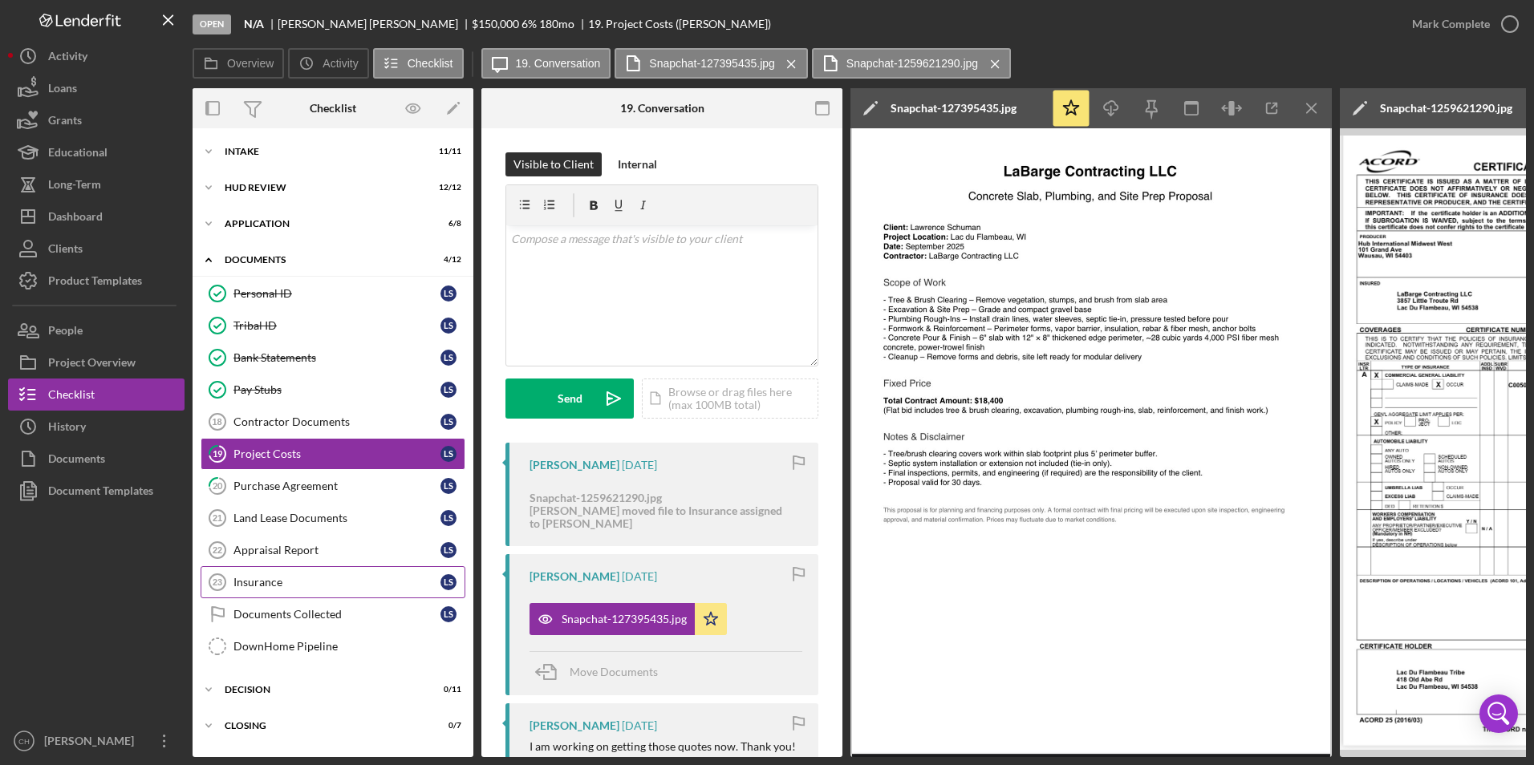
click at [245, 586] on div "Insurance" at bounding box center [336, 582] width 207 height 13
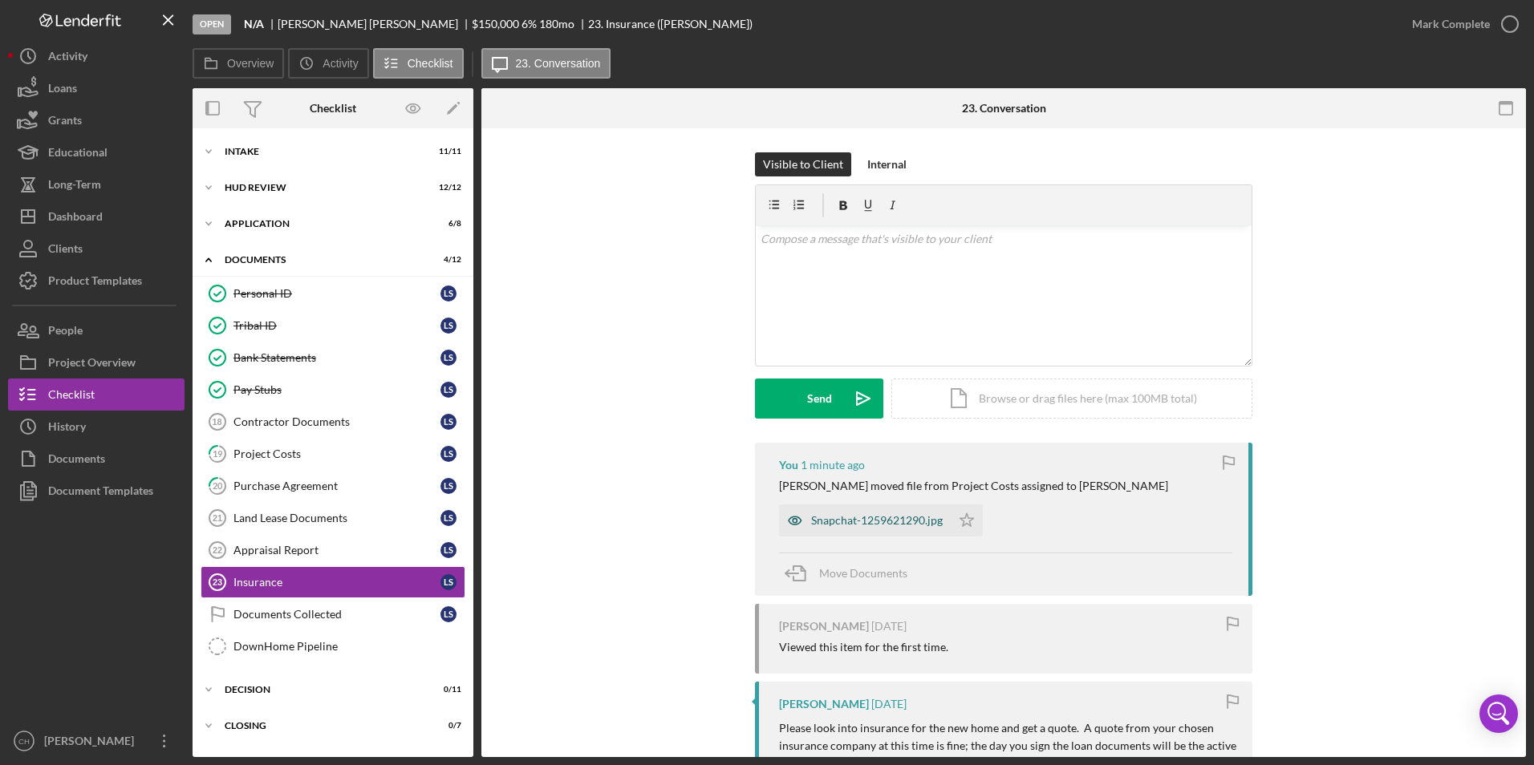
click at [875, 527] on div "Snapchat-1259621290.jpg" at bounding box center [877, 520] width 132 height 13
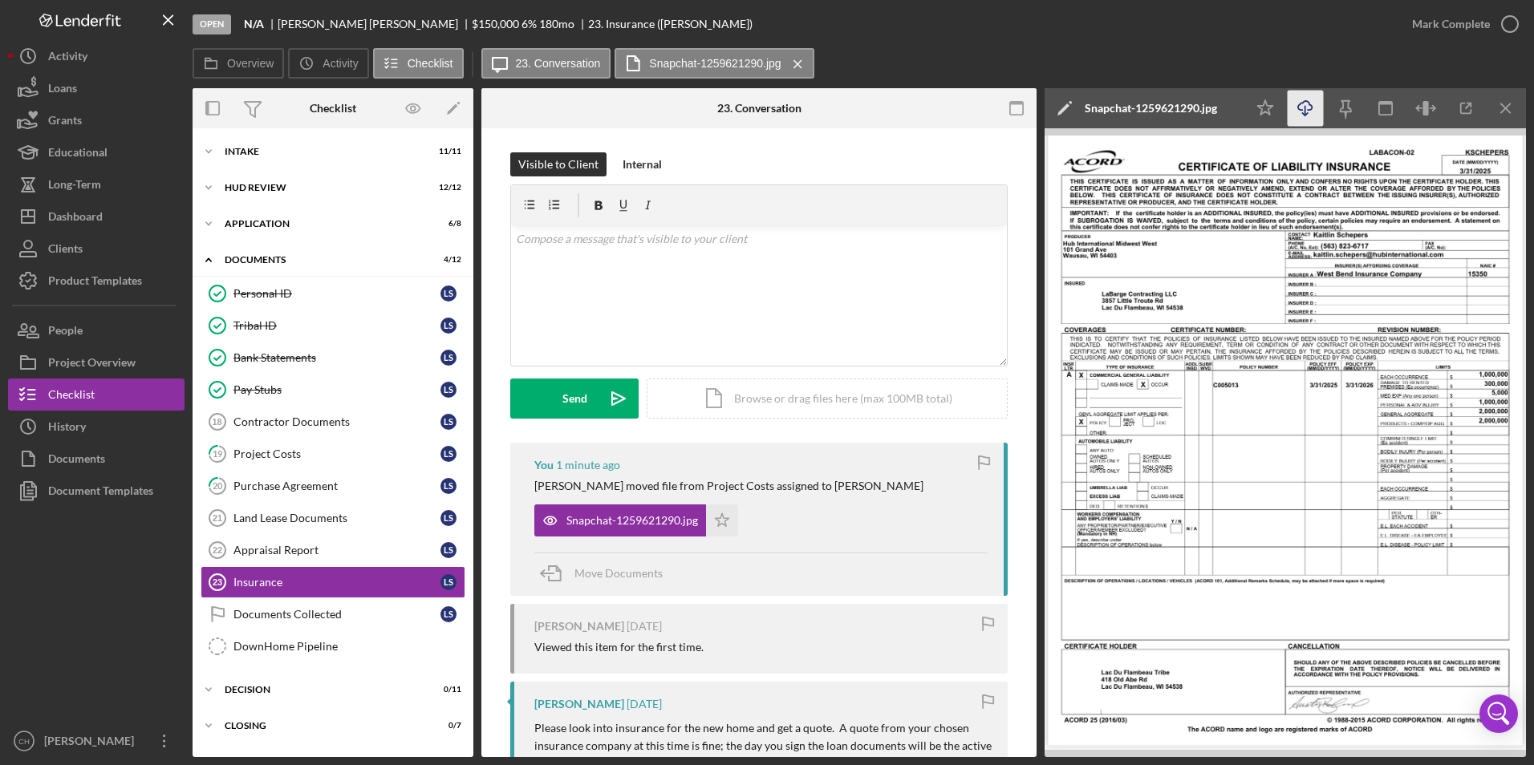
click at [1300, 107] on icon "Icon/Download" at bounding box center [1305, 109] width 36 height 36
click at [732, 524] on icon "Icon/Star" at bounding box center [722, 521] width 32 height 32
click at [1442, 10] on div "Mark Complete" at bounding box center [1451, 24] width 78 height 32
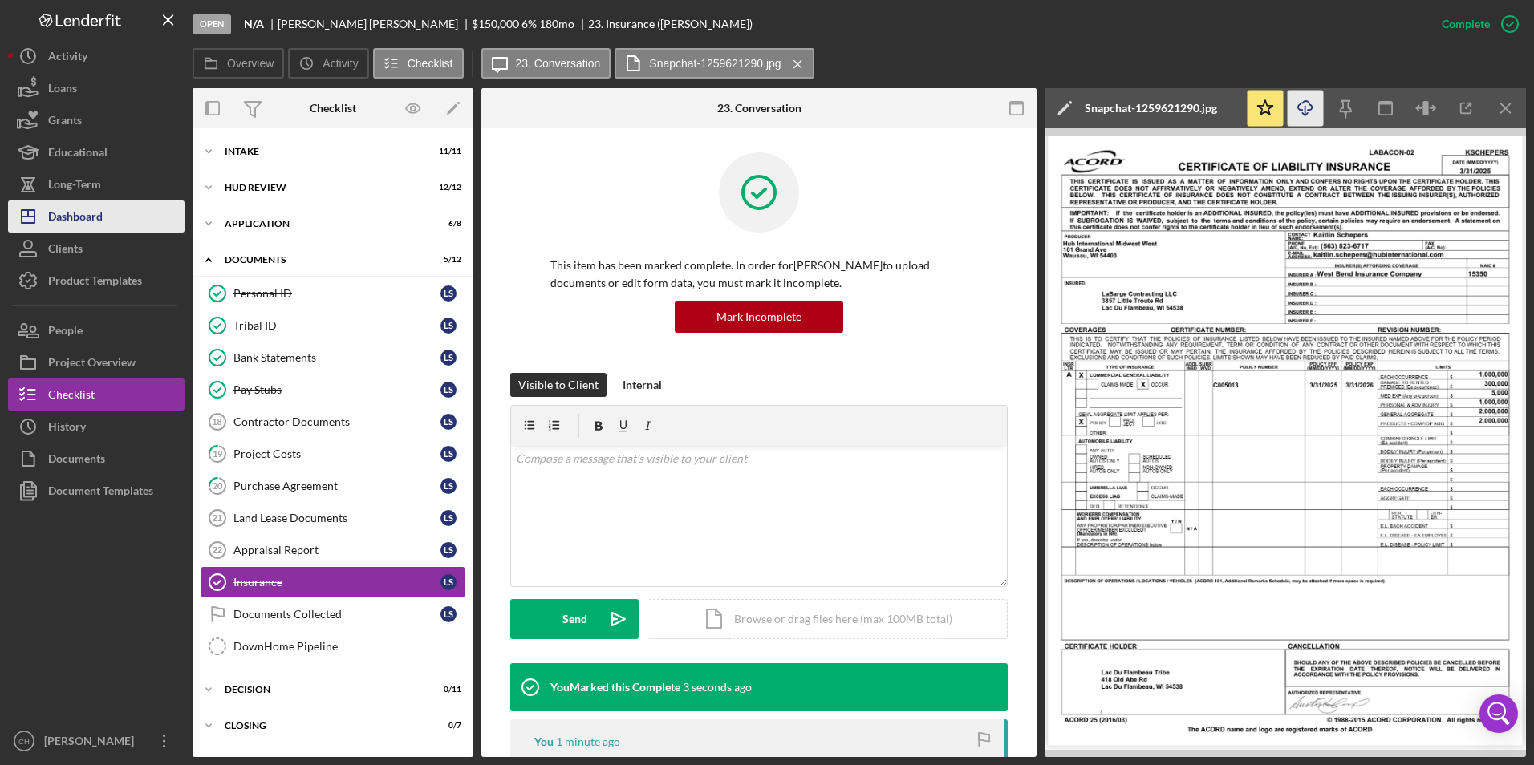
click at [69, 221] on div "Dashboard" at bounding box center [75, 219] width 55 height 36
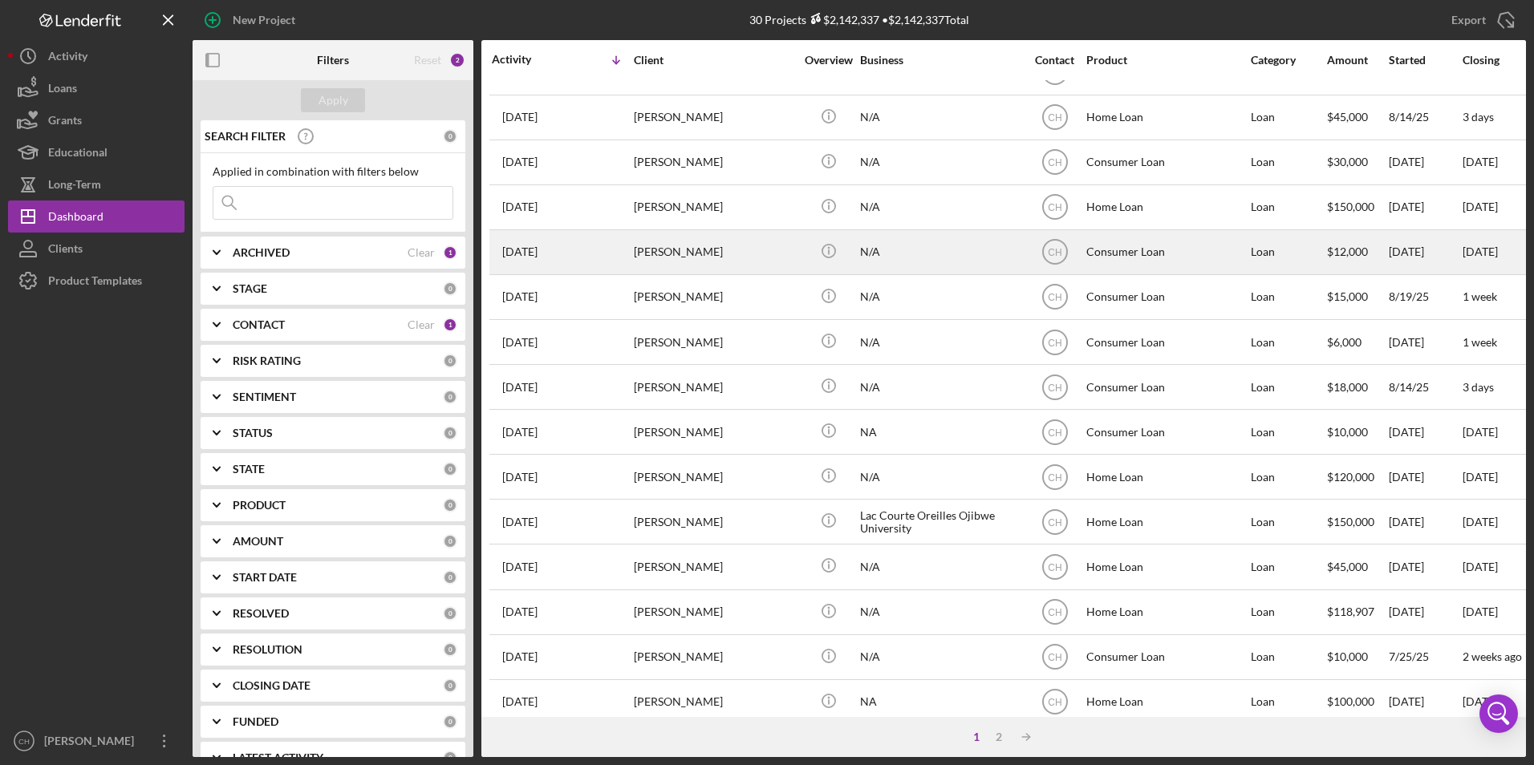
scroll to position [509, 0]
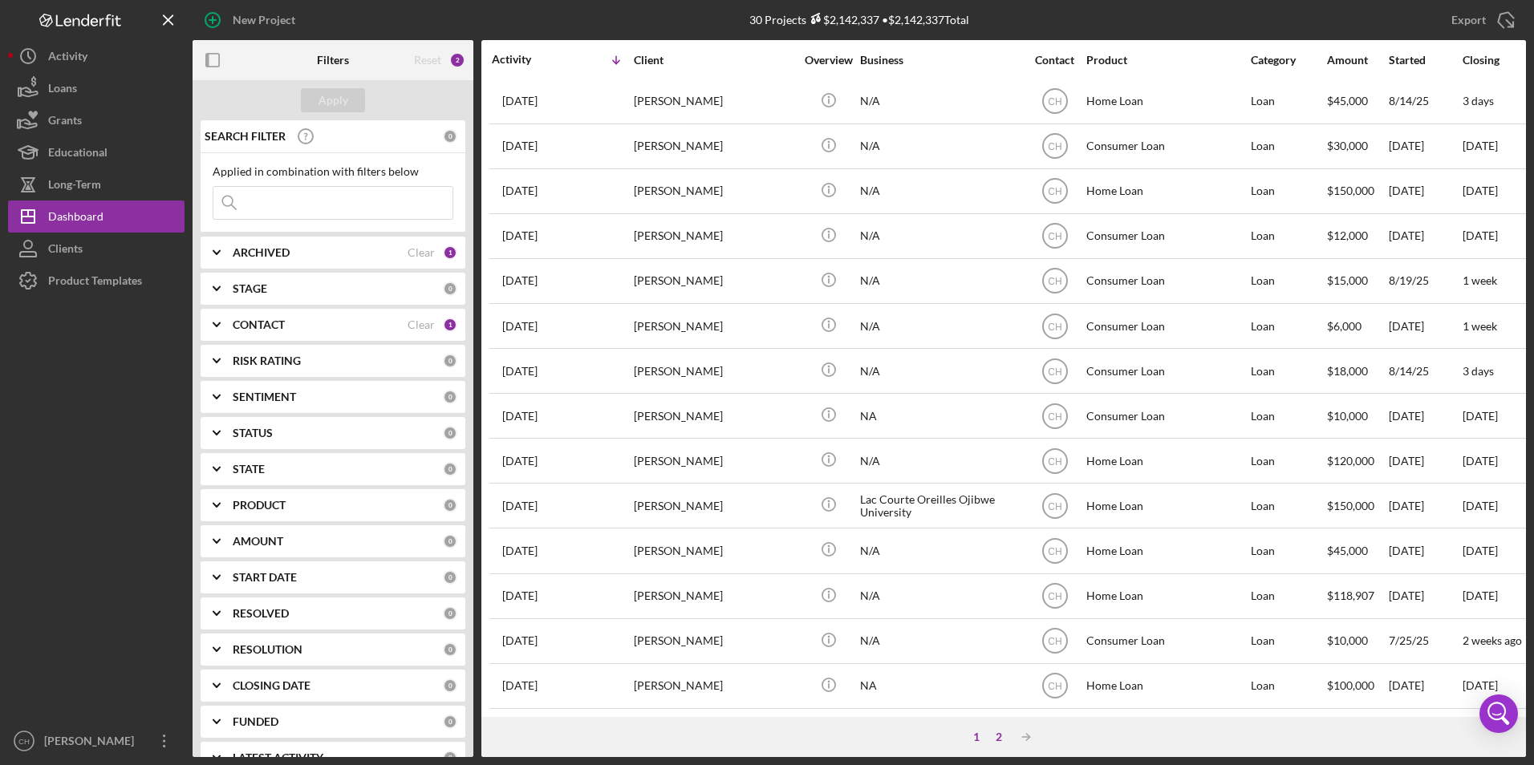
click at [995, 737] on div "1 2 Icon/Table Sort Arrow" at bounding box center [1003, 737] width 1044 height 40
click at [995, 737] on div "2" at bounding box center [998, 737] width 22 height 13
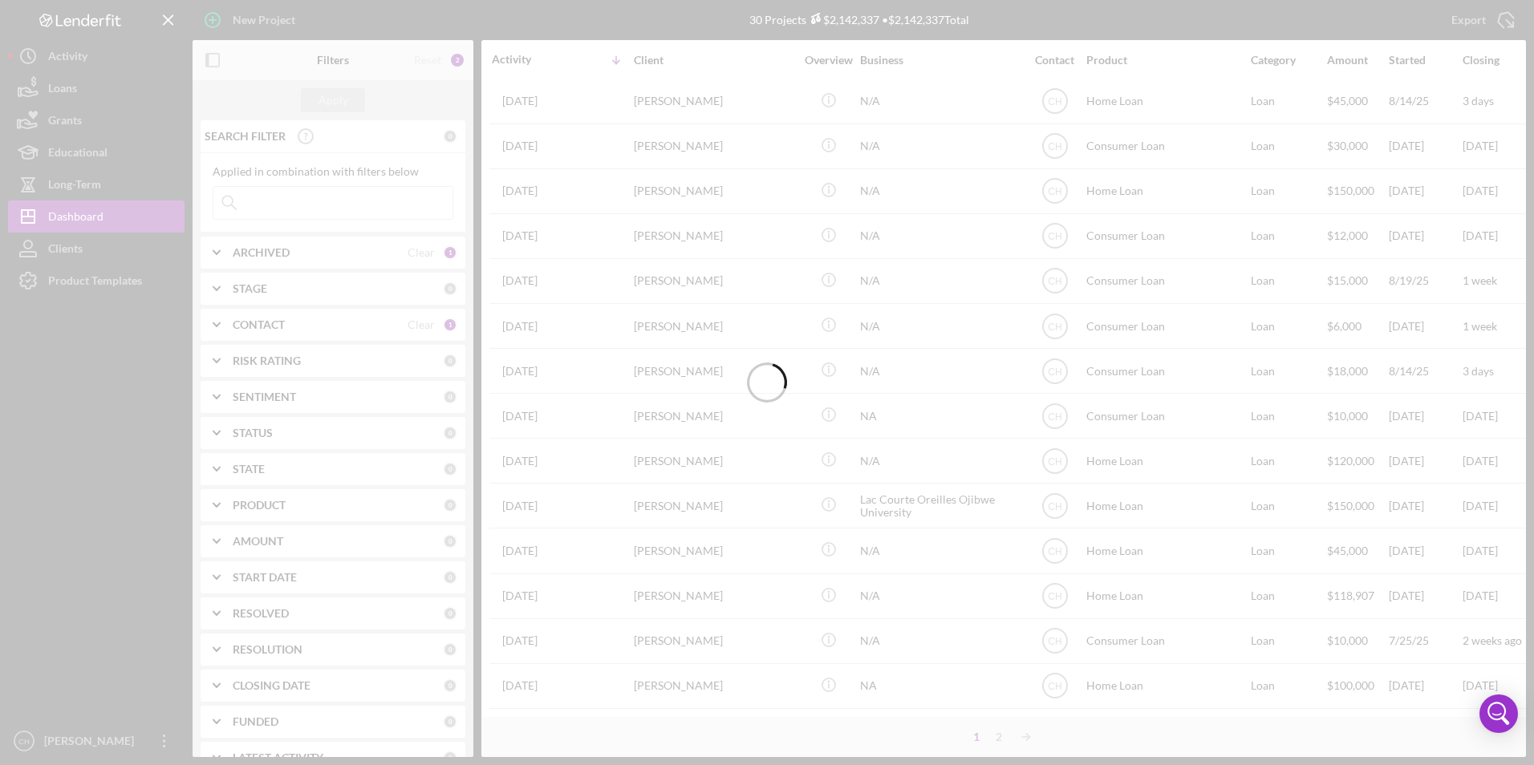
scroll to position [0, 0]
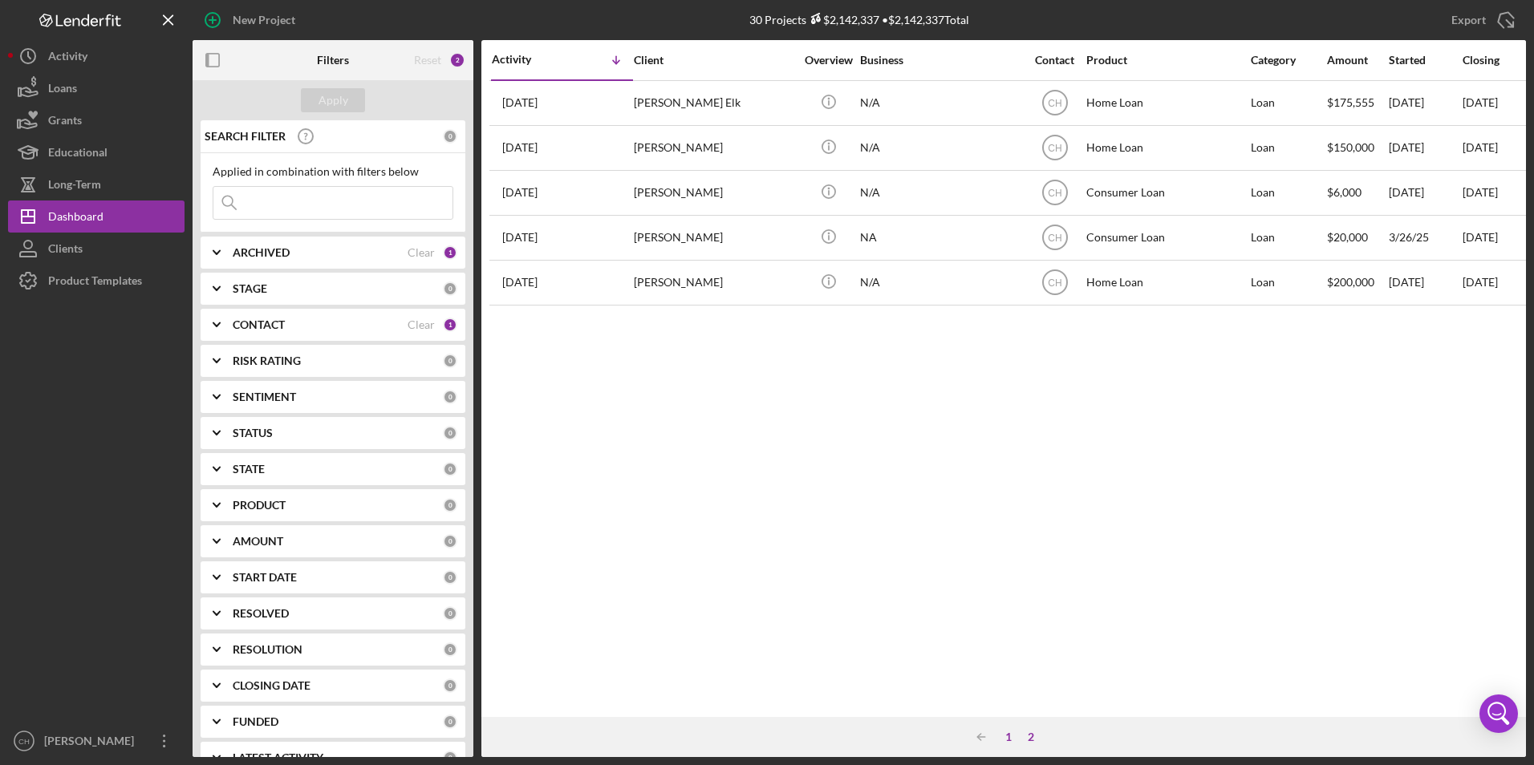
click at [1009, 736] on div "1" at bounding box center [1008, 737] width 22 height 13
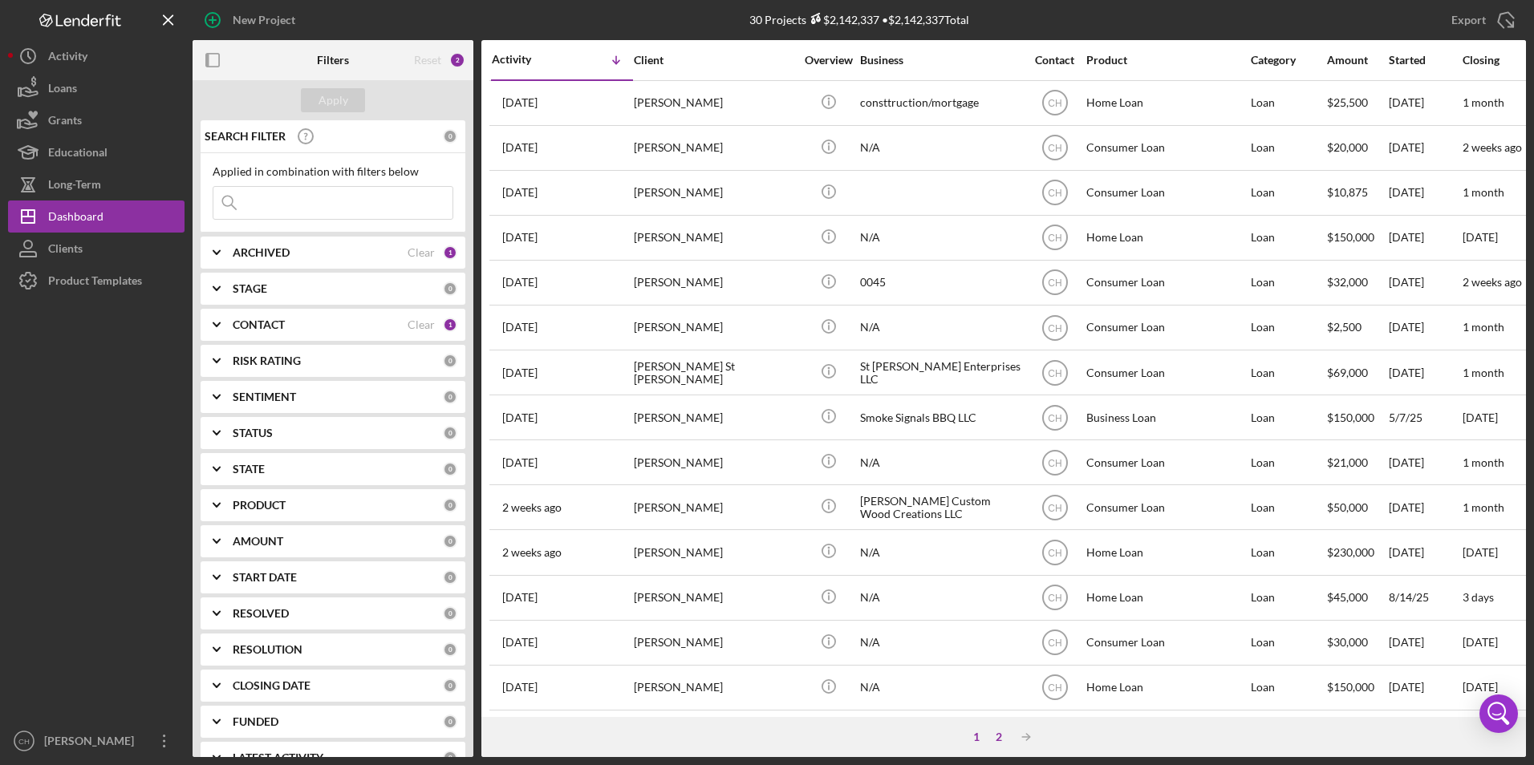
click at [1001, 736] on div "2" at bounding box center [998, 737] width 22 height 13
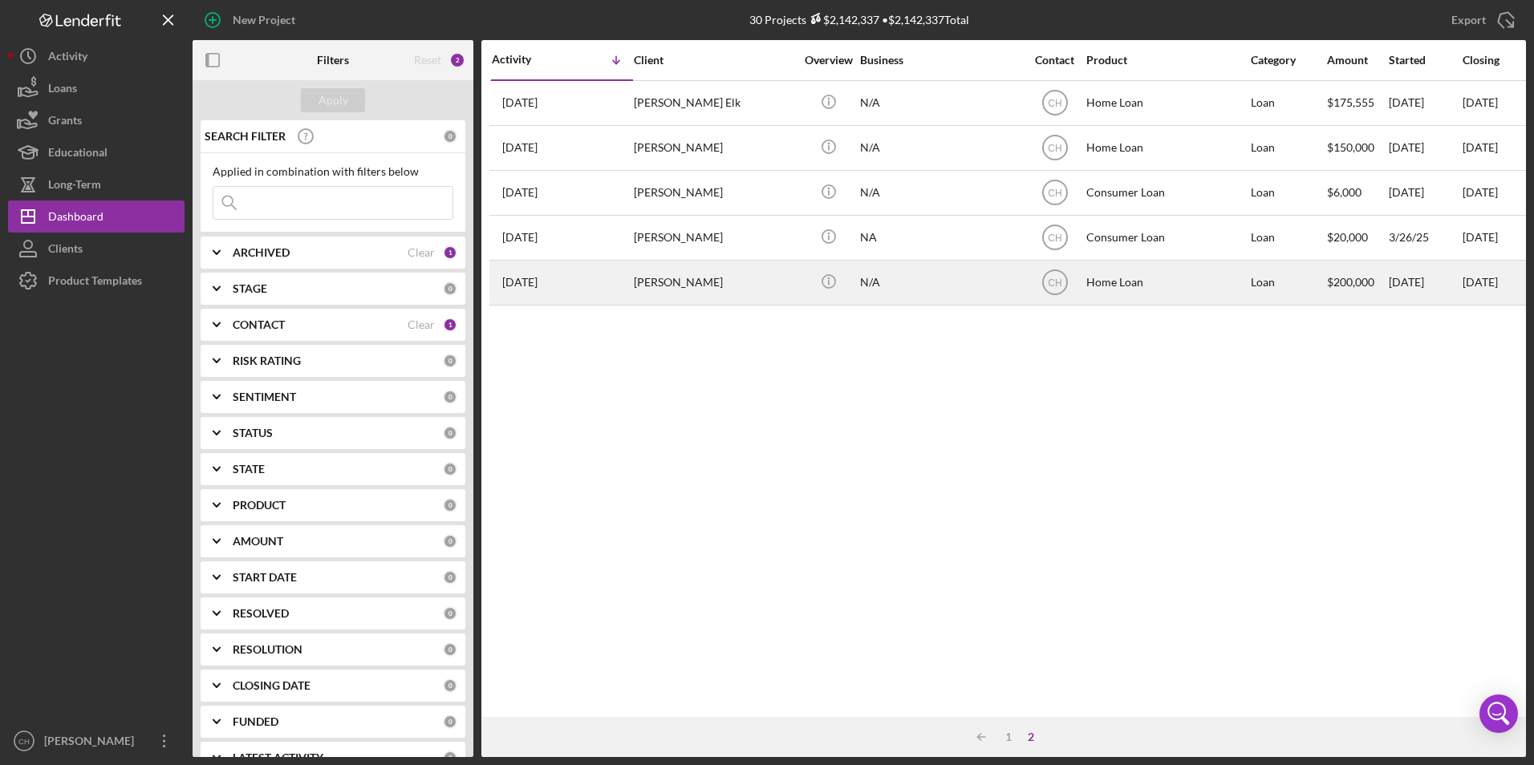
click at [537, 276] on time "[DATE]" at bounding box center [519, 282] width 35 height 13
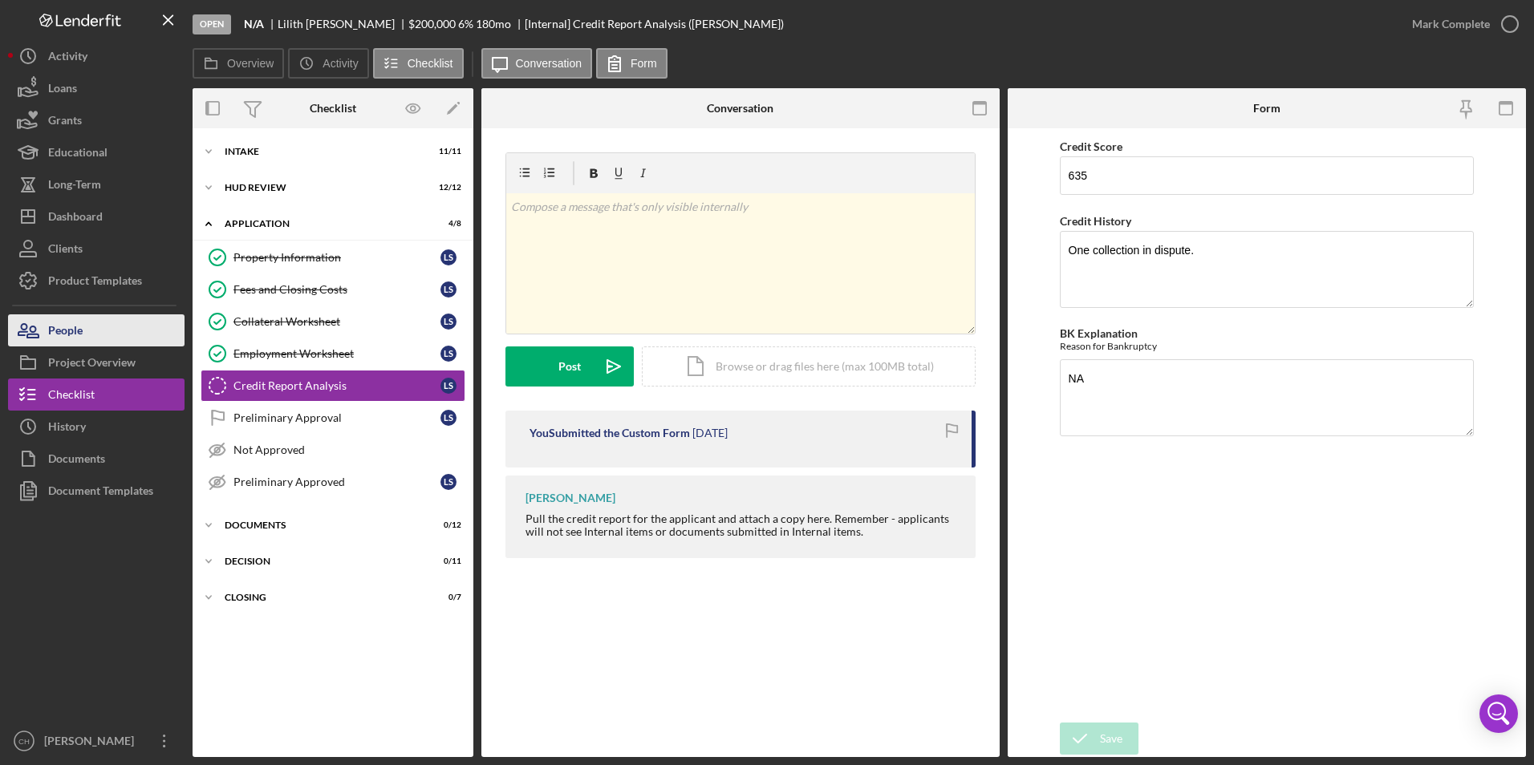
click at [95, 326] on button "People" at bounding box center [96, 330] width 176 height 32
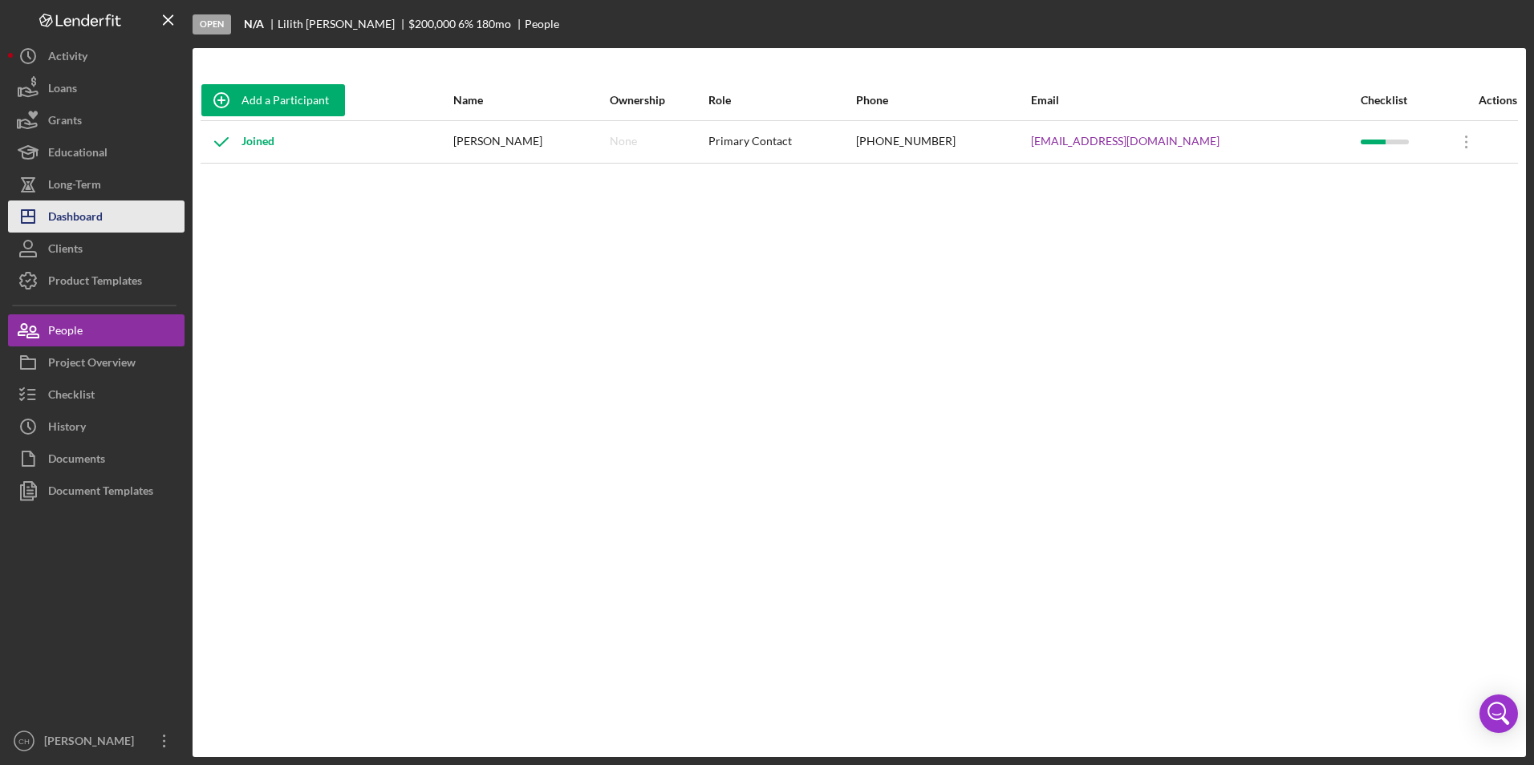
click at [79, 225] on div "Dashboard" at bounding box center [75, 219] width 55 height 36
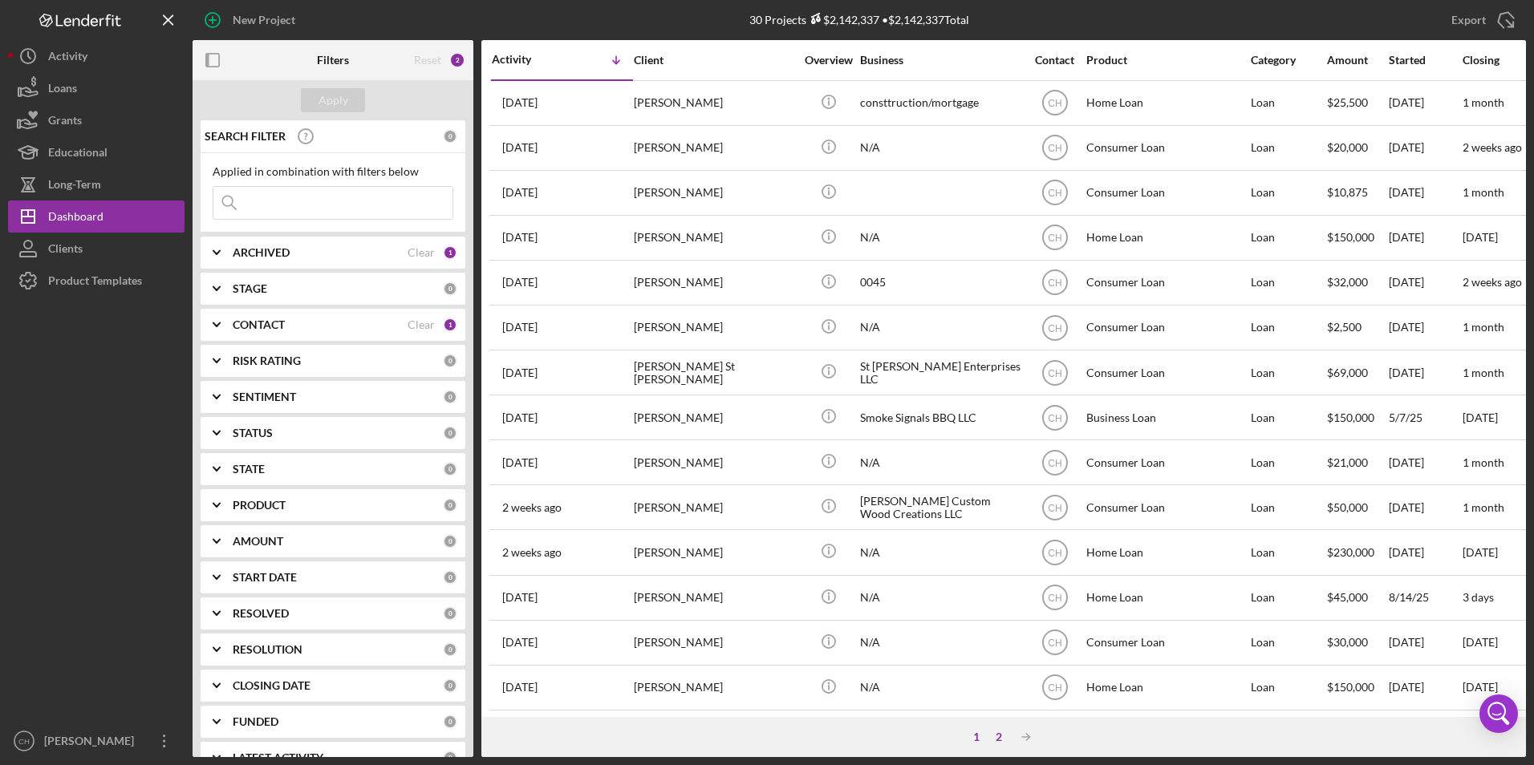
click at [1000, 738] on div "2" at bounding box center [998, 737] width 22 height 13
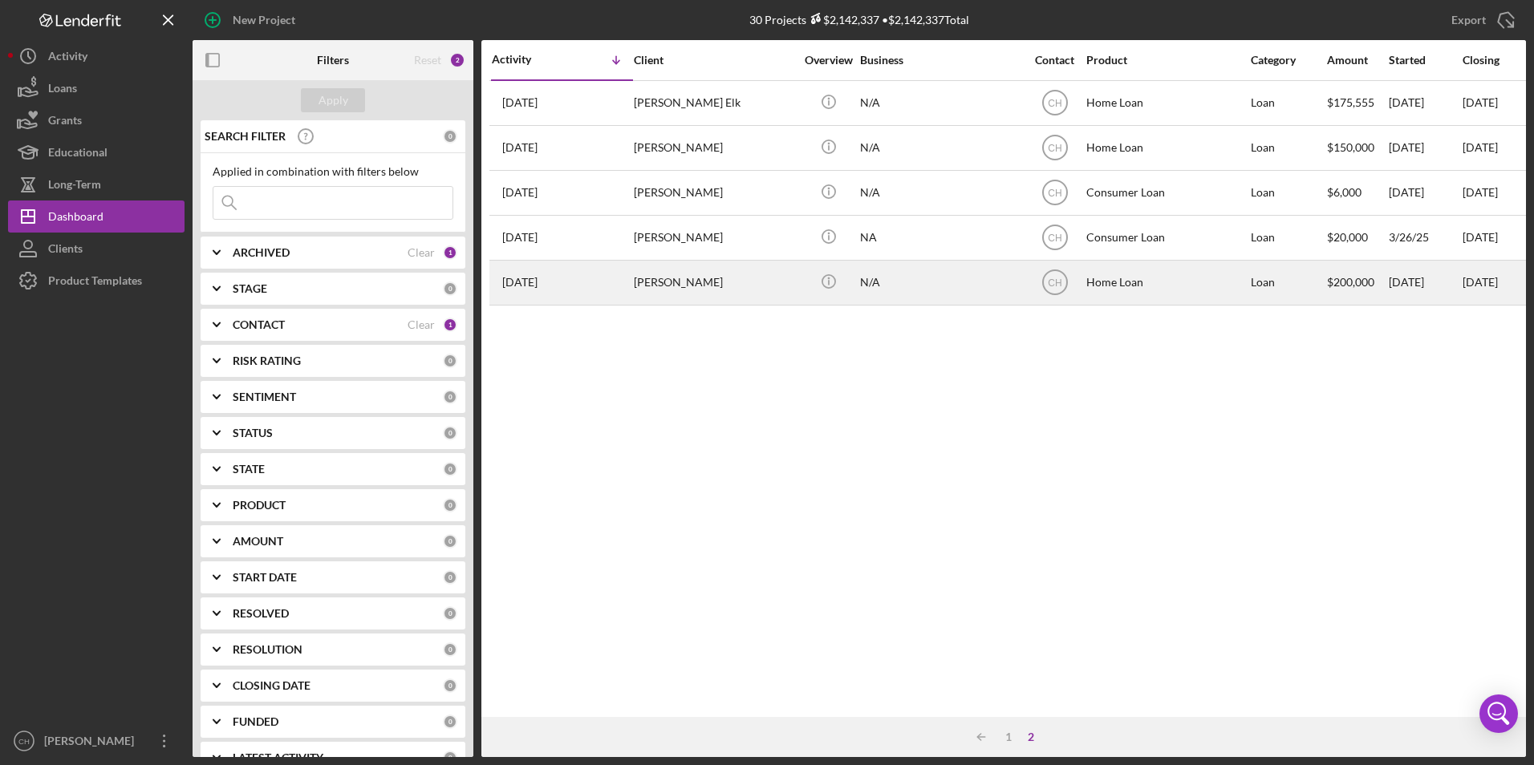
click at [632, 274] on td "[DATE] [PERSON_NAME]" at bounding box center [562, 282] width 142 height 45
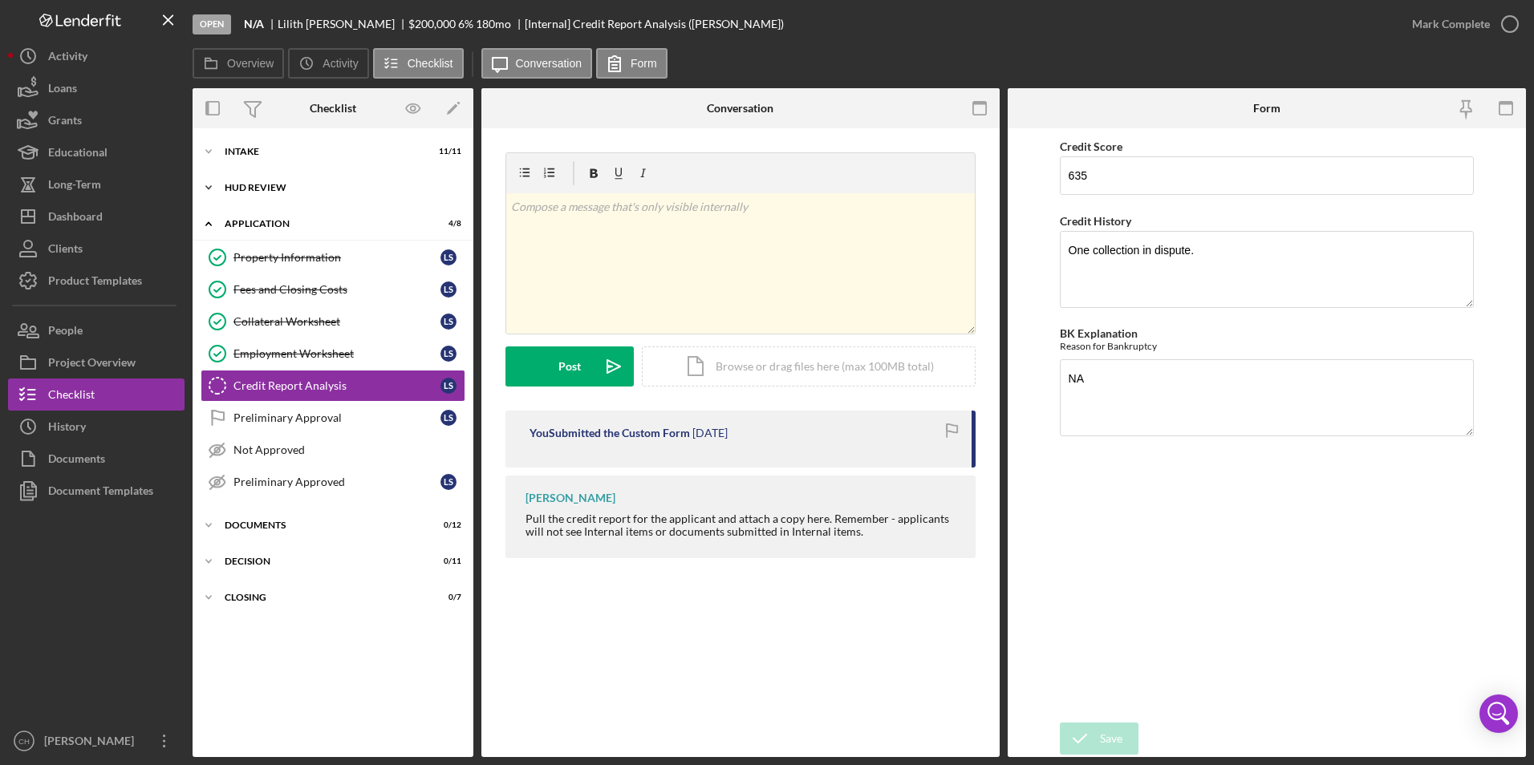
click at [205, 185] on icon "Icon/Expander" at bounding box center [209, 188] width 32 height 32
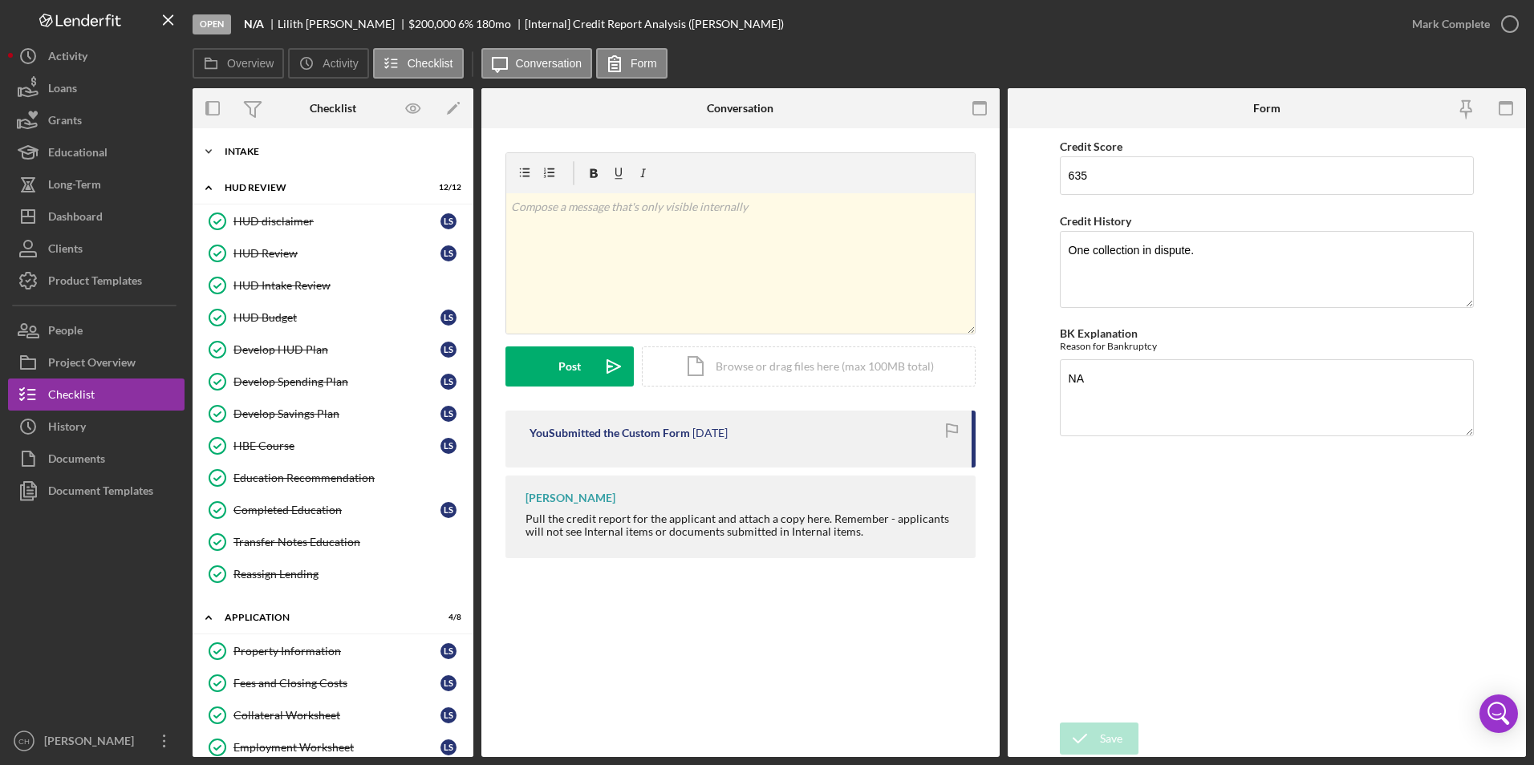
click at [213, 152] on icon "Icon/Expander" at bounding box center [209, 152] width 32 height 32
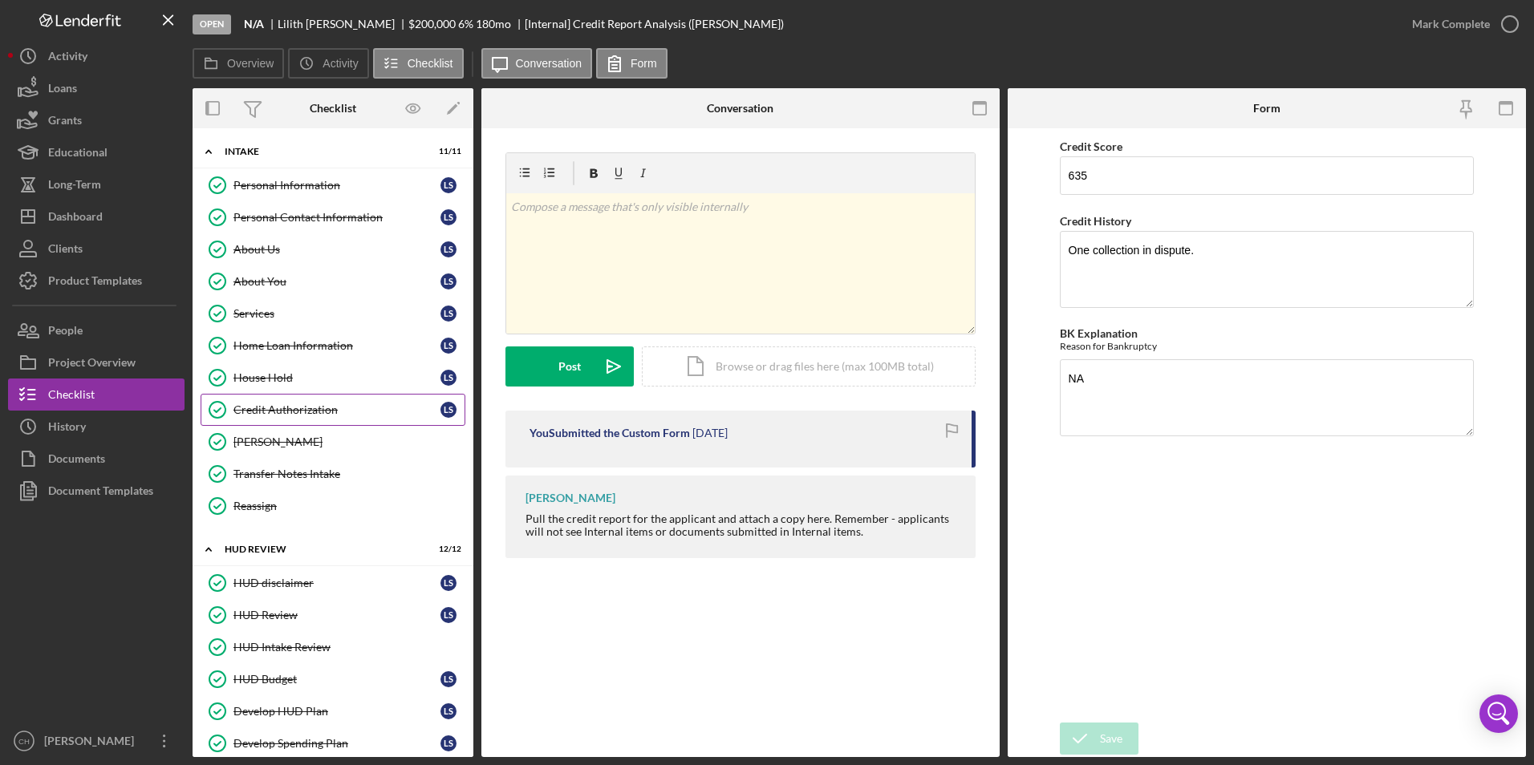
click at [266, 407] on div "Credit Authorization" at bounding box center [336, 409] width 207 height 13
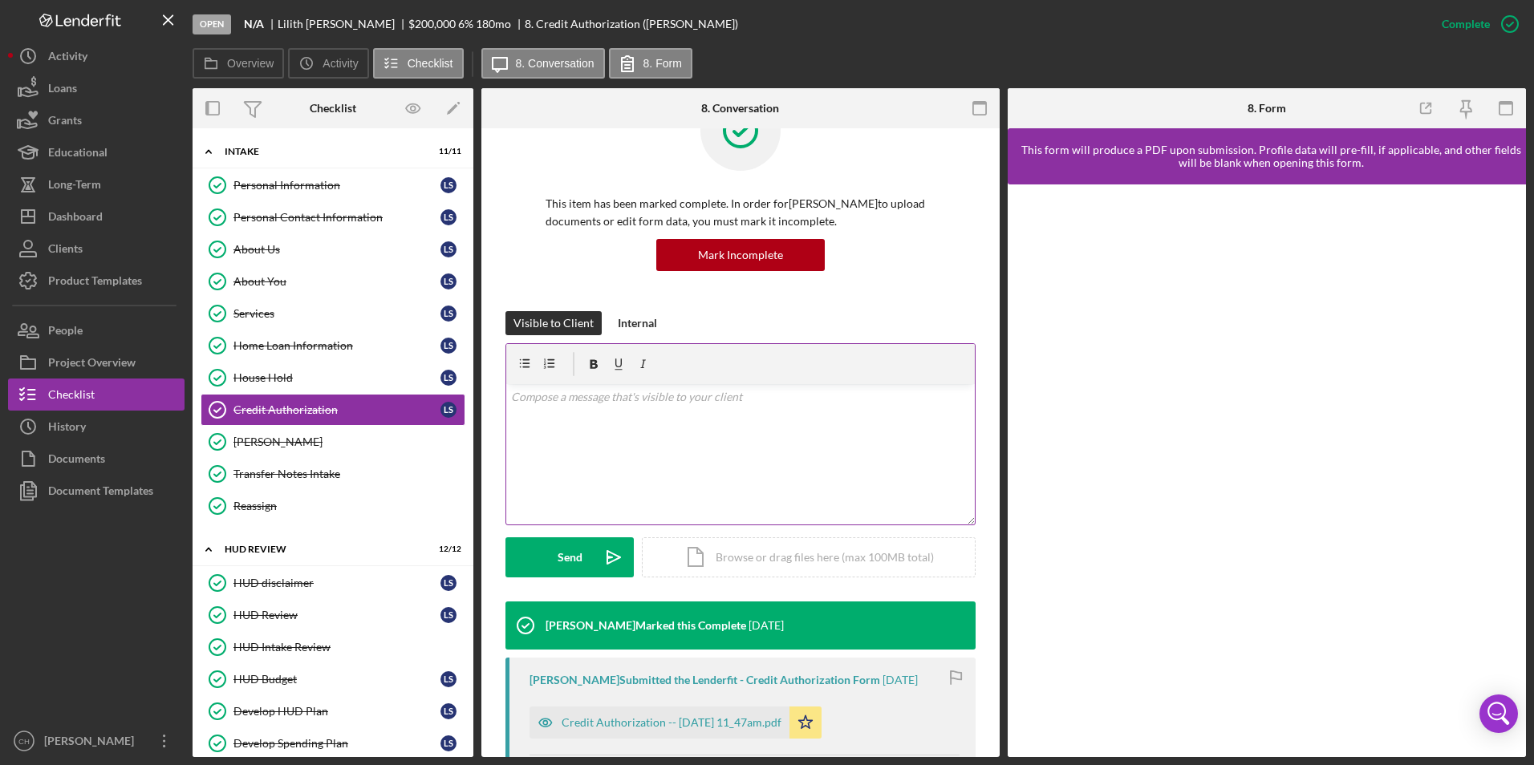
scroll to position [80, 0]
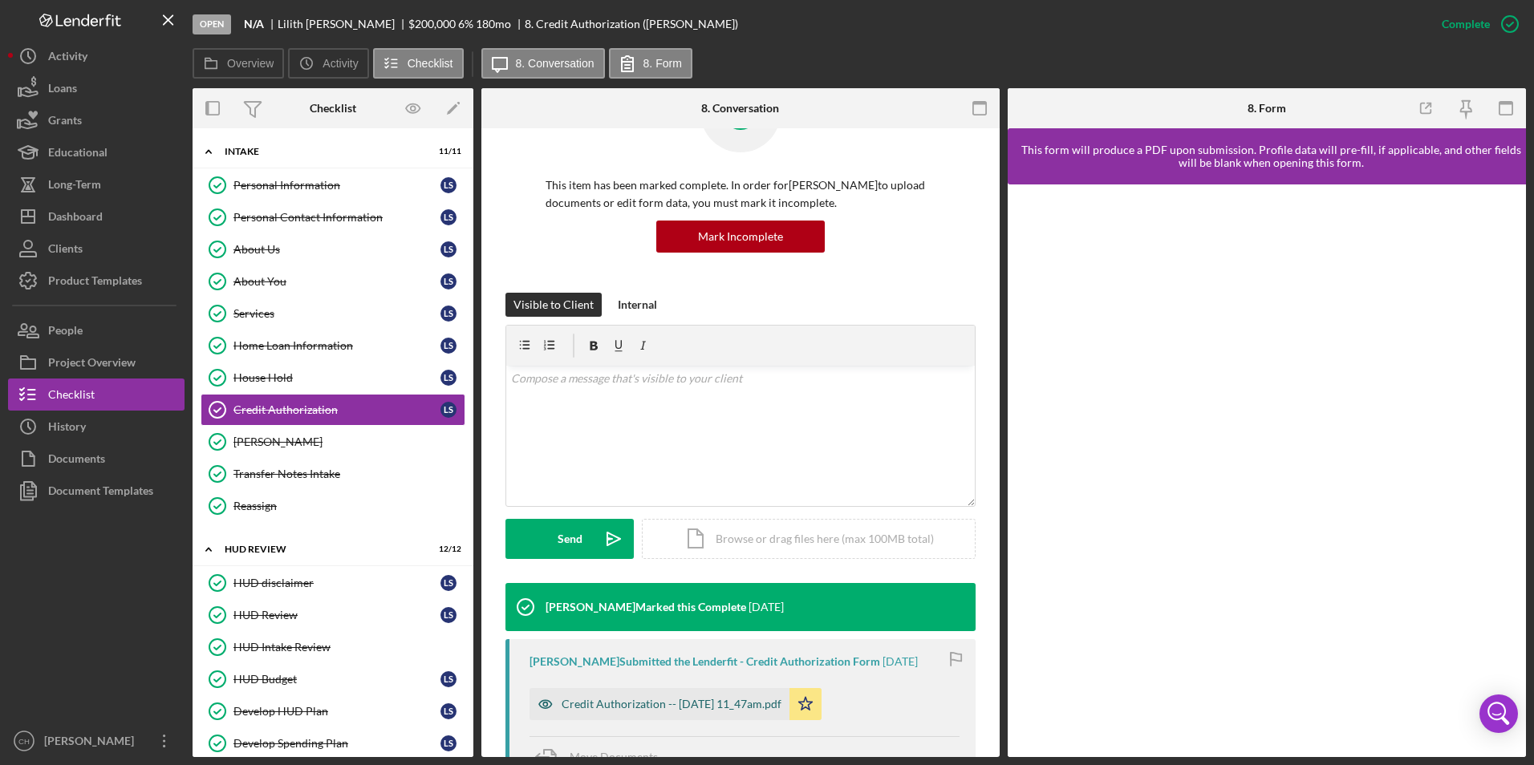
click at [669, 706] on div "Credit Authorization -- [DATE] 11_47am.pdf" at bounding box center [672, 704] width 220 height 13
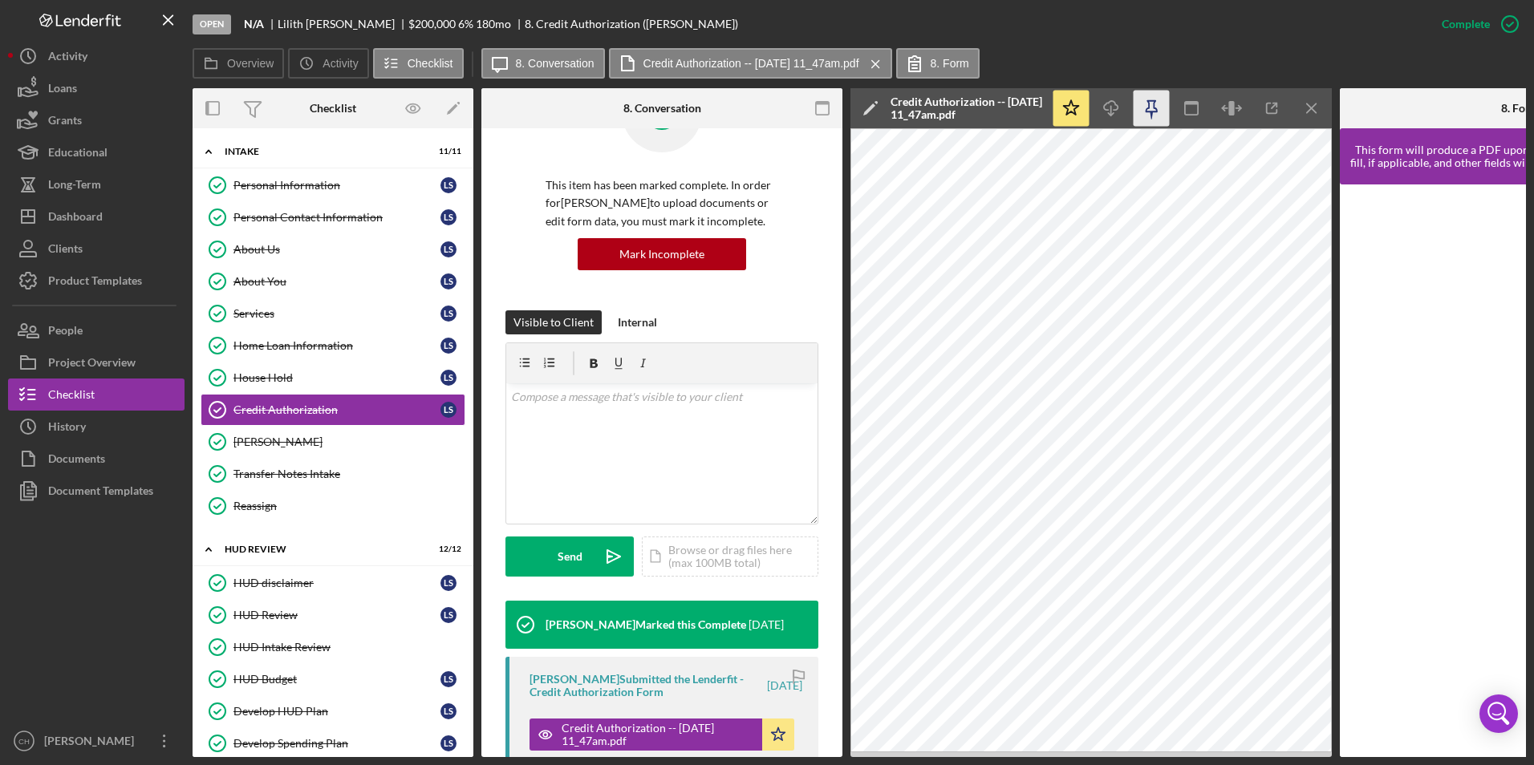
click at [1149, 108] on icon "button" at bounding box center [1150, 106] width 11 height 11
click at [1147, 111] on icon "button" at bounding box center [1150, 106] width 11 height 11
click at [1107, 103] on icon "Icon/Download" at bounding box center [1111, 109] width 36 height 36
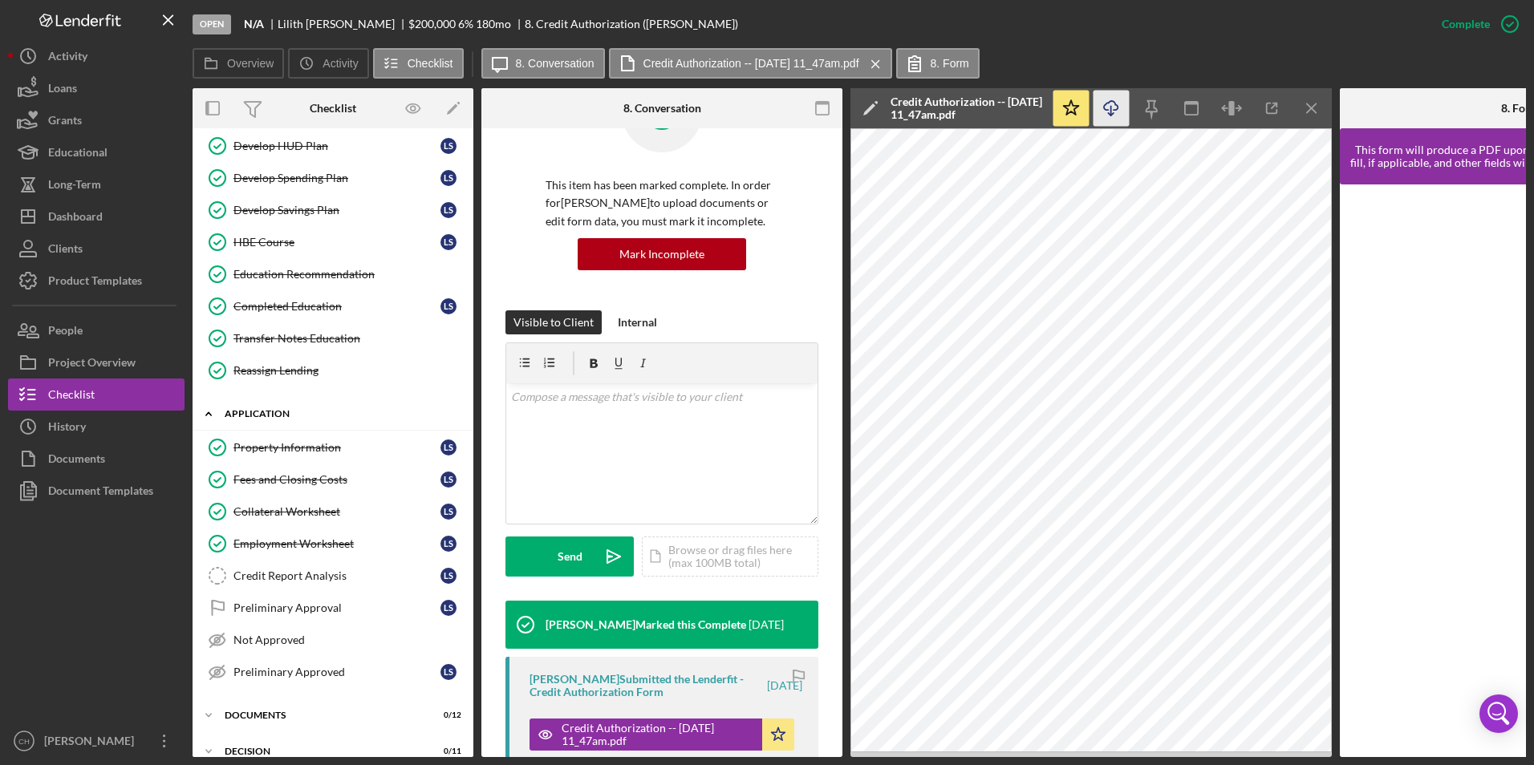
scroll to position [626, 0]
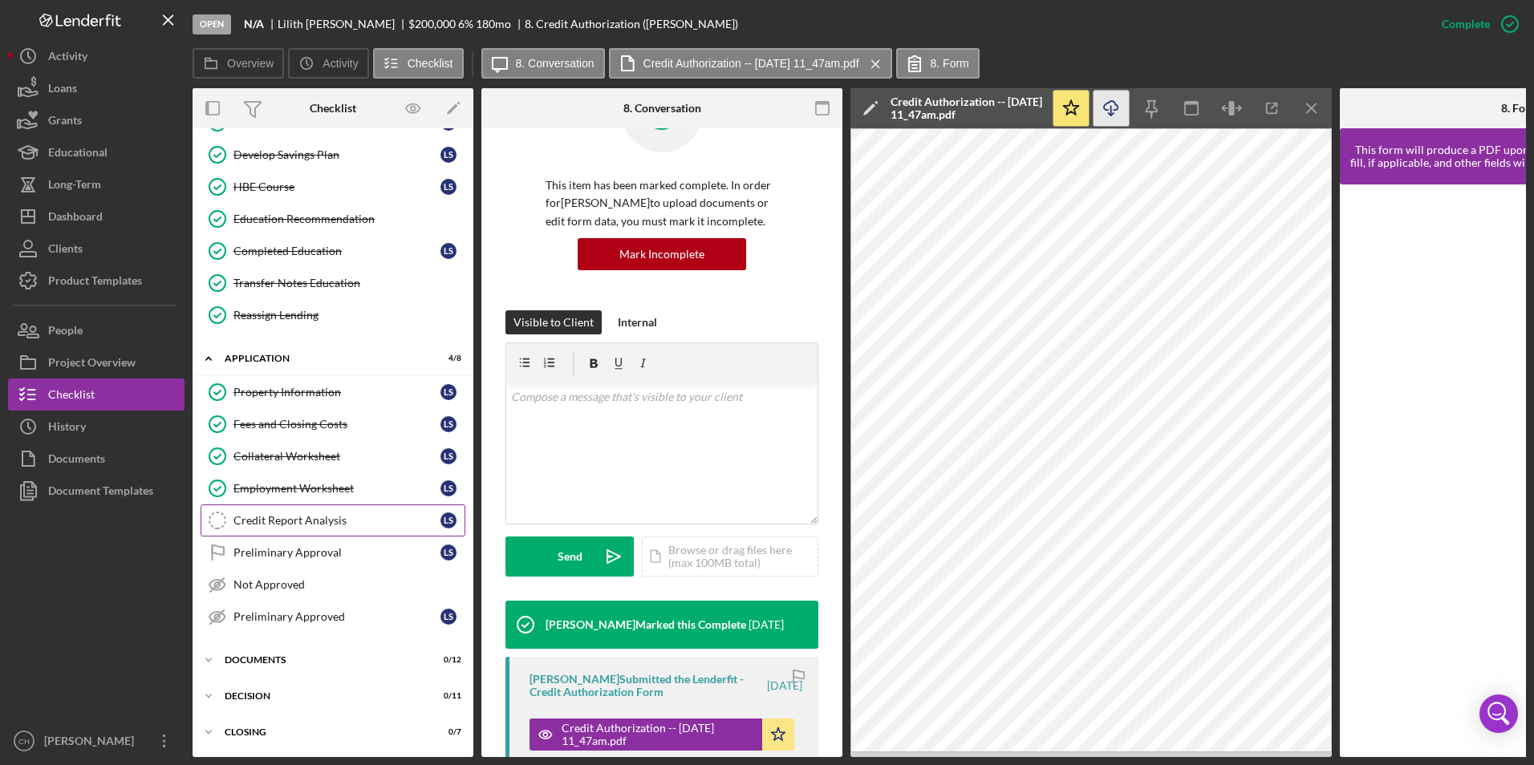
click at [320, 514] on div "Credit Report Analysis" at bounding box center [336, 520] width 207 height 13
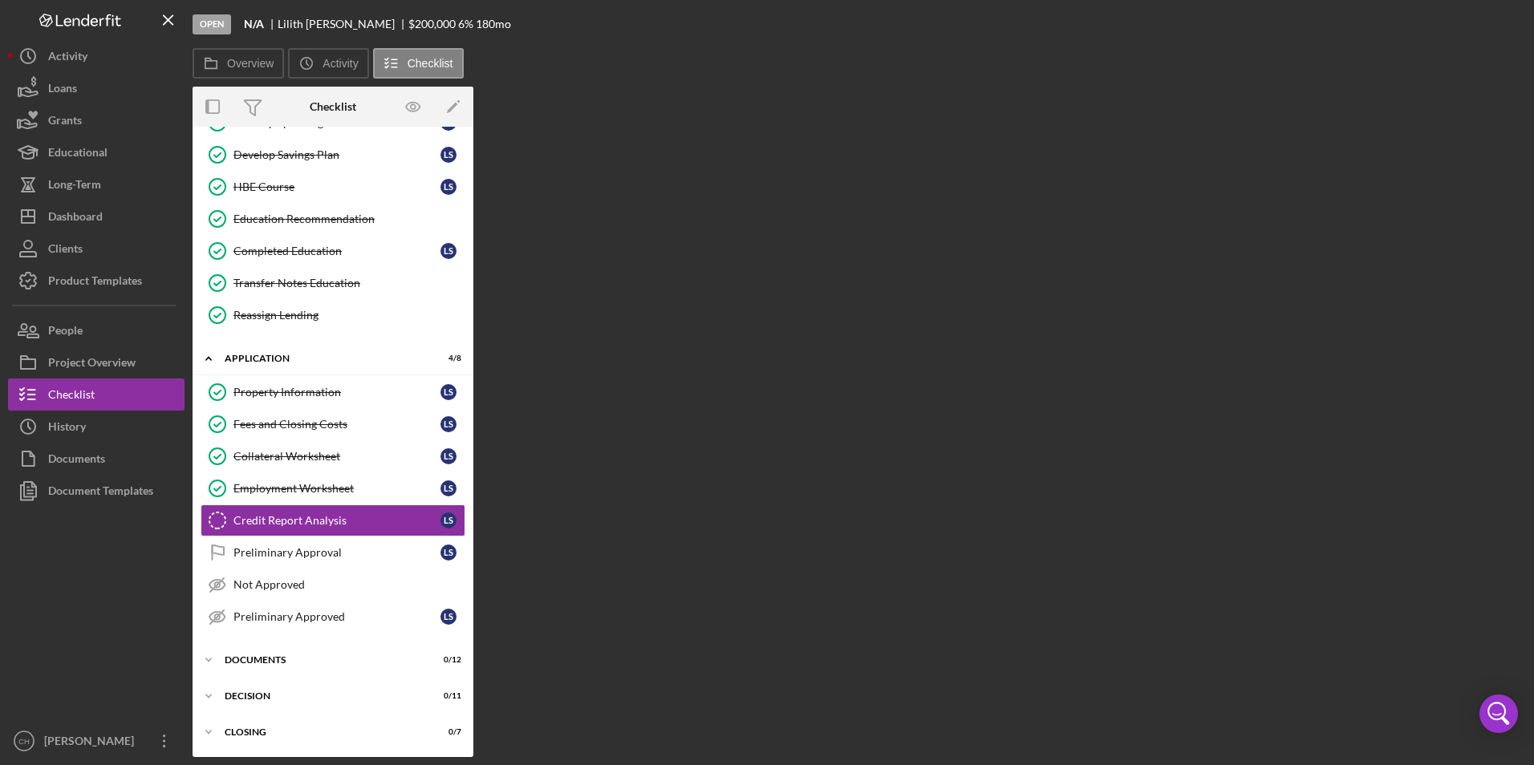
scroll to position [621, 0]
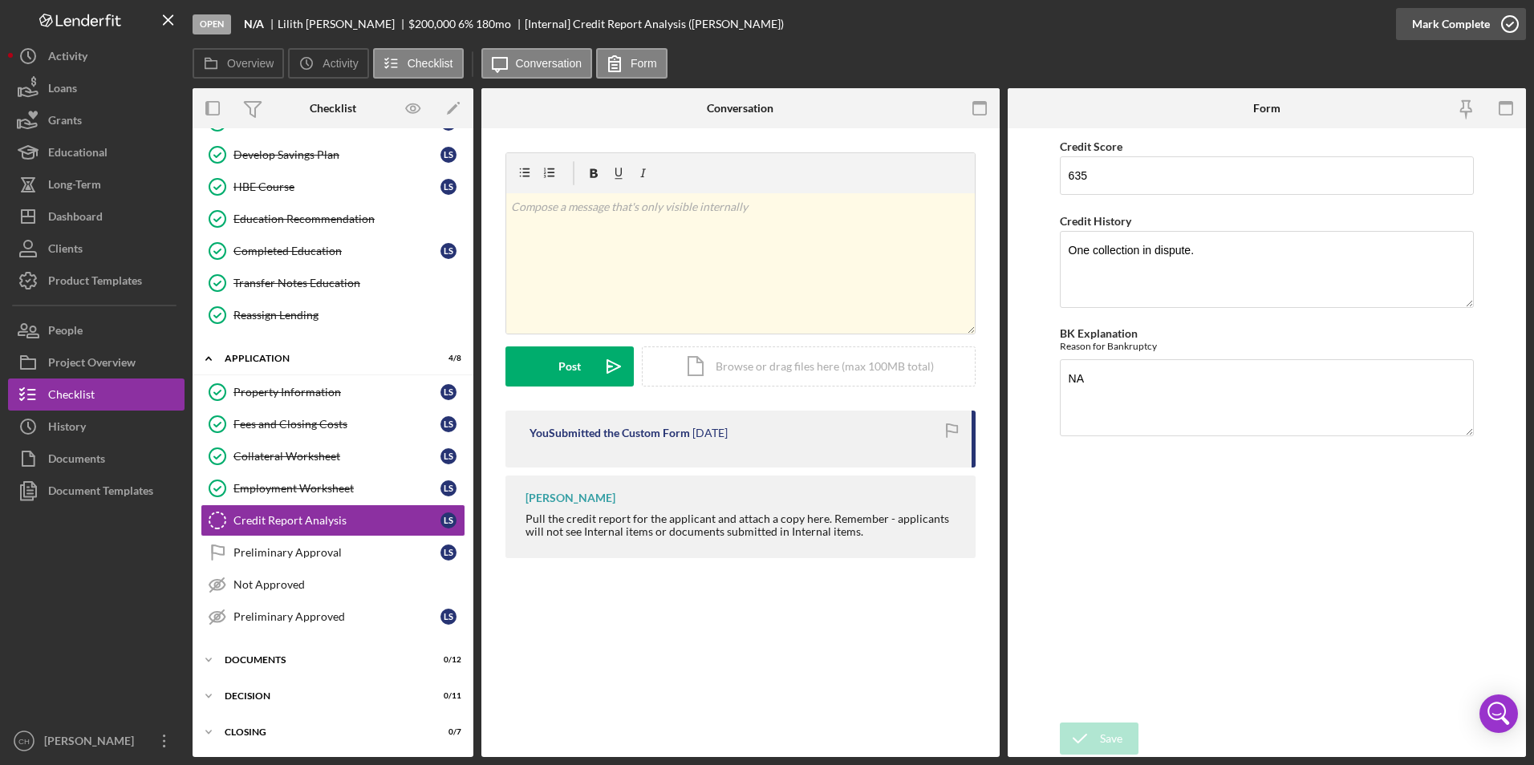
click at [1438, 19] on div "Mark Complete" at bounding box center [1451, 24] width 78 height 32
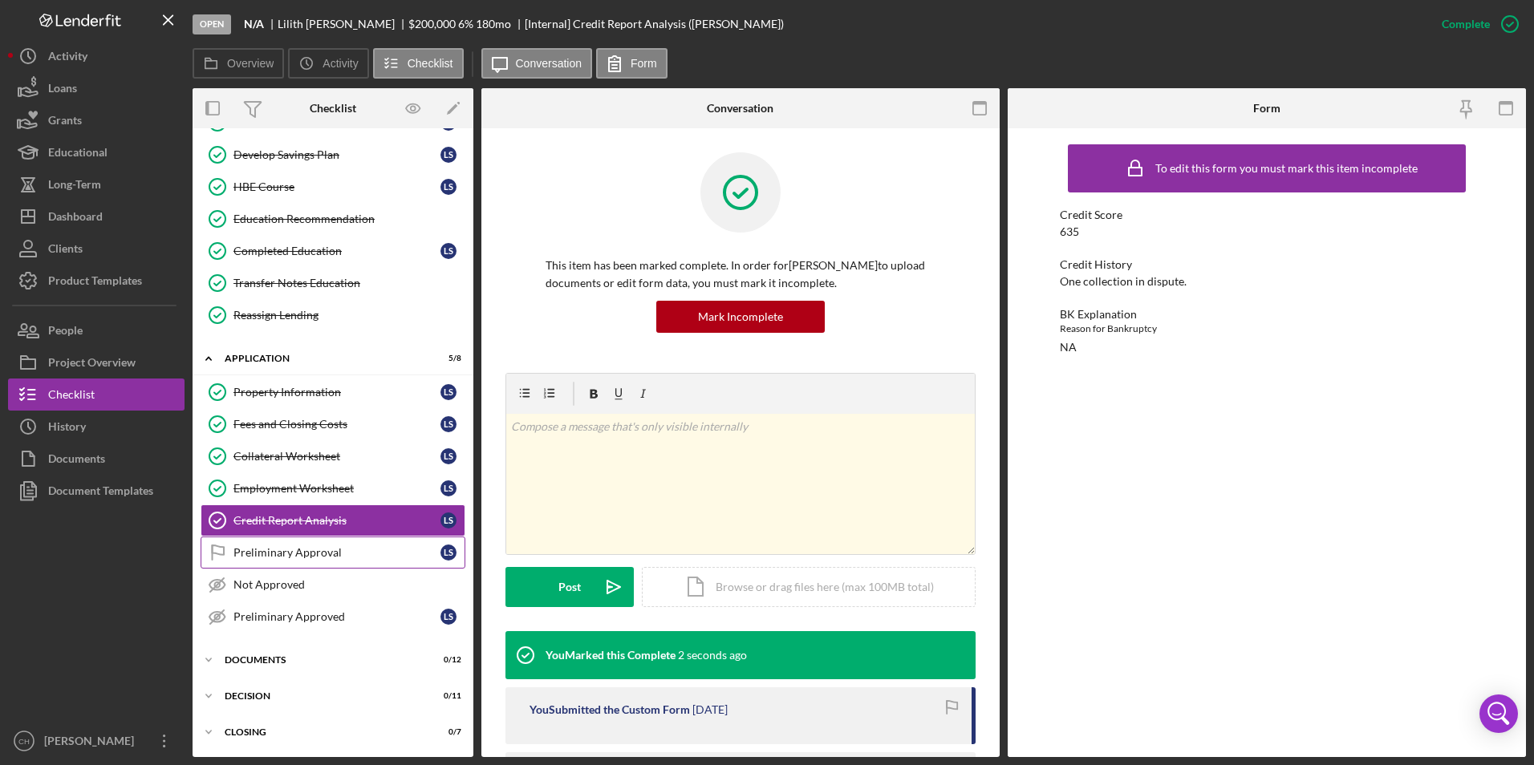
click at [229, 553] on icon "Preliminary Approval" at bounding box center [217, 553] width 40 height 40
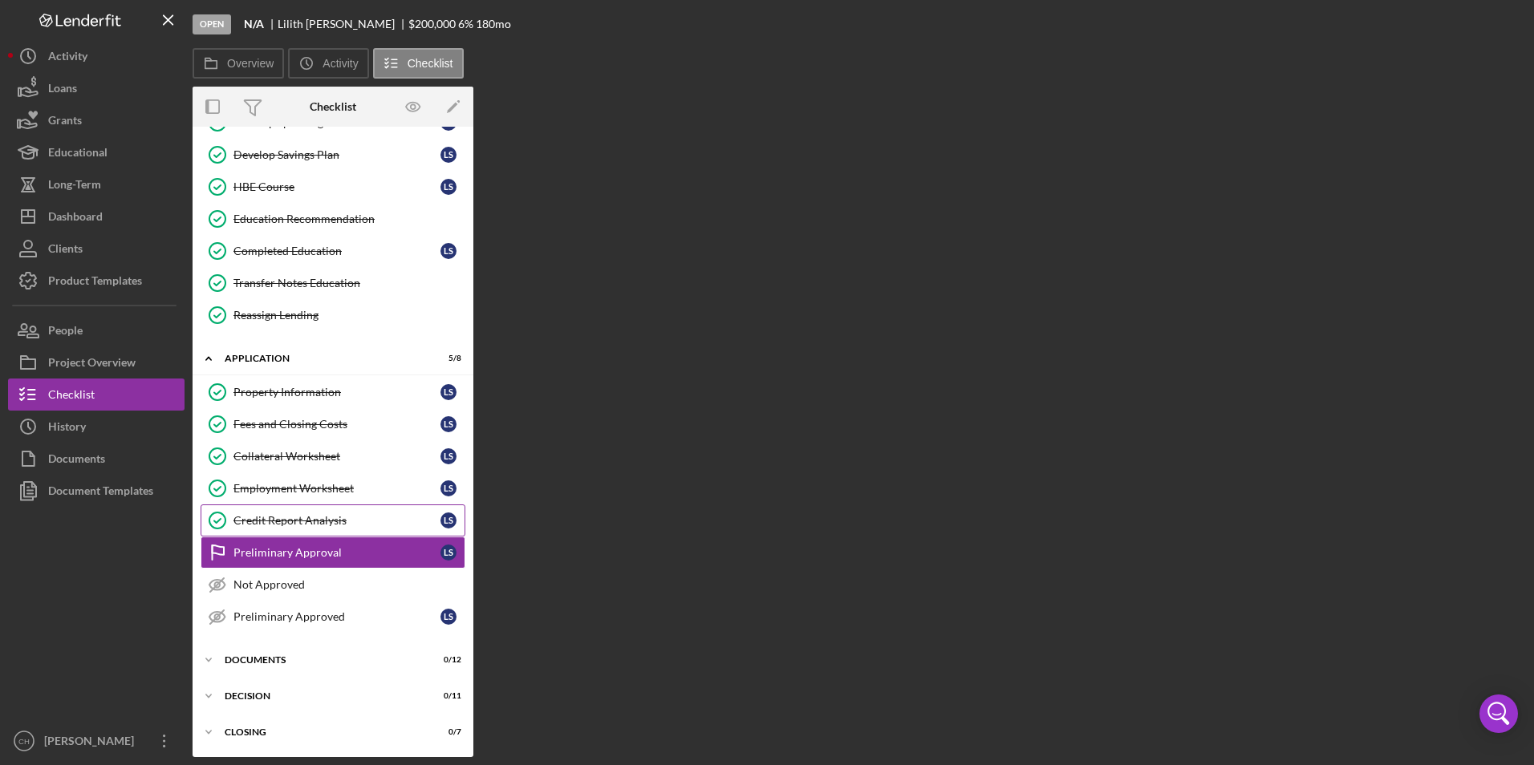
scroll to position [621, 0]
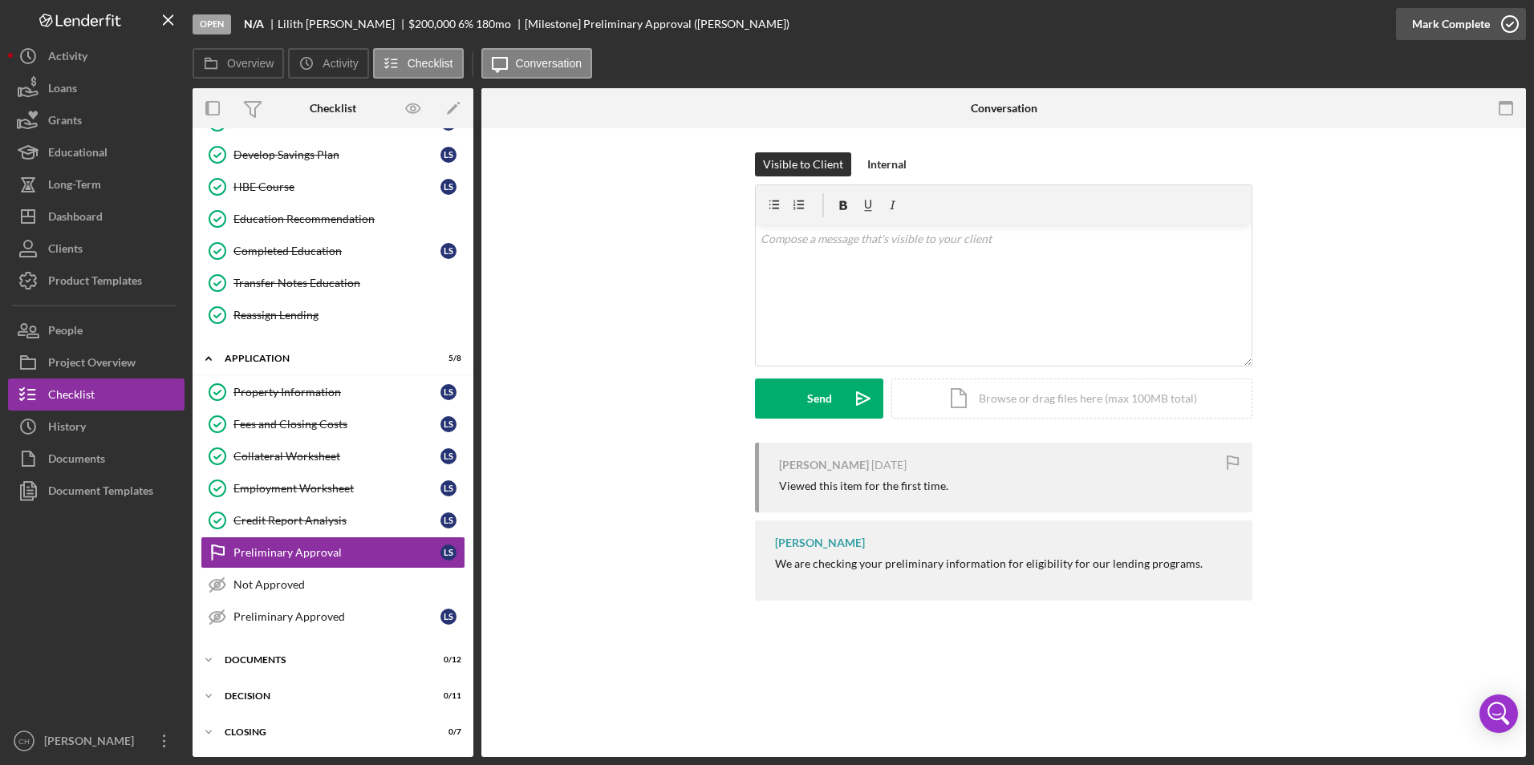
click at [1448, 18] on div "Mark Complete" at bounding box center [1451, 24] width 78 height 32
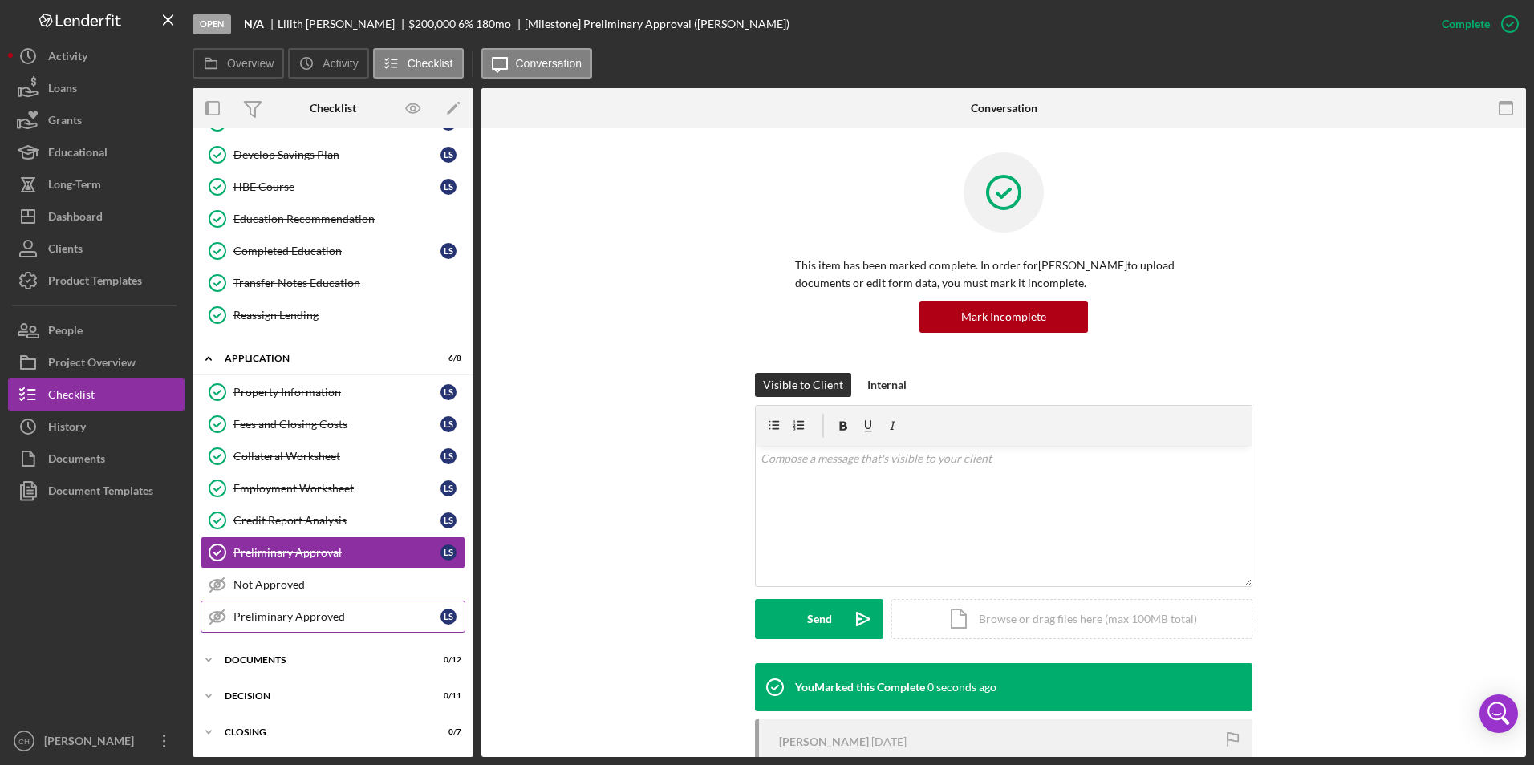
click at [266, 610] on div "Preliminary Approved" at bounding box center [336, 616] width 207 height 13
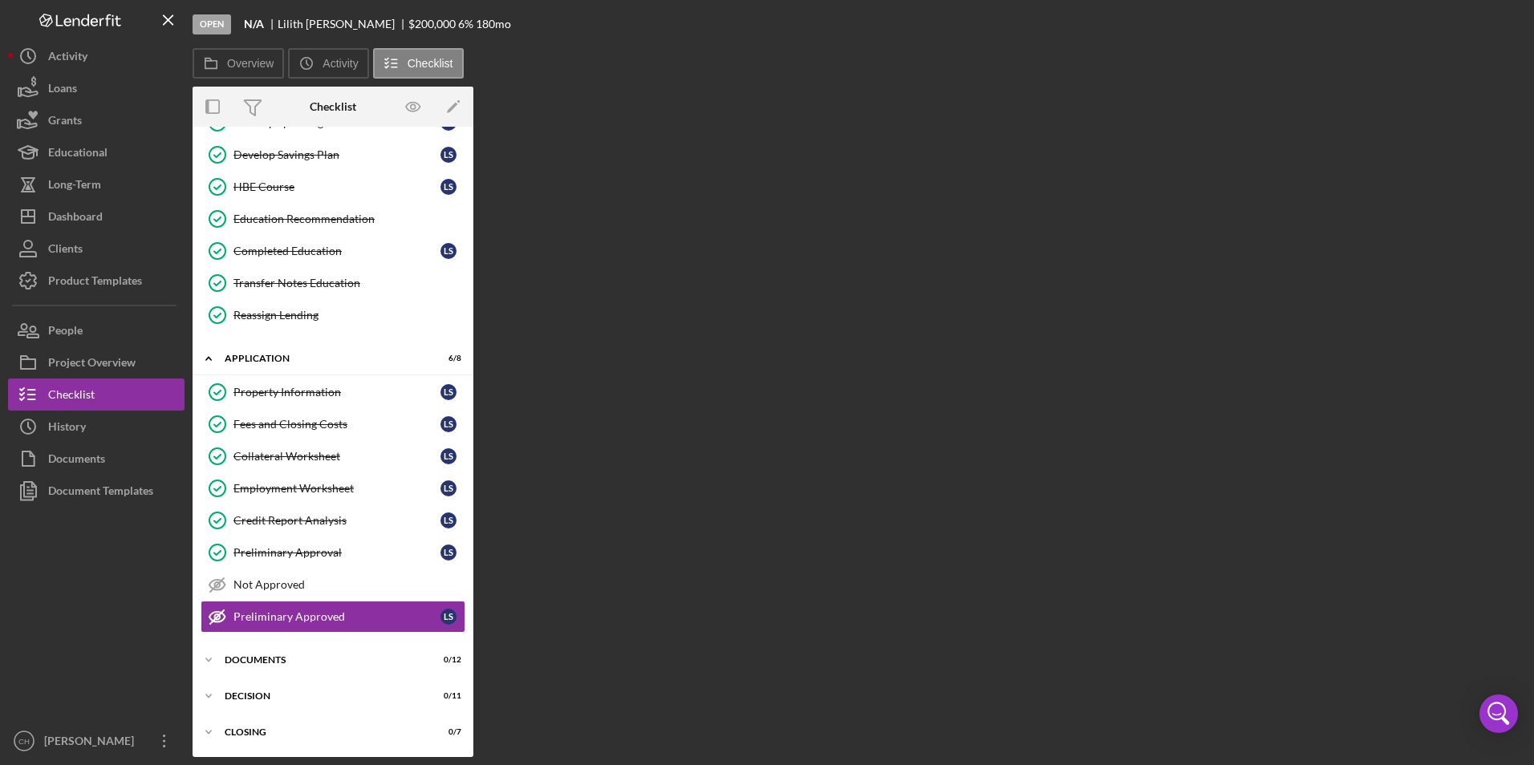
scroll to position [621, 0]
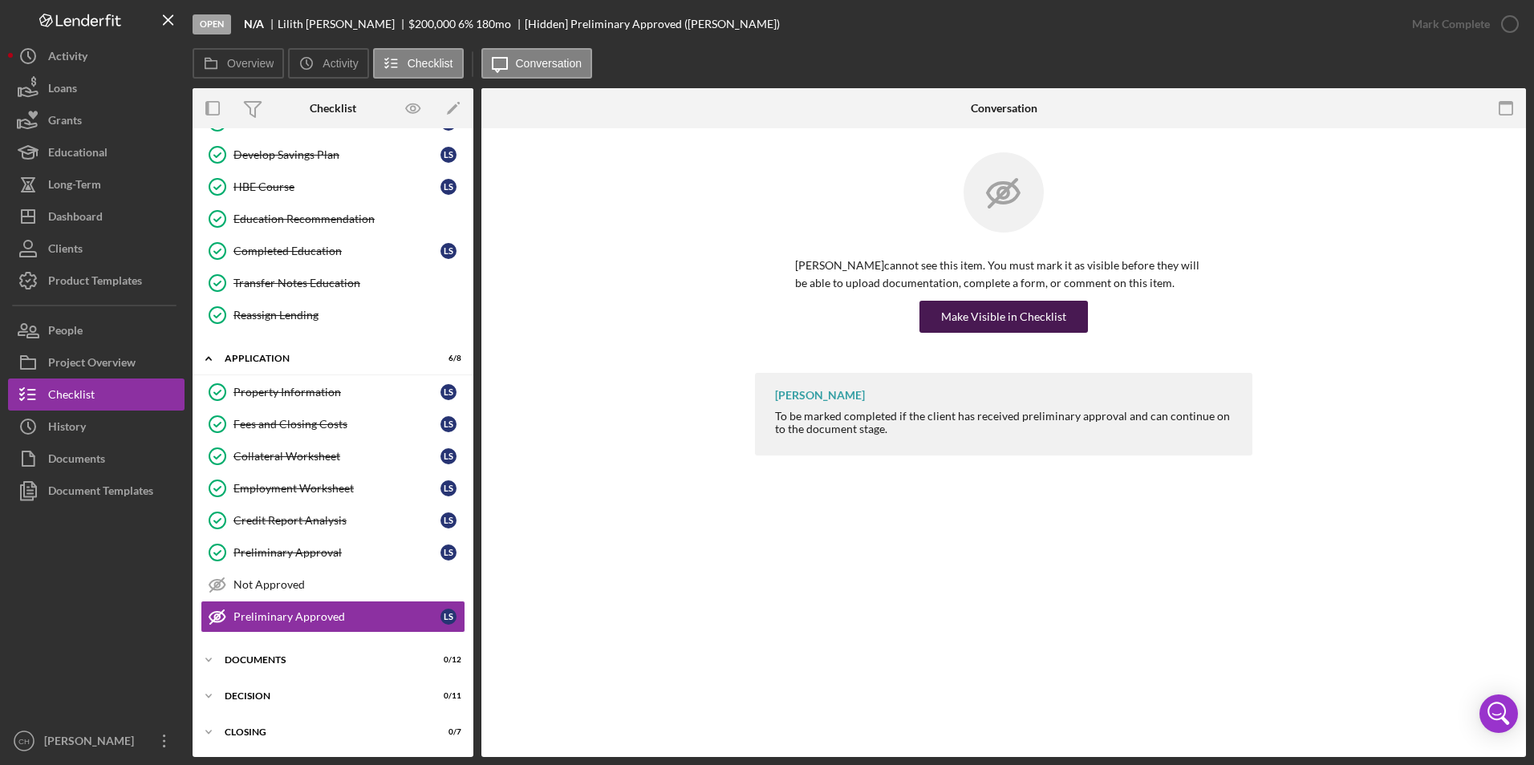
click at [1063, 305] on button "Make Visible in Checklist" at bounding box center [1003, 317] width 168 height 32
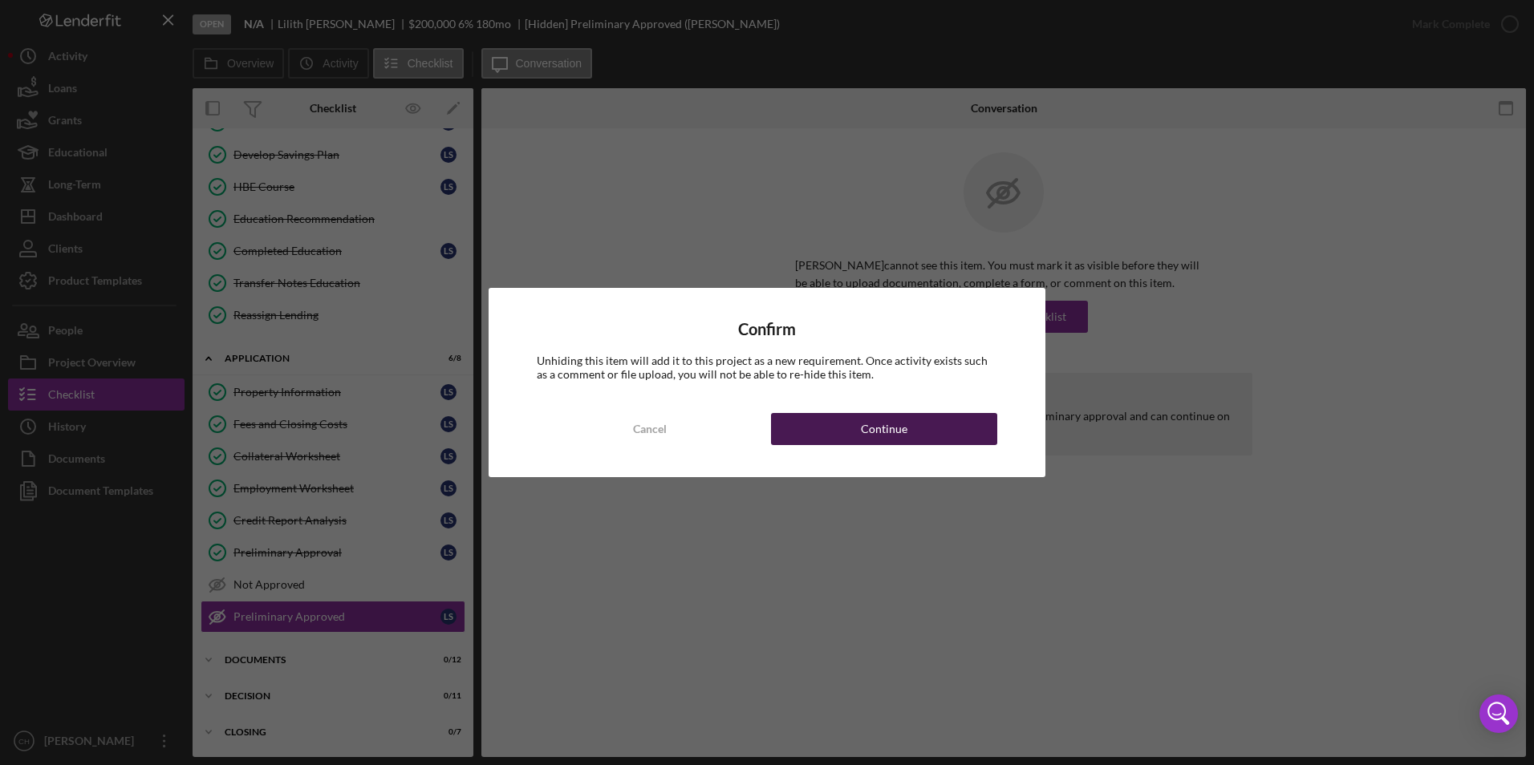
click at [865, 440] on div "Continue" at bounding box center [884, 429] width 47 height 32
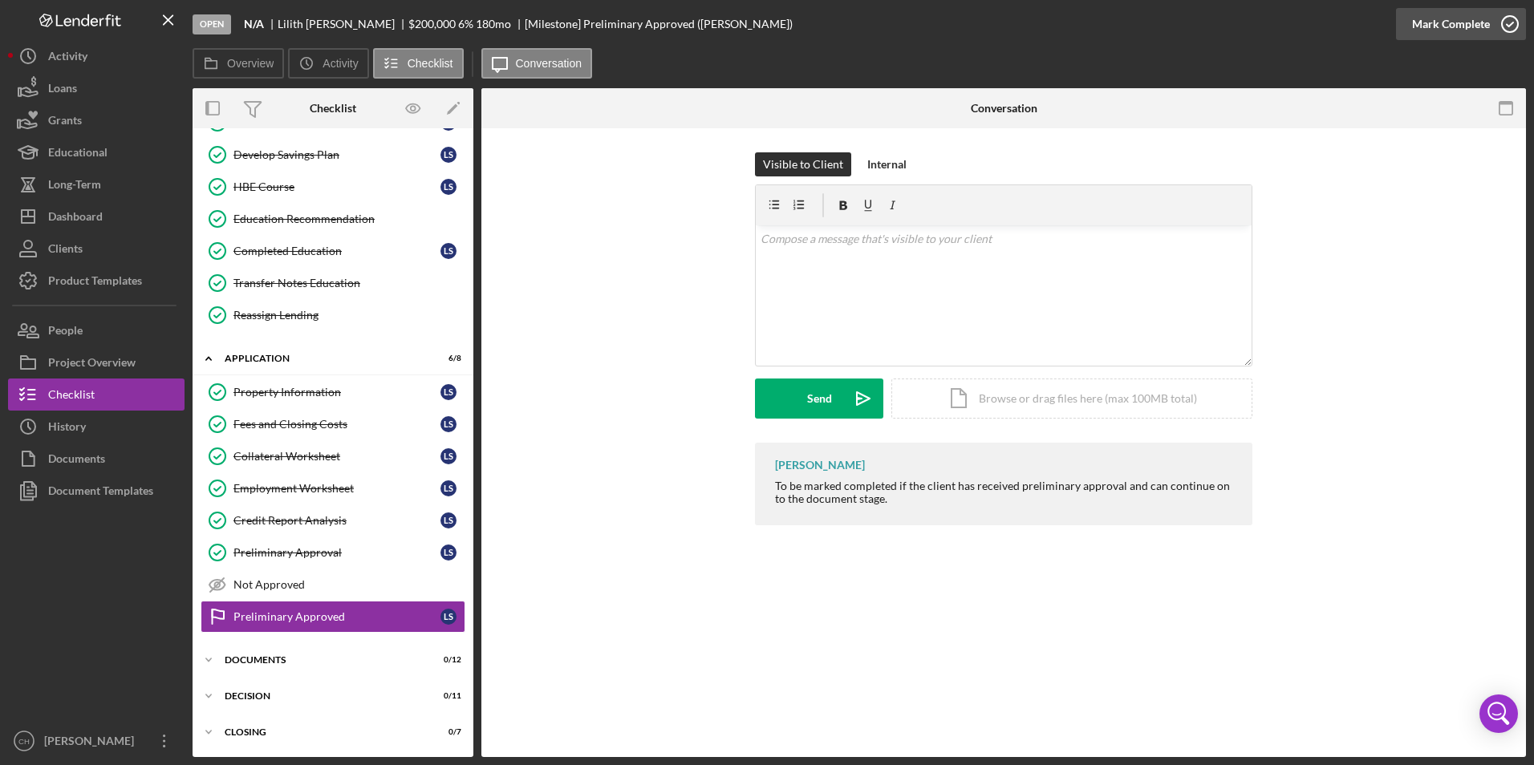
click at [1445, 18] on div "Mark Complete" at bounding box center [1451, 24] width 78 height 32
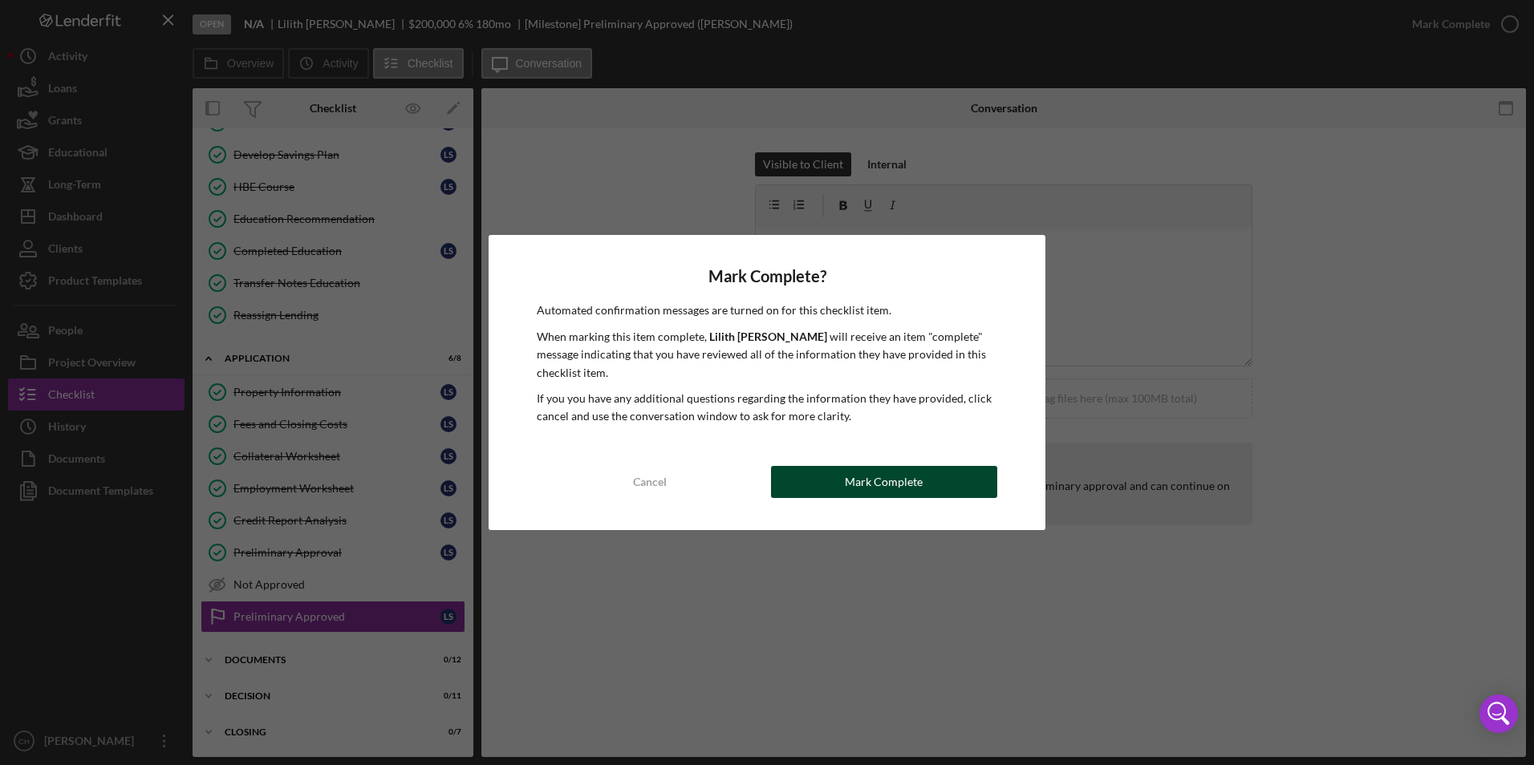
click at [902, 483] on div "Mark Complete" at bounding box center [884, 482] width 78 height 32
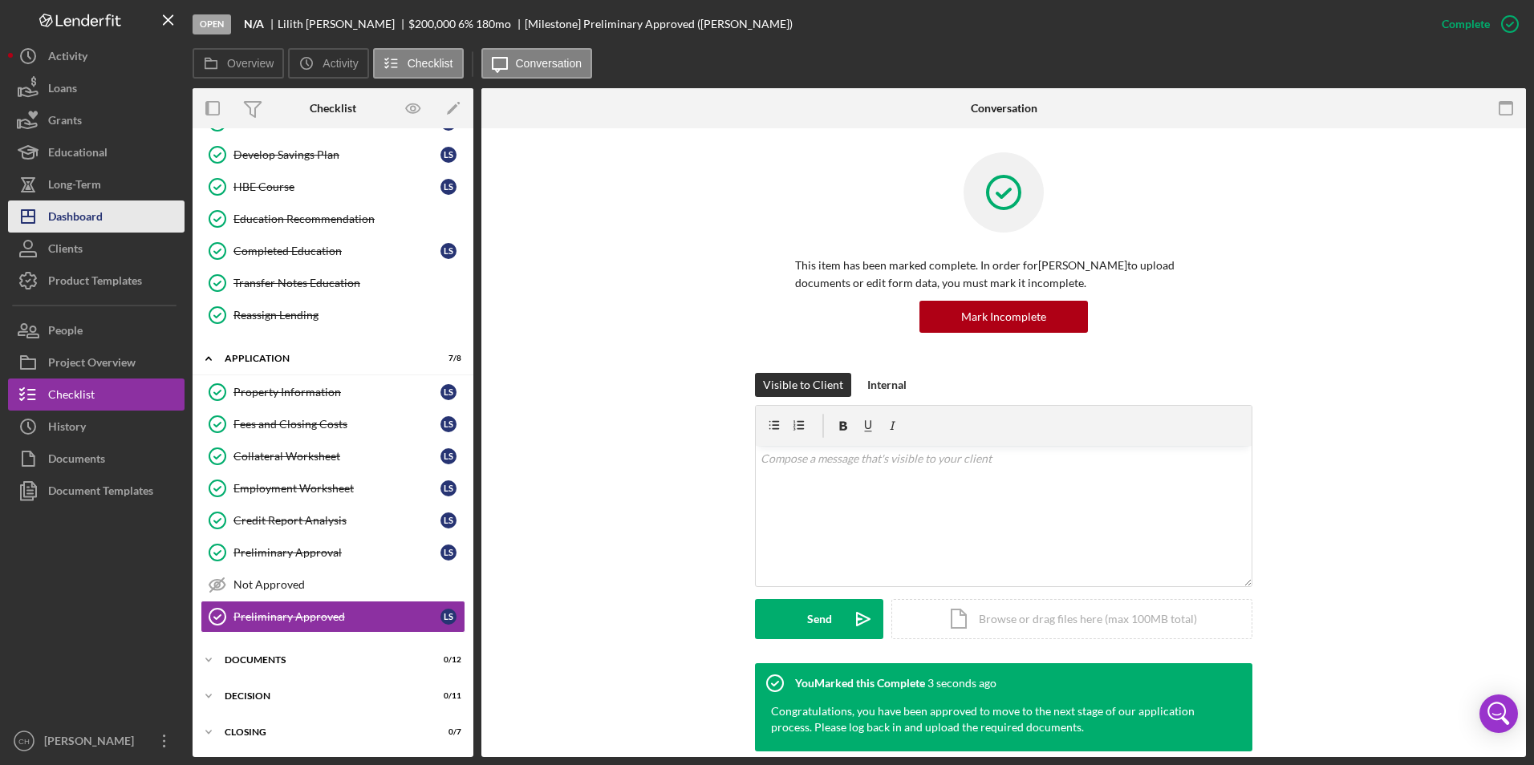
click at [107, 225] on button "Icon/Dashboard Dashboard" at bounding box center [96, 217] width 176 height 32
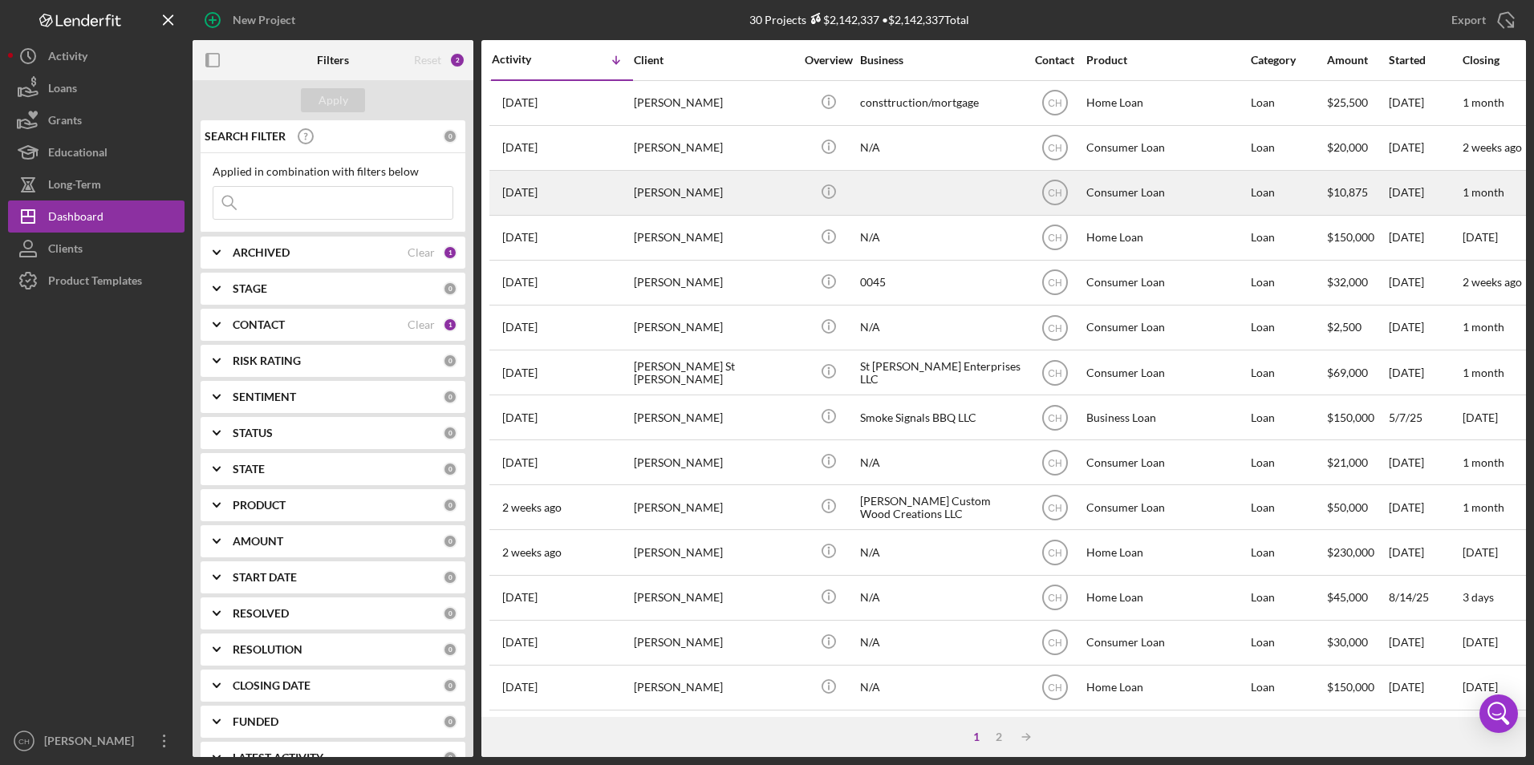
click at [712, 197] on div "[PERSON_NAME]" at bounding box center [714, 193] width 160 height 43
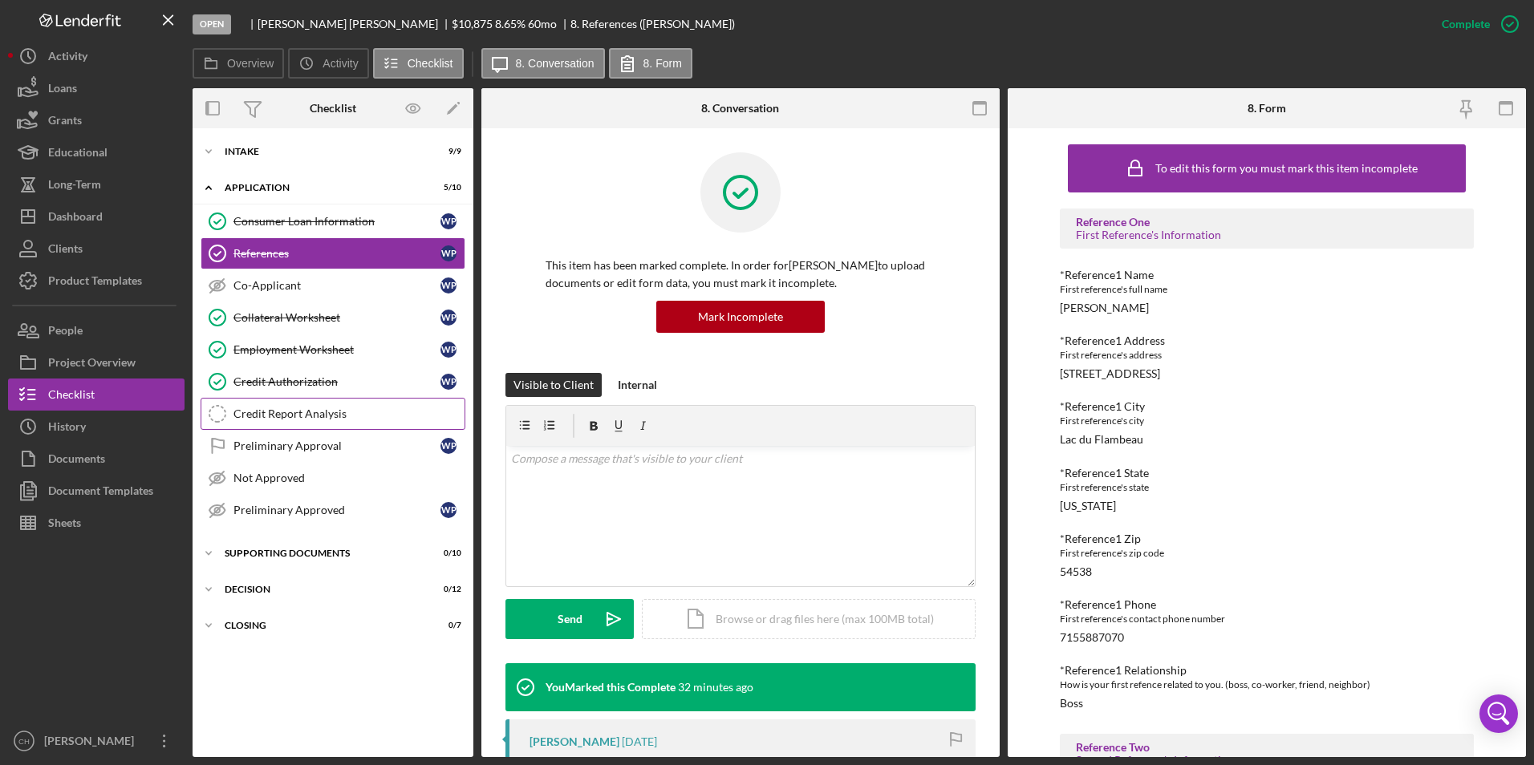
click at [315, 413] on div "Credit Report Analysis" at bounding box center [348, 413] width 231 height 13
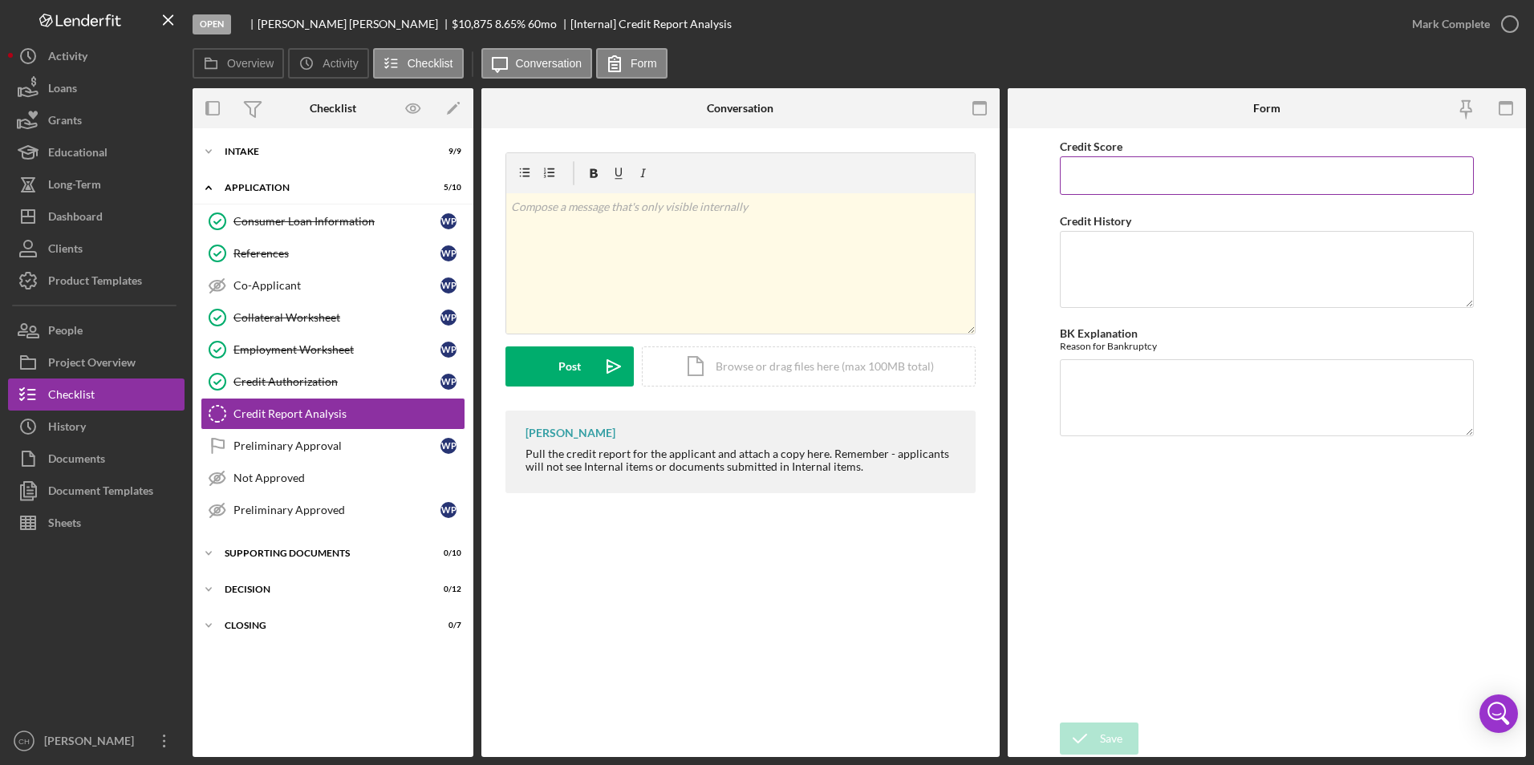
click at [1150, 182] on input "Credit Score" at bounding box center [1267, 175] width 415 height 39
type input "629"
click at [1081, 249] on textarea "Credit History" at bounding box center [1267, 269] width 415 height 77
type textarea "High credit card use, no collections, no past due, no late payments."
type textarea "NA"
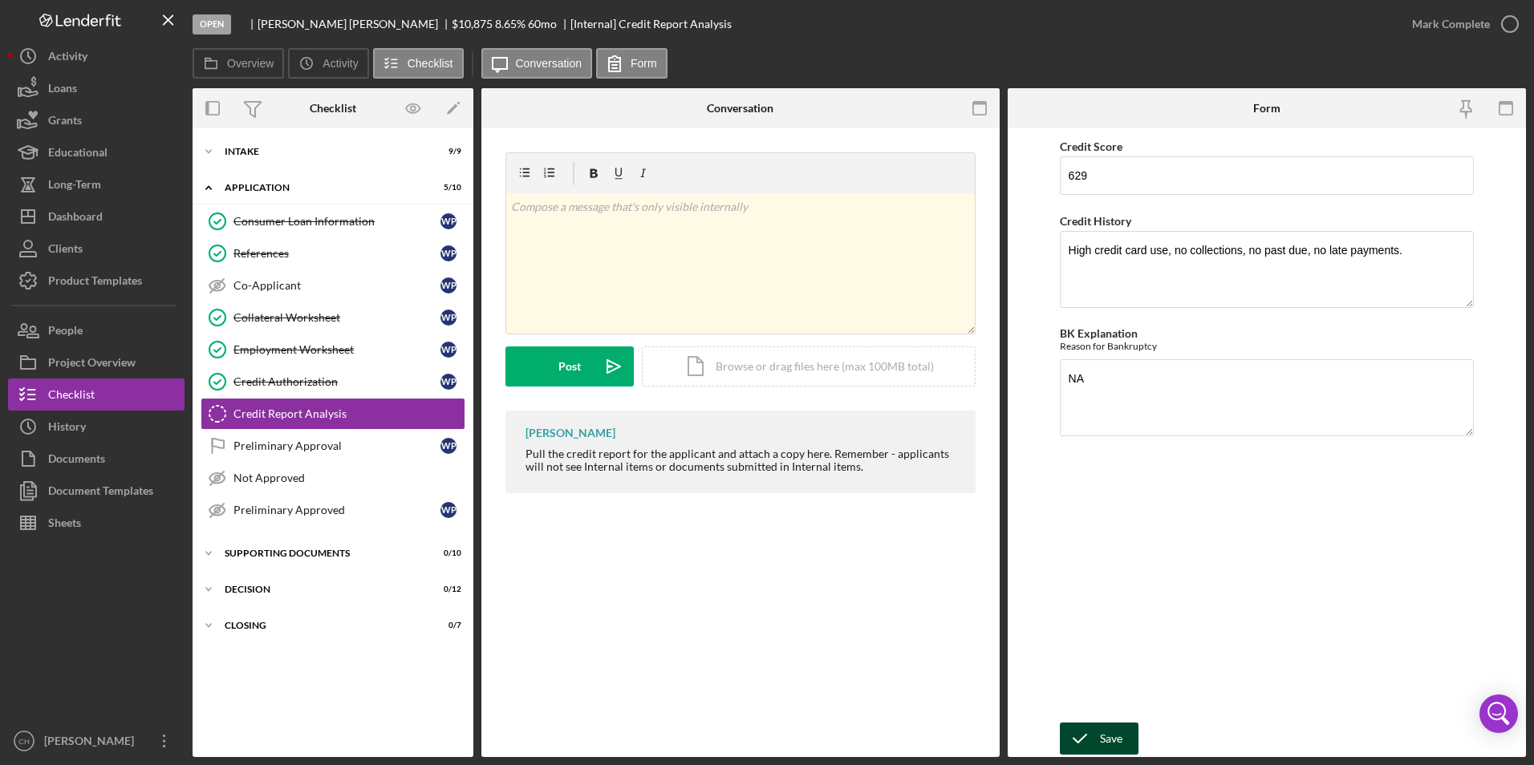
click at [1095, 736] on icon "submit" at bounding box center [1080, 739] width 40 height 40
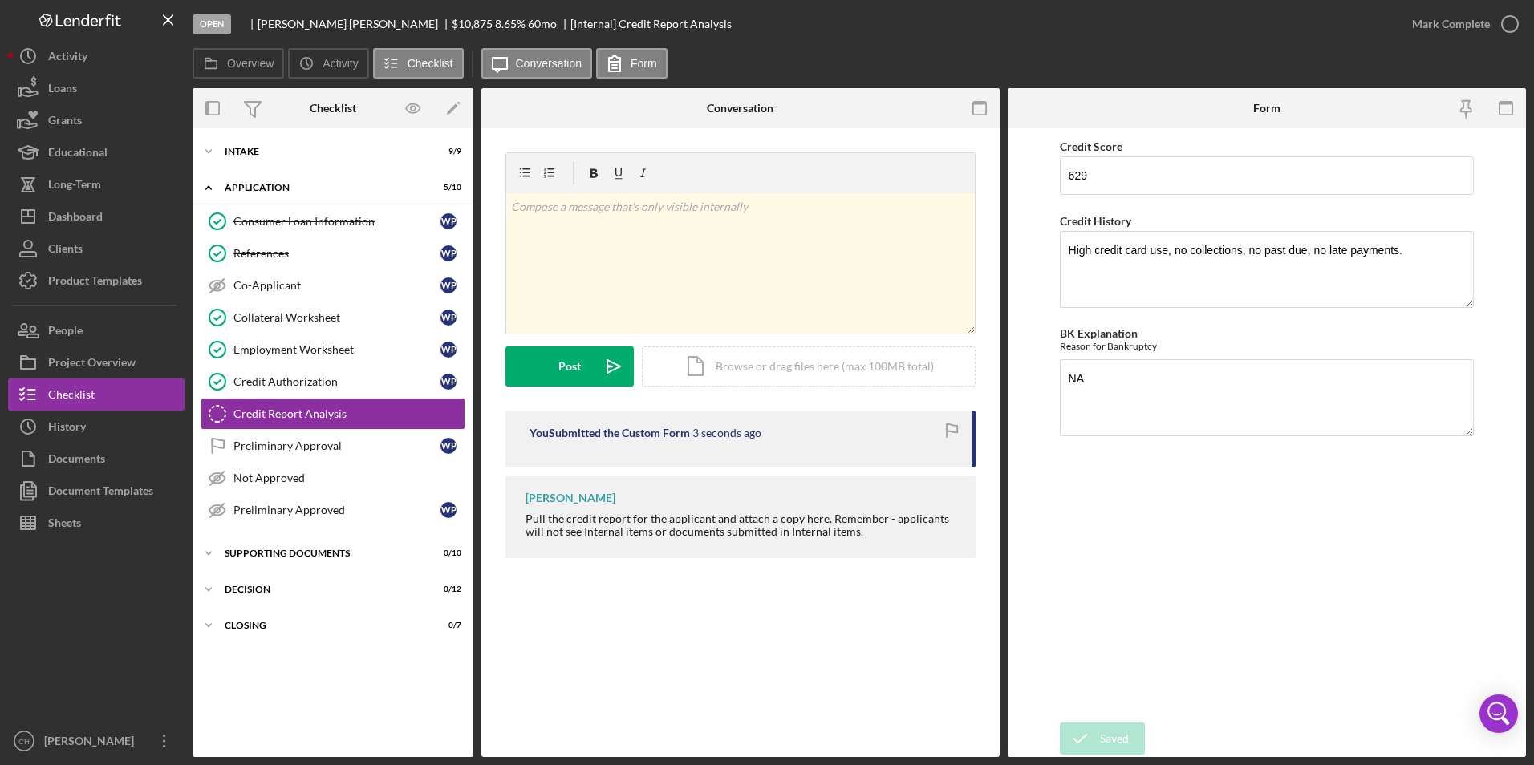
click at [1468, 19] on div "Saved" at bounding box center [1392, 16] width 257 height 6
click at [1445, 20] on div "Mark Complete" at bounding box center [1451, 24] width 78 height 32
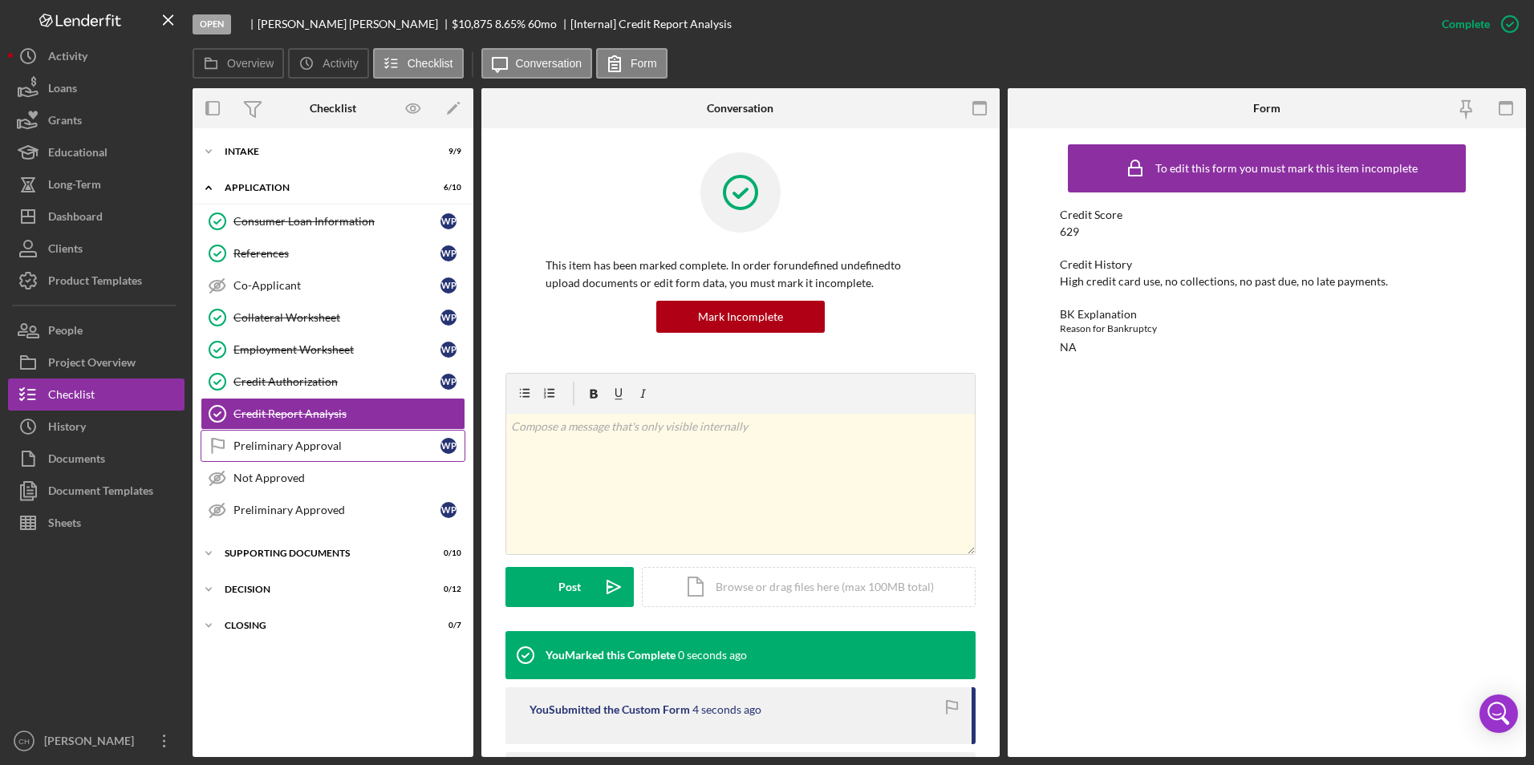
click at [266, 458] on link "Preliminary Approval Preliminary Approval W P" at bounding box center [333, 446] width 265 height 32
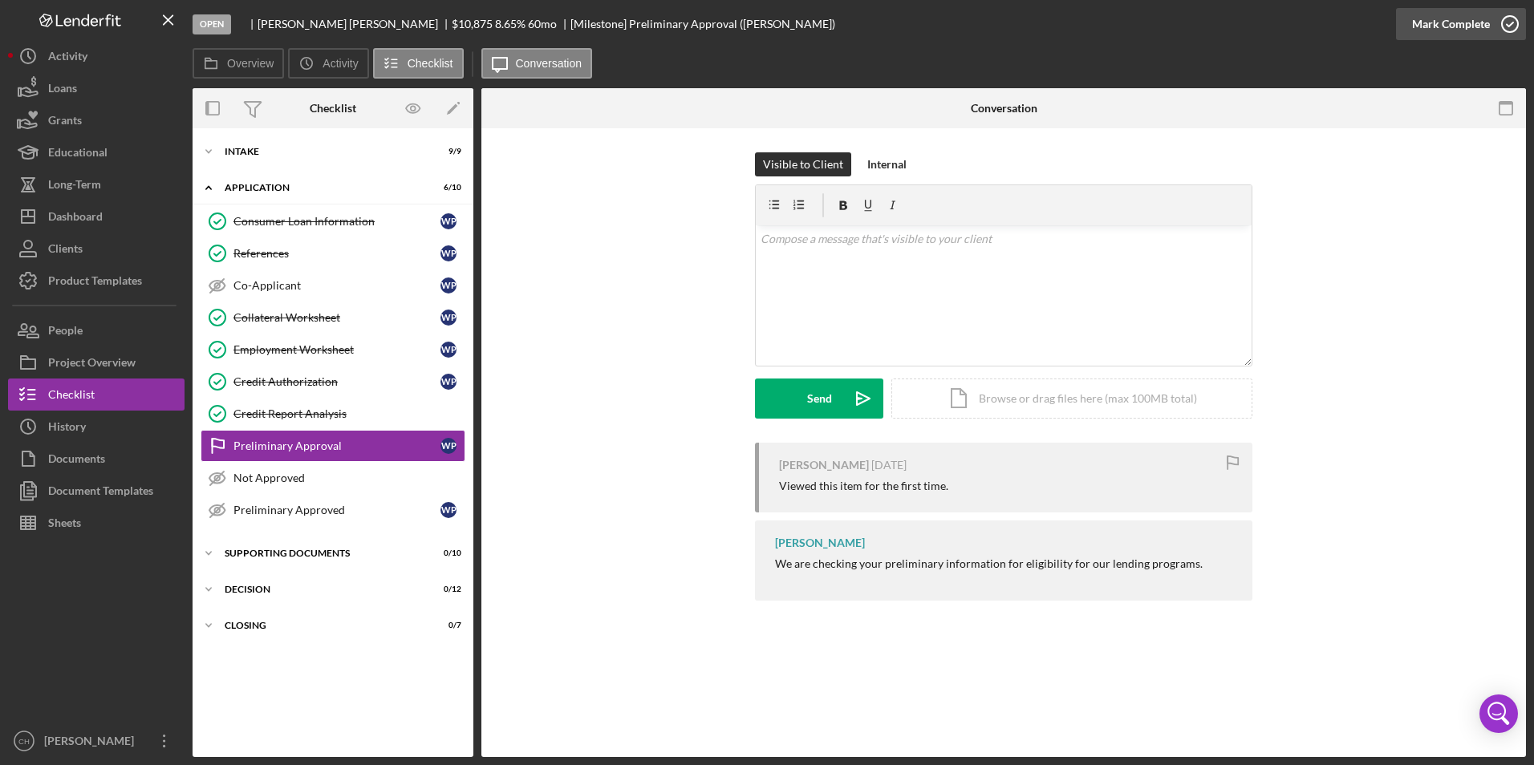
click at [1445, 18] on div "Mark Complete" at bounding box center [1451, 24] width 78 height 32
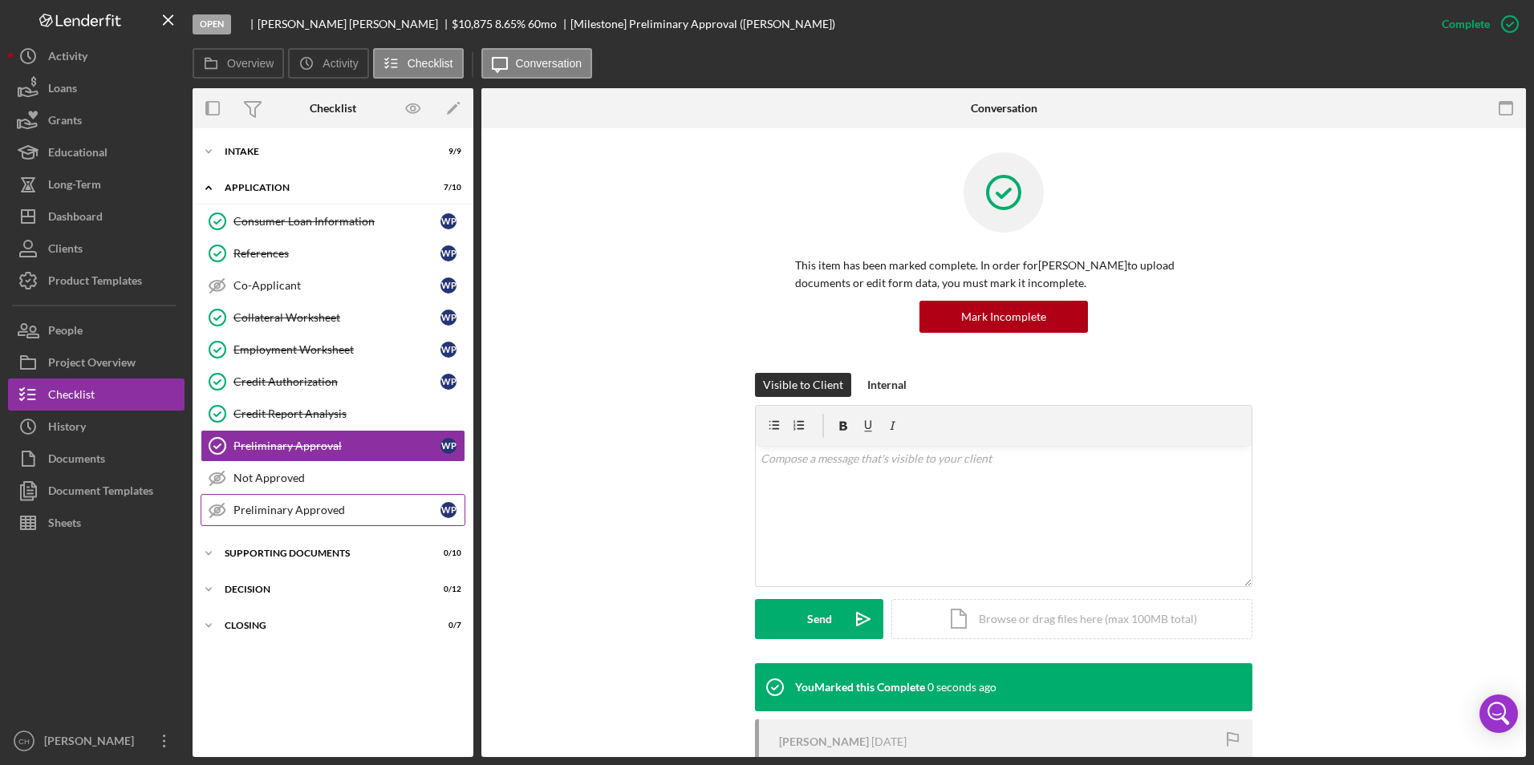
click at [349, 502] on link "Preliminary Approved Preliminary Approved W P" at bounding box center [333, 510] width 265 height 32
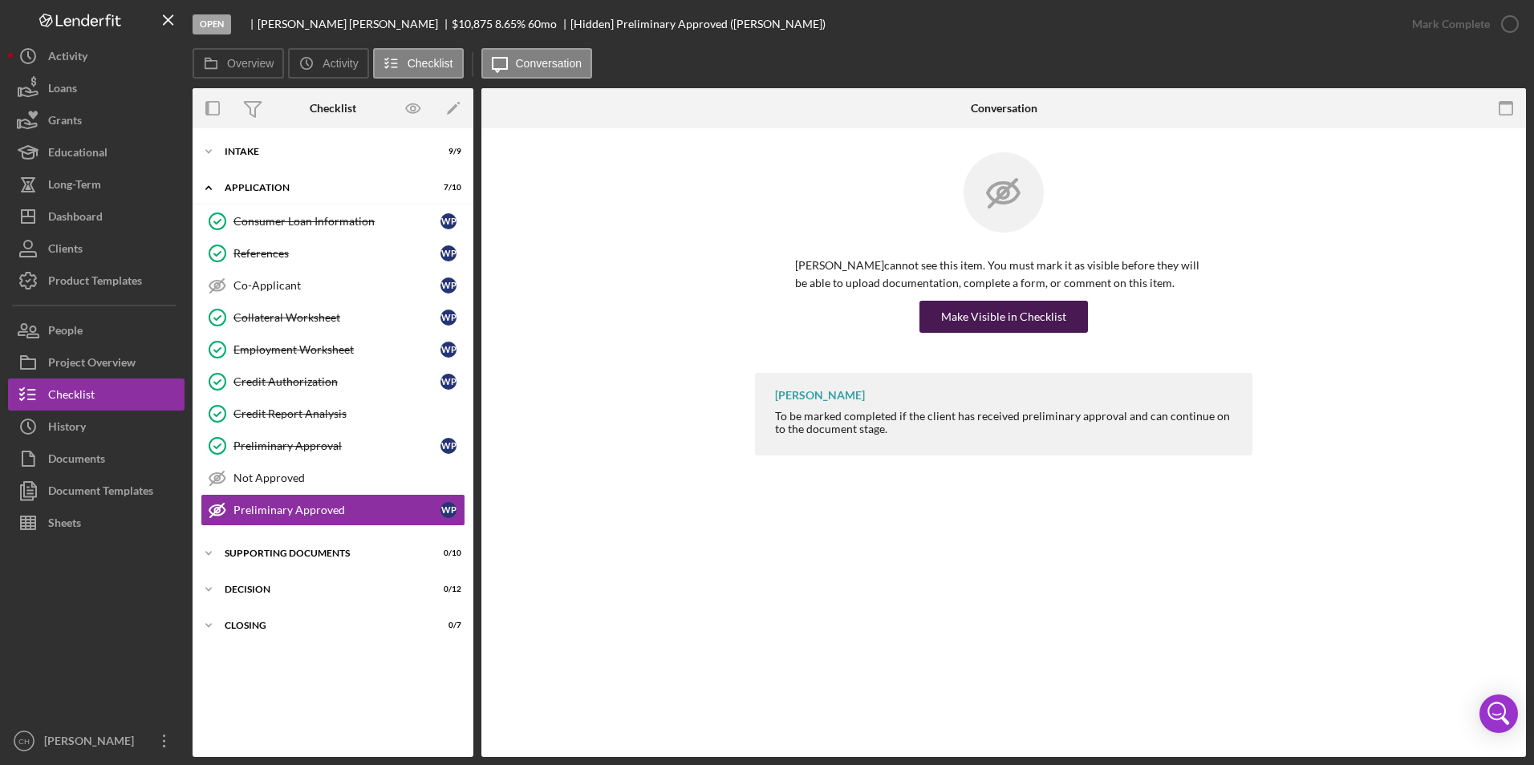
click at [995, 320] on div "Make Visible in Checklist" at bounding box center [1003, 317] width 125 height 32
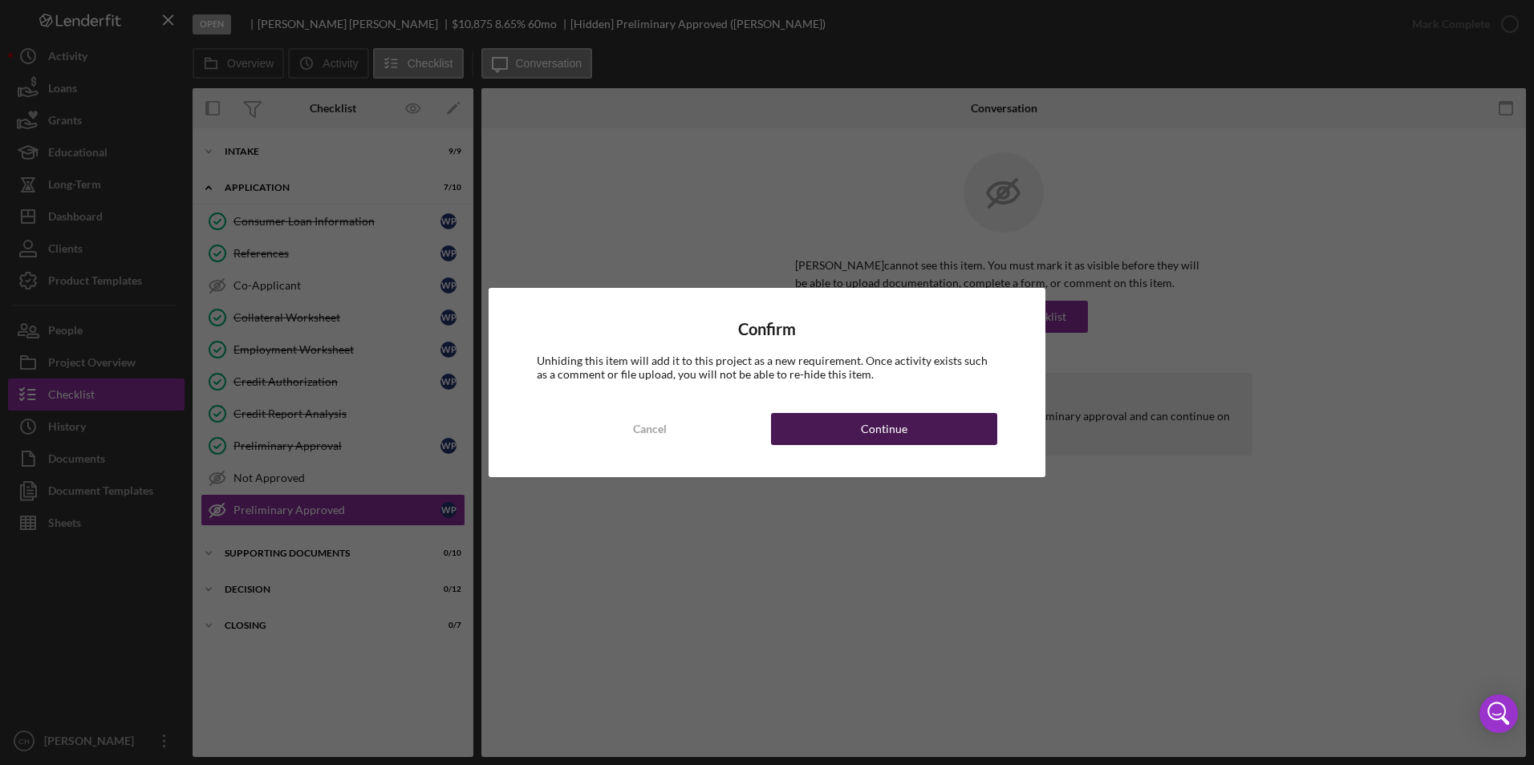
click at [861, 426] on button "Continue" at bounding box center [884, 429] width 226 height 32
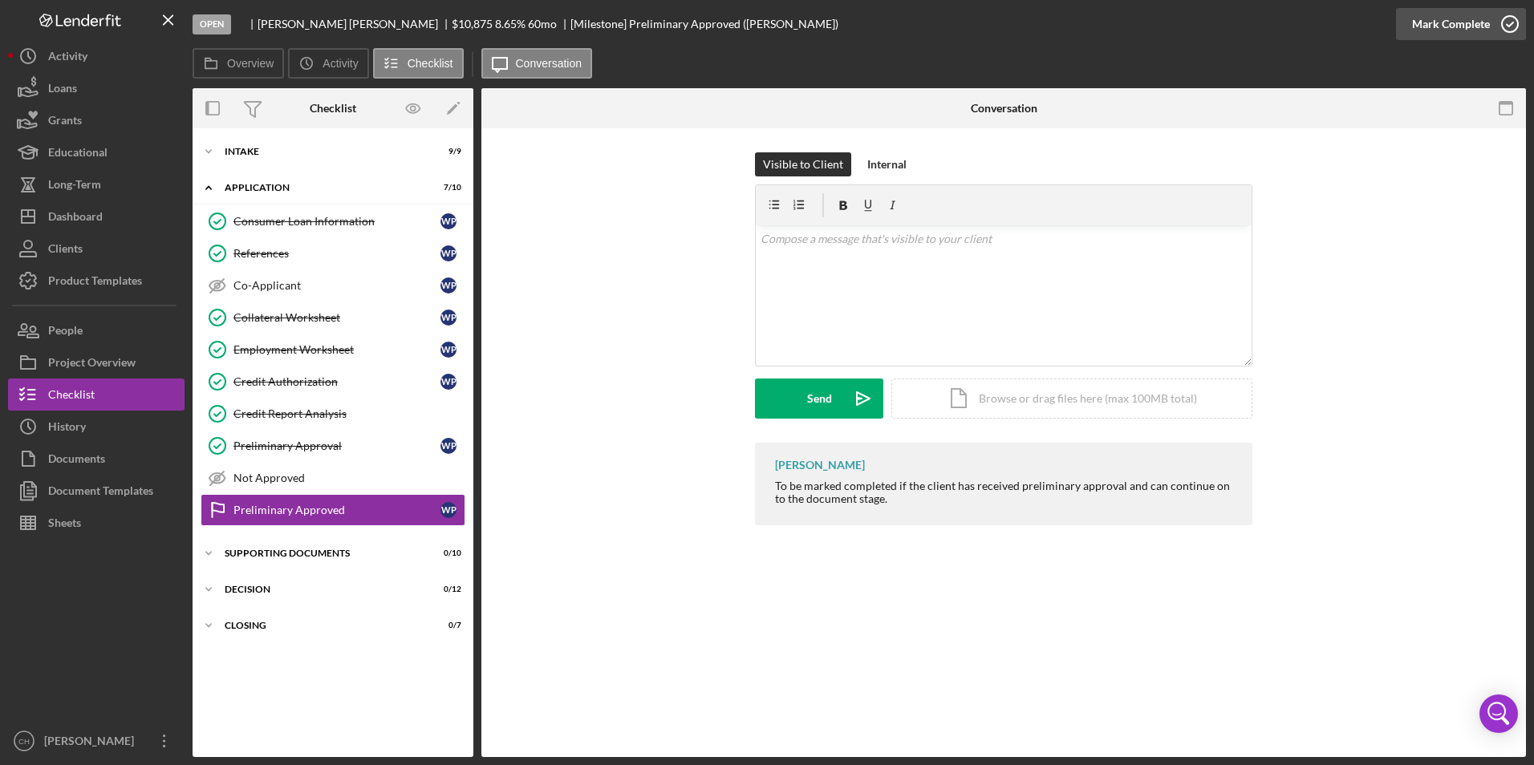
click at [1435, 29] on div "Mark Complete" at bounding box center [1451, 24] width 78 height 32
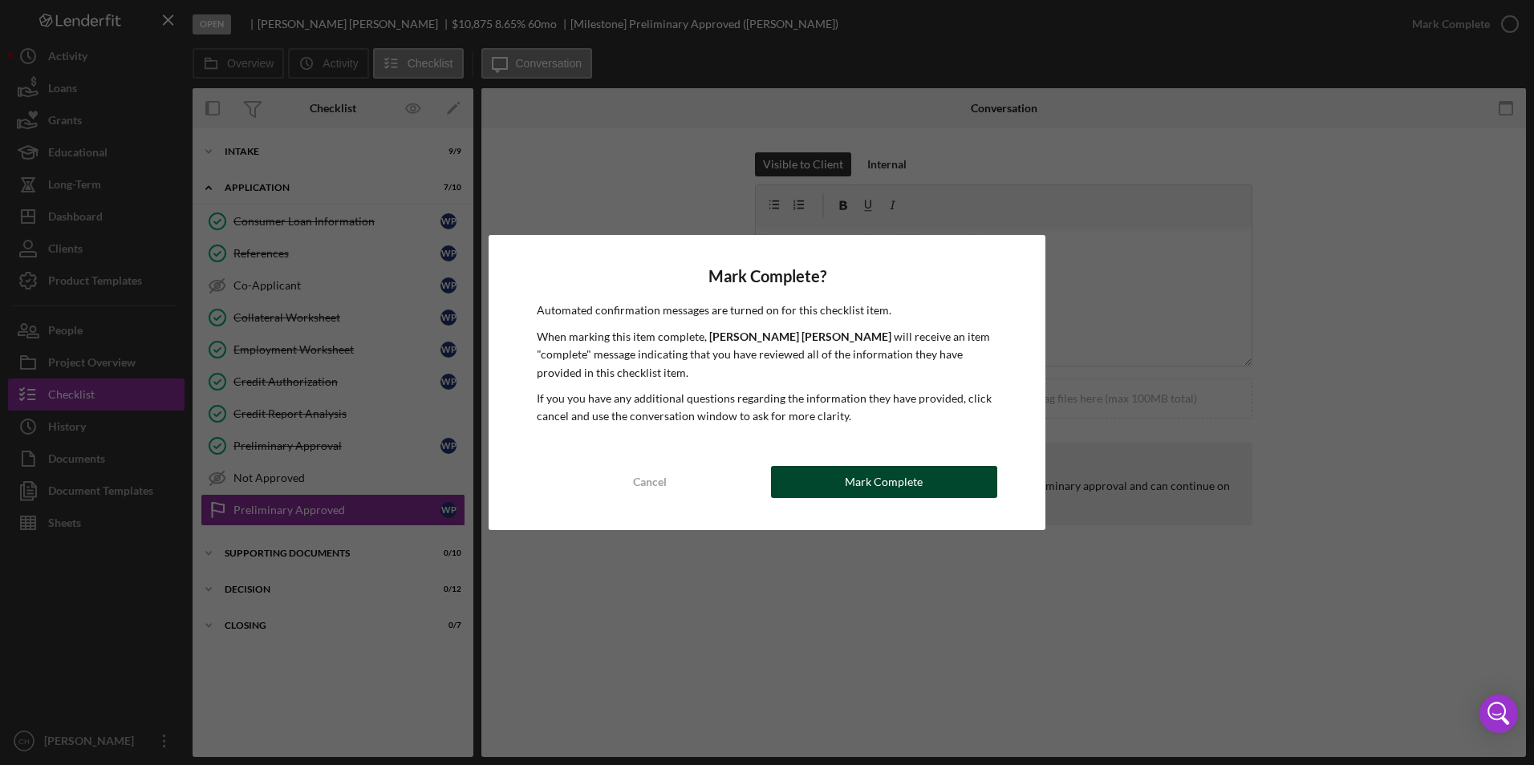
click at [857, 485] on div "Mark Complete" at bounding box center [884, 482] width 78 height 32
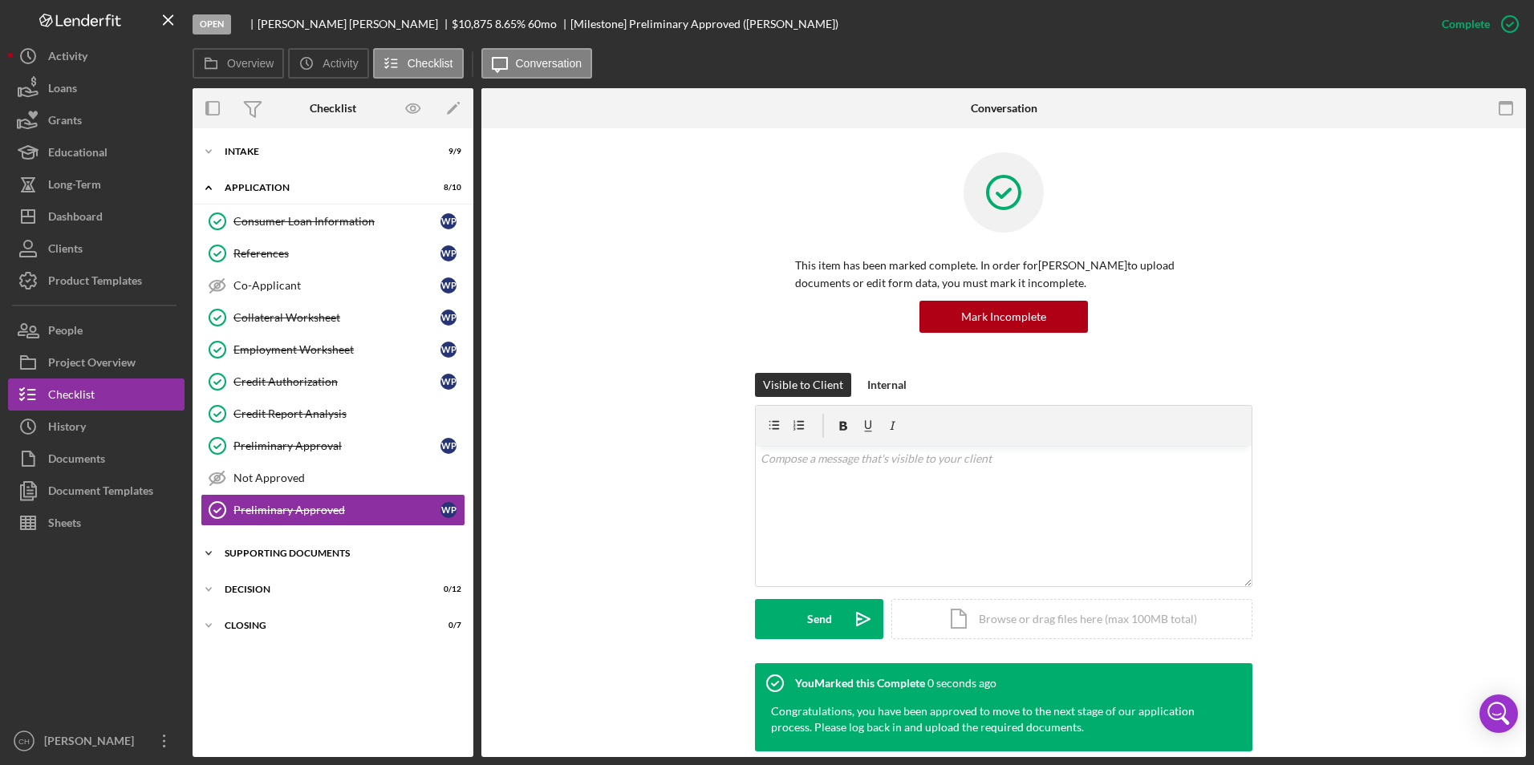
click at [258, 554] on div "Supporting Documents" at bounding box center [339, 554] width 229 height 10
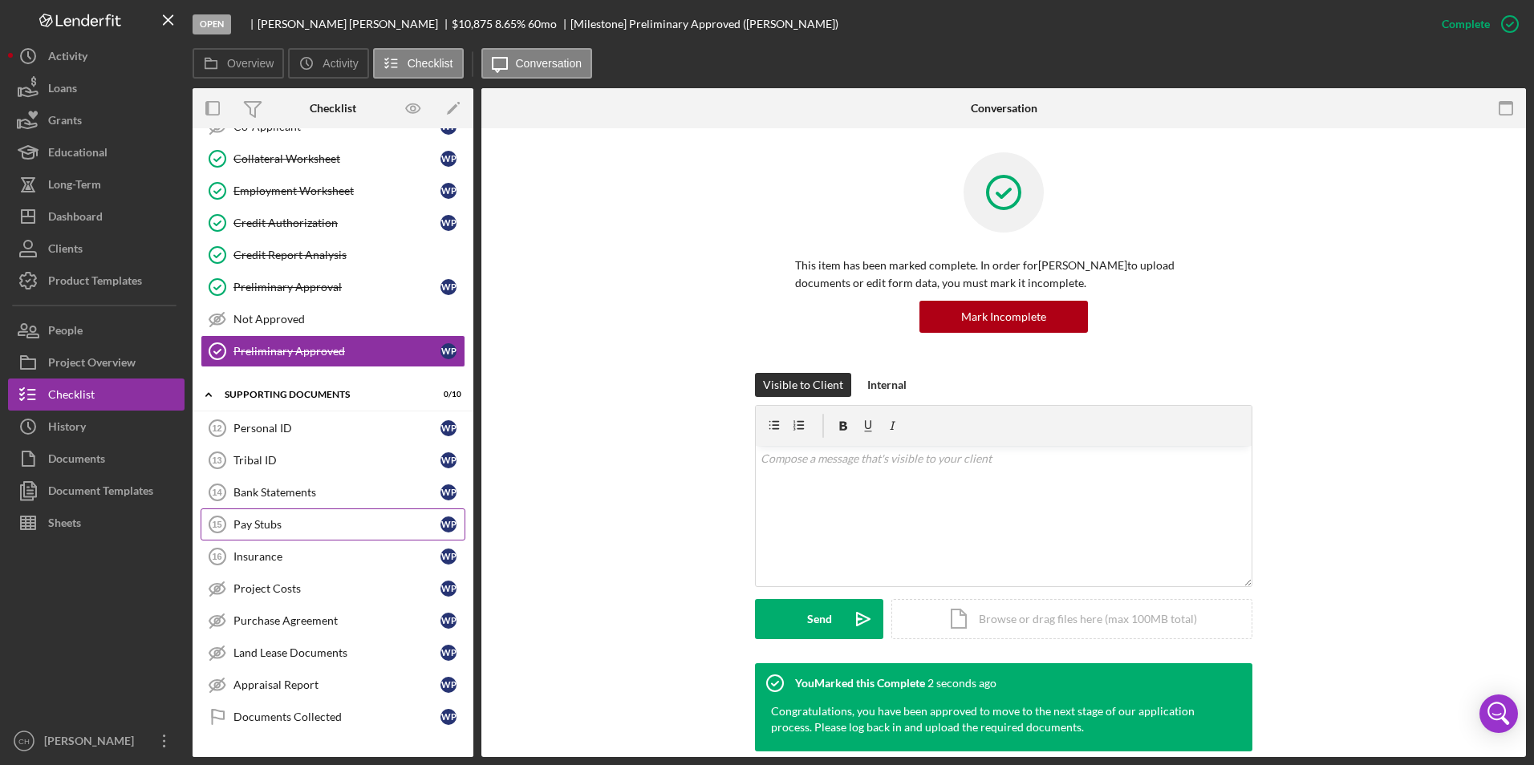
scroll to position [160, 0]
click at [280, 585] on div "Project Costs" at bounding box center [336, 587] width 207 height 13
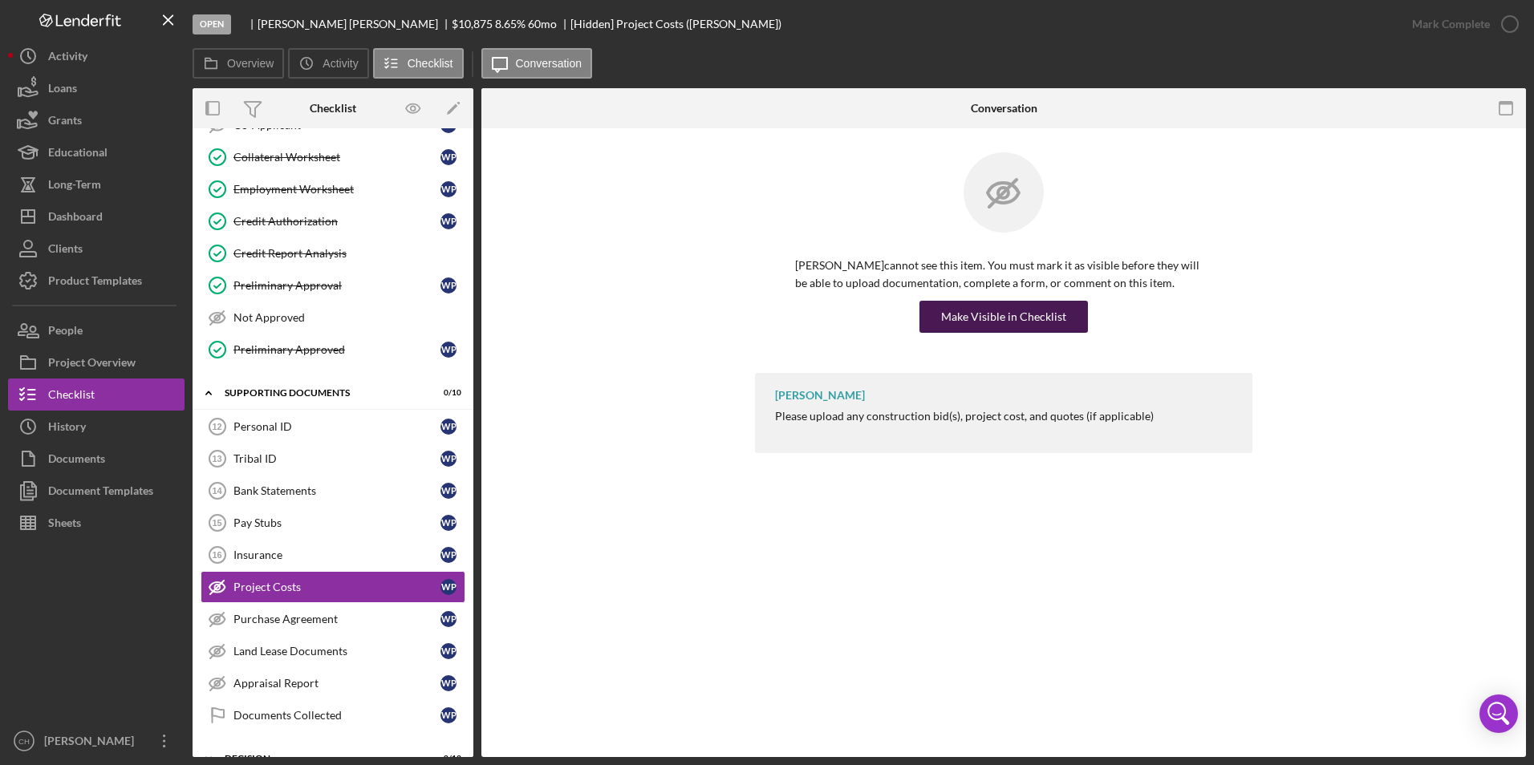
click at [951, 316] on div "Make Visible in Checklist" at bounding box center [1003, 317] width 125 height 32
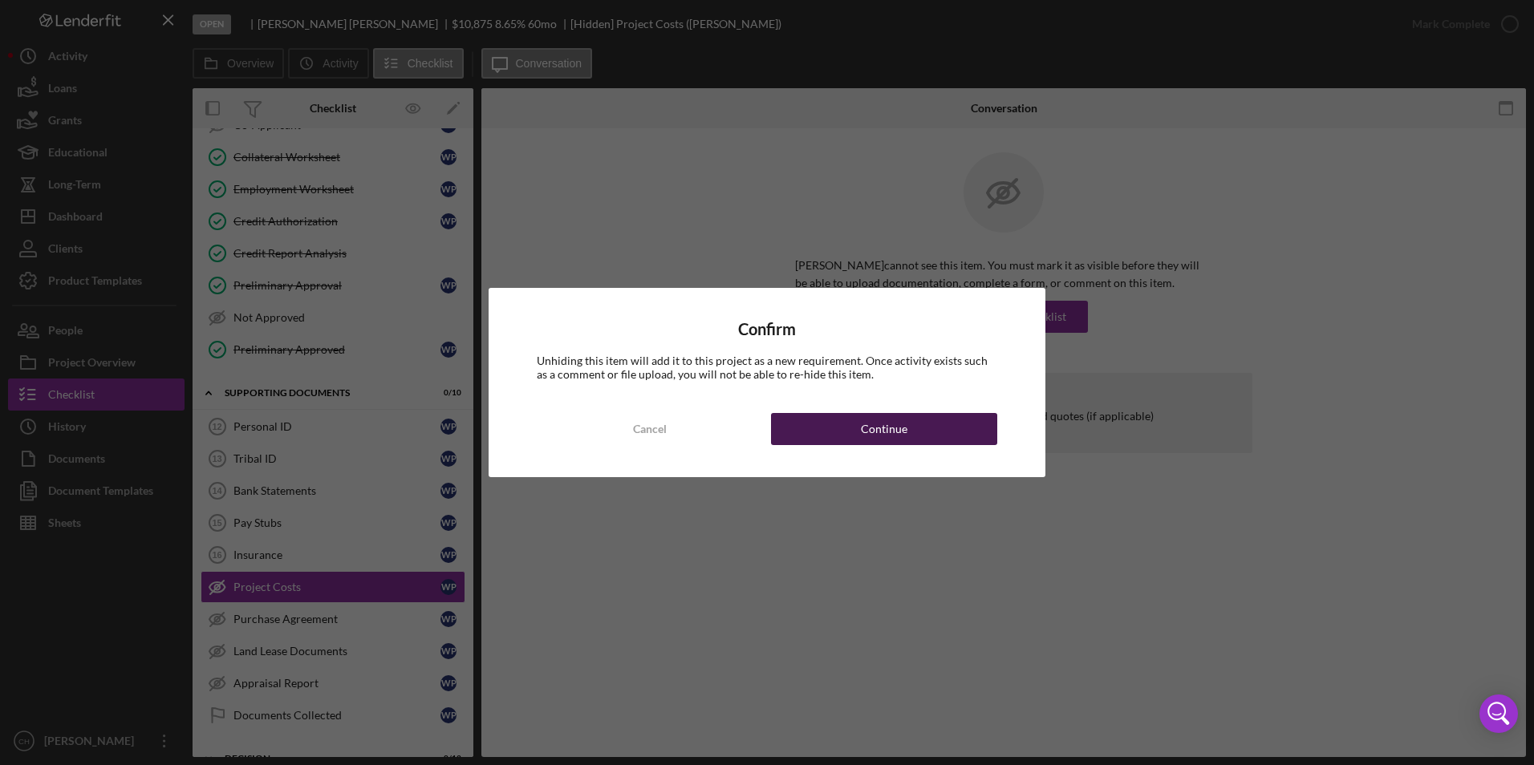
click at [826, 436] on button "Continue" at bounding box center [884, 429] width 226 height 32
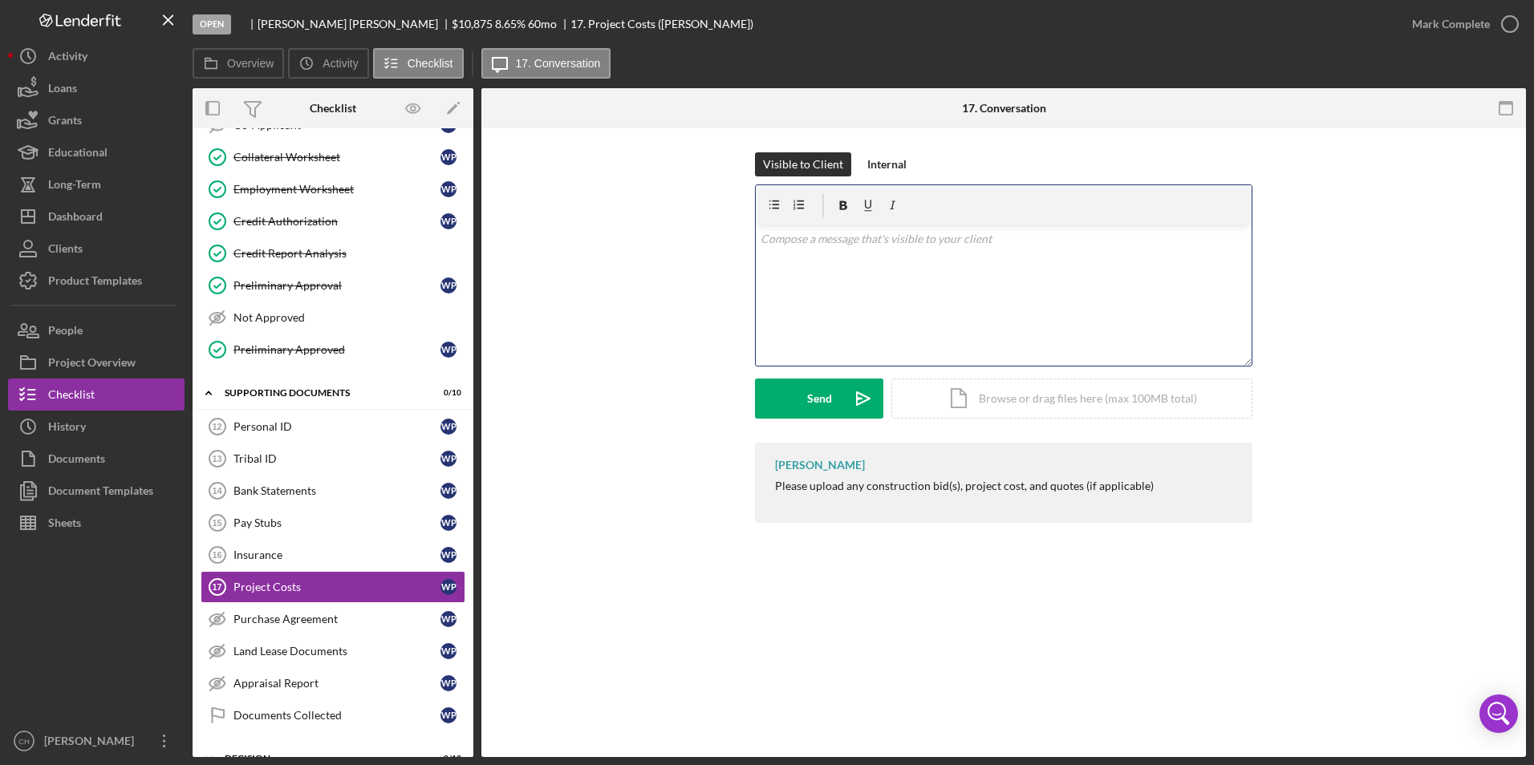
click at [821, 251] on div "v Color teal Color pink Remove color Add row above Add row below Add column bef…" at bounding box center [1004, 295] width 496 height 140
click at [830, 399] on div "Send" at bounding box center [819, 399] width 25 height 40
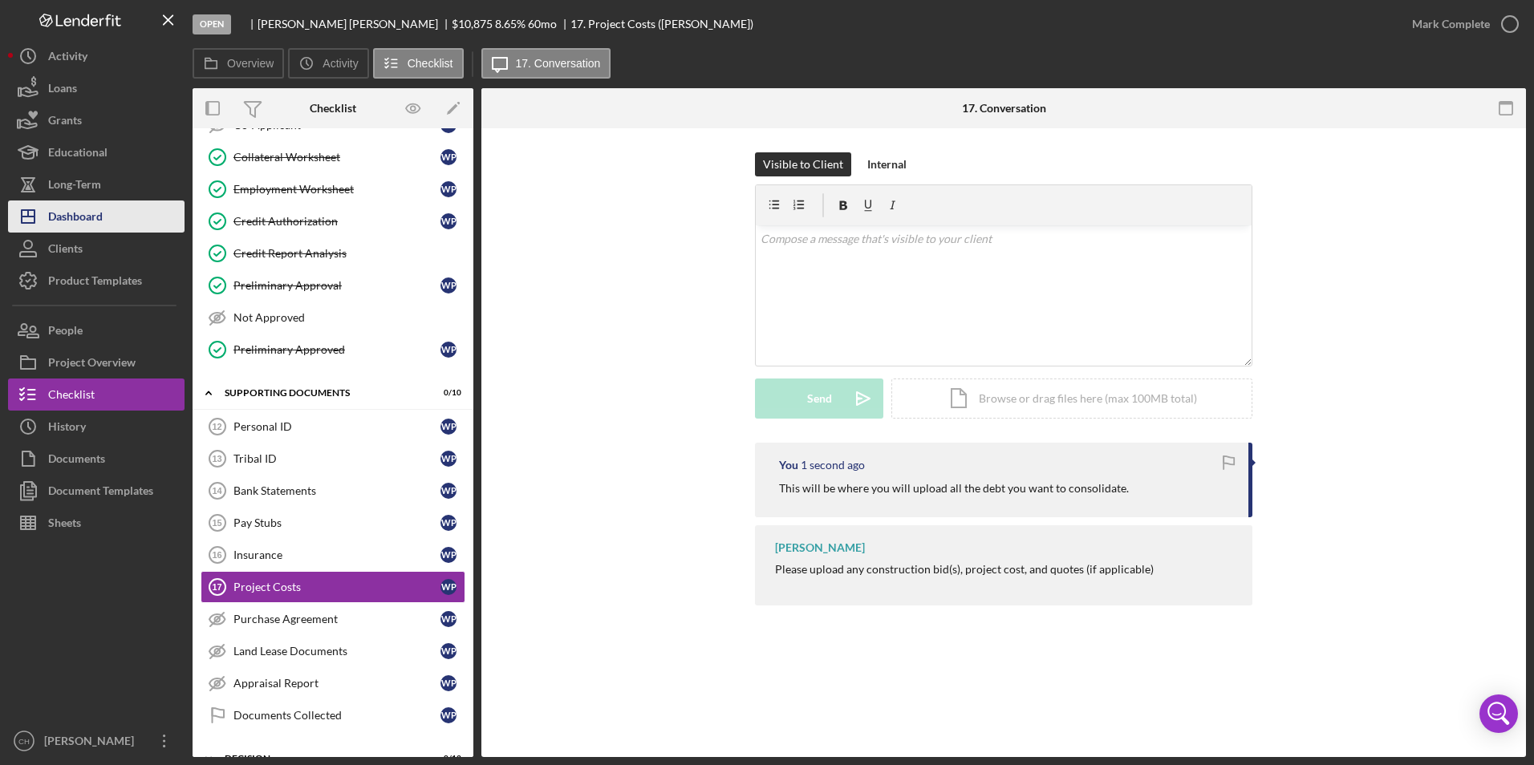
click at [85, 213] on div "Dashboard" at bounding box center [75, 219] width 55 height 36
